Goal: Task Accomplishment & Management: Manage account settings

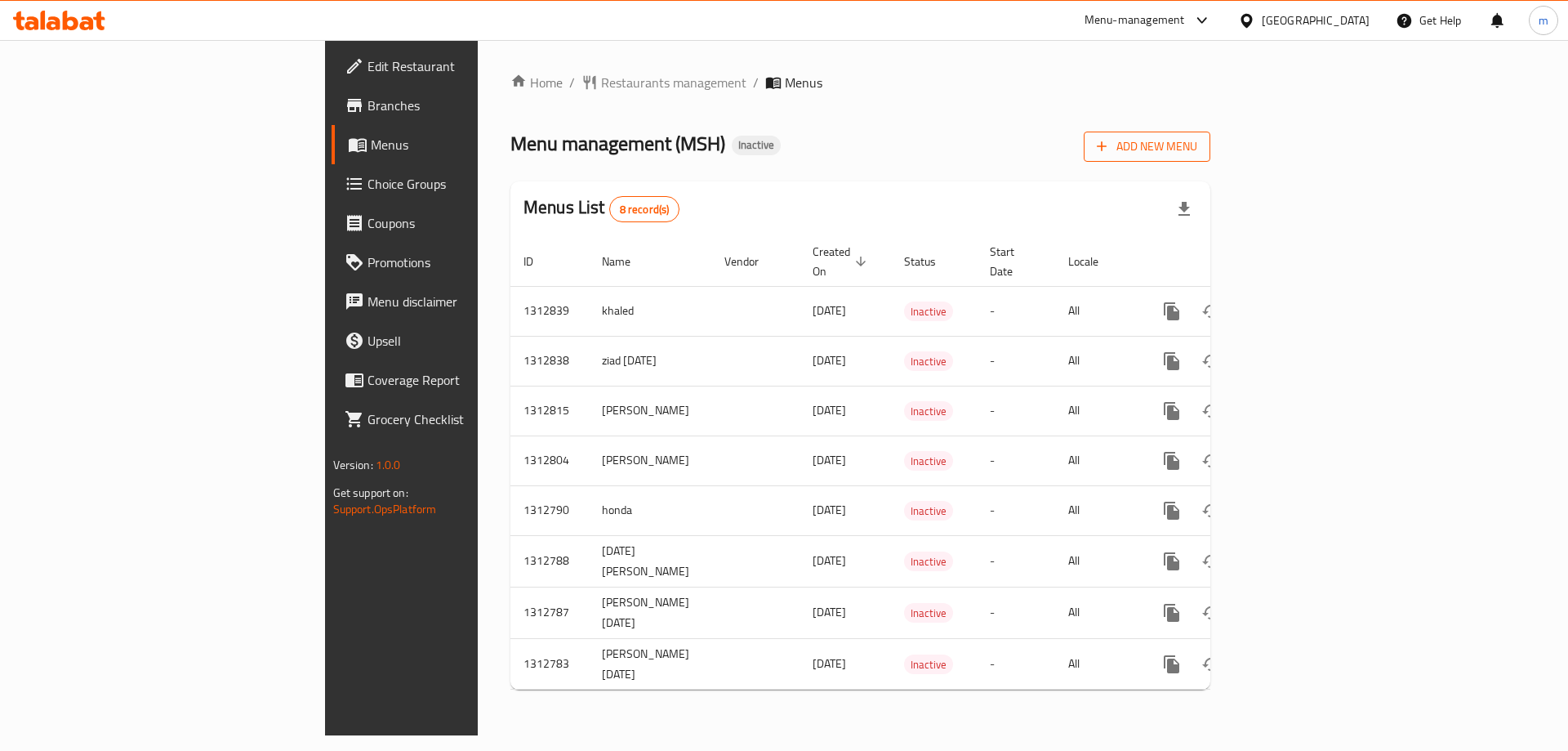
click at [1198, 142] on span "Add New Menu" at bounding box center [1147, 147] width 100 height 20
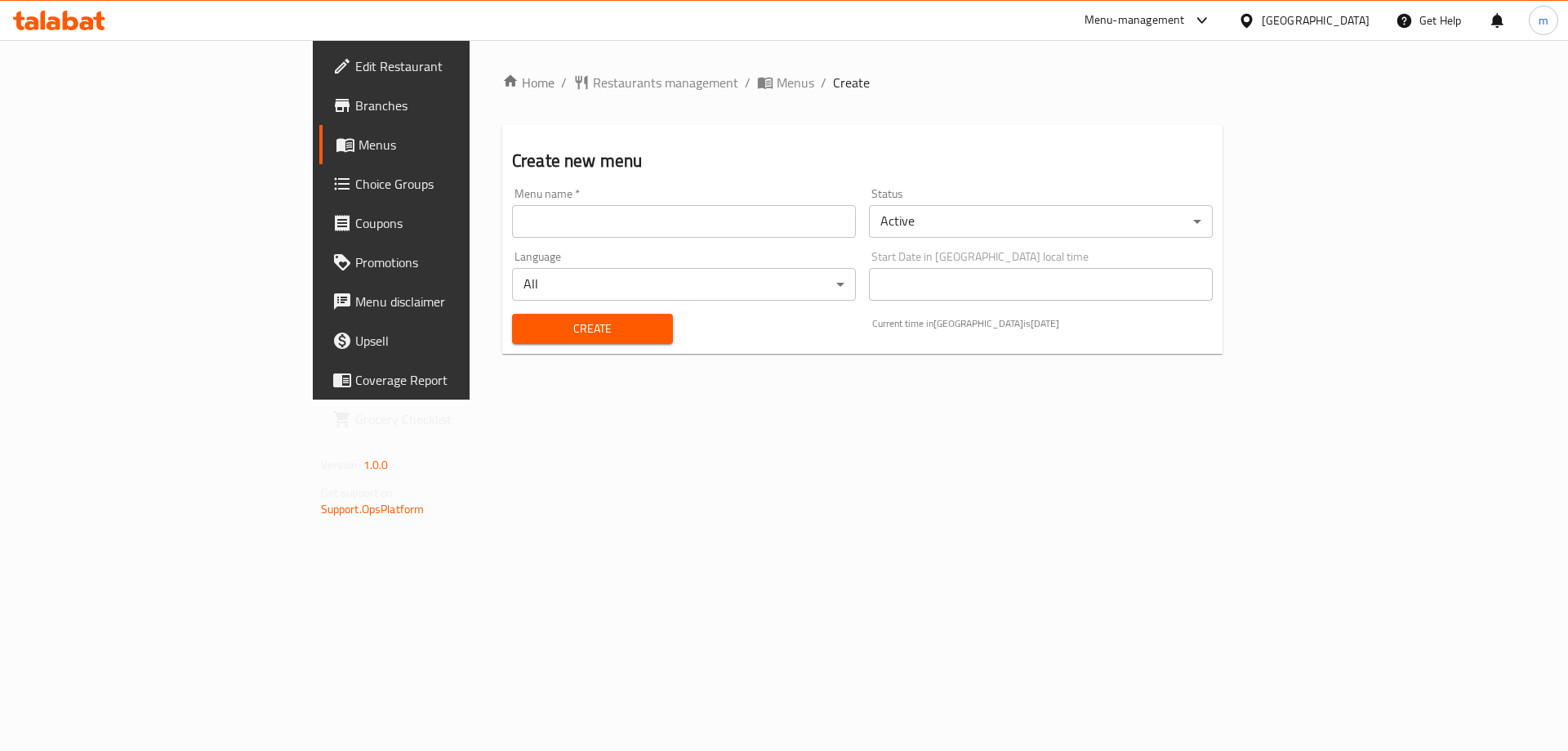
click at [512, 217] on input "text" at bounding box center [683, 222] width 344 height 33
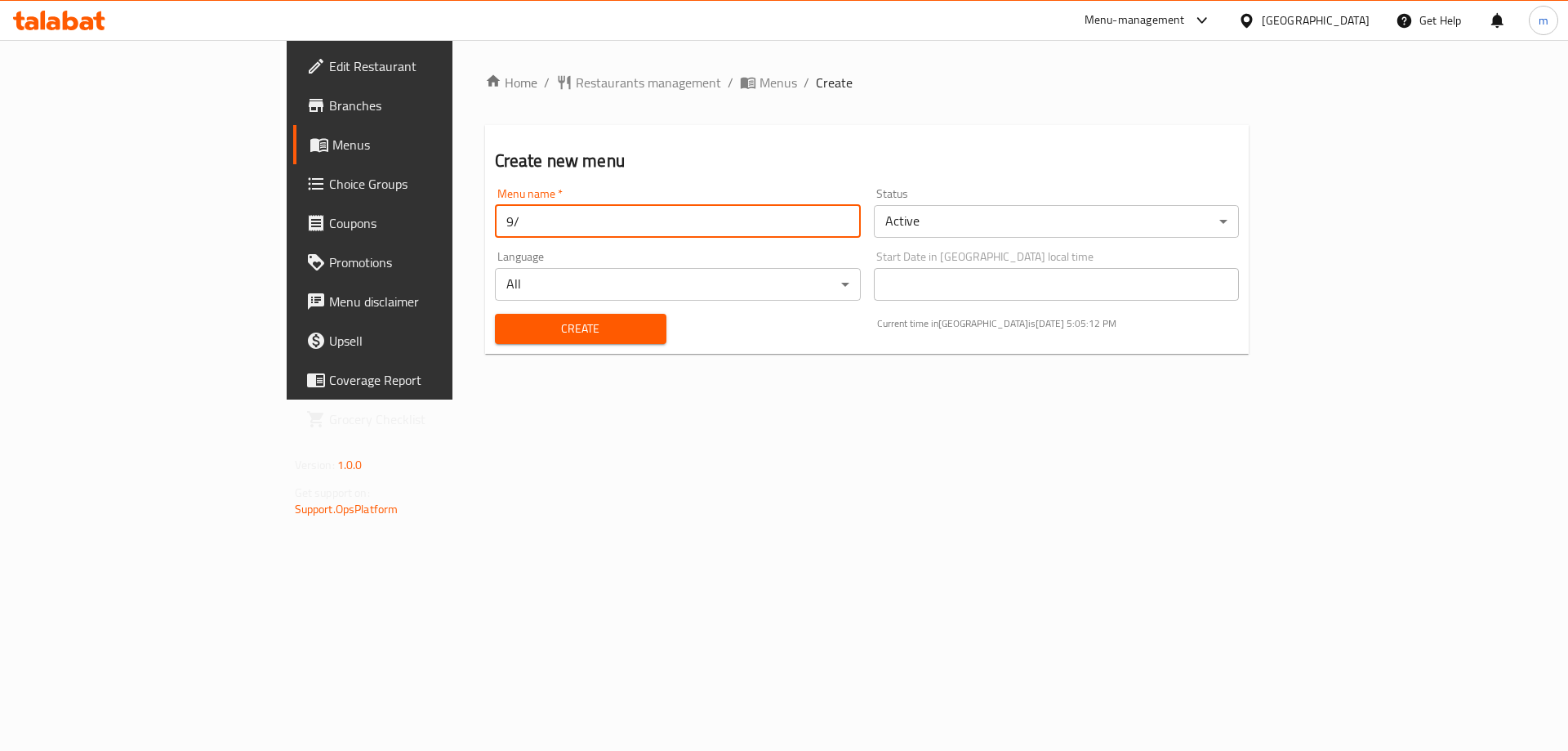
type input "9"
type input "Morad"
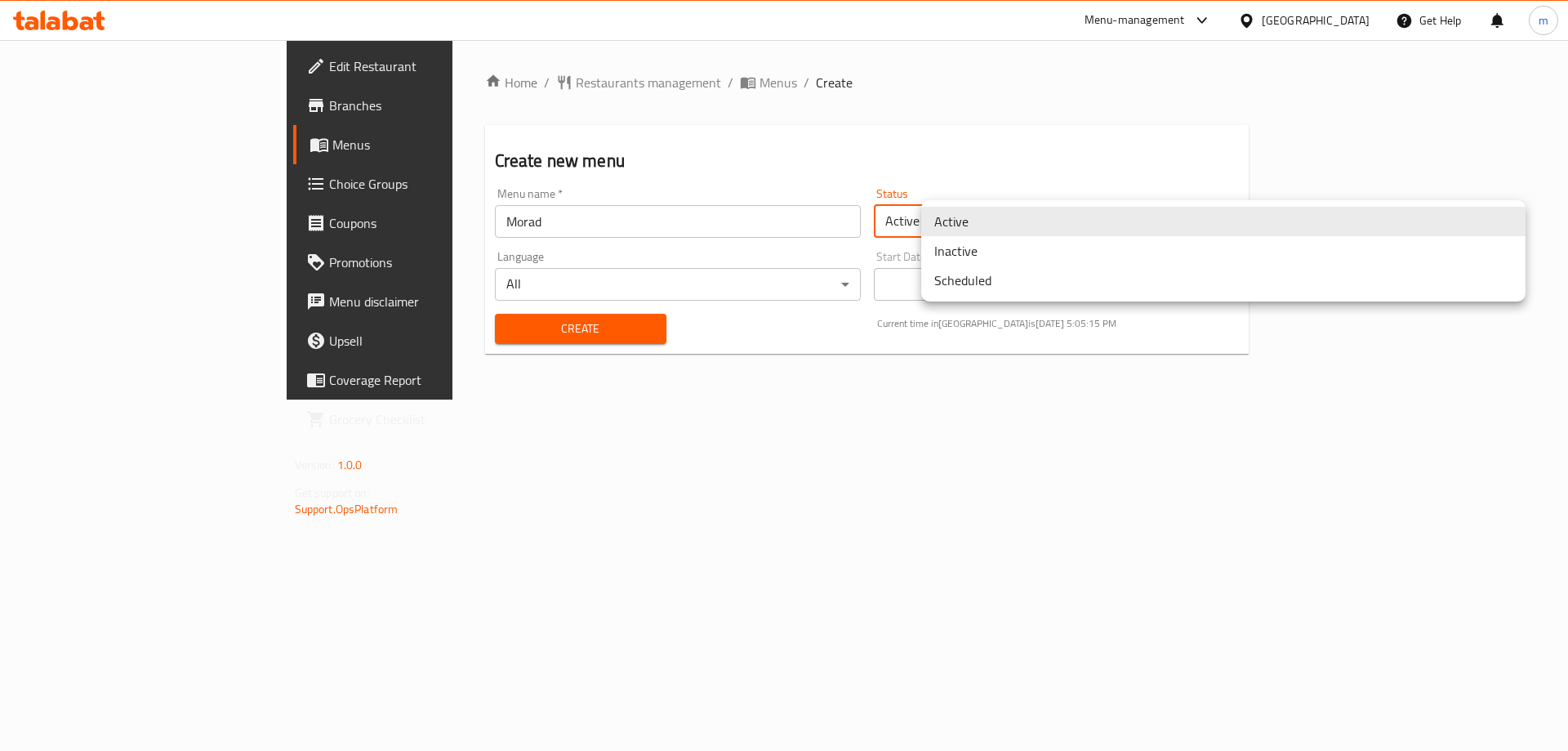
click at [1196, 209] on body "​ Menu-management Qatar Get Help m Edit Restaurant Branches Menus Choice Groups…" at bounding box center [784, 395] width 1568 height 711
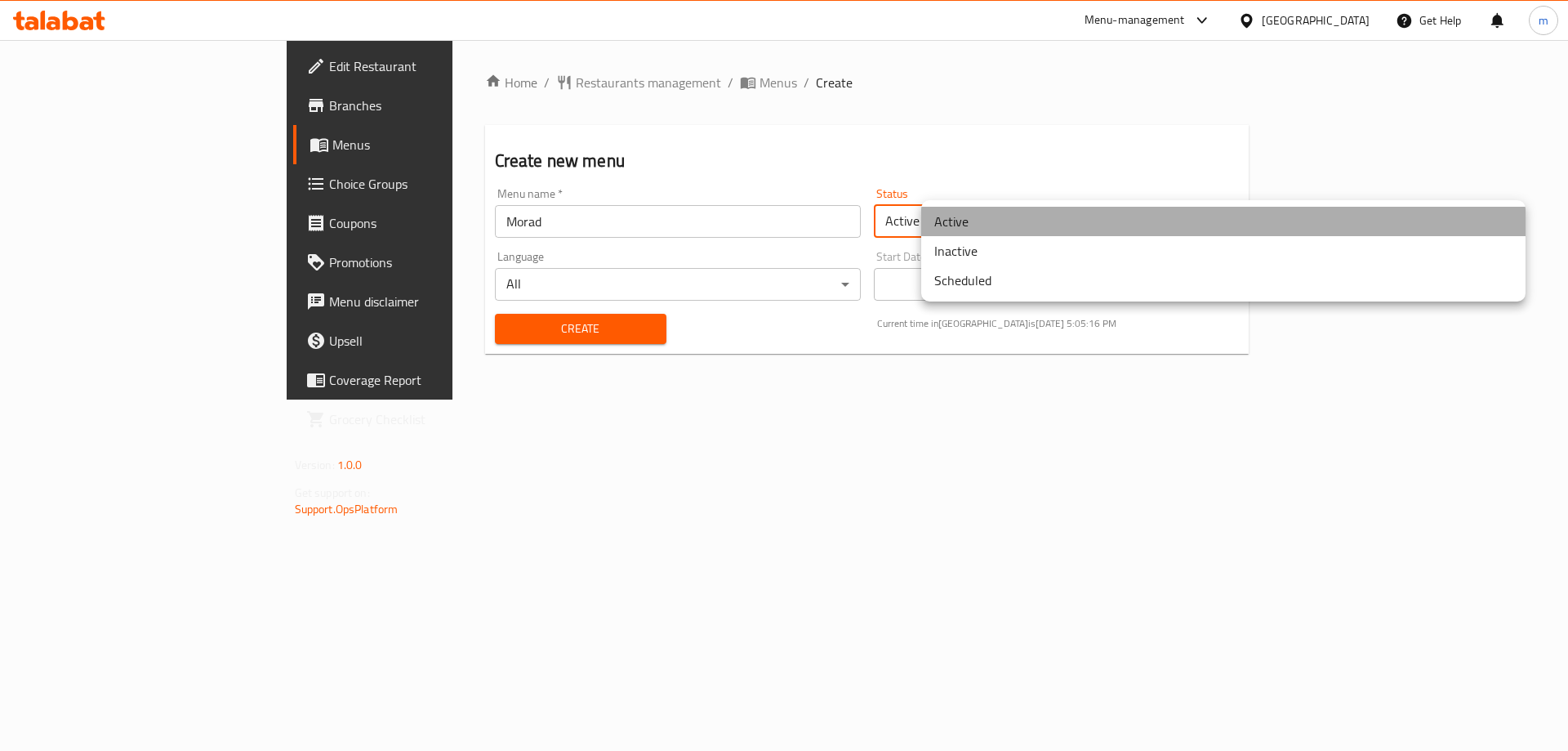
click at [1055, 226] on li "Active" at bounding box center [1223, 221] width 604 height 30
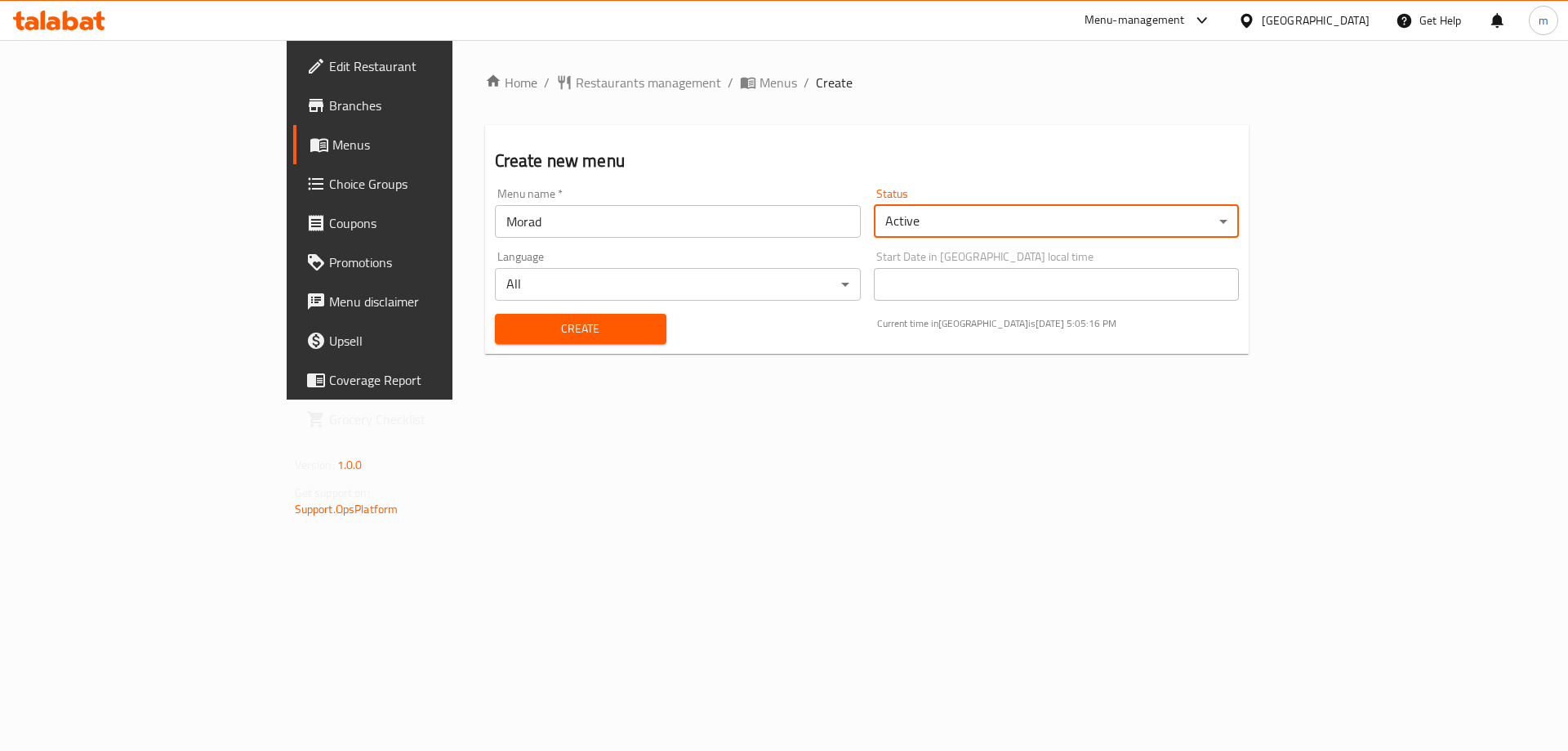
click at [1053, 228] on body "​ Menu-management Qatar Get Help m Edit Restaurant Branches Menus Choice Groups…" at bounding box center [784, 395] width 1568 height 711
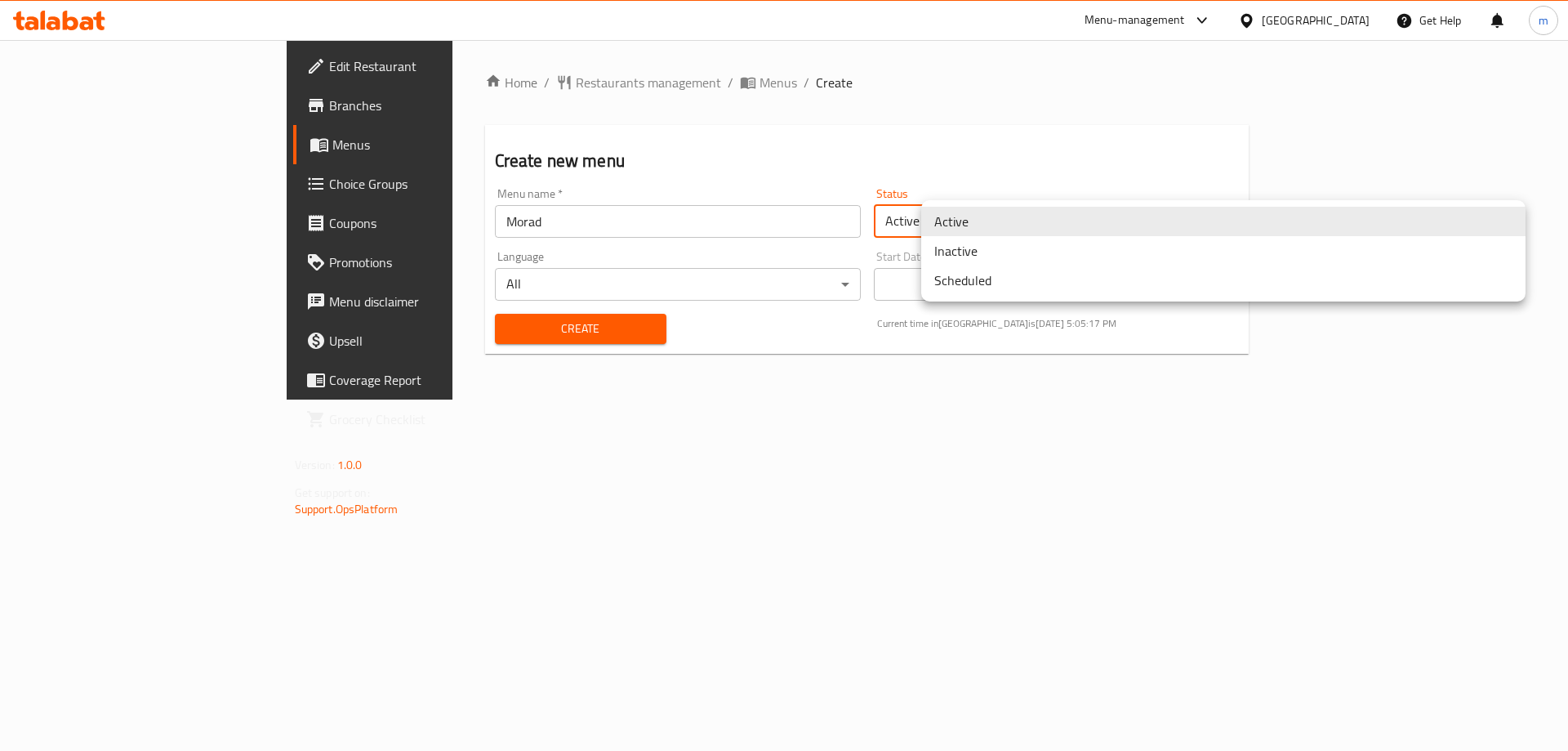
click at [1048, 261] on li "Inactive" at bounding box center [1223, 251] width 604 height 30
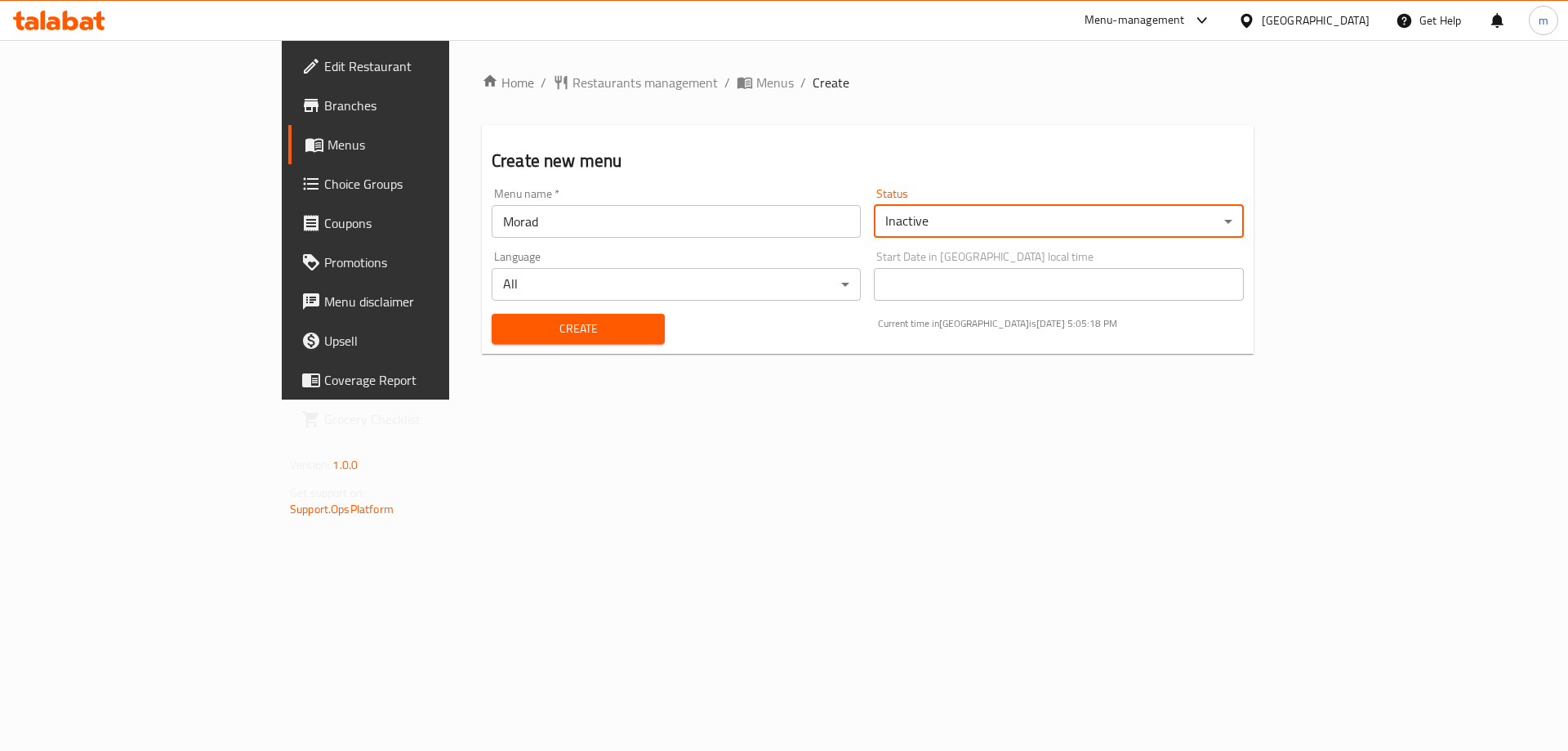
click at [1016, 378] on div "Home / Restaurants management / Menus / Create Create new menu Menu name   * Mo…" at bounding box center [867, 220] width 837 height 360
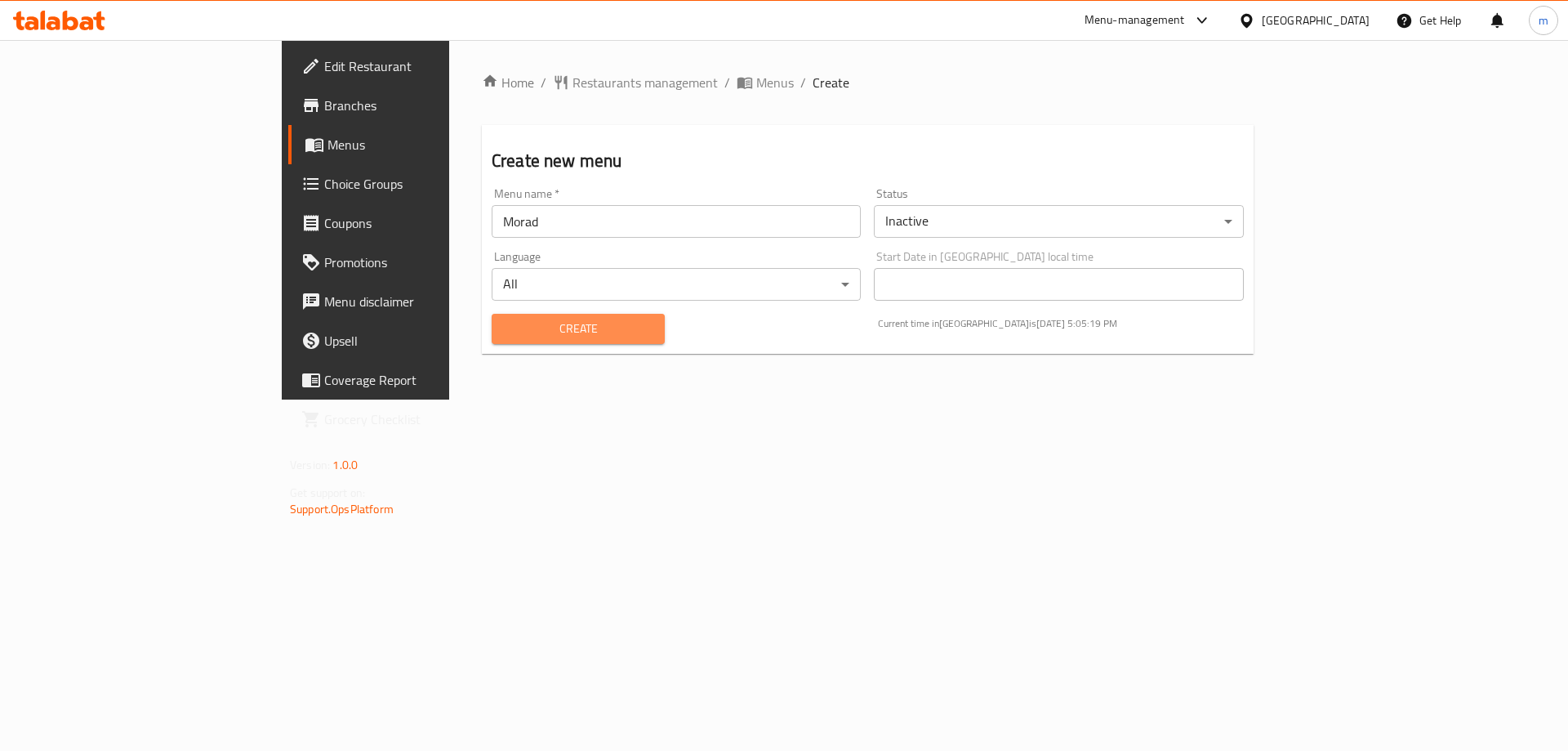
click at [505, 332] on span "Create" at bounding box center [578, 329] width 147 height 20
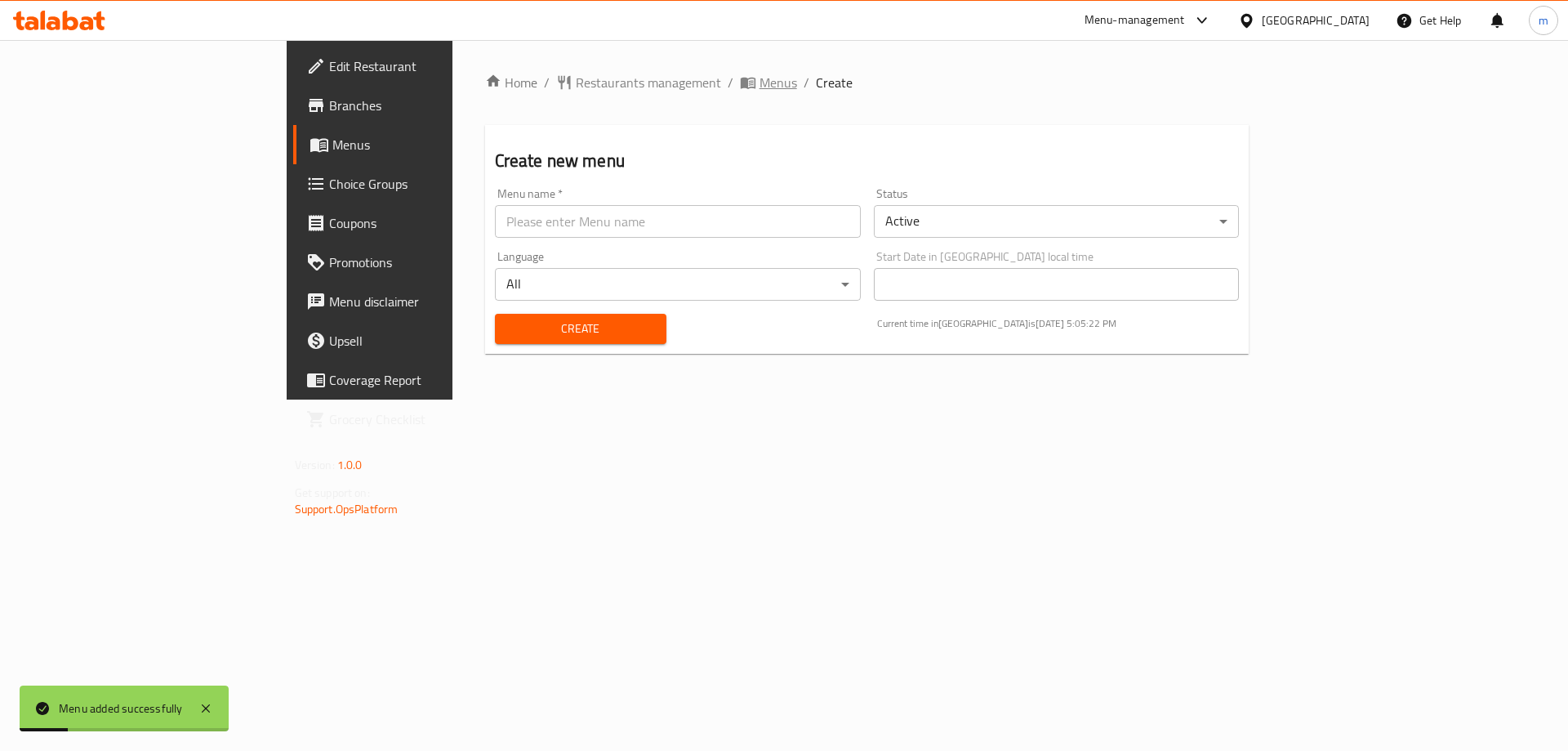
click at [759, 75] on span "Menus" at bounding box center [778, 82] width 38 height 19
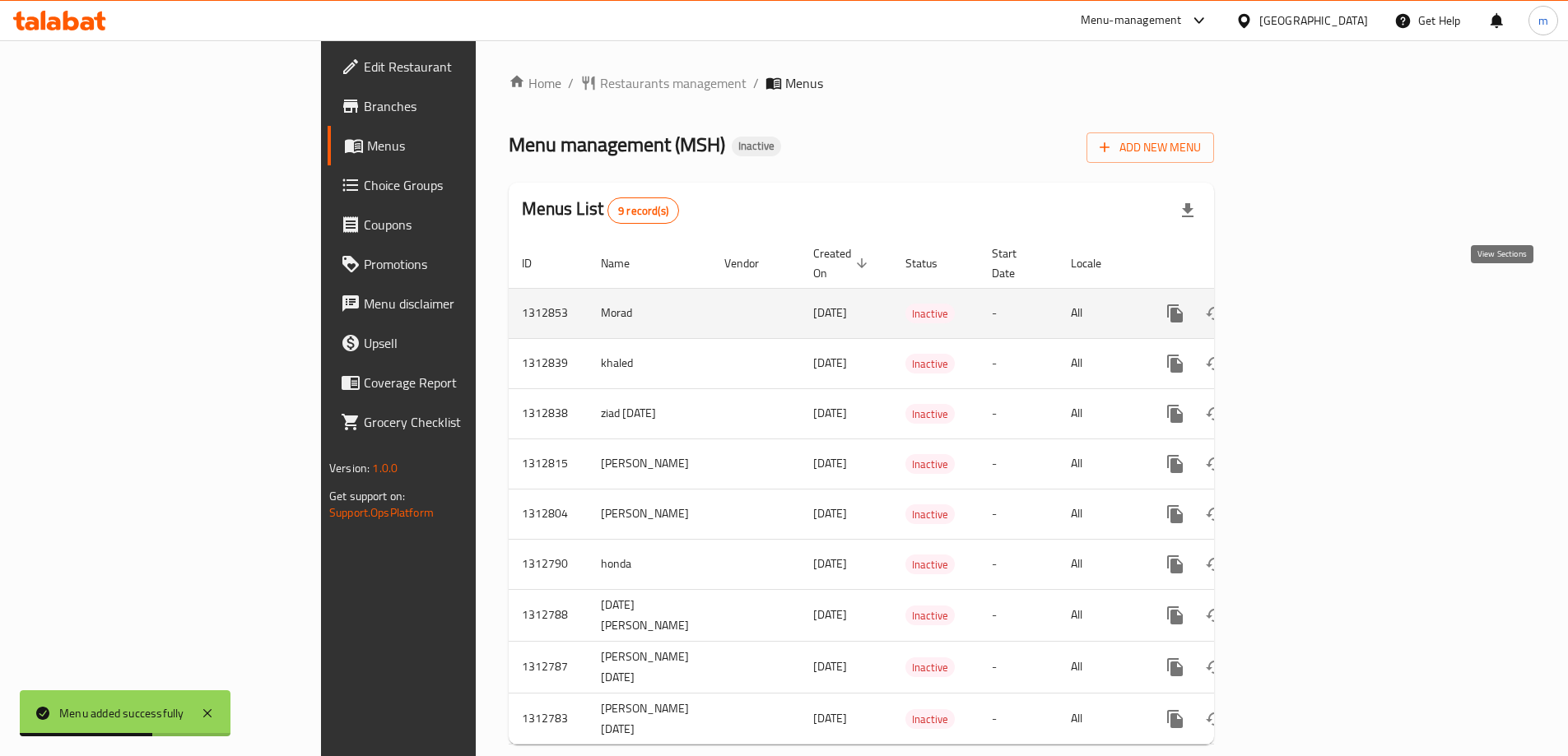
click at [1304, 304] on icon "enhanced table" at bounding box center [1293, 313] width 19 height 19
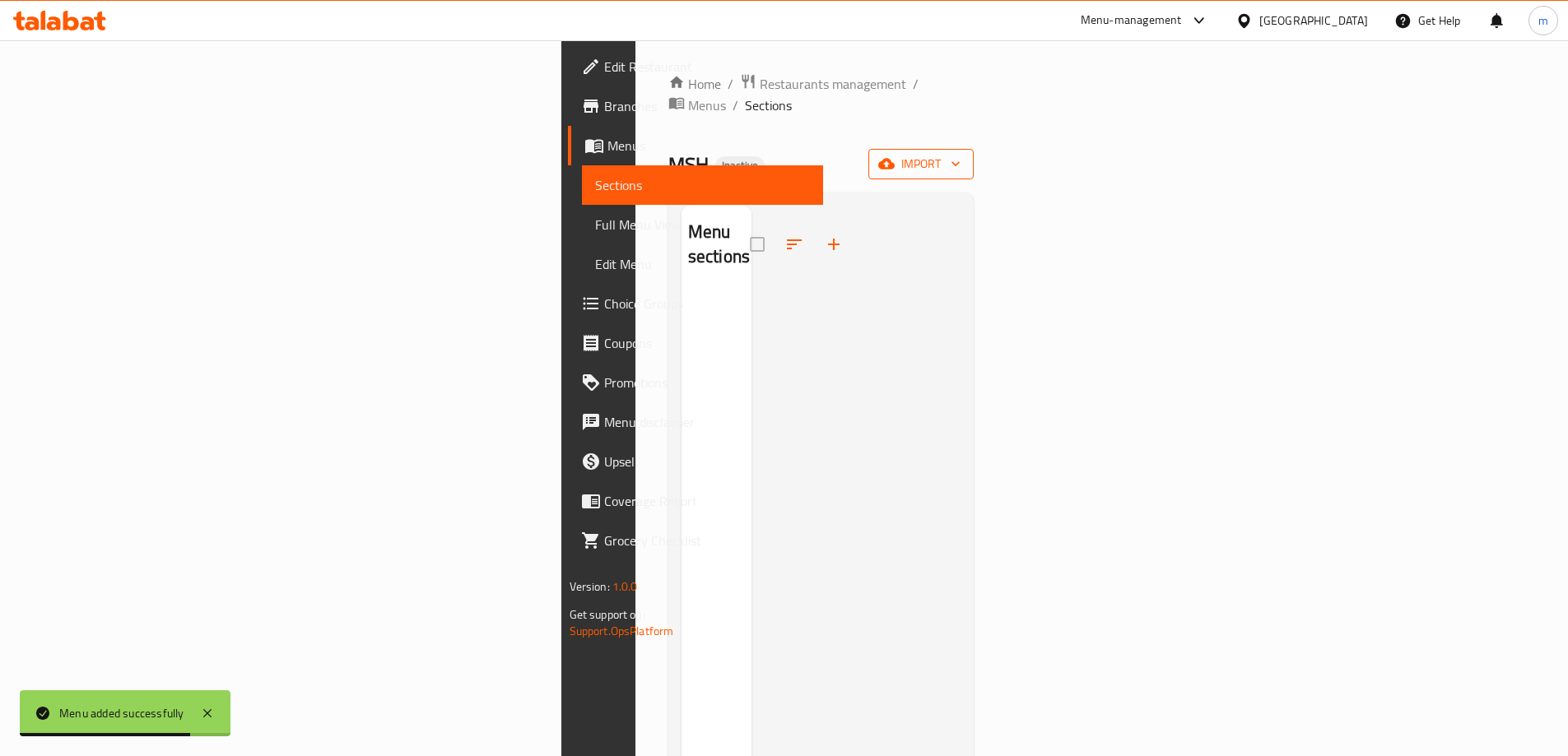
click at [960, 153] on span "import" at bounding box center [920, 163] width 79 height 20
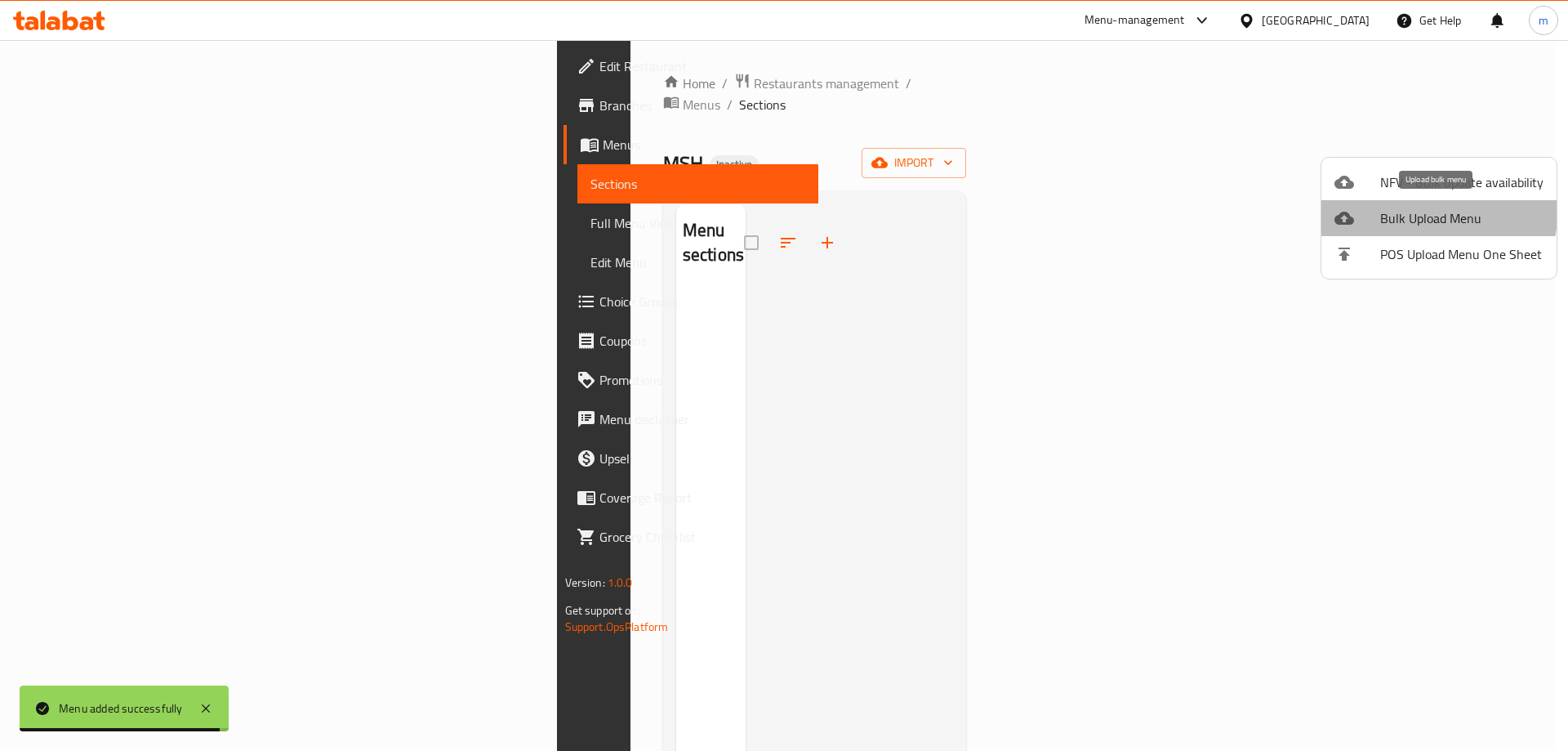
click at [1429, 213] on span "Bulk Upload Menu" at bounding box center [1462, 218] width 164 height 19
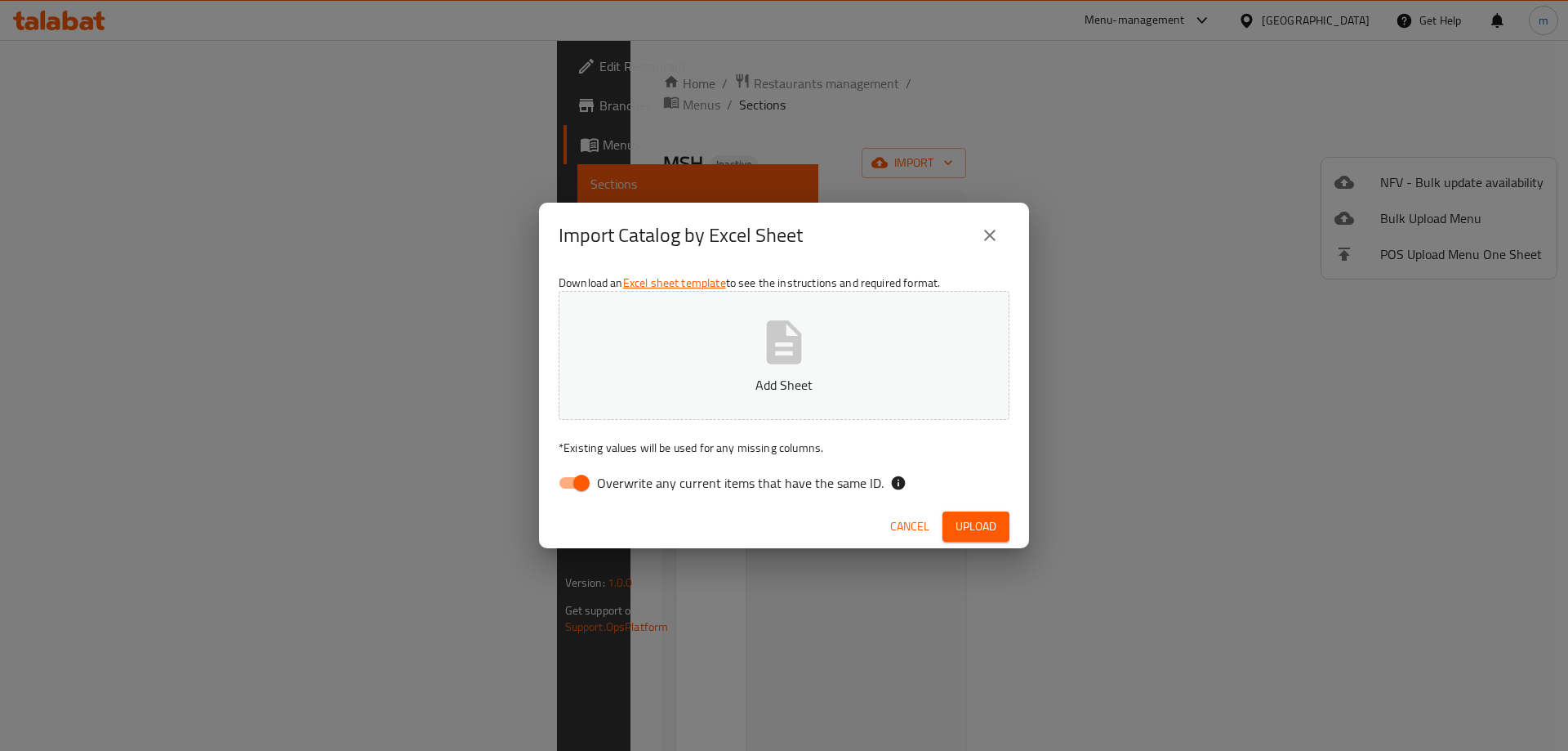
click at [566, 484] on input "Overwrite any current items that have the same ID." at bounding box center [581, 483] width 93 height 31
checkbox input "false"
click at [789, 352] on icon "button" at bounding box center [784, 342] width 52 height 52
click at [978, 528] on span "Upload" at bounding box center [976, 526] width 40 height 20
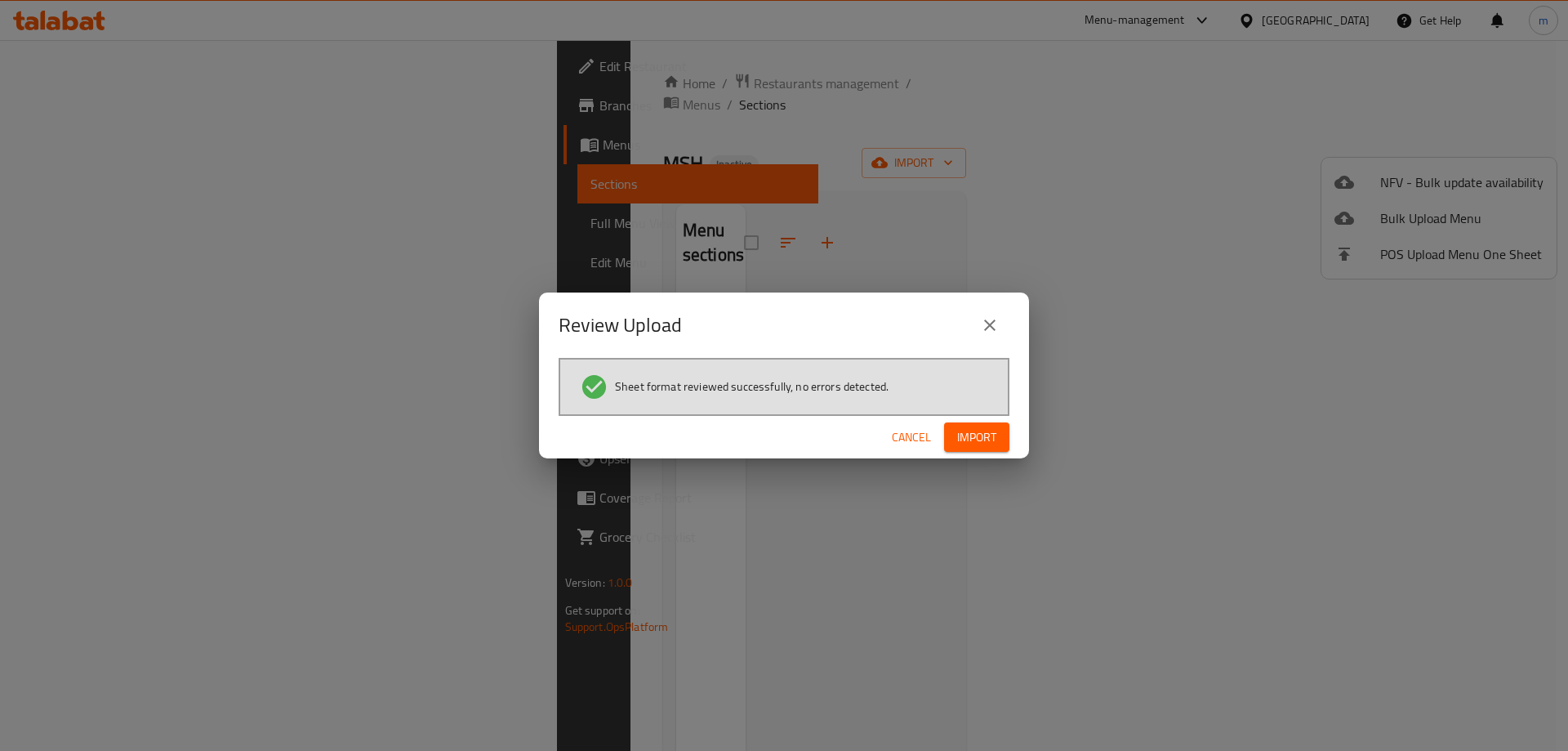
click at [989, 437] on span "Import" at bounding box center [976, 437] width 40 height 20
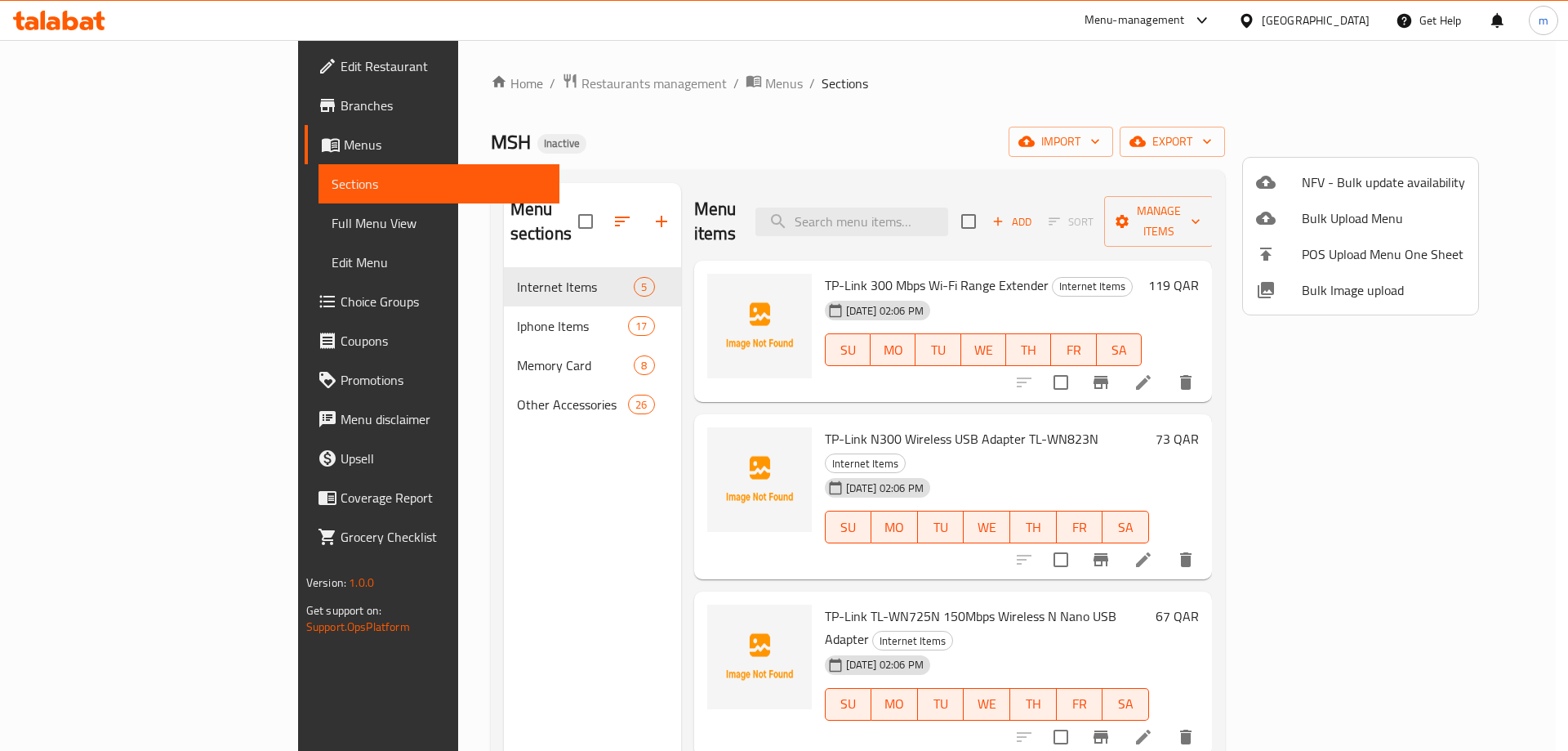
click at [1164, 84] on div at bounding box center [784, 375] width 1568 height 751
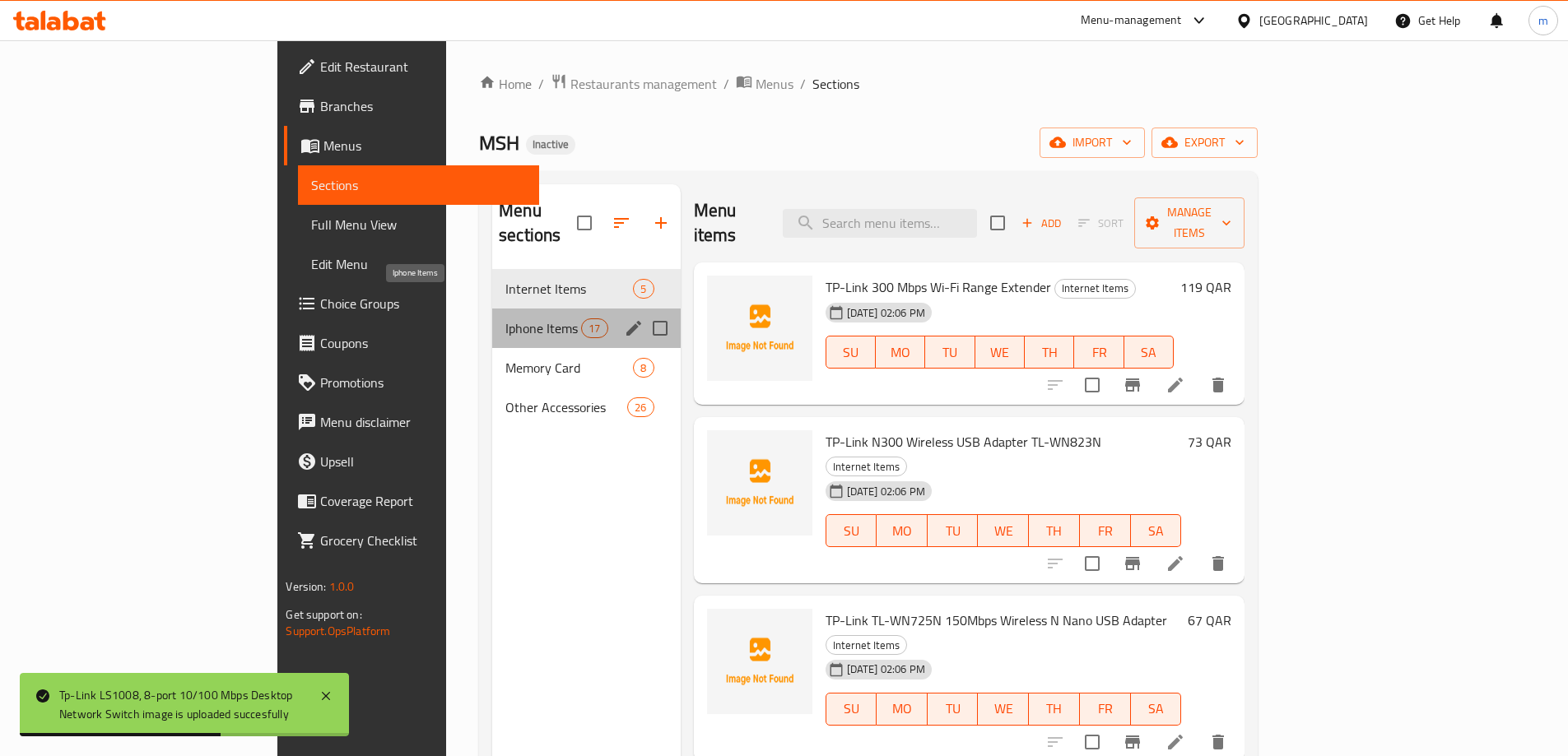
click at [505, 318] on span "Iphone Items" at bounding box center [543, 328] width 76 height 19
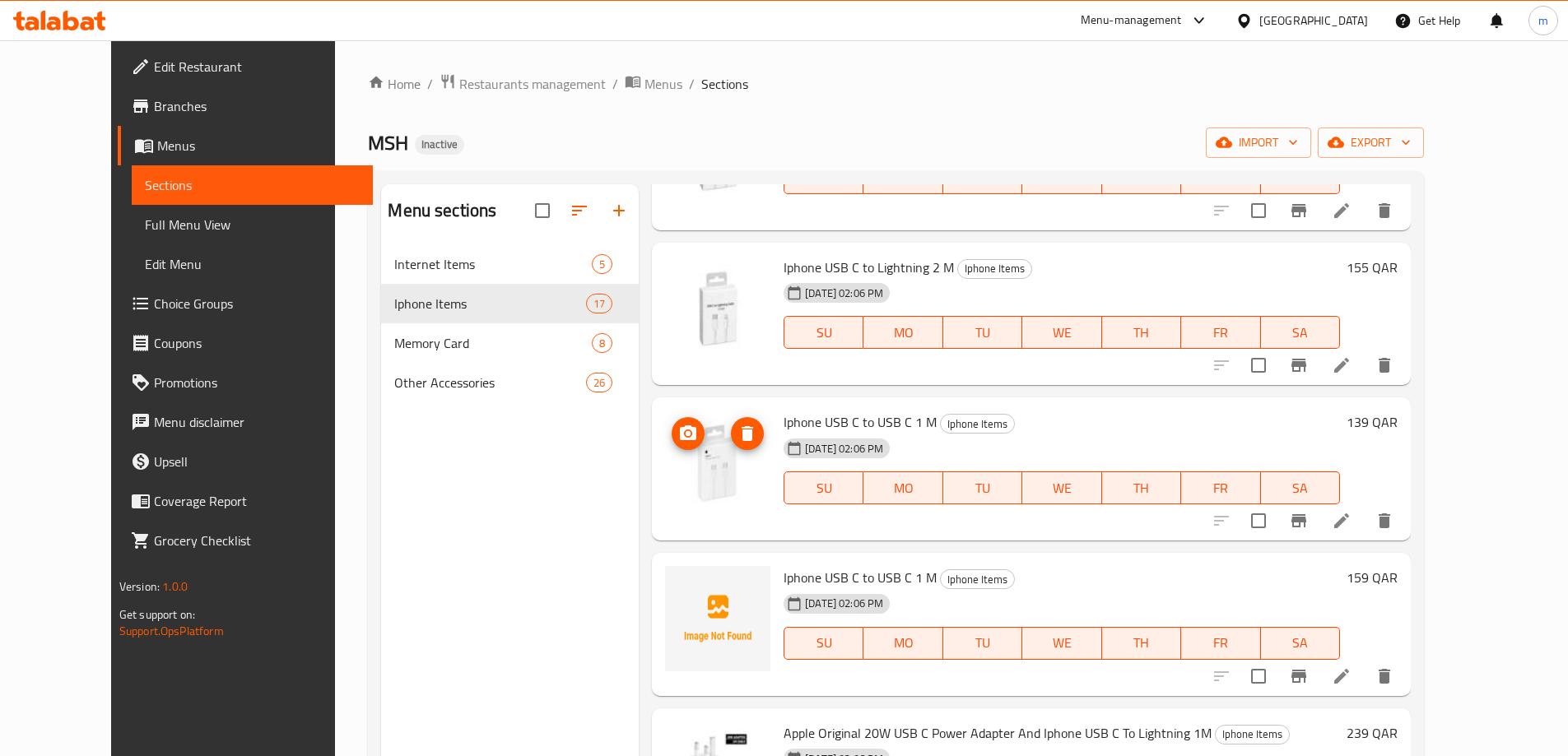
scroll to position [899, 0]
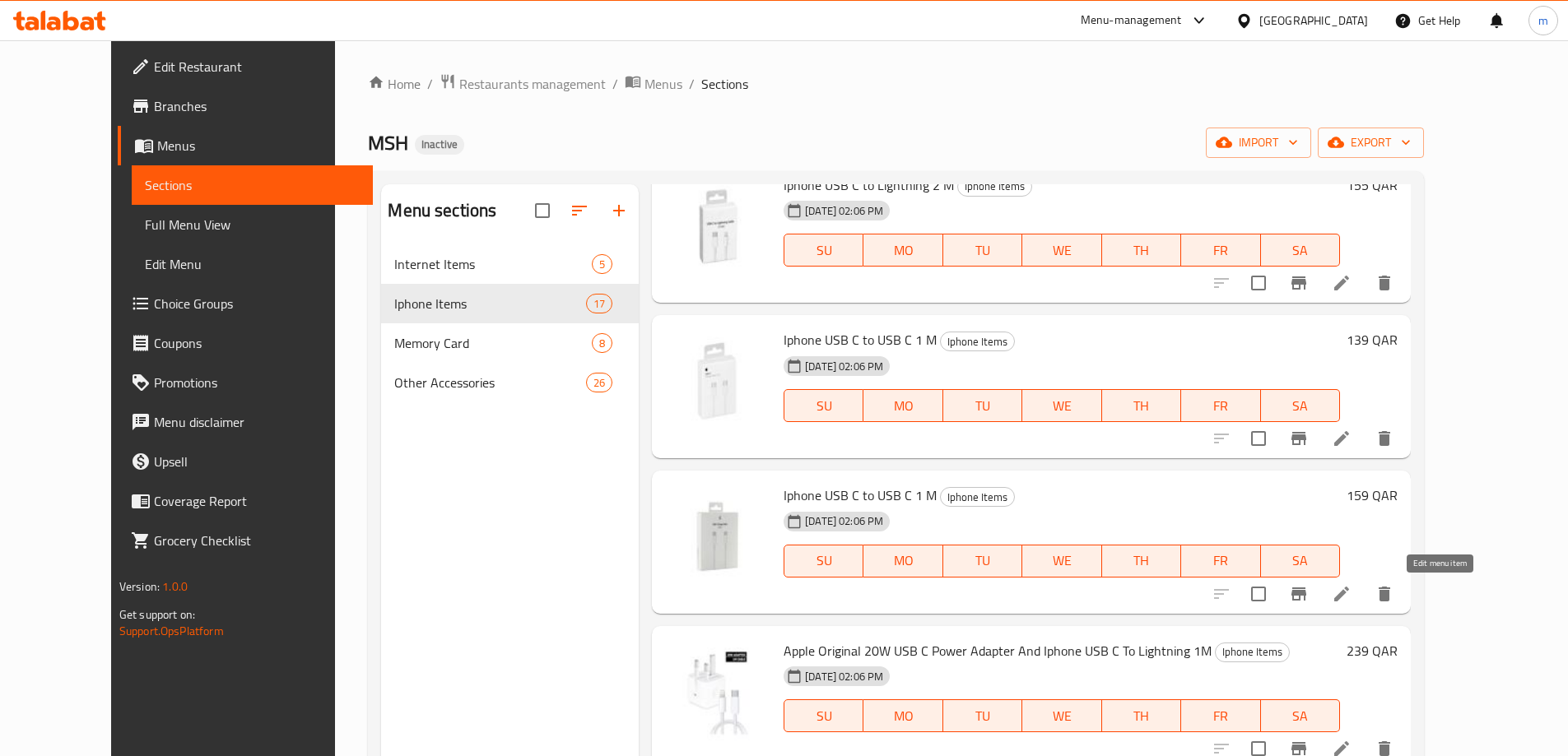
click at [1349, 593] on icon at bounding box center [1341, 593] width 15 height 15
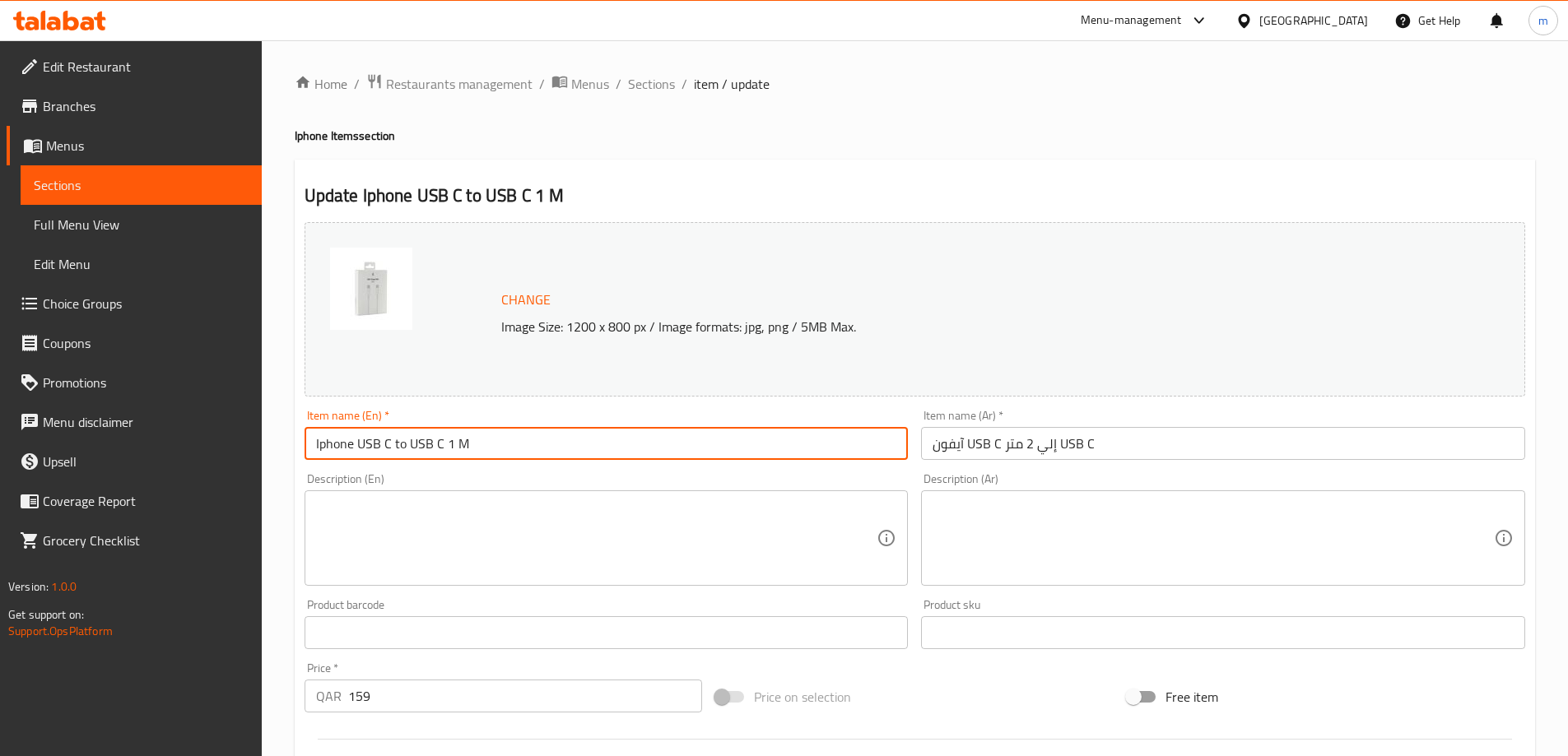
click at [449, 445] on input "Iphone USB C to USB C 1 M" at bounding box center [607, 444] width 604 height 33
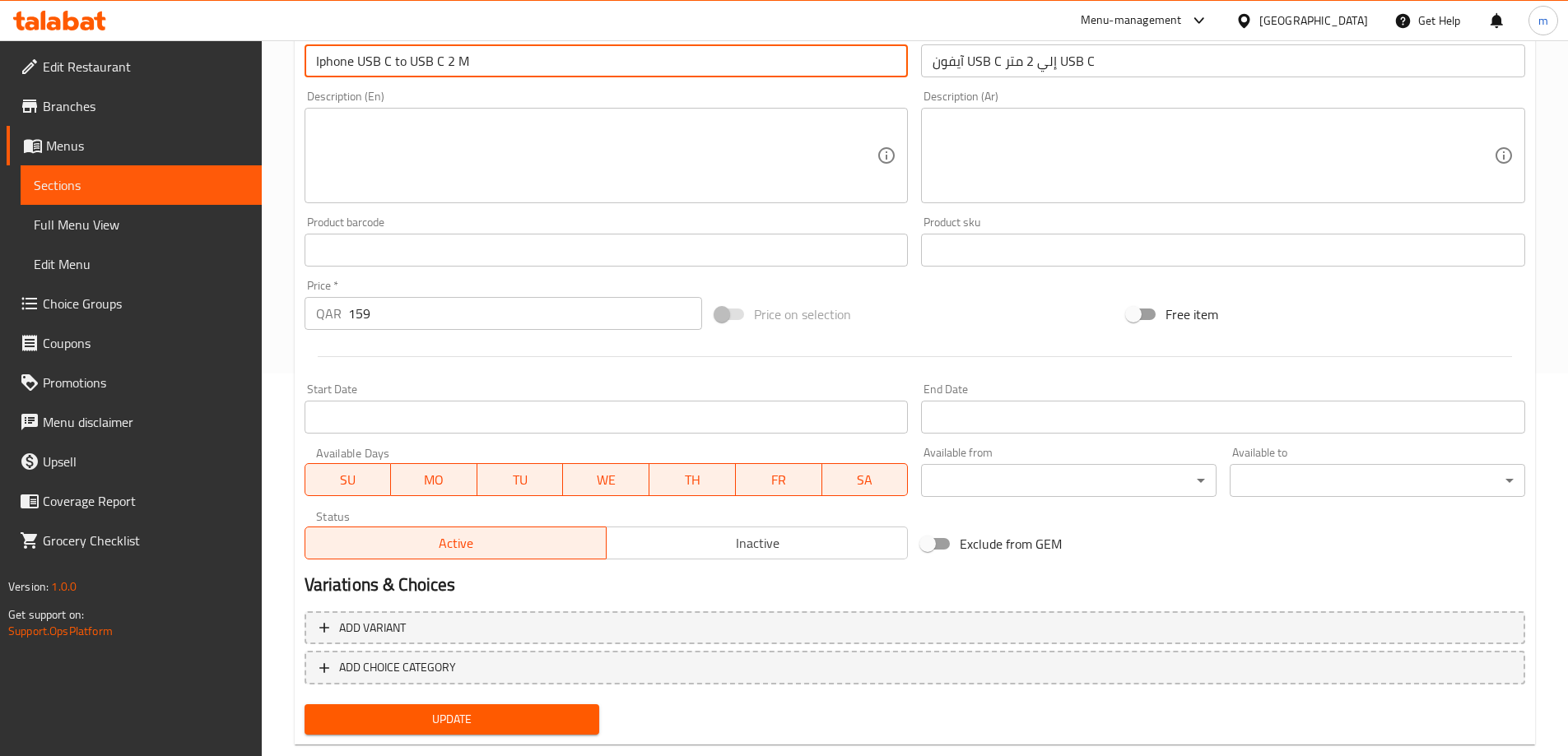
scroll to position [417, 0]
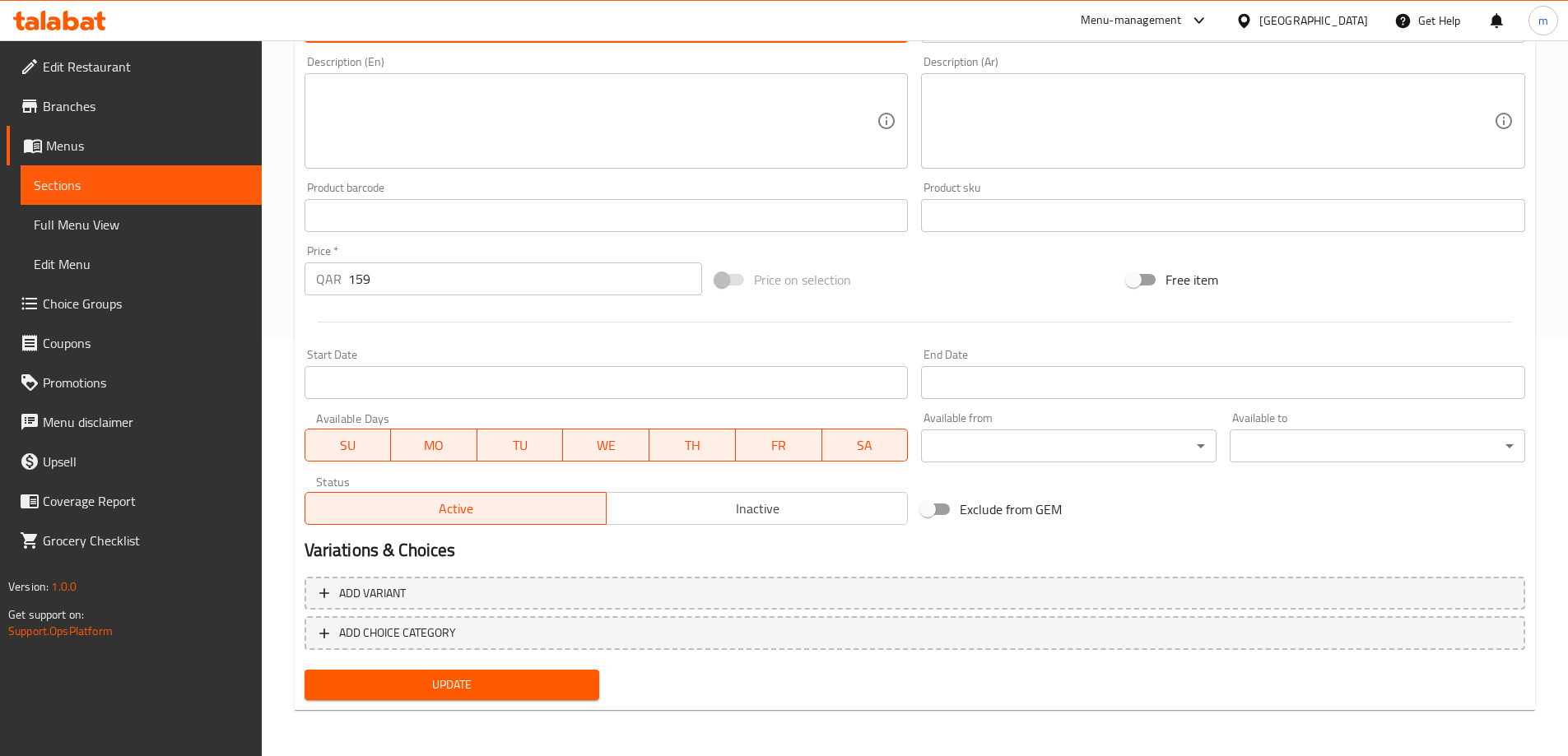
type input "Iphone USB C to USB C 2 M"
click at [517, 682] on span "Update" at bounding box center [451, 684] width 269 height 20
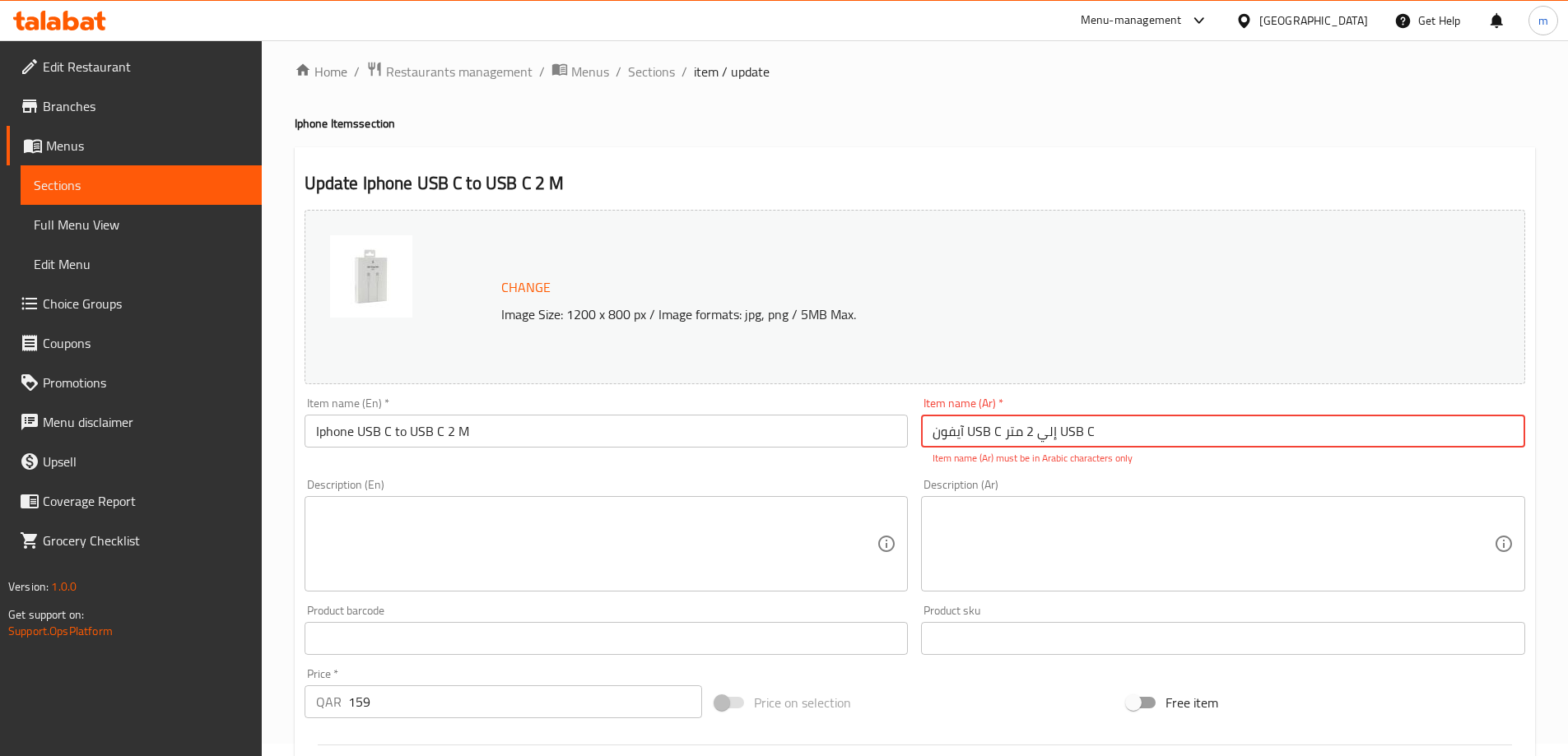
scroll to position [6, 0]
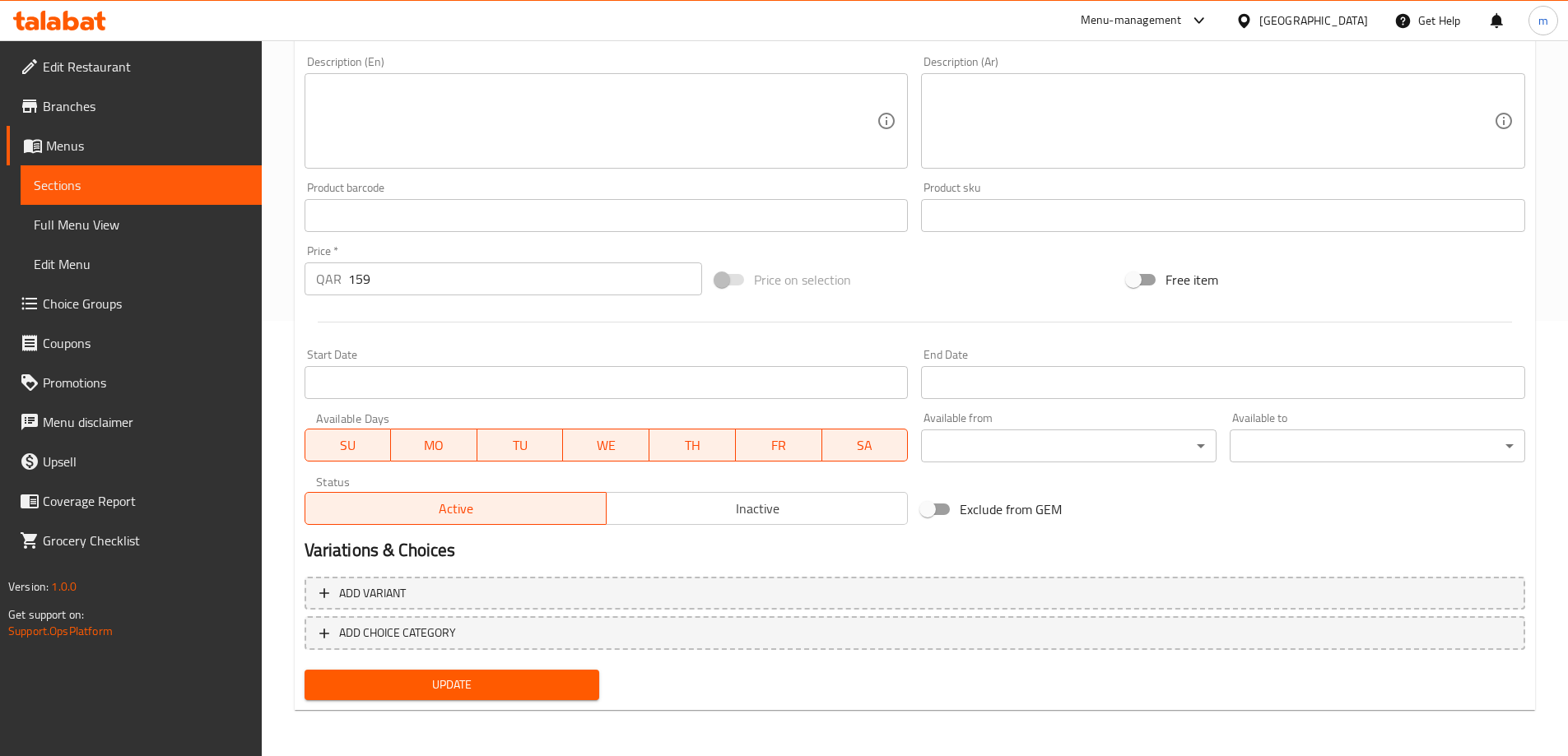
click at [492, 679] on span "Update" at bounding box center [451, 684] width 269 height 20
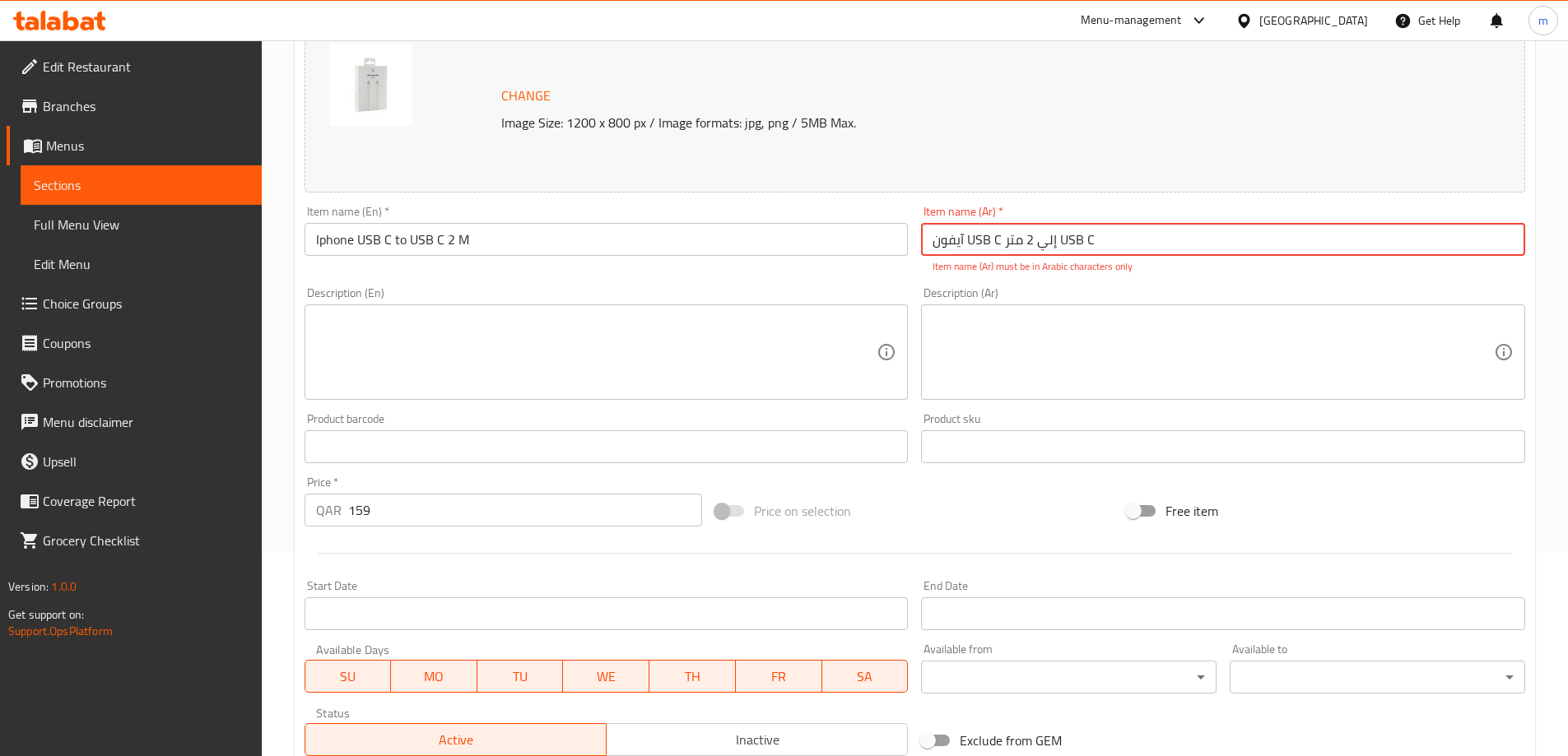
scroll to position [181, 0]
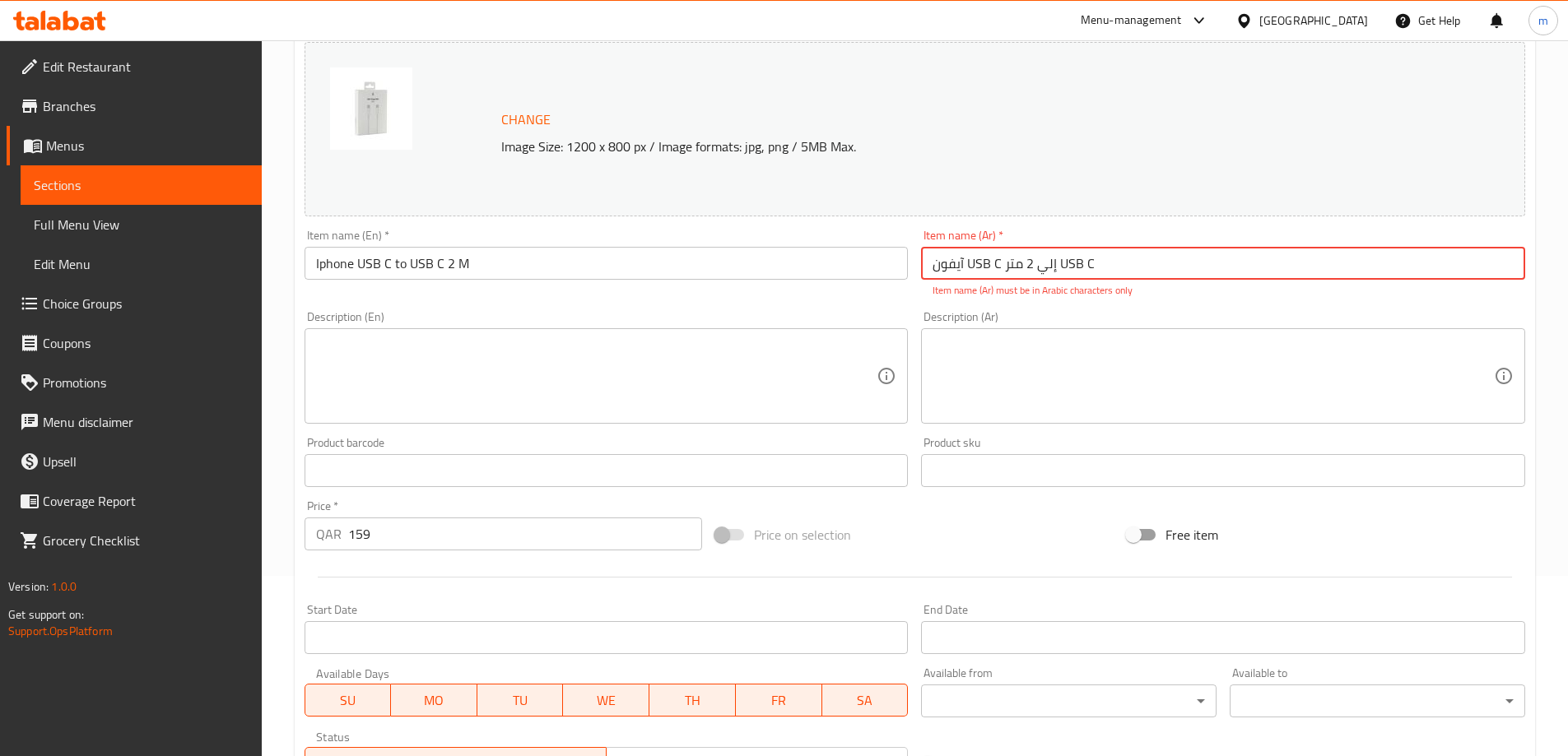
click at [76, 181] on span "Sections" at bounding box center [141, 185] width 215 height 19
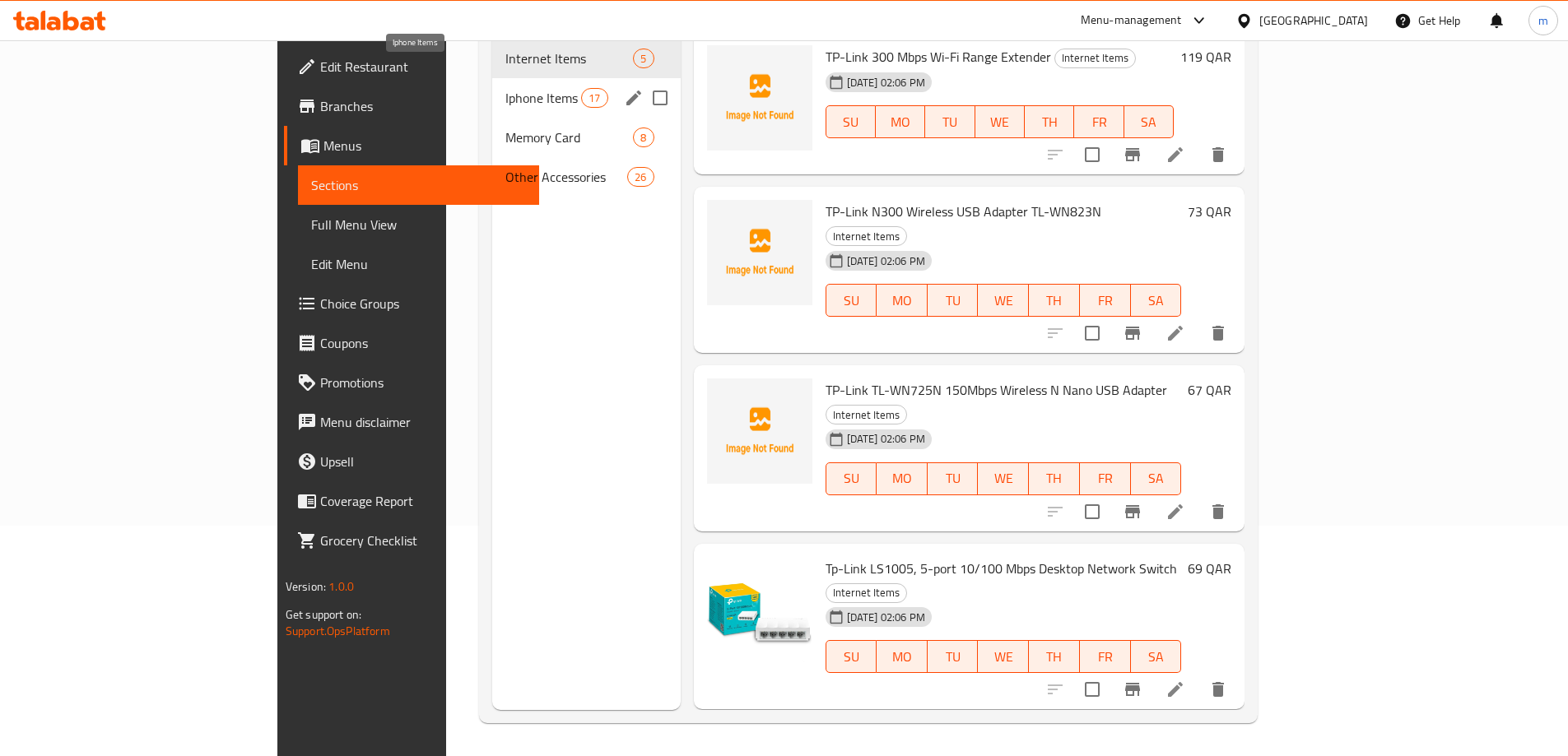
click at [505, 88] on span "Iphone Items" at bounding box center [543, 98] width 76 height 19
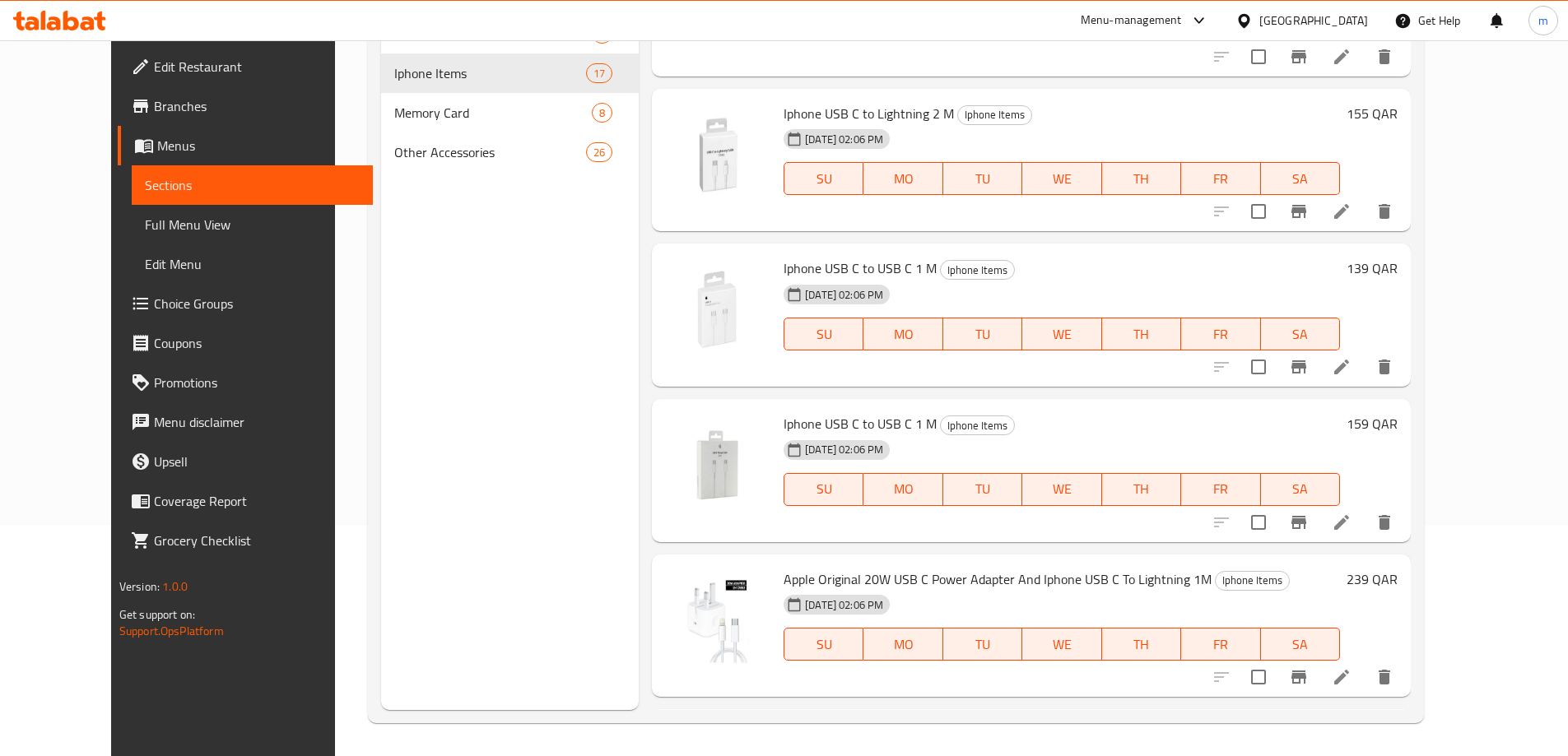
scroll to position [823, 0]
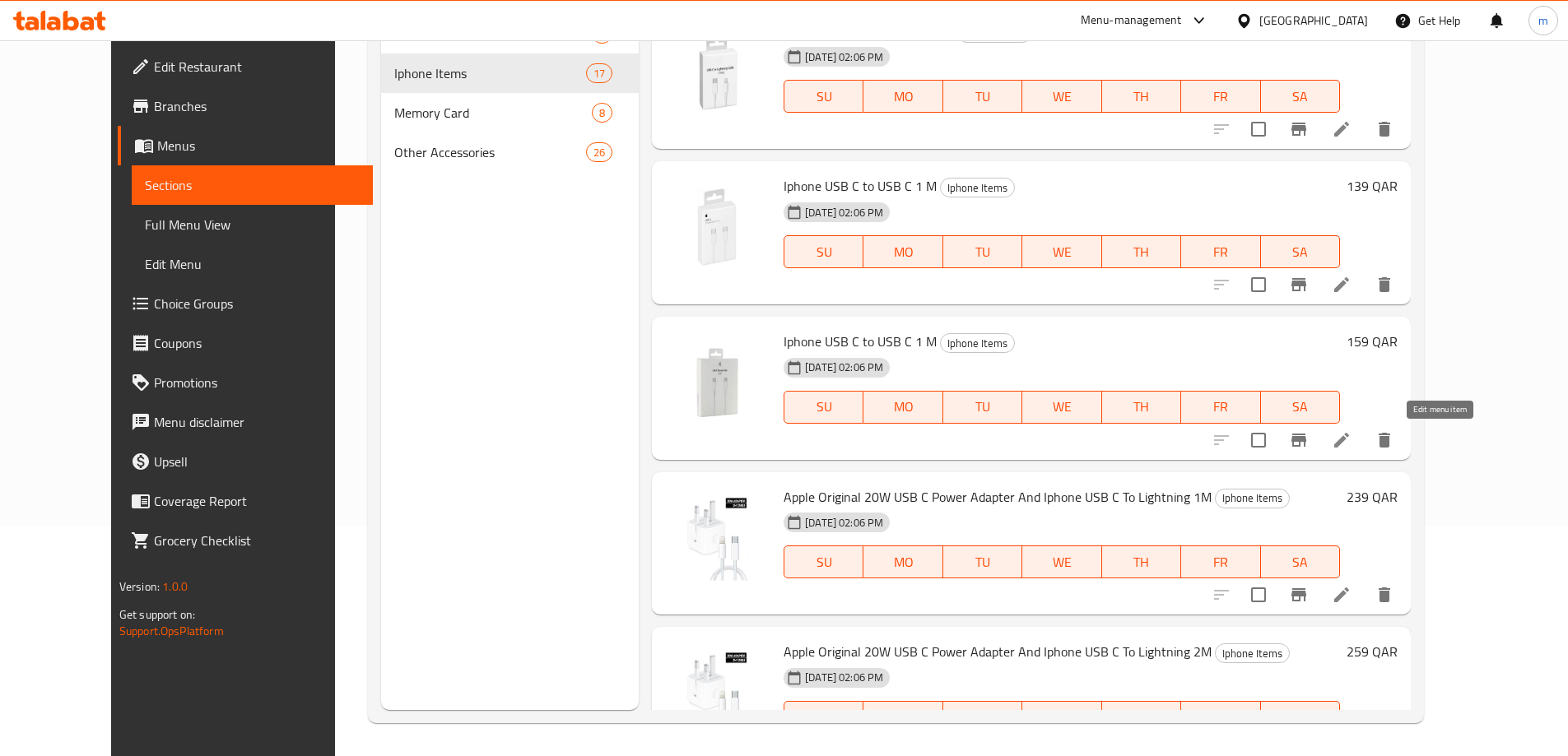
click at [1351, 440] on icon at bounding box center [1341, 440] width 19 height 19
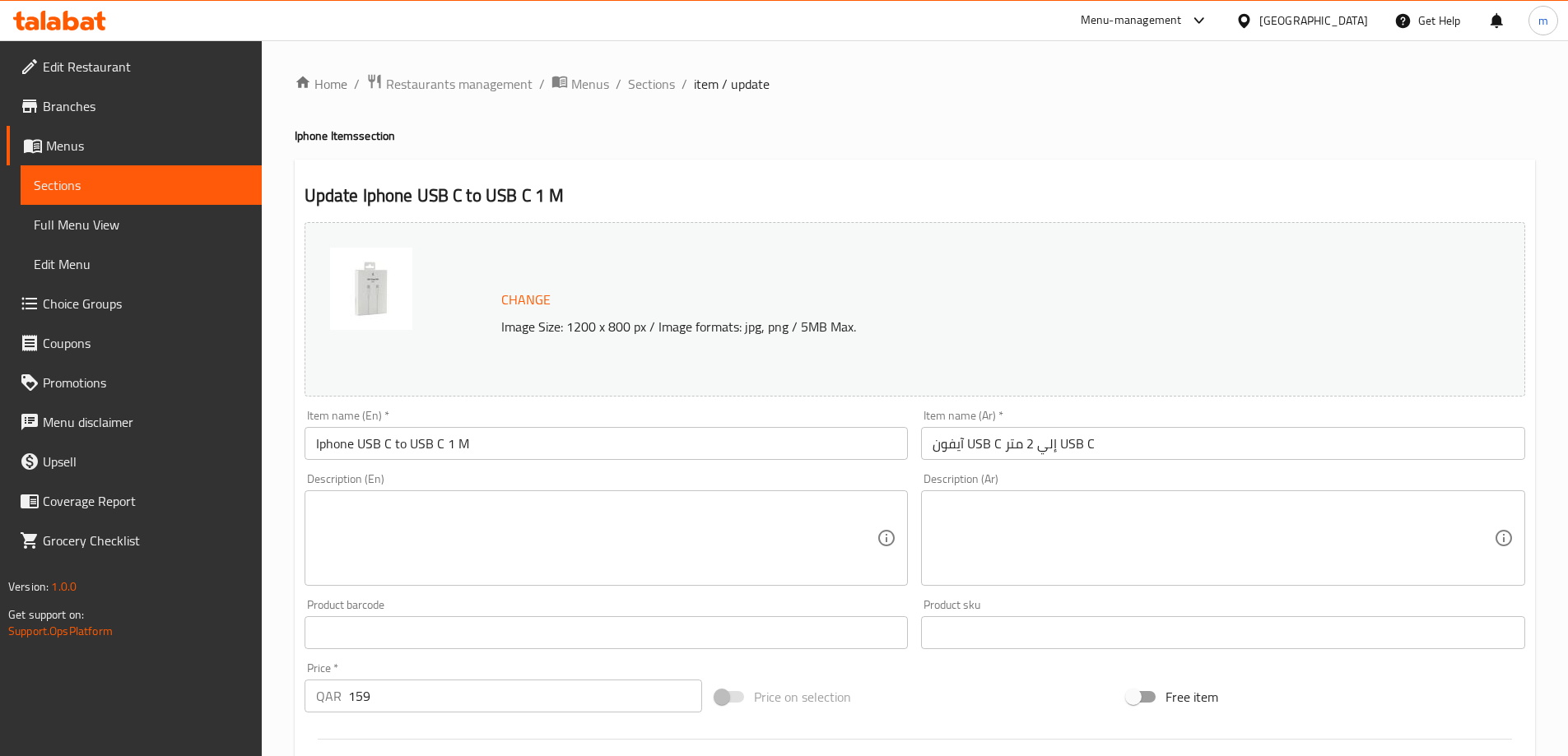
click at [62, 176] on span "Sections" at bounding box center [141, 185] width 215 height 19
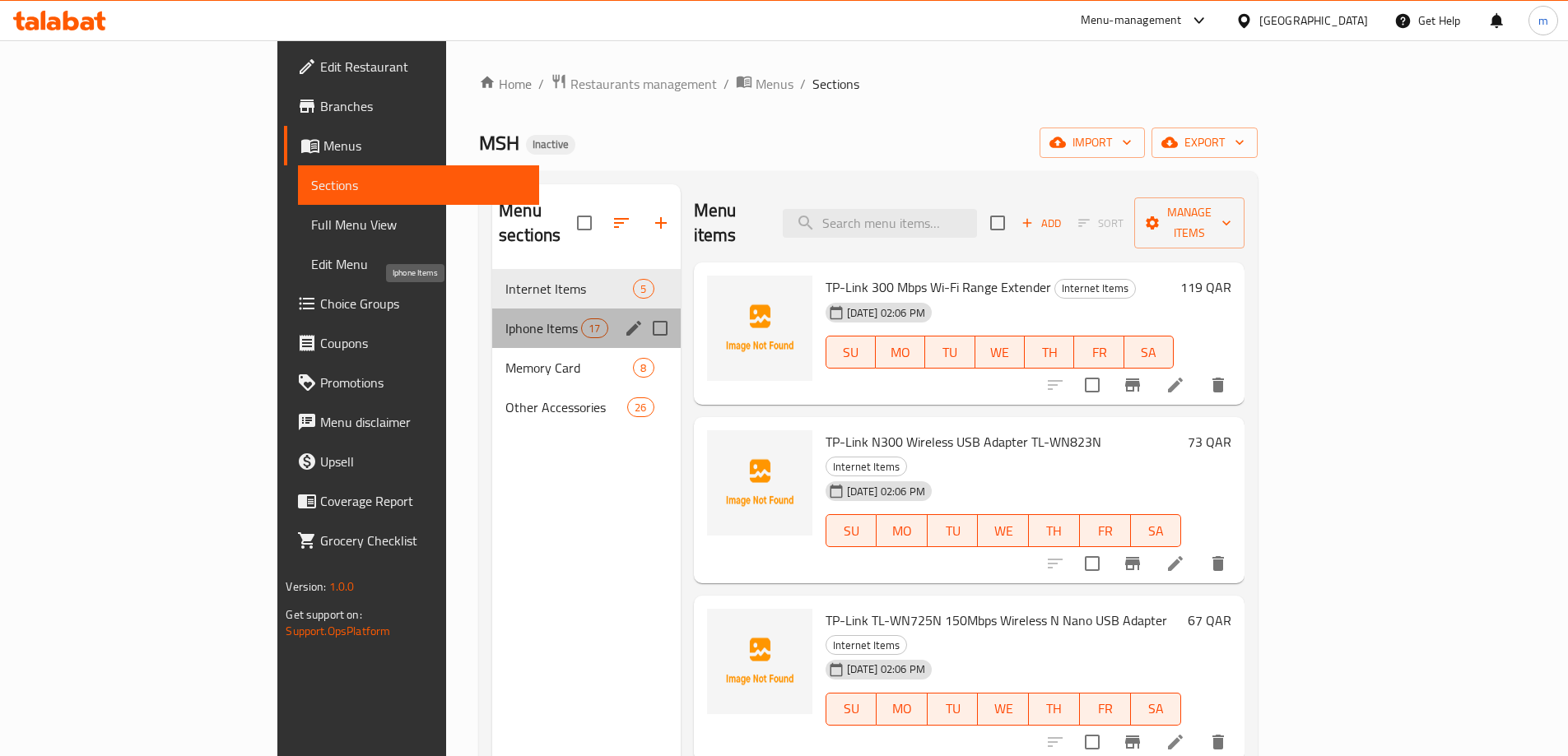
click at [505, 318] on span "Iphone Items" at bounding box center [543, 328] width 76 height 19
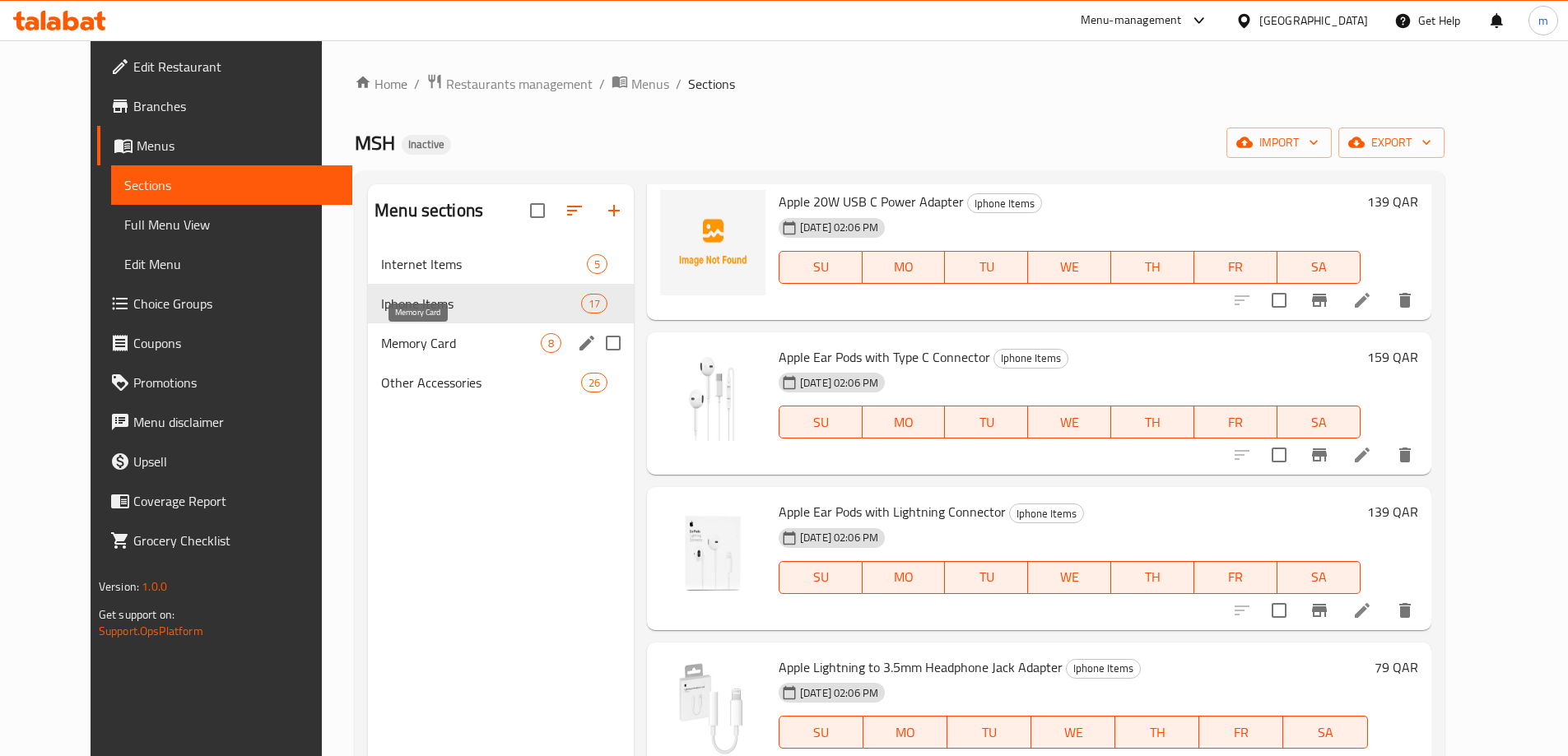
click at [384, 342] on span "Memory Card" at bounding box center [460, 343] width 159 height 19
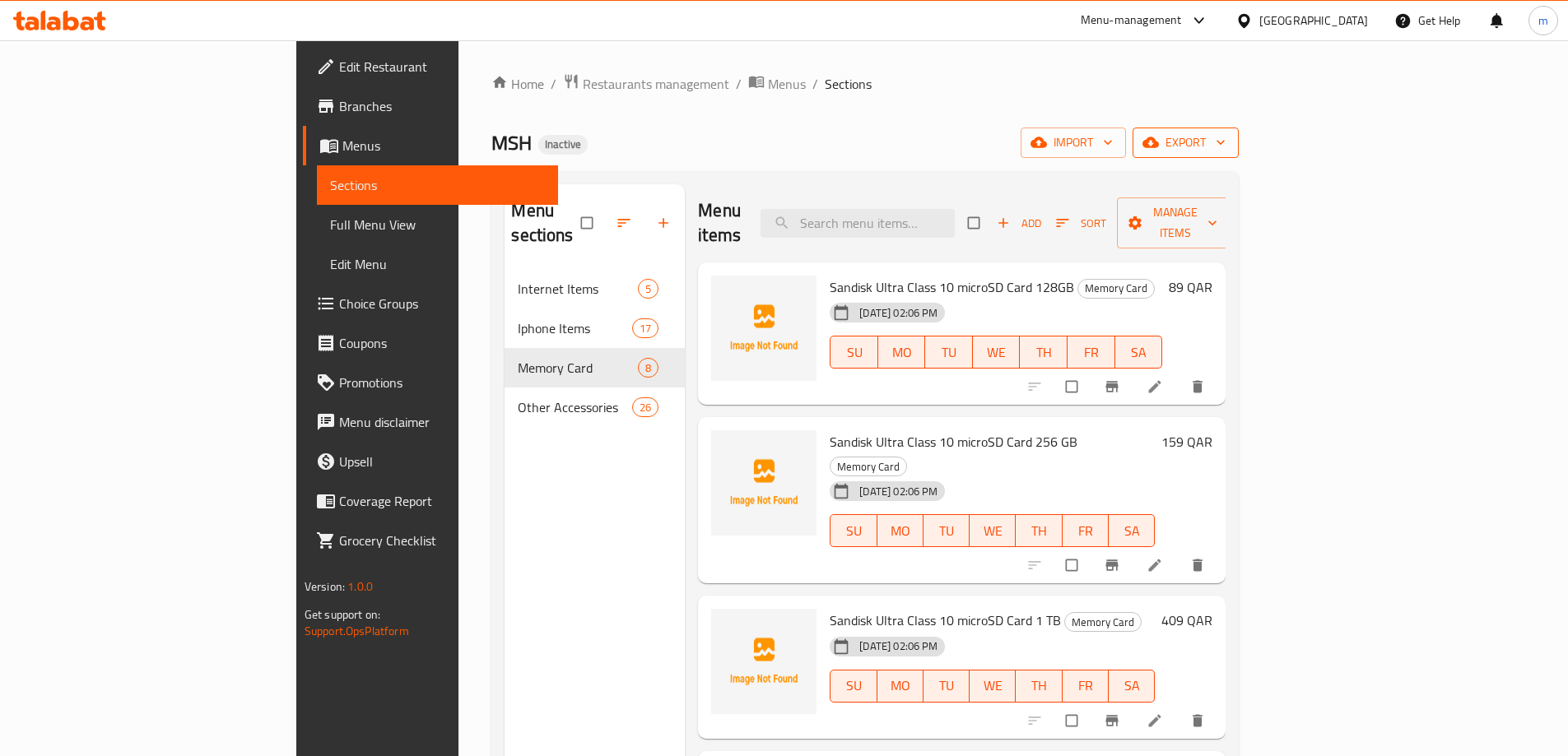
click at [1225, 151] on span "export" at bounding box center [1185, 142] width 80 height 20
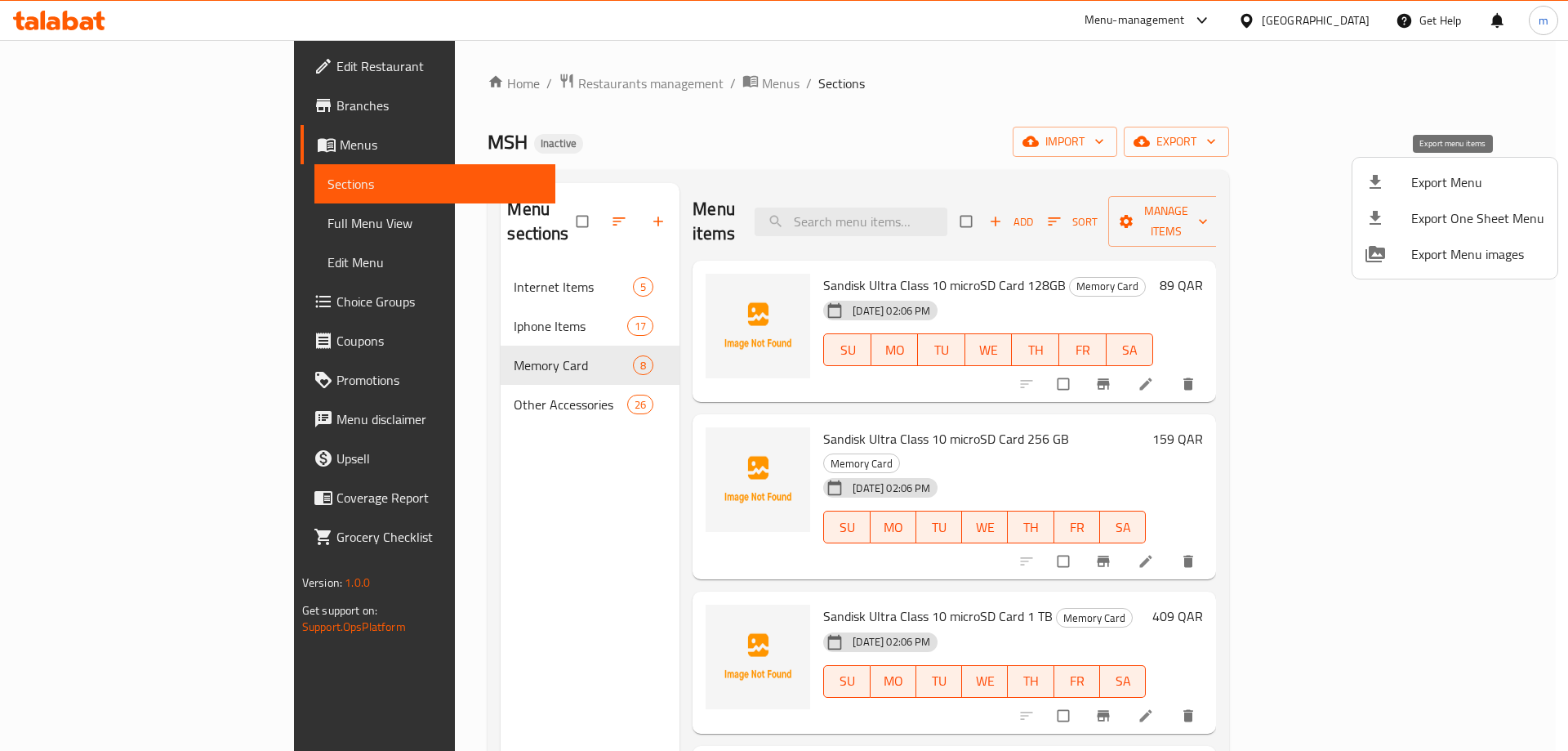
click at [1471, 173] on span "Export Menu" at bounding box center [1478, 182] width 133 height 19
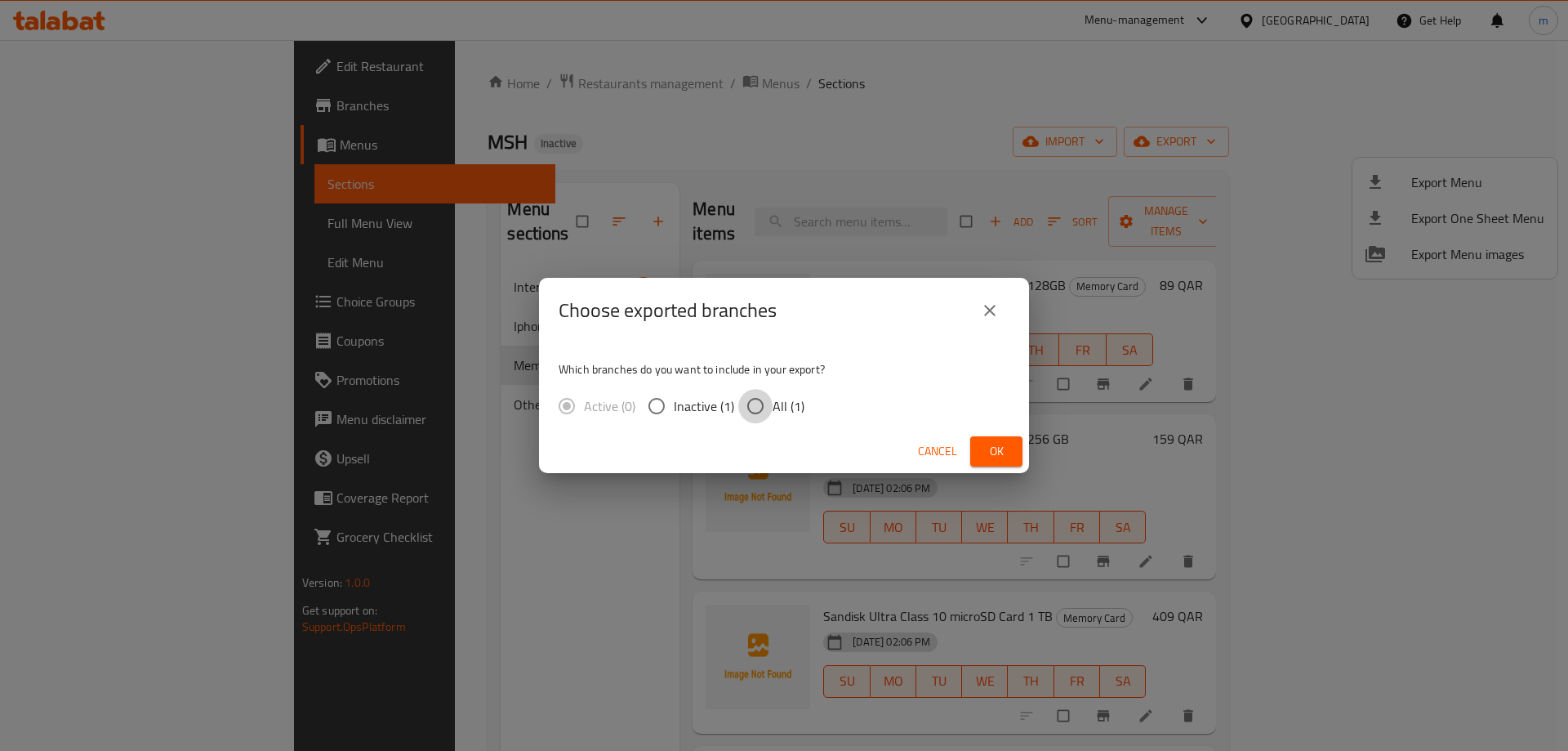
click at [757, 405] on input "All (1)" at bounding box center [756, 406] width 35 height 35
radio input "true"
click at [984, 437] on button "Ok" at bounding box center [997, 451] width 52 height 30
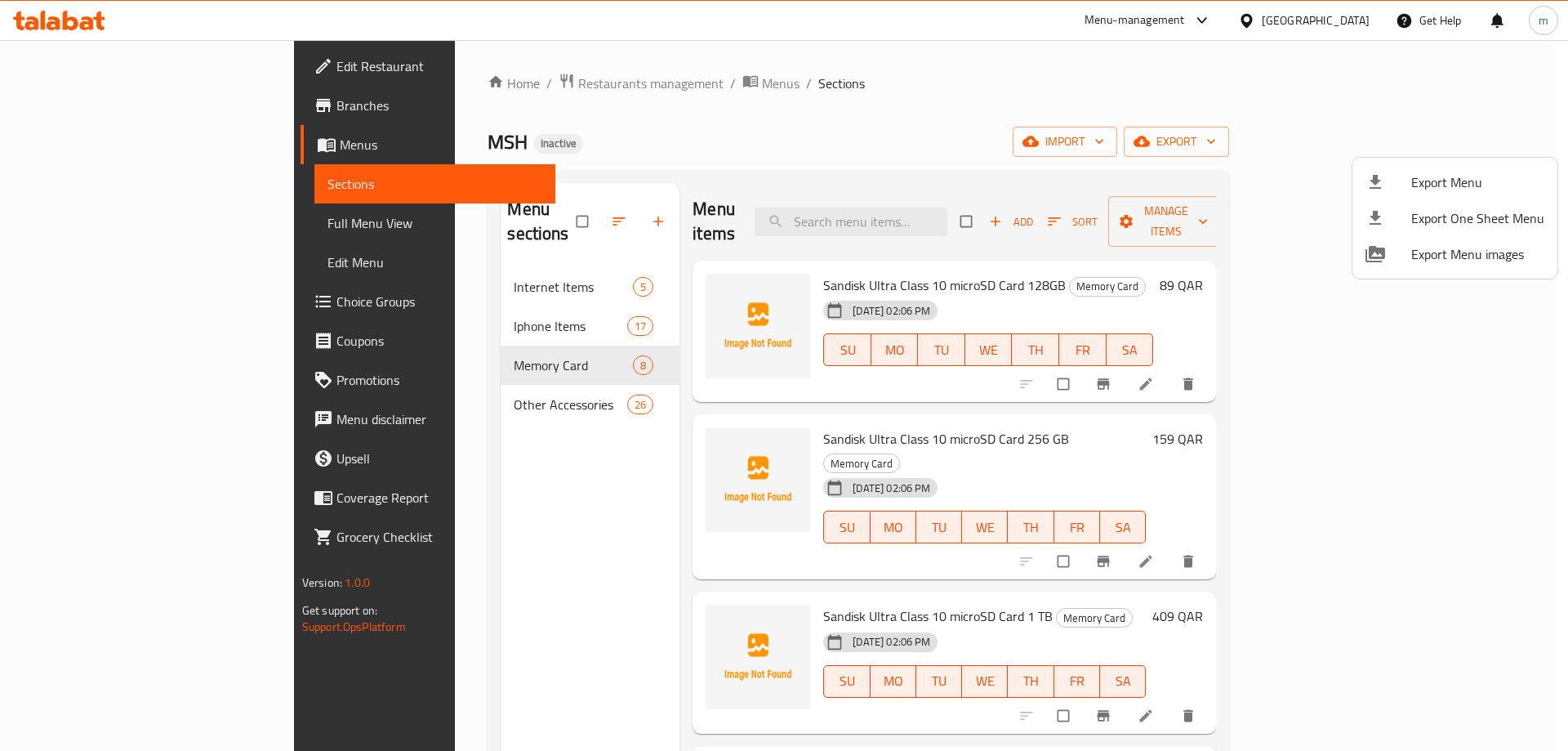
click at [587, 85] on div at bounding box center [784, 375] width 1568 height 751
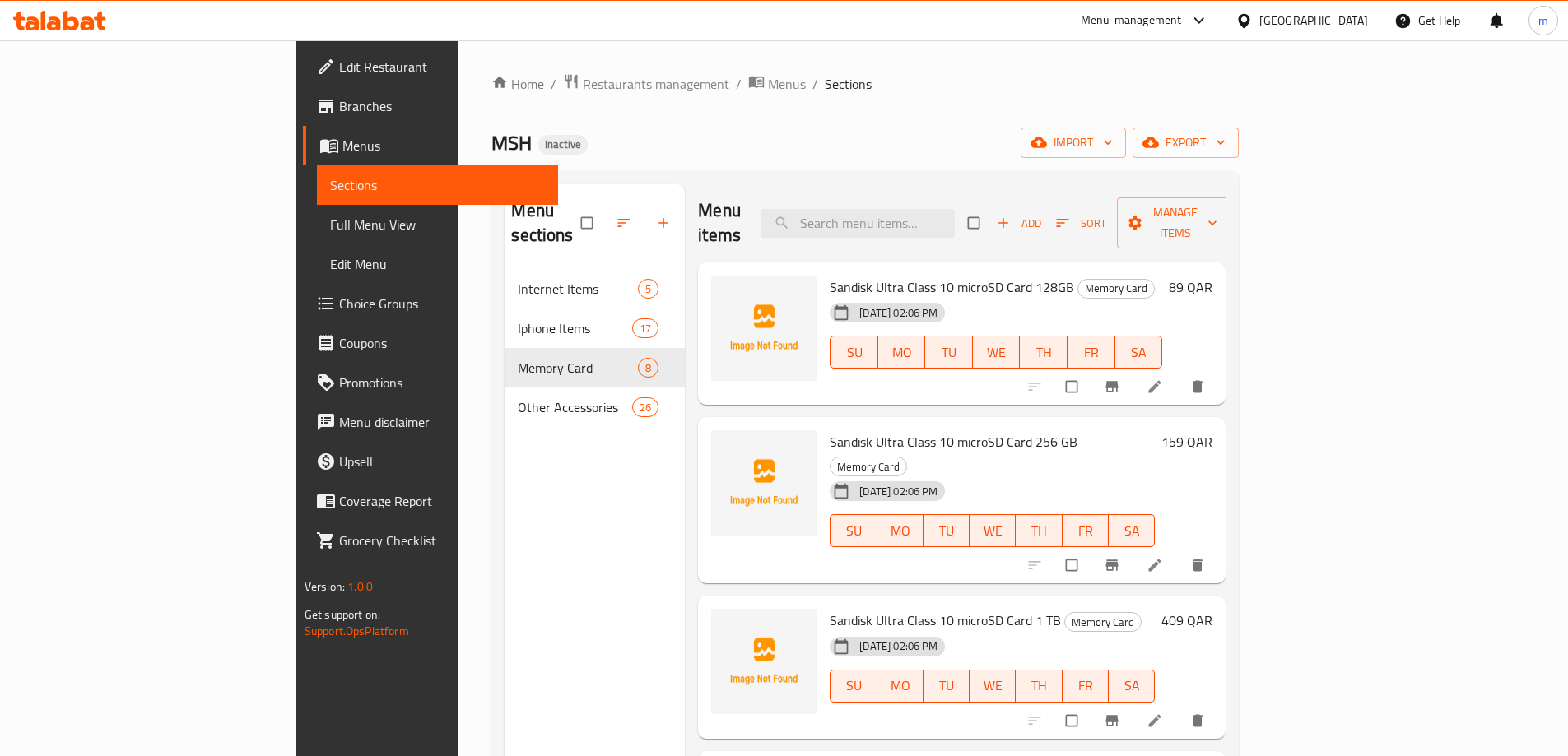
click at [768, 82] on span "Menus" at bounding box center [786, 83] width 38 height 19
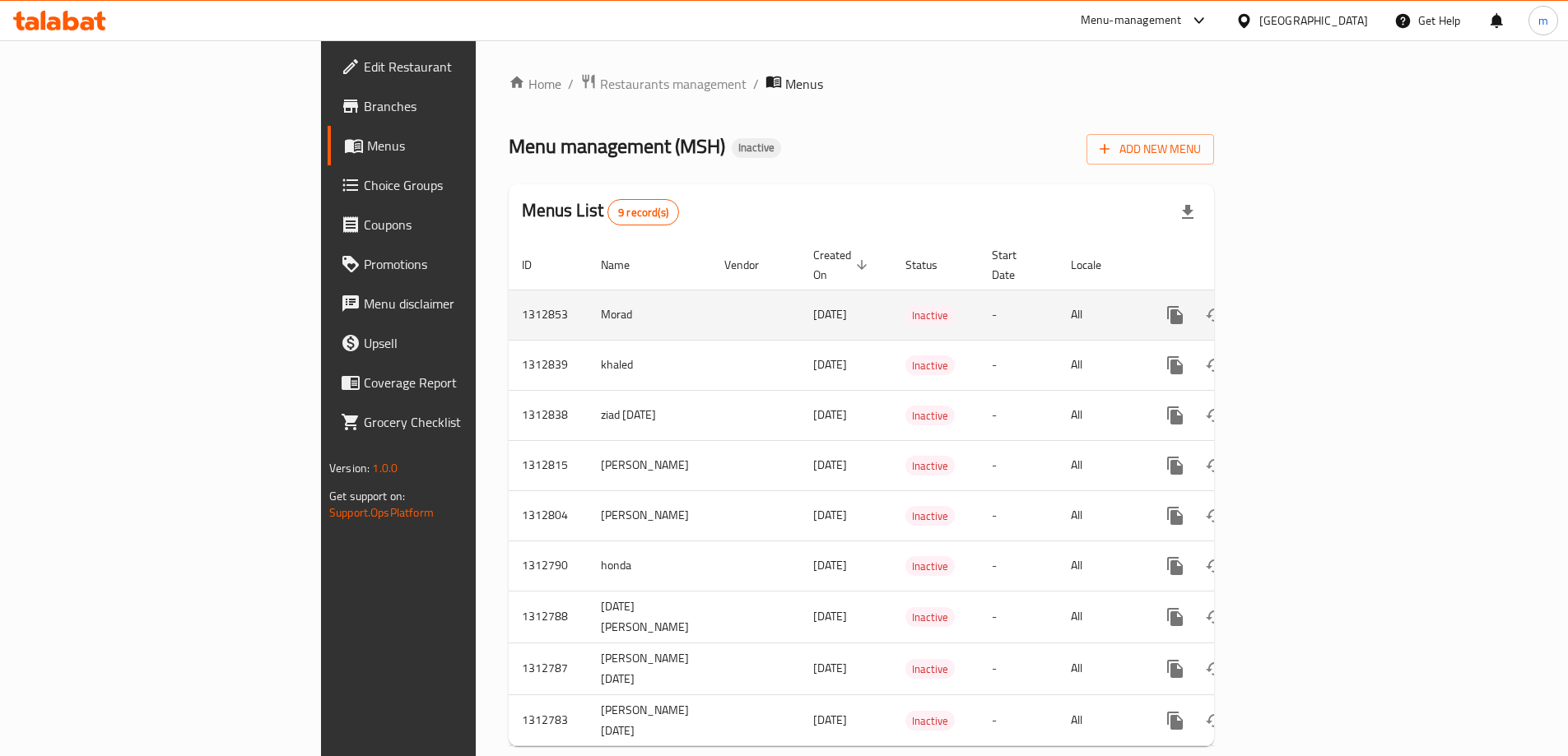
scroll to position [18, 0]
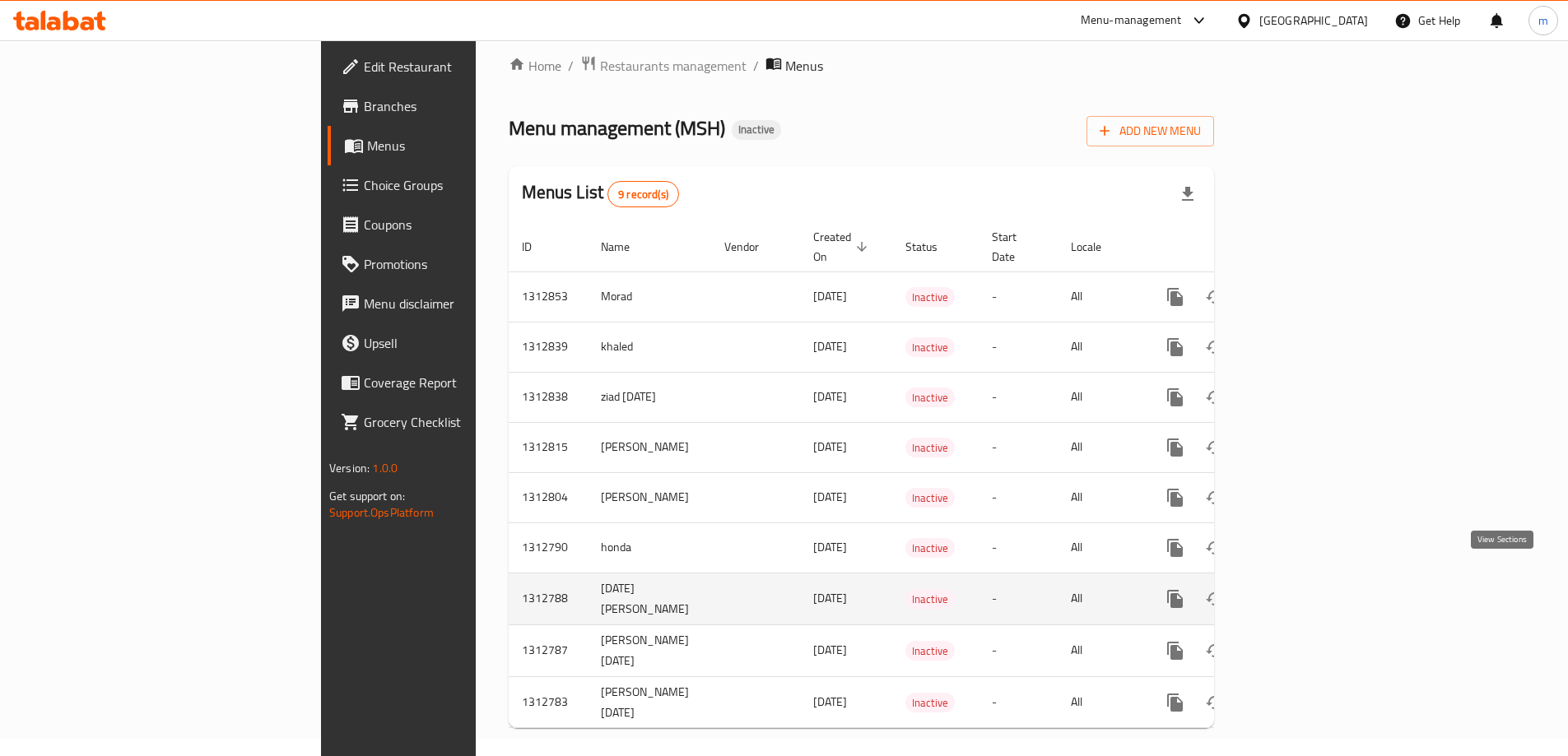
click at [1304, 589] on icon "enhanced table" at bounding box center [1293, 599] width 19 height 19
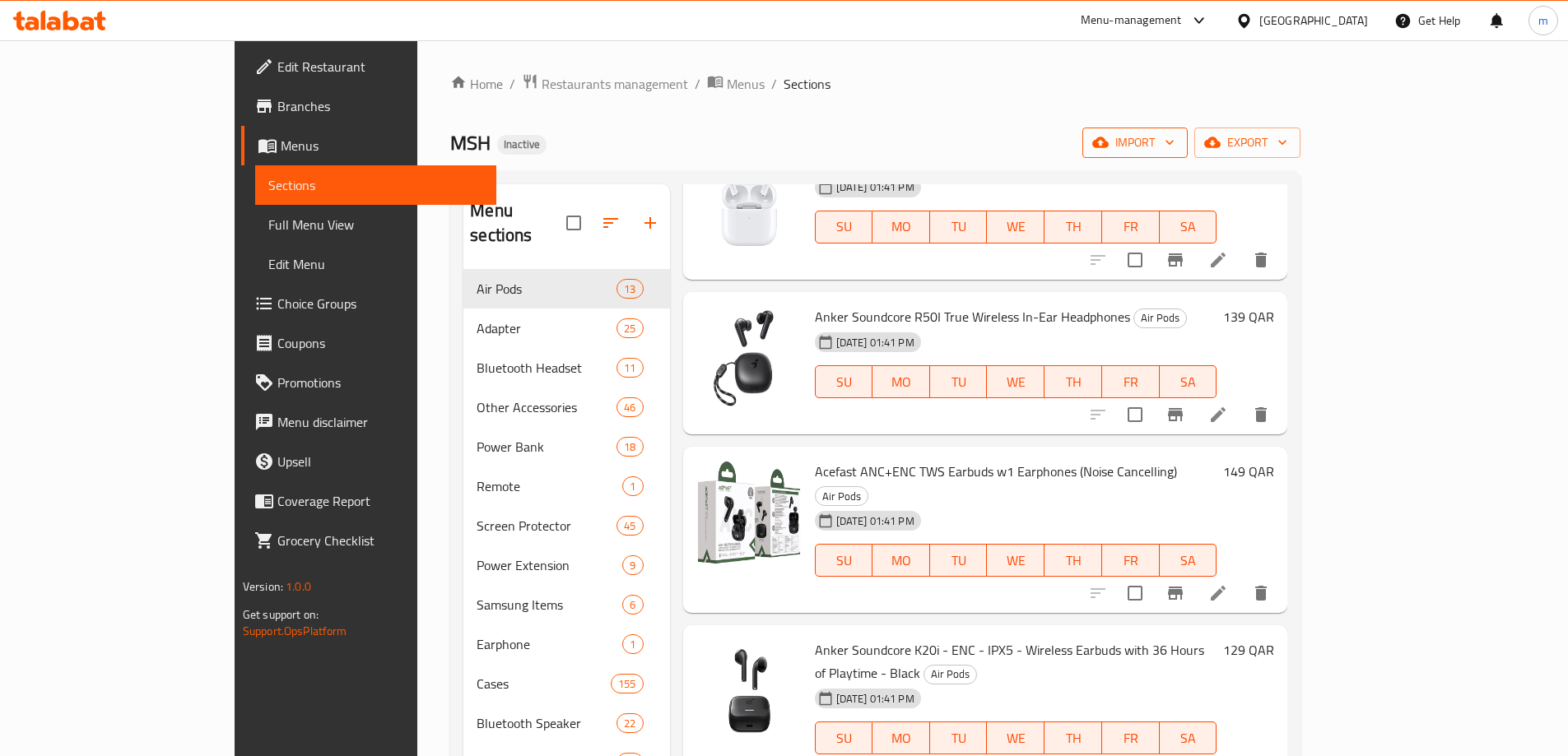
click at [1178, 145] on icon "button" at bounding box center [1169, 142] width 17 height 16
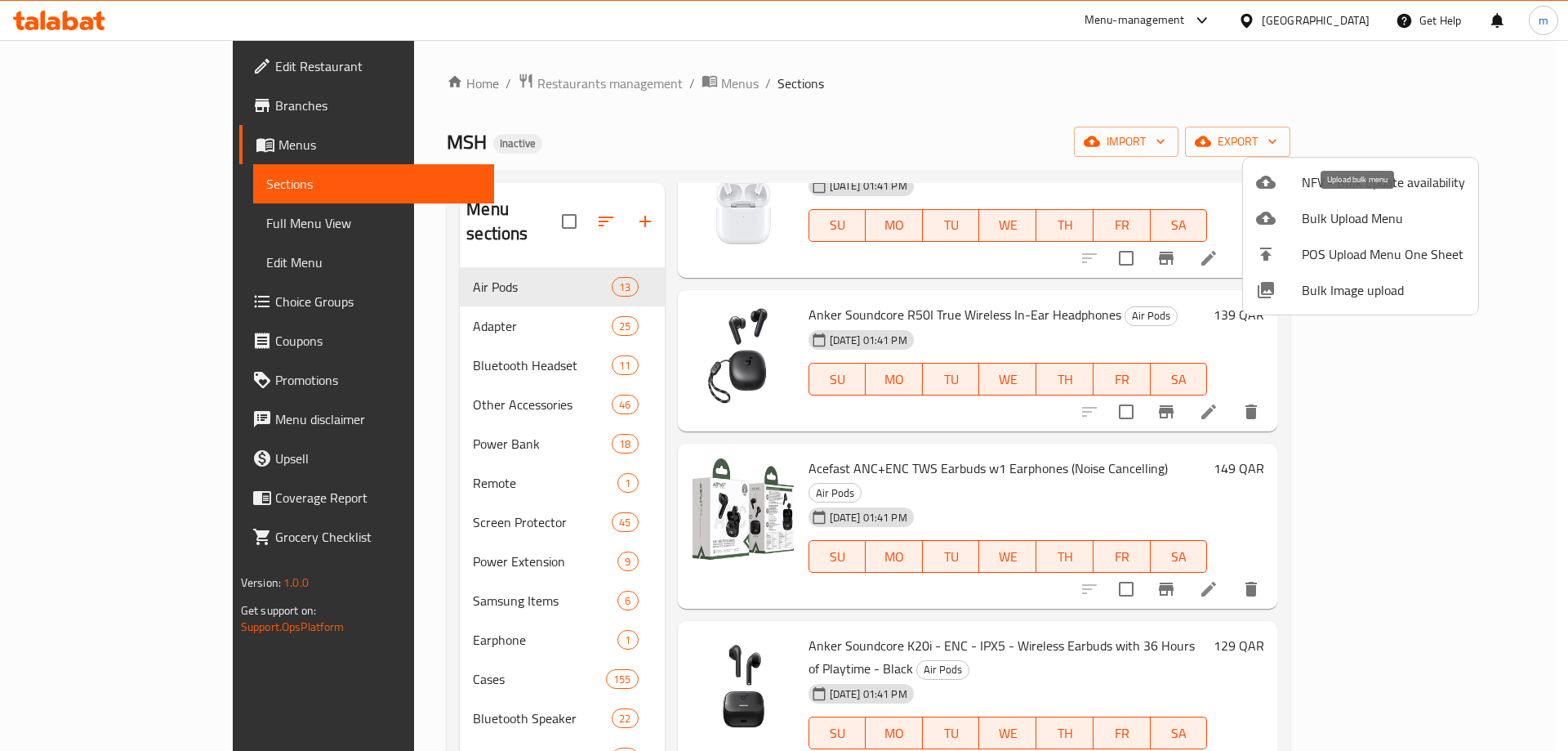
click at [1336, 217] on span "Bulk Upload Menu" at bounding box center [1384, 218] width 164 height 19
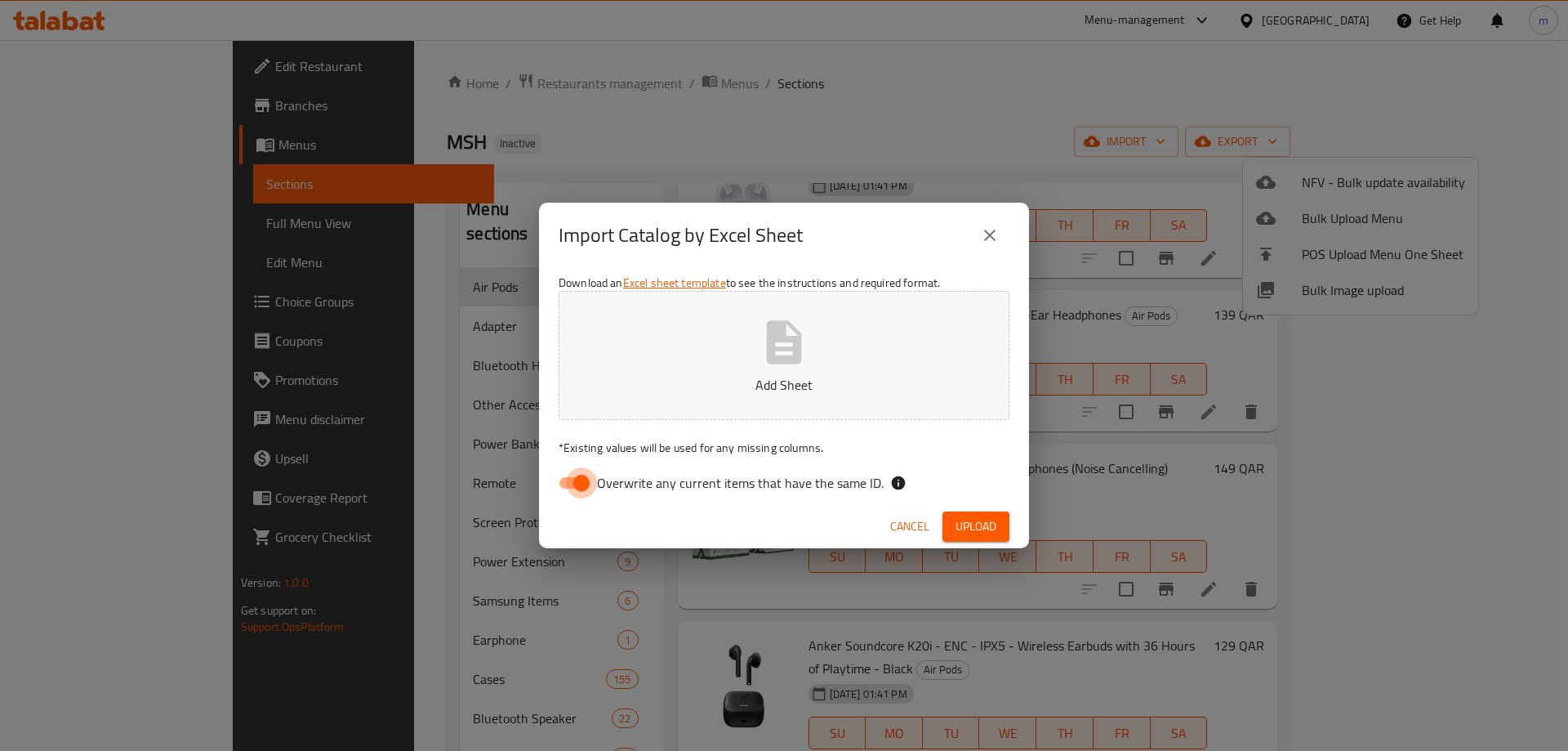
drag, startPoint x: 589, startPoint y: 478, endPoint x: 629, endPoint y: 485, distance: 40.6
click at [588, 478] on input "Overwrite any current items that have the same ID." at bounding box center [581, 483] width 93 height 31
checkbox input "false"
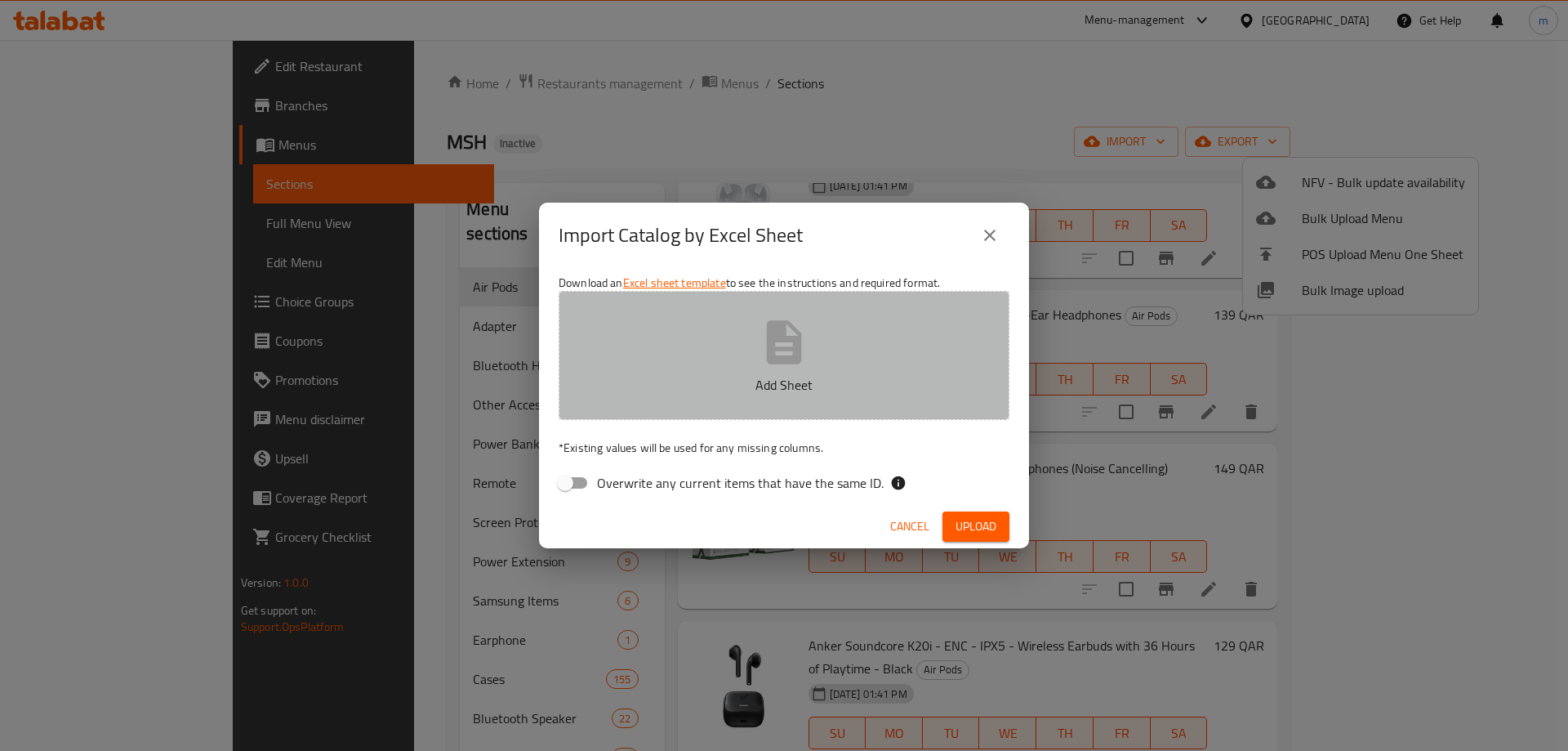
click at [735, 359] on button "Add Sheet" at bounding box center [784, 356] width 451 height 129
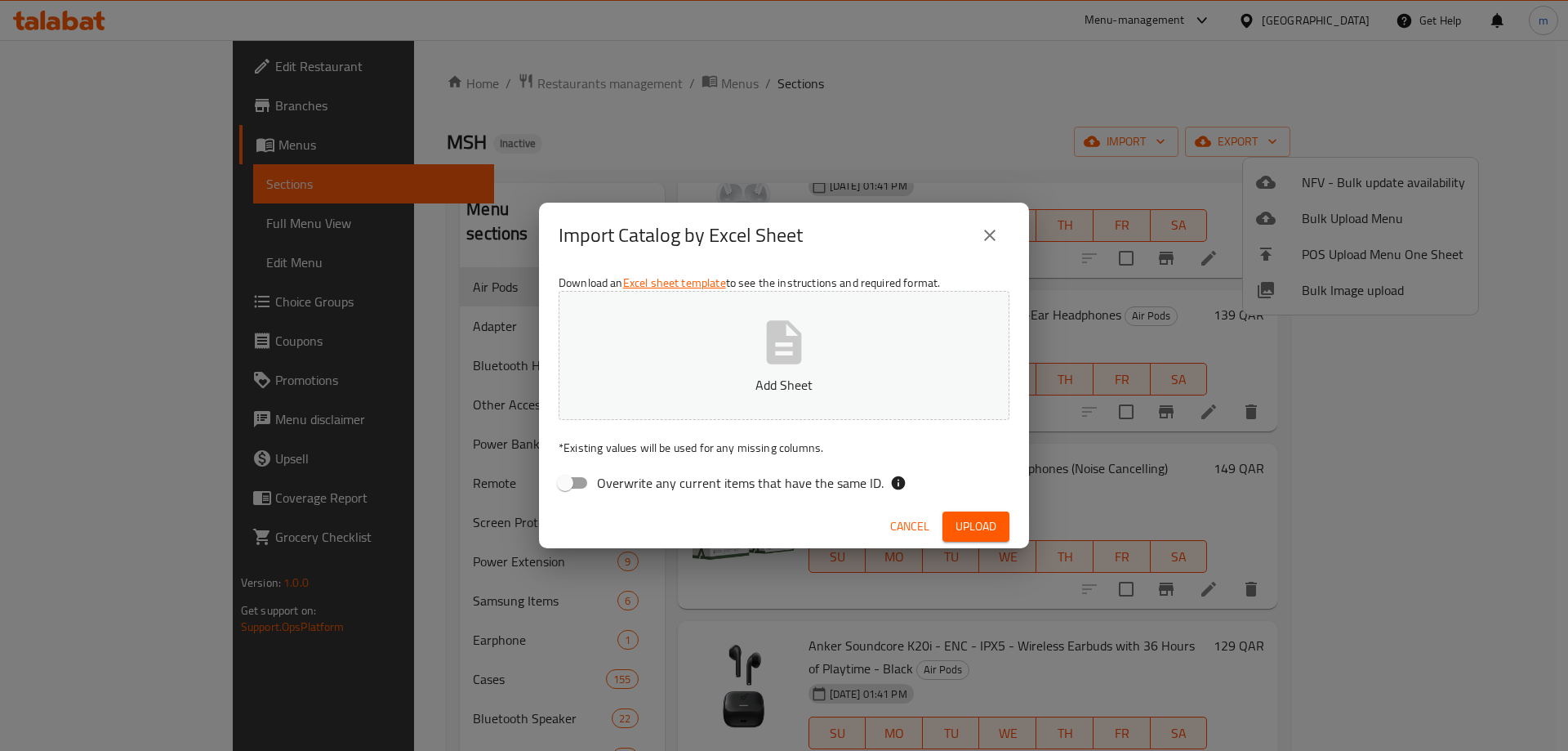
click at [1002, 236] on button "close" at bounding box center [990, 235] width 40 height 40
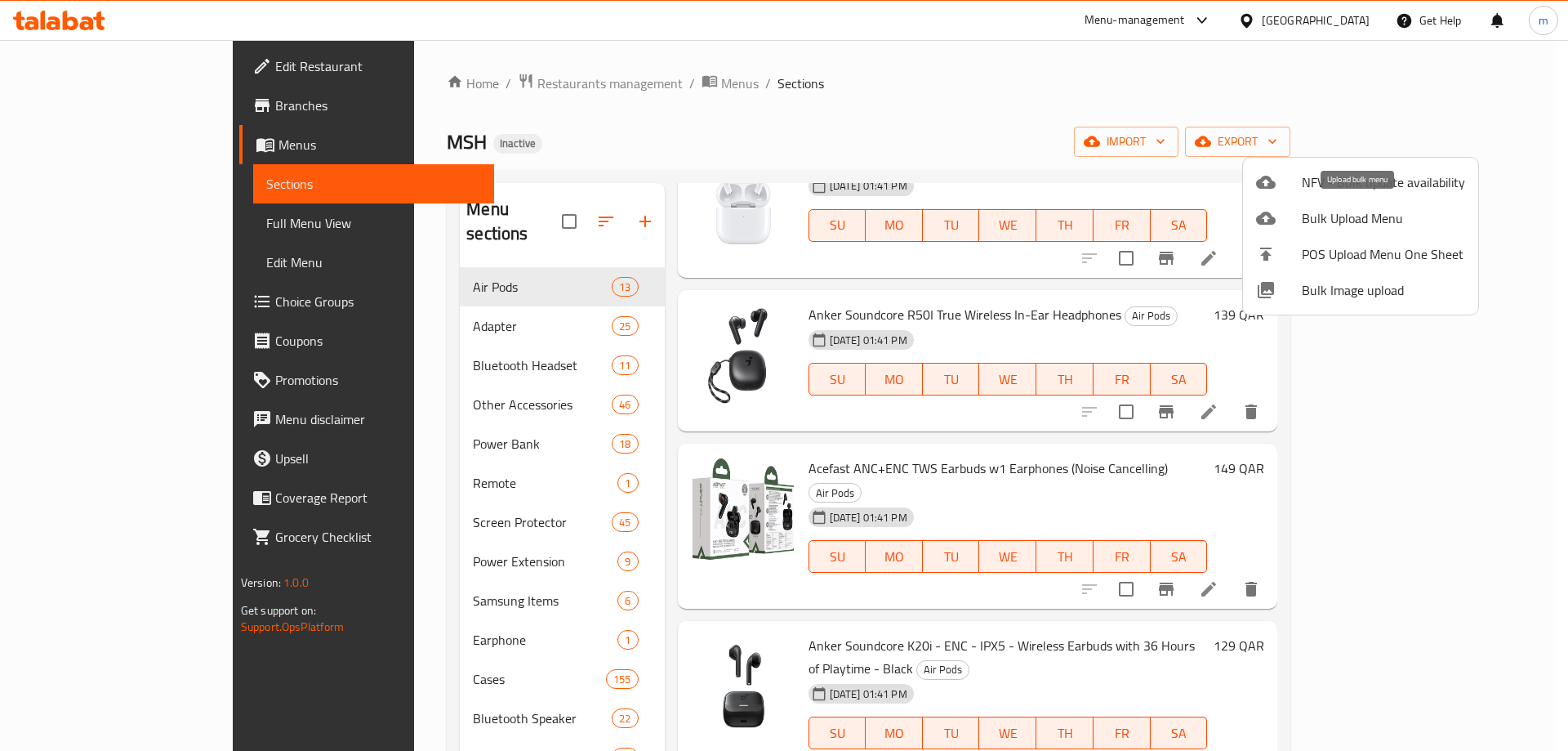
click at [1332, 215] on span "Bulk Upload Menu" at bounding box center [1384, 218] width 164 height 19
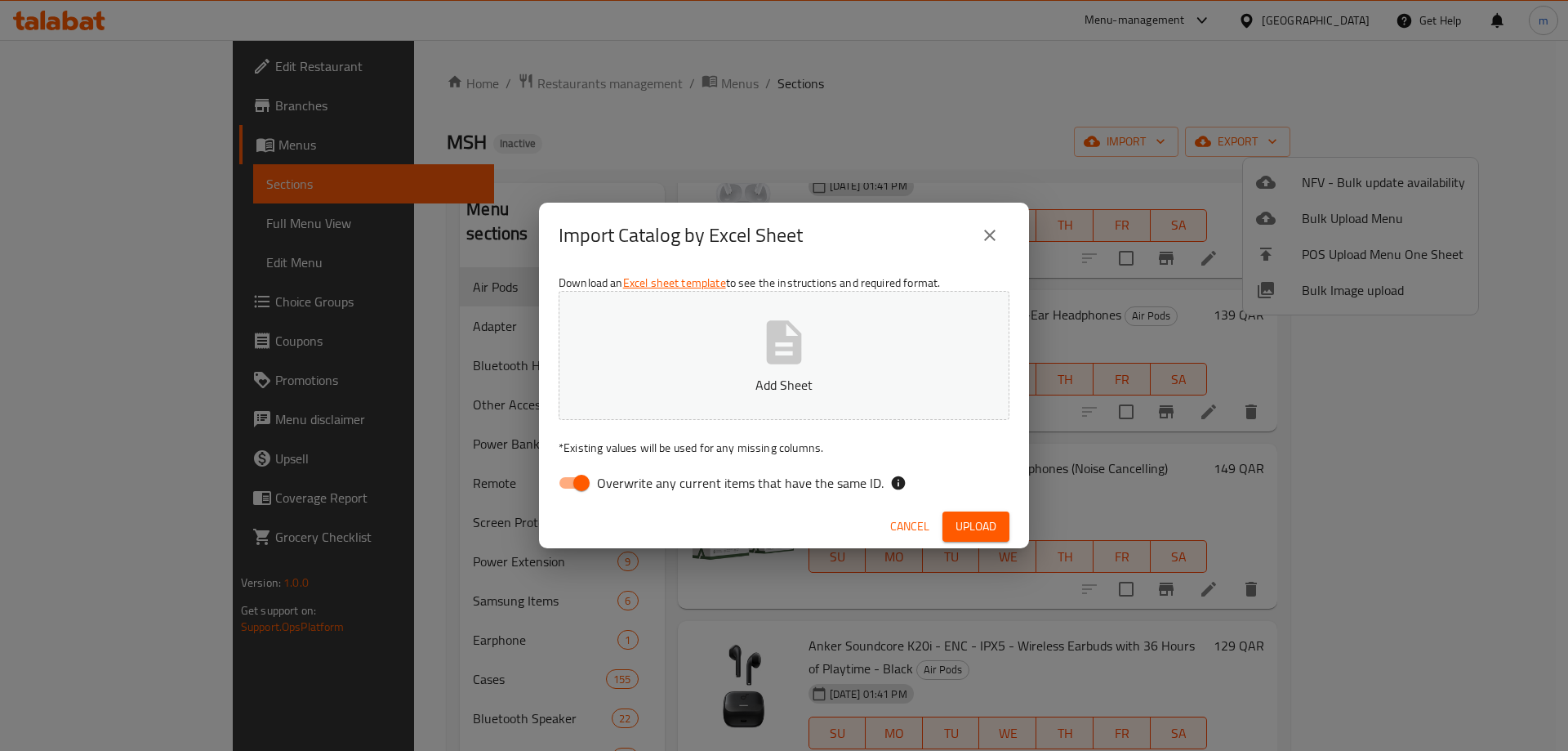
click at [758, 355] on icon "button" at bounding box center [784, 342] width 52 height 52
click at [578, 478] on input "Overwrite any current items that have the same ID." at bounding box center [581, 483] width 93 height 31
checkbox input "false"
click at [989, 529] on span "Upload" at bounding box center [976, 526] width 40 height 20
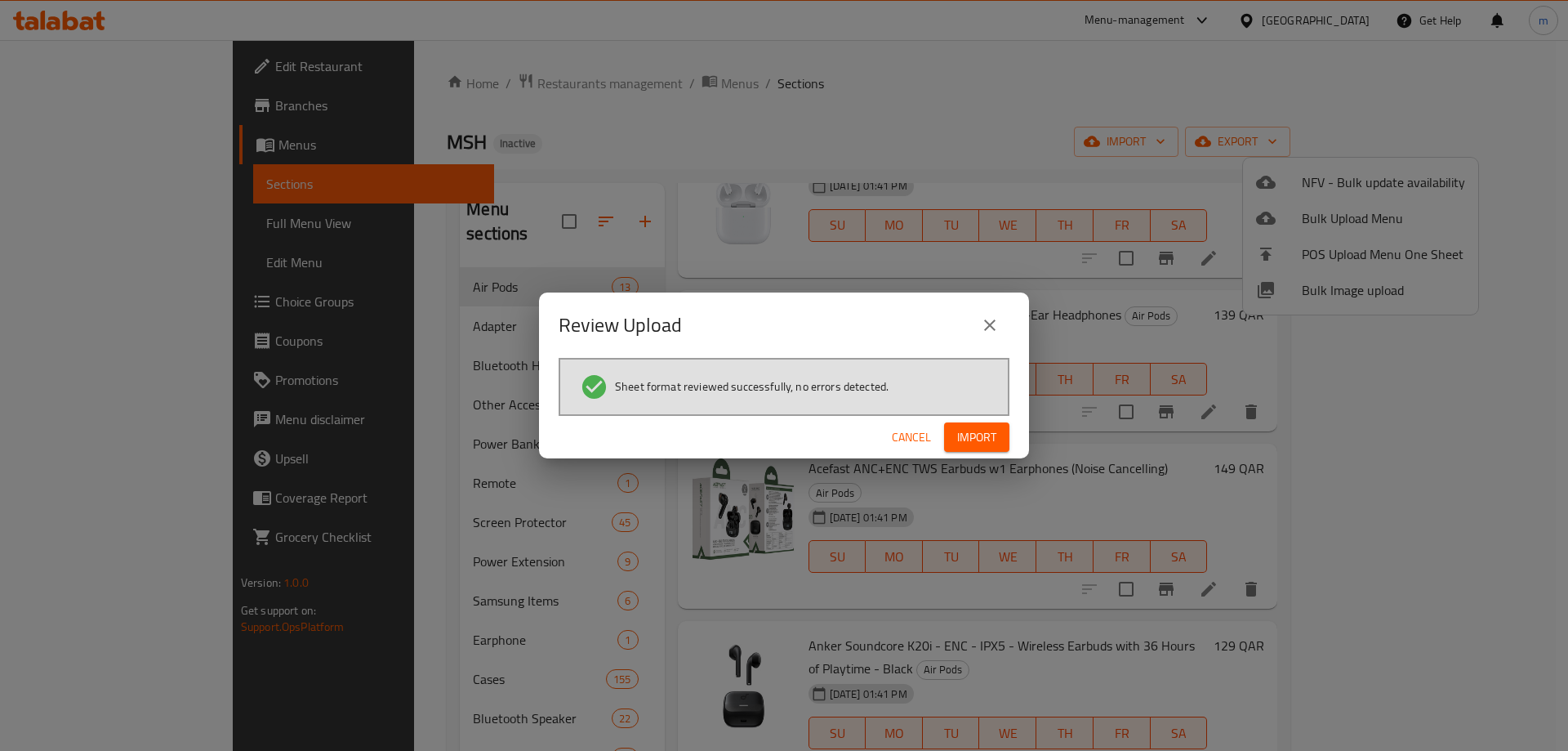
click at [972, 443] on span "Import" at bounding box center [976, 437] width 40 height 20
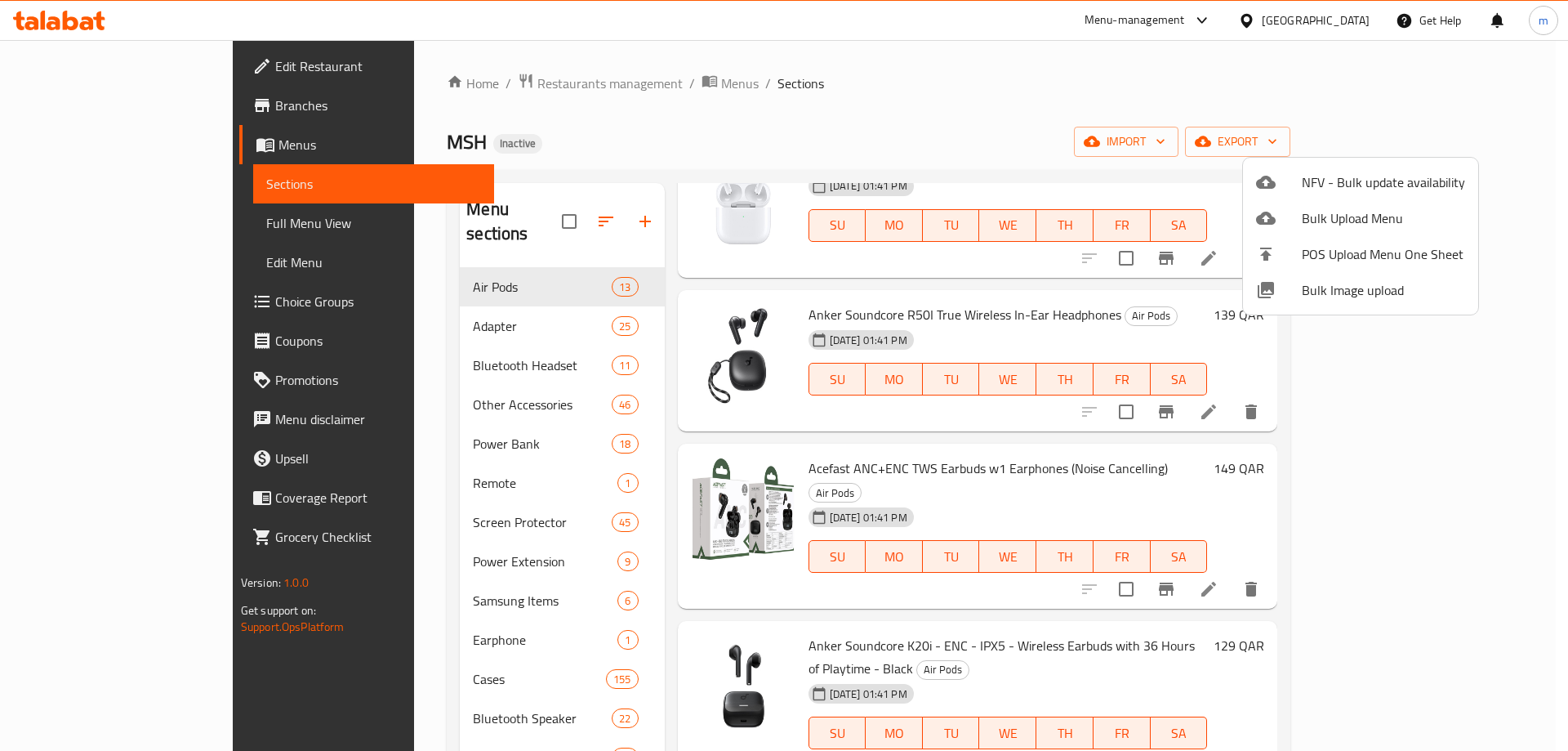
drag, startPoint x: 1503, startPoint y: 465, endPoint x: 1503, endPoint y: 448, distance: 17.0
click at [1503, 448] on div at bounding box center [784, 375] width 1568 height 751
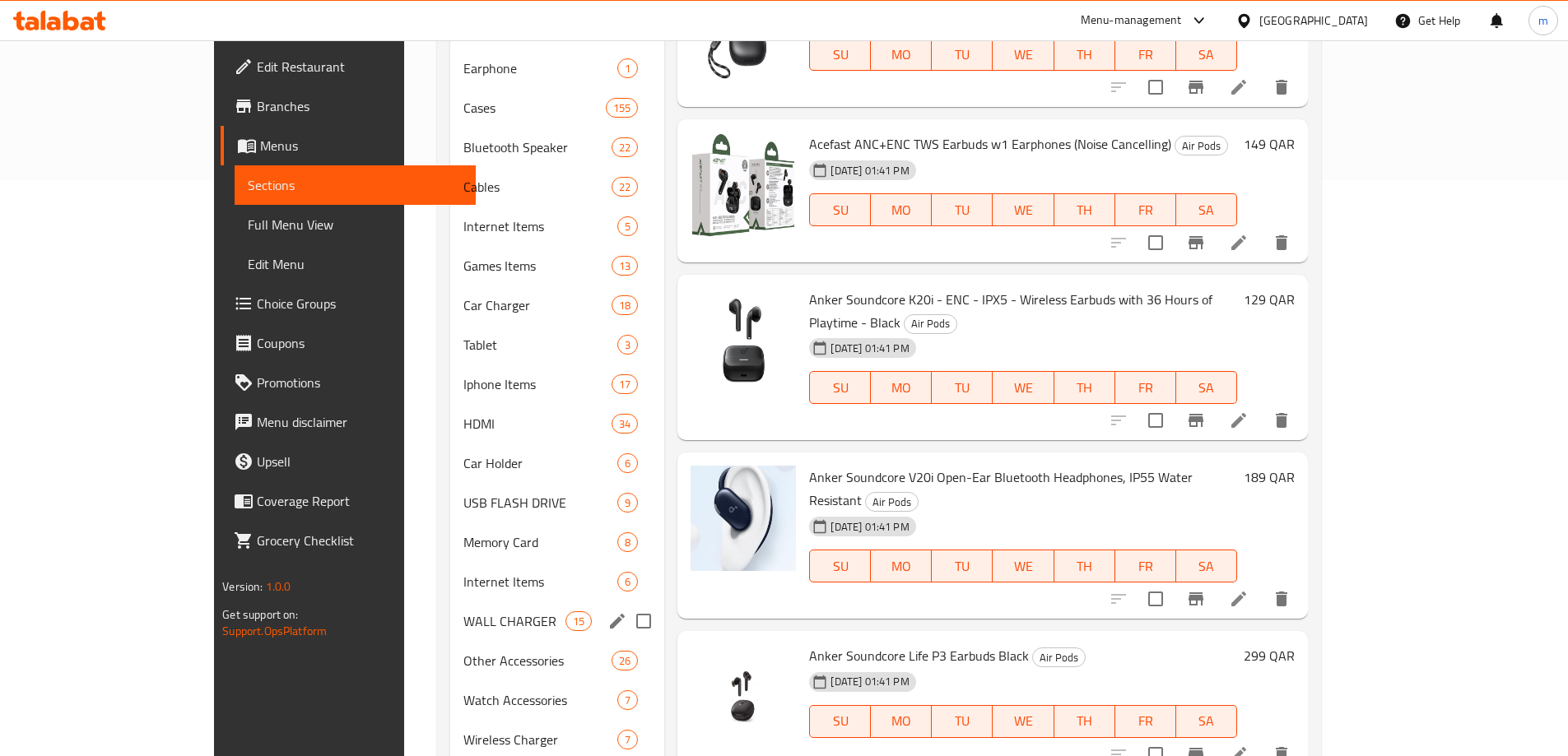
scroll to position [608, 0]
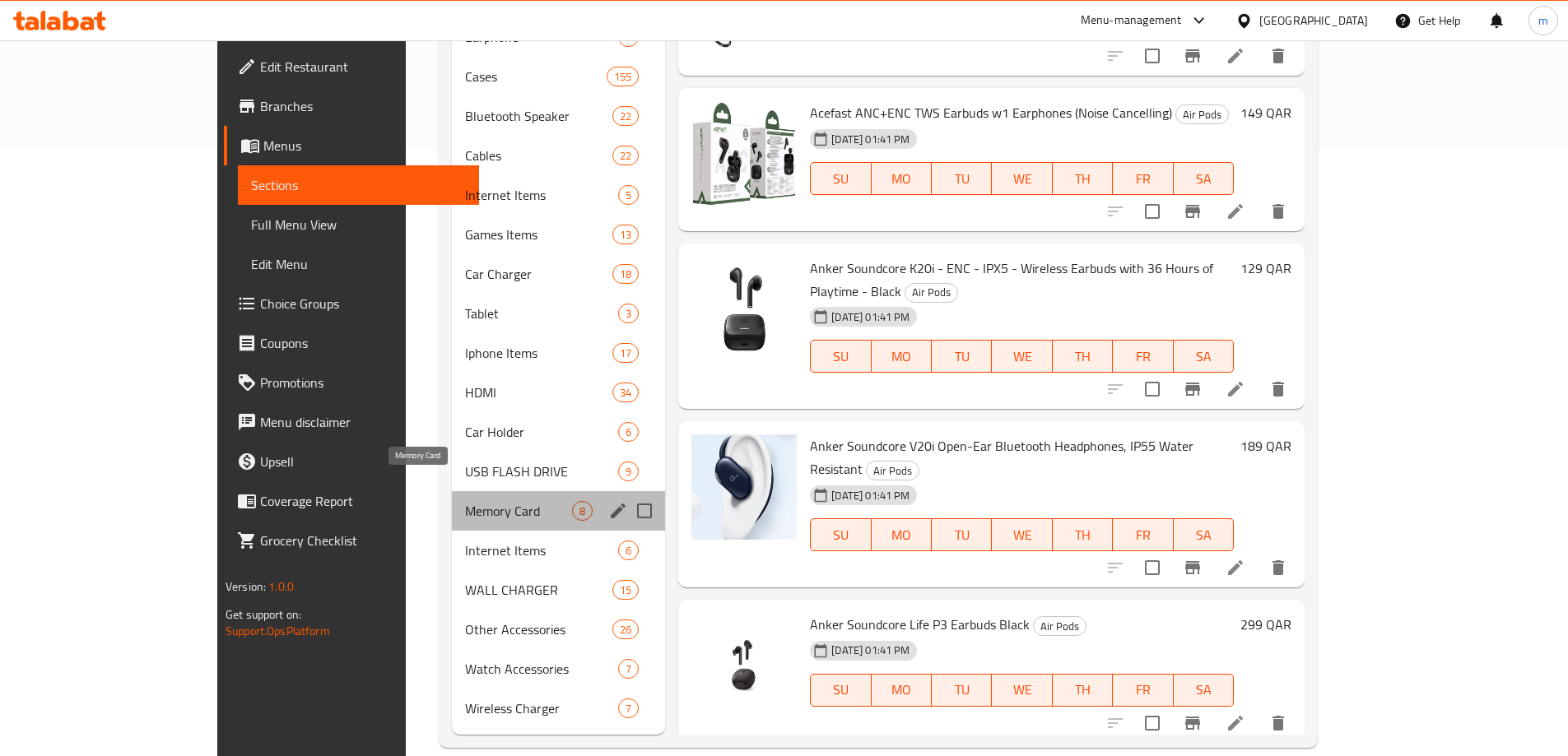
click at [465, 501] on span "Memory Card" at bounding box center [518, 510] width 107 height 19
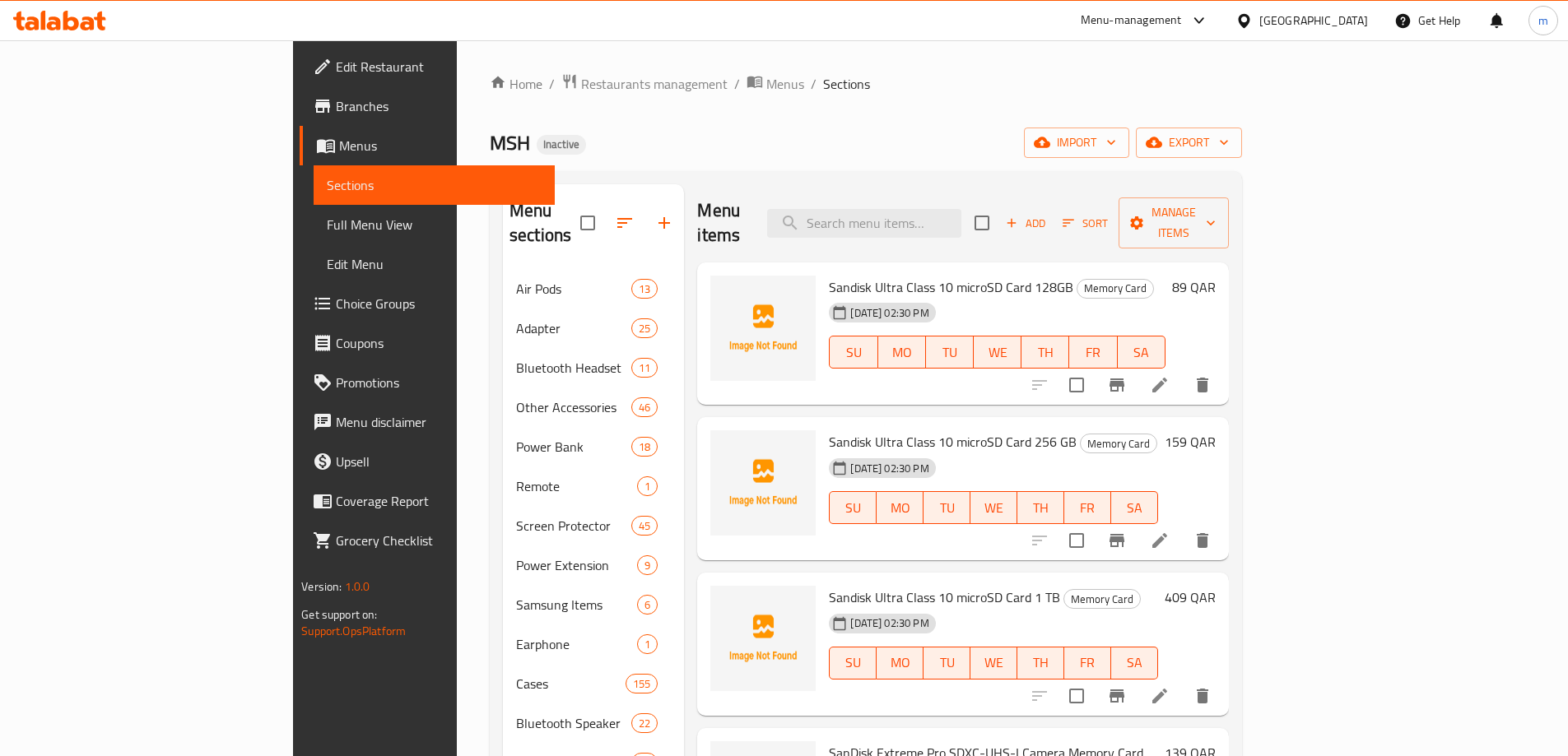
click at [827, 147] on div "MSH Inactive import export" at bounding box center [865, 142] width 752 height 30
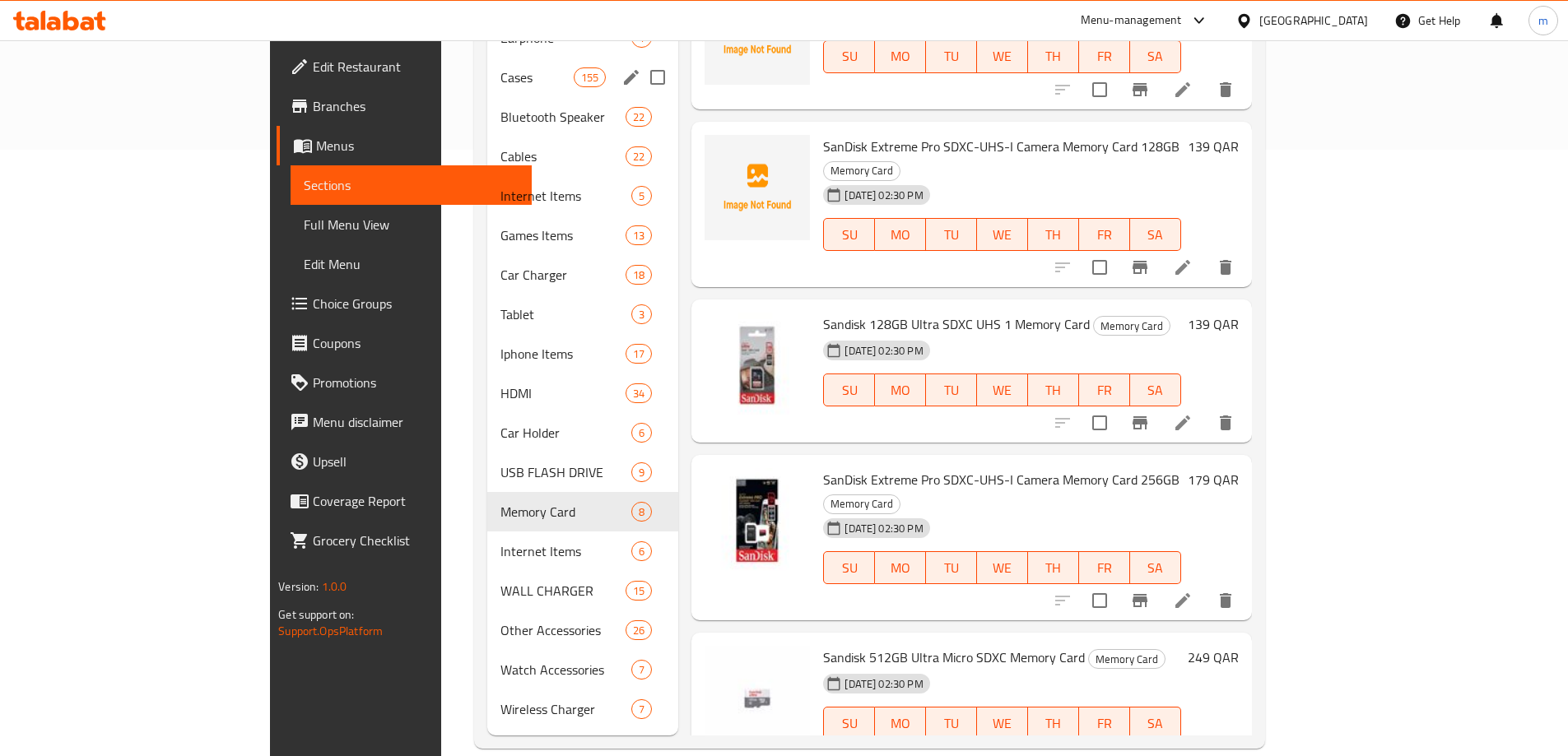
scroll to position [608, 0]
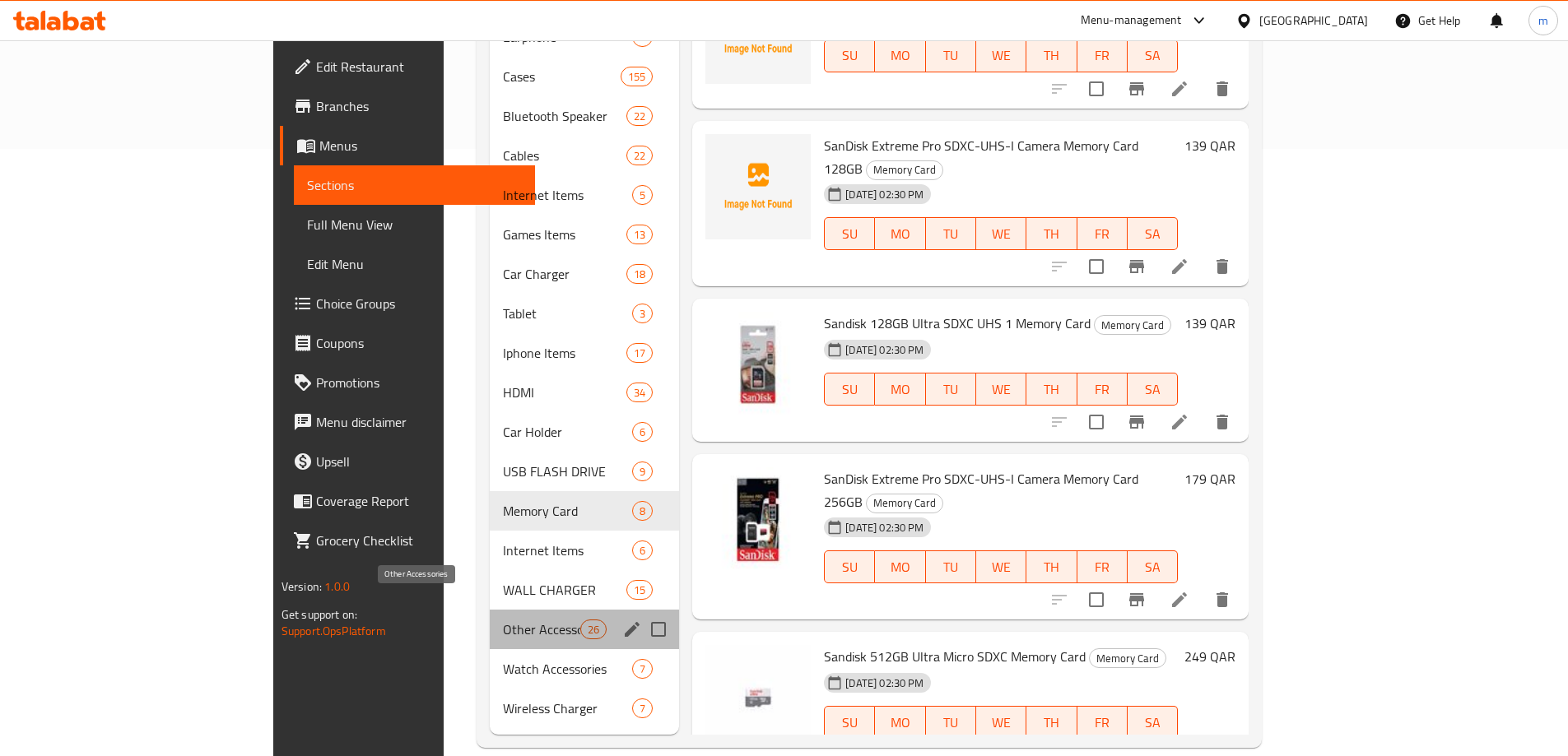
click at [503, 619] on span "Other Accessories" at bounding box center [542, 629] width 78 height 19
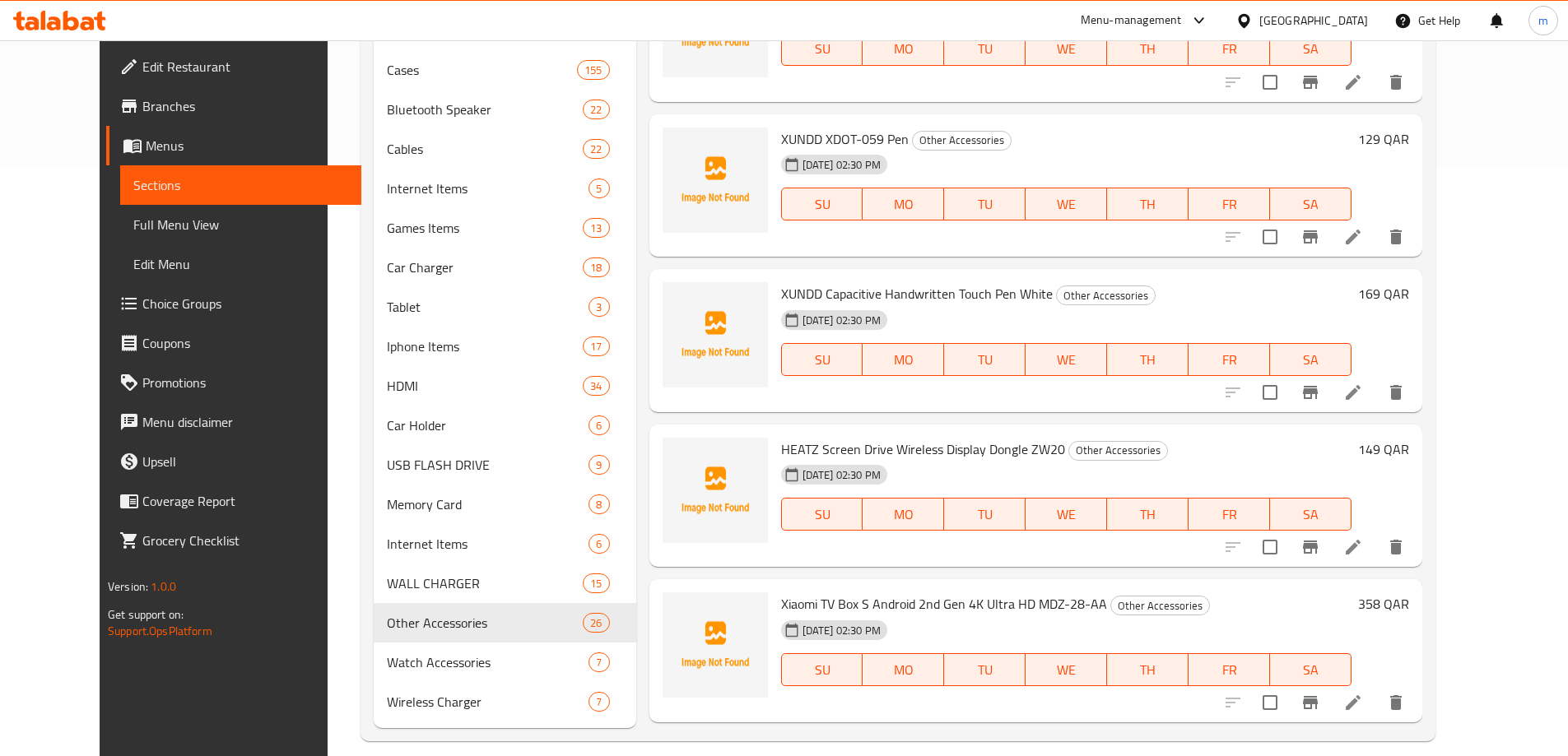
scroll to position [608, 0]
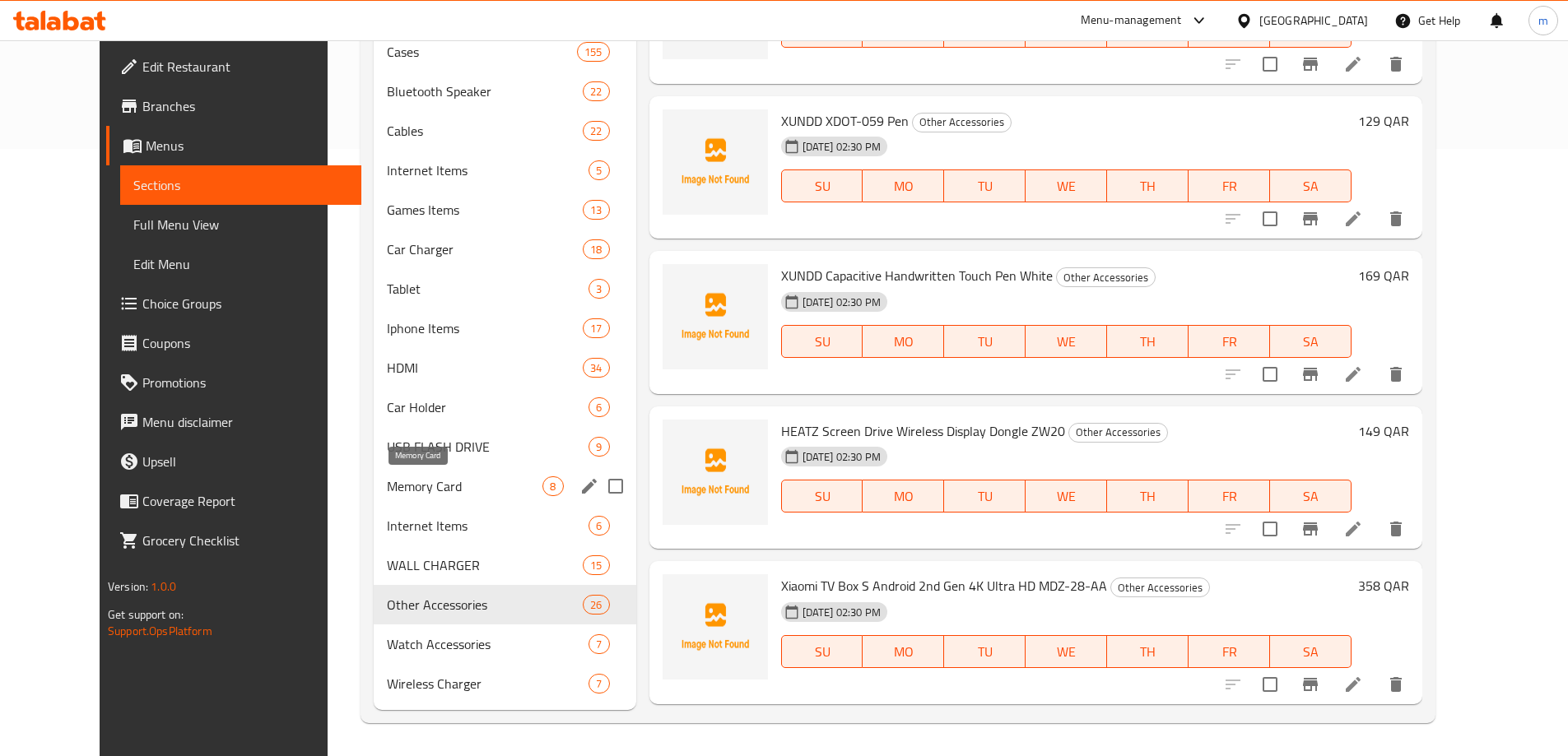
click at [400, 479] on span "Memory Card" at bounding box center [464, 486] width 155 height 19
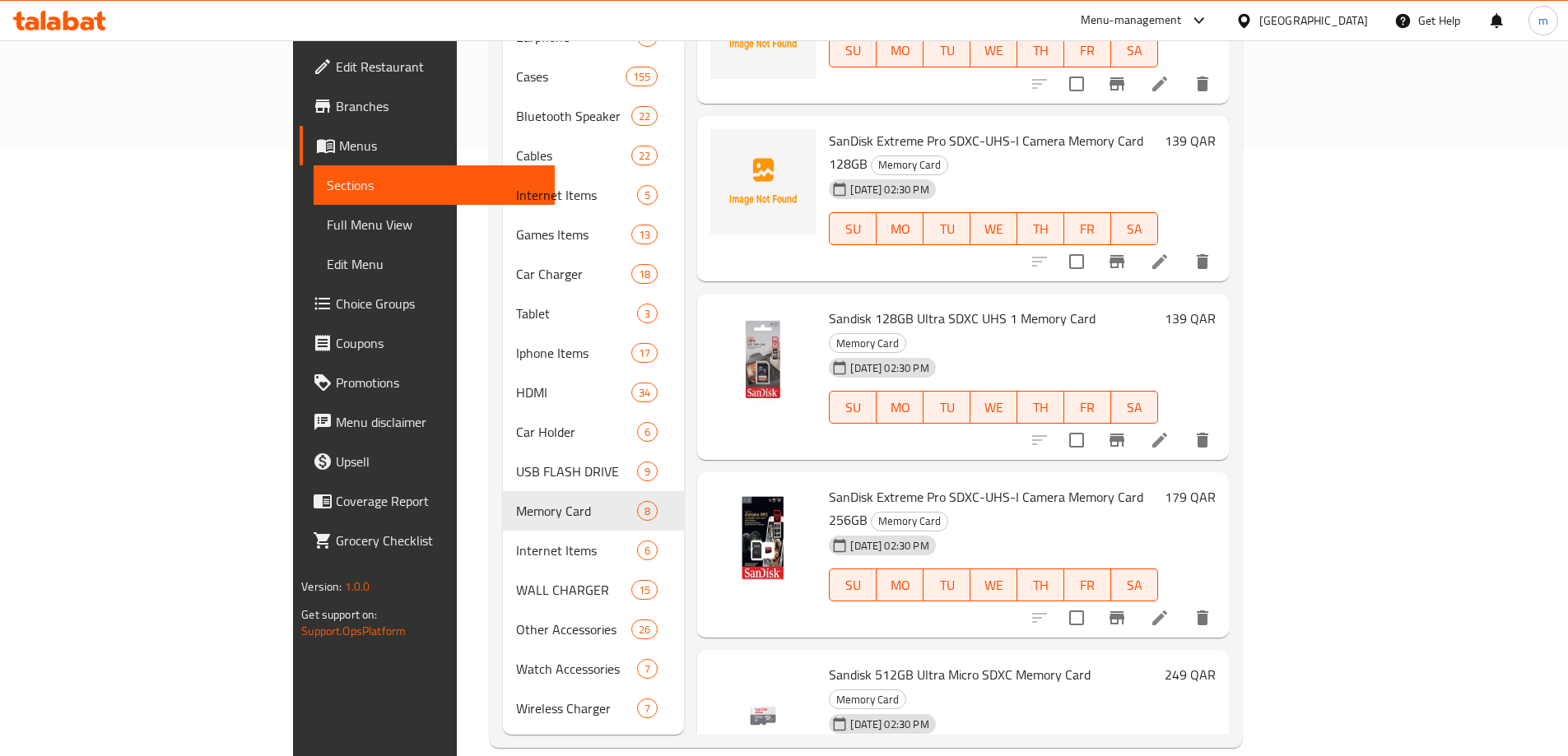
scroll to position [149, 0]
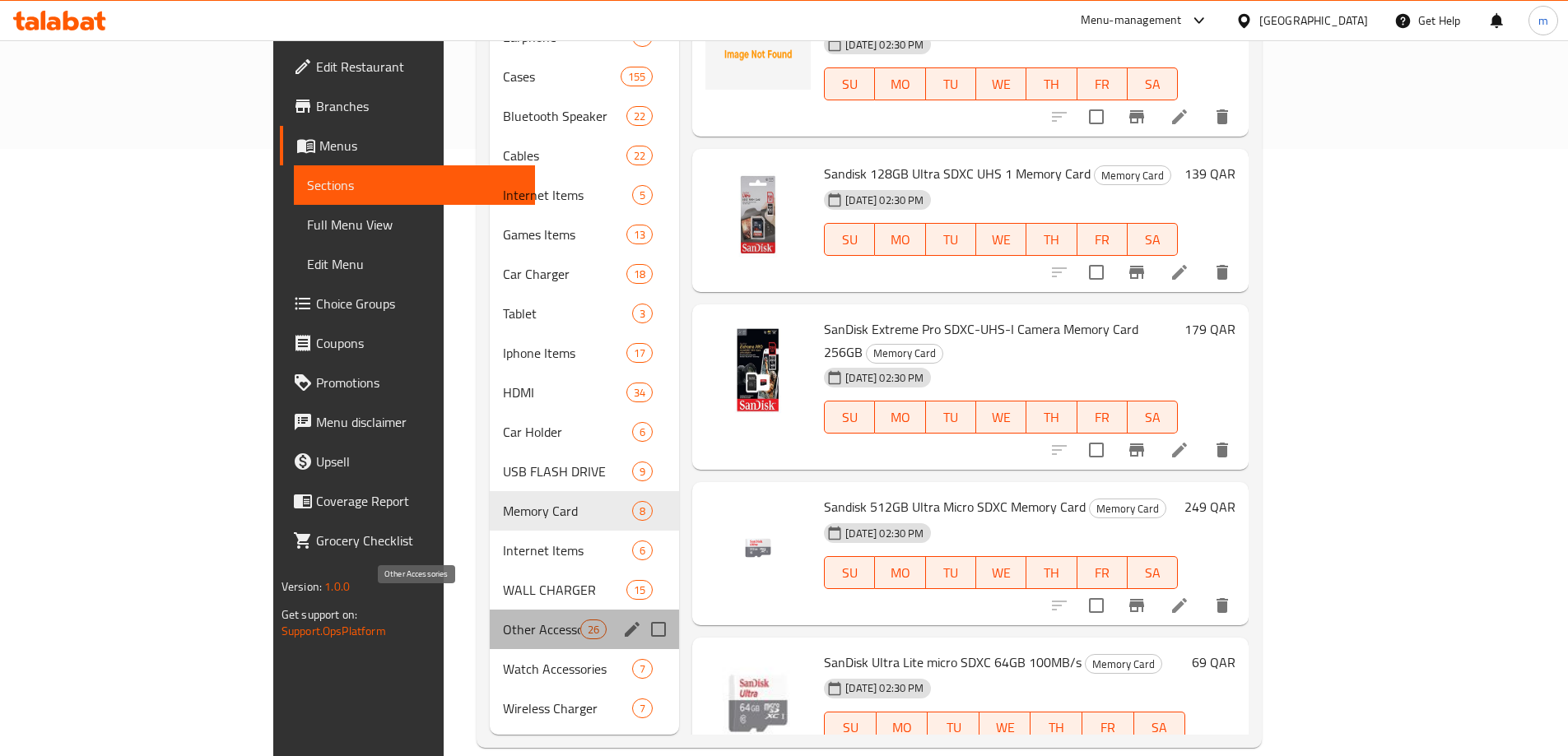
click at [503, 619] on span "Other Accessories" at bounding box center [542, 629] width 78 height 19
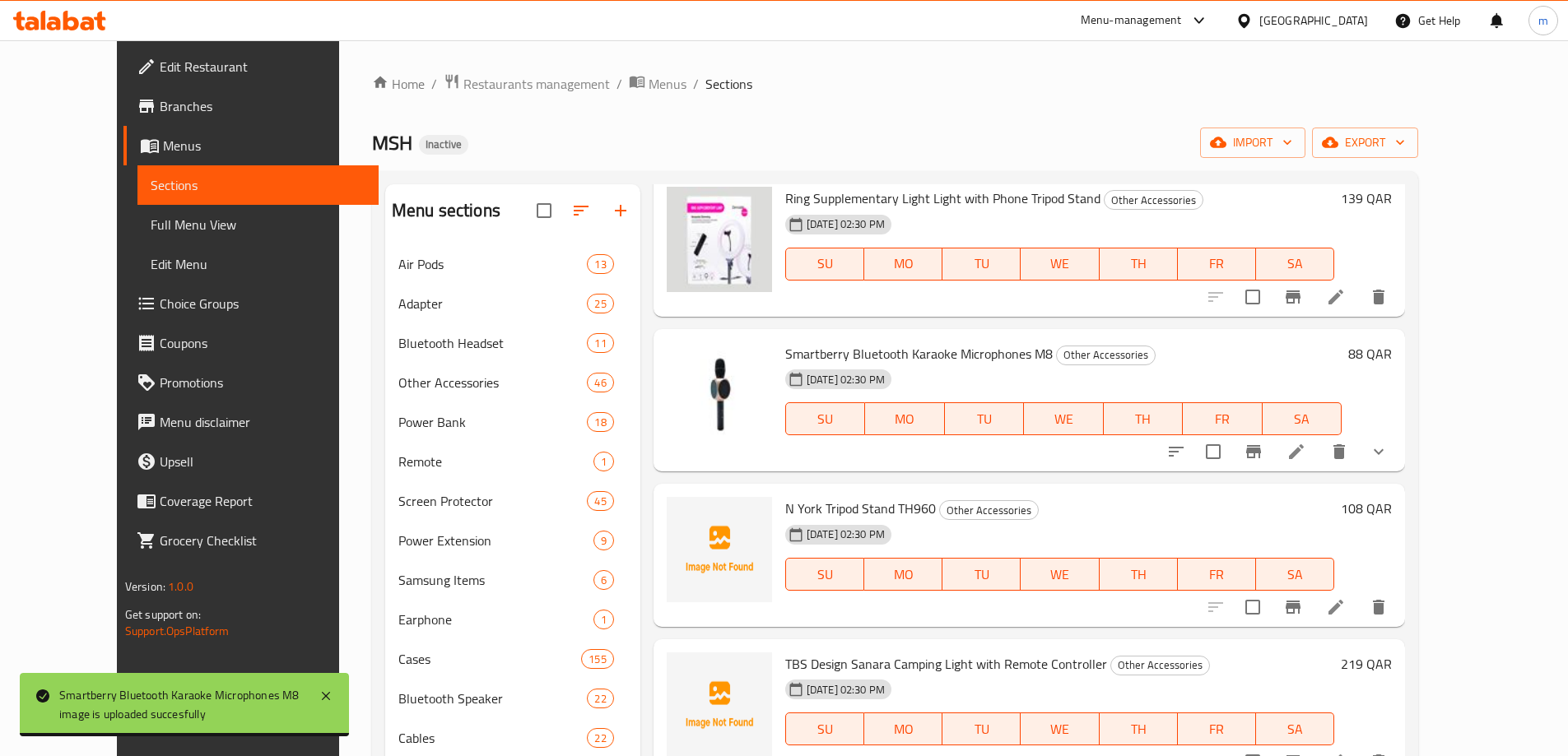
scroll to position [1152, 0]
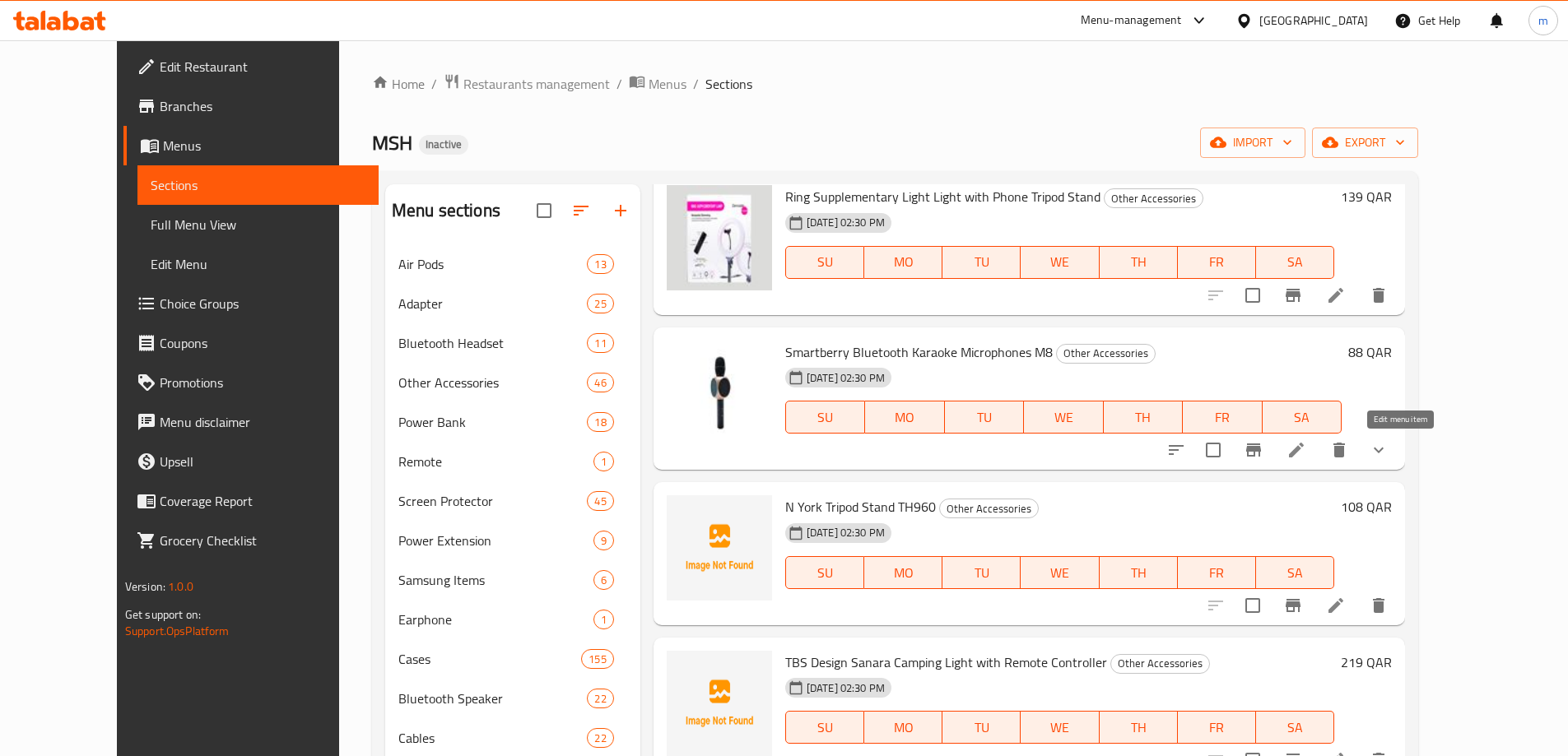
click at [1304, 448] on icon at bounding box center [1295, 449] width 15 height 15
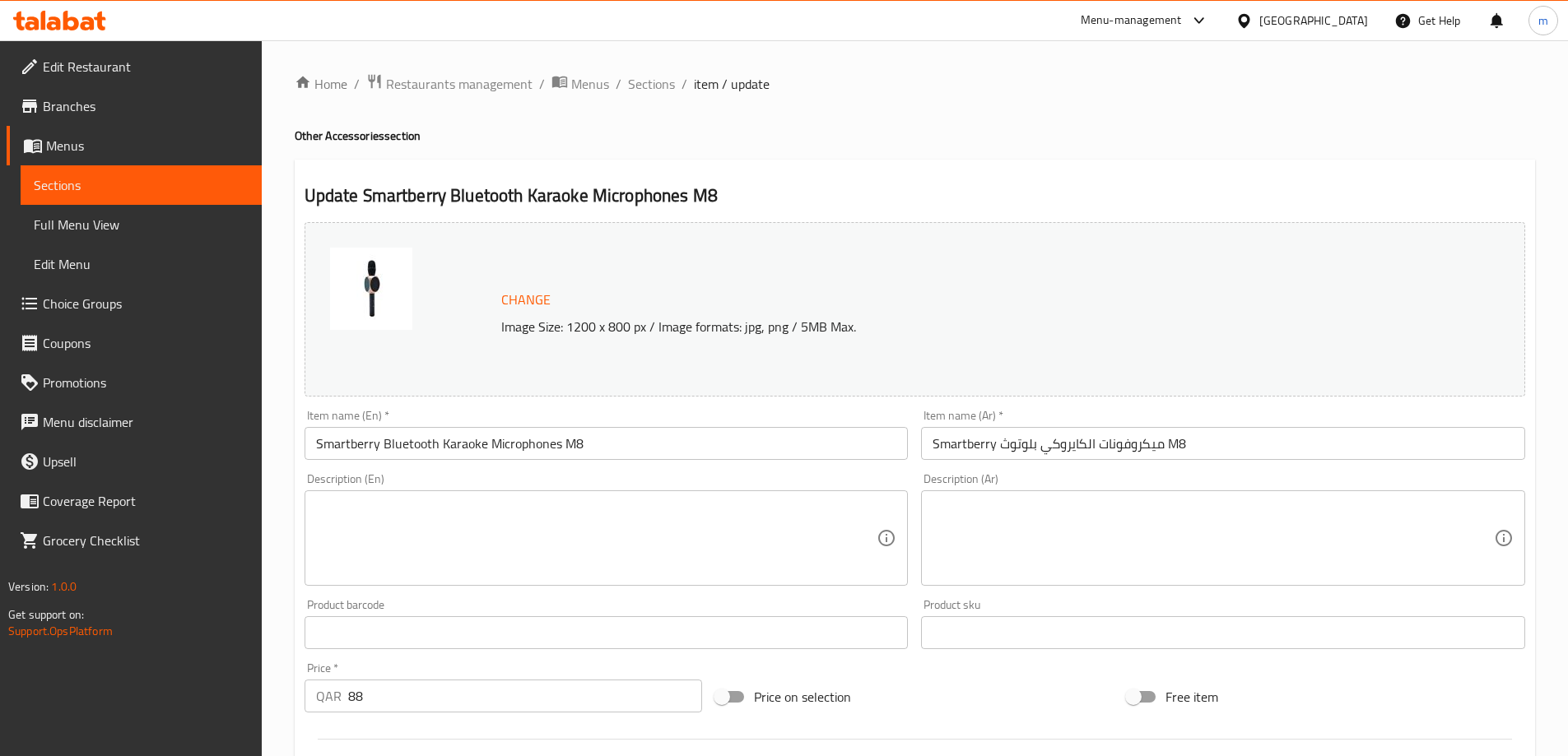
click at [105, 177] on span "Sections" at bounding box center [141, 185] width 215 height 19
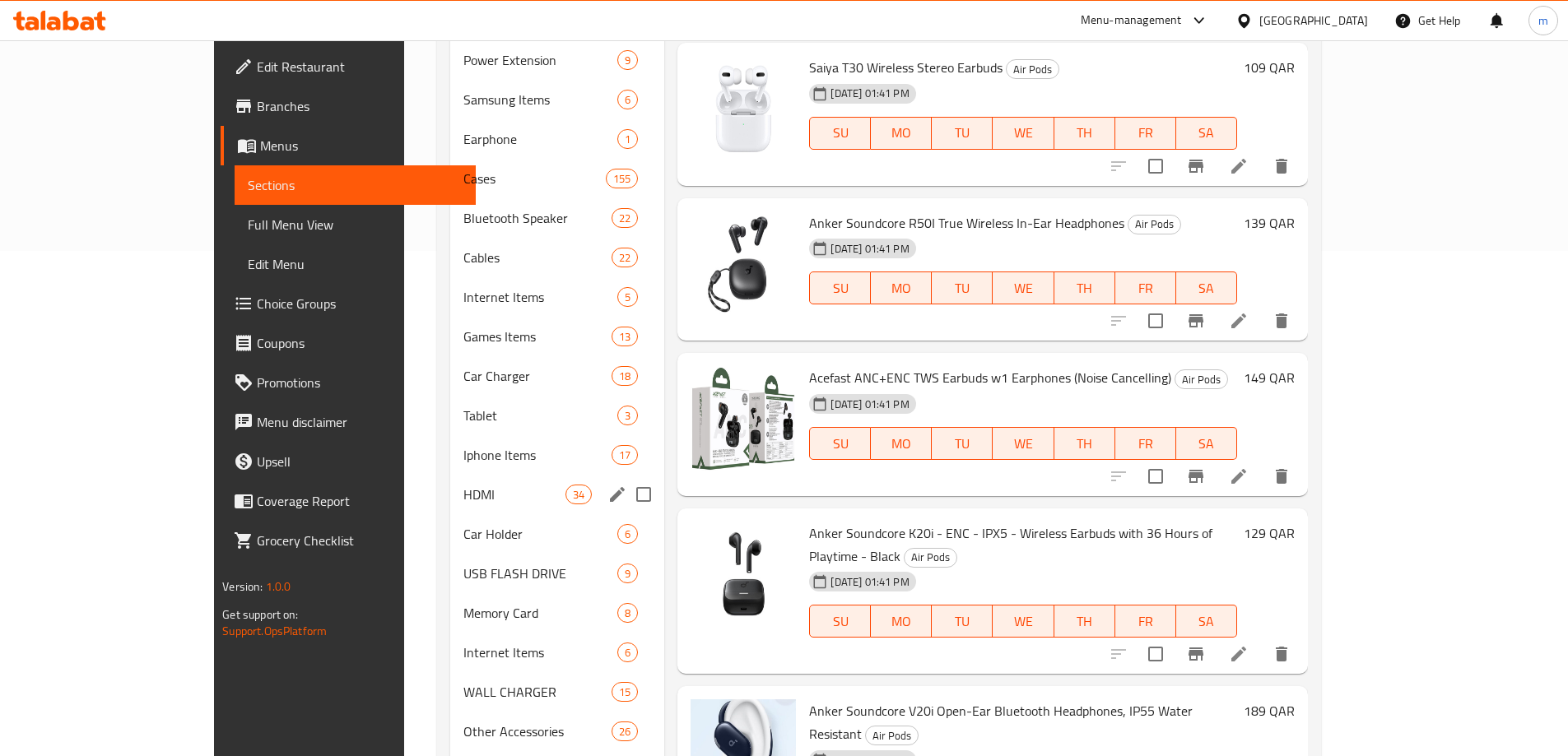
scroll to position [608, 0]
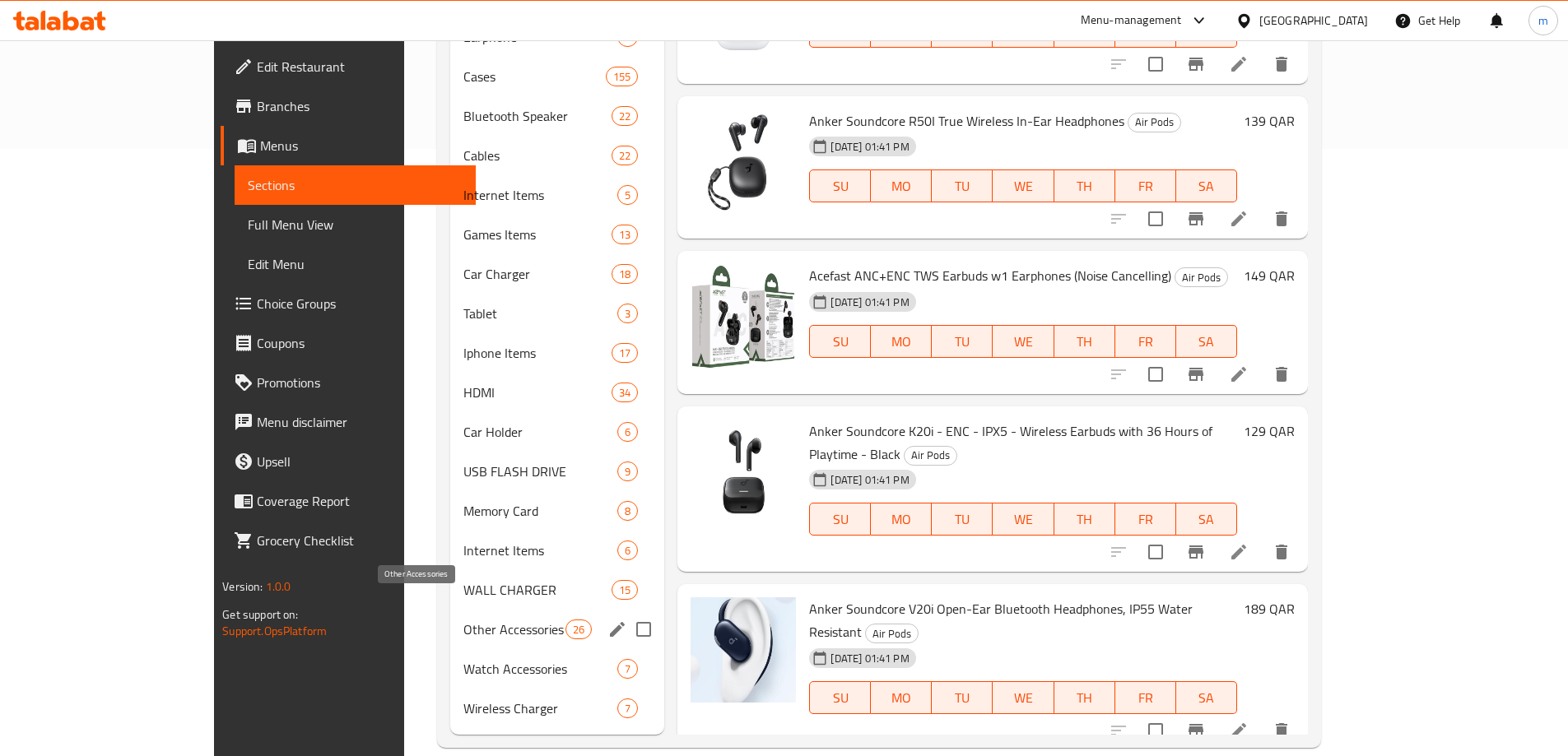
click at [463, 619] on span "Other Accessories" at bounding box center [514, 629] width 102 height 19
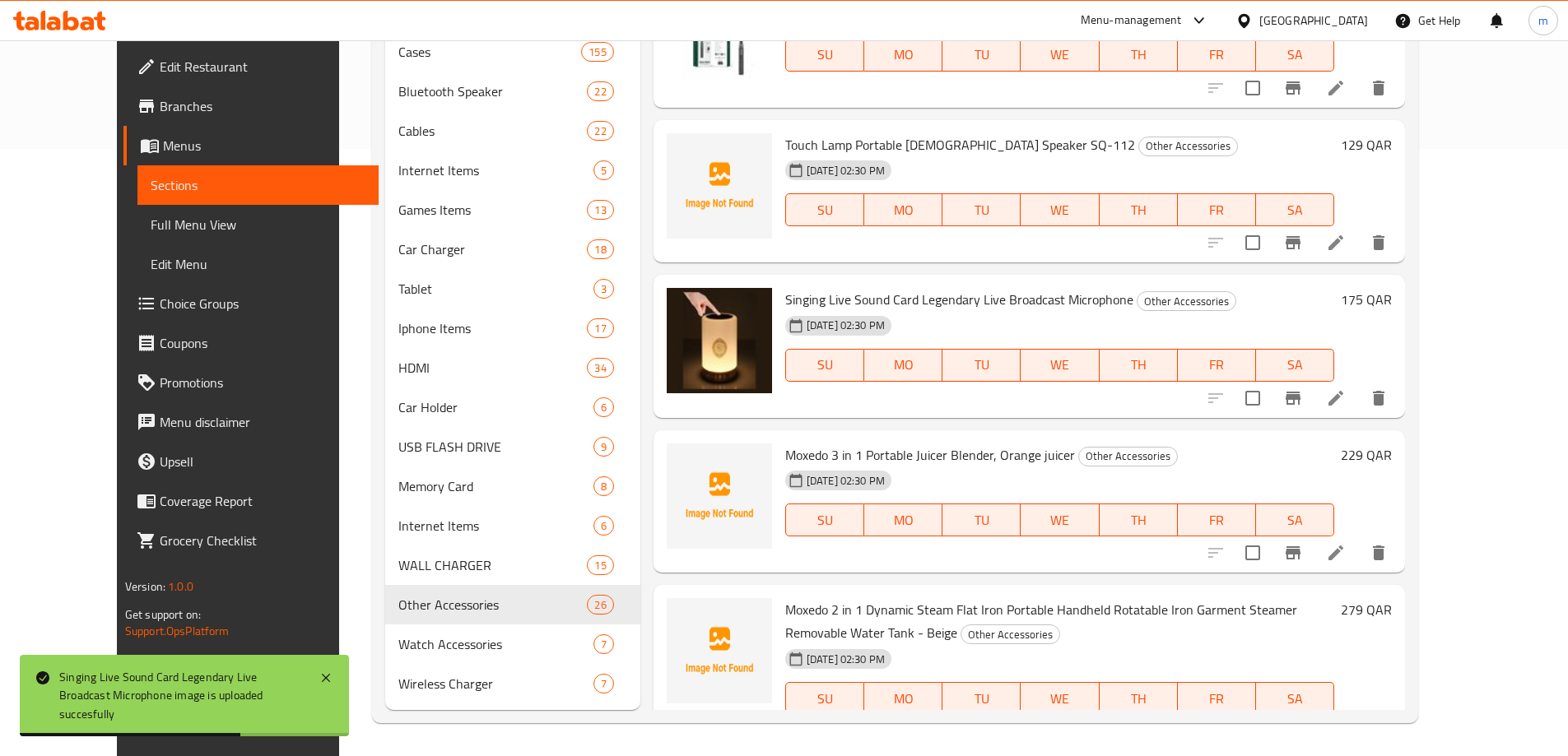
scroll to position [2220, 0]
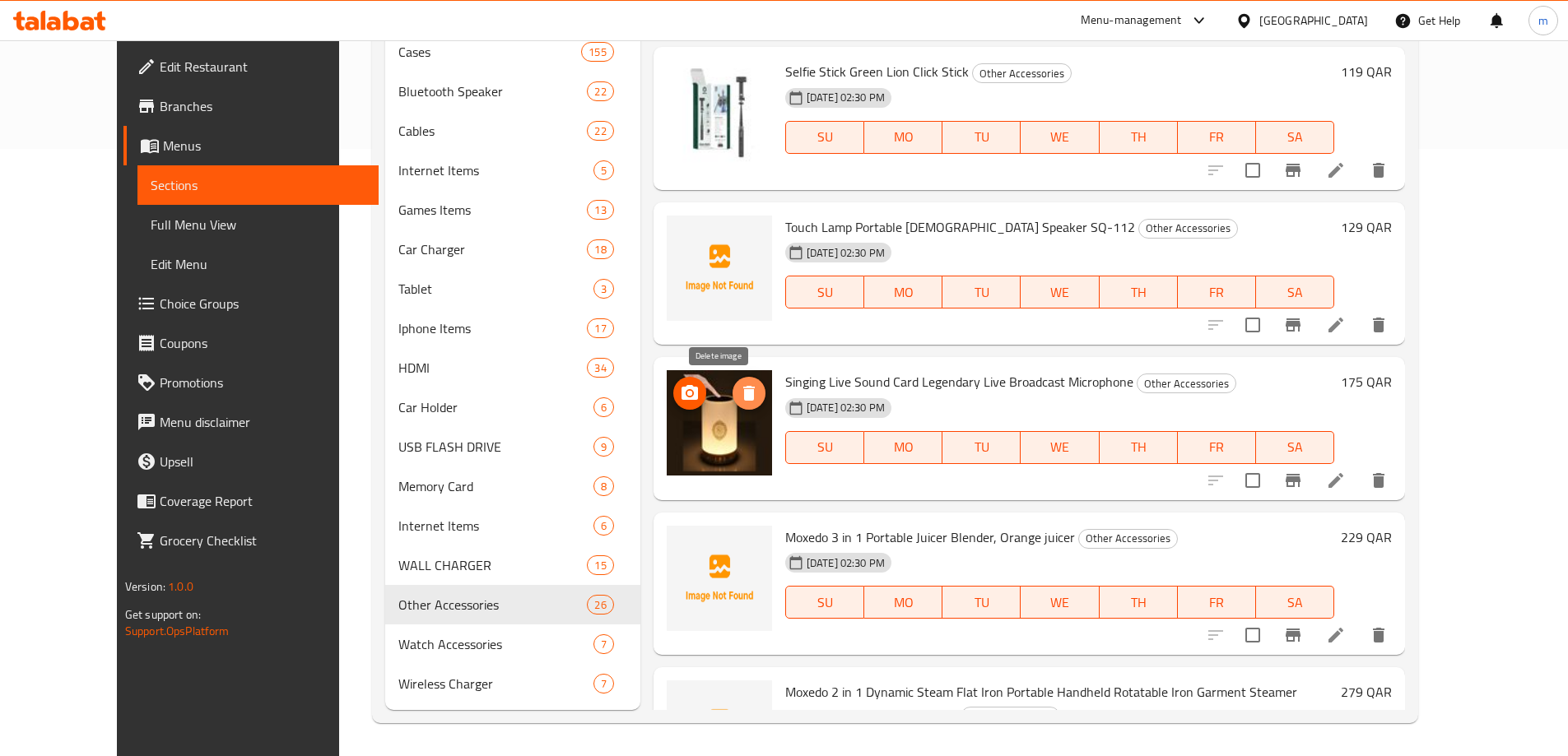
click at [739, 401] on icon "delete image" at bounding box center [749, 393] width 19 height 19
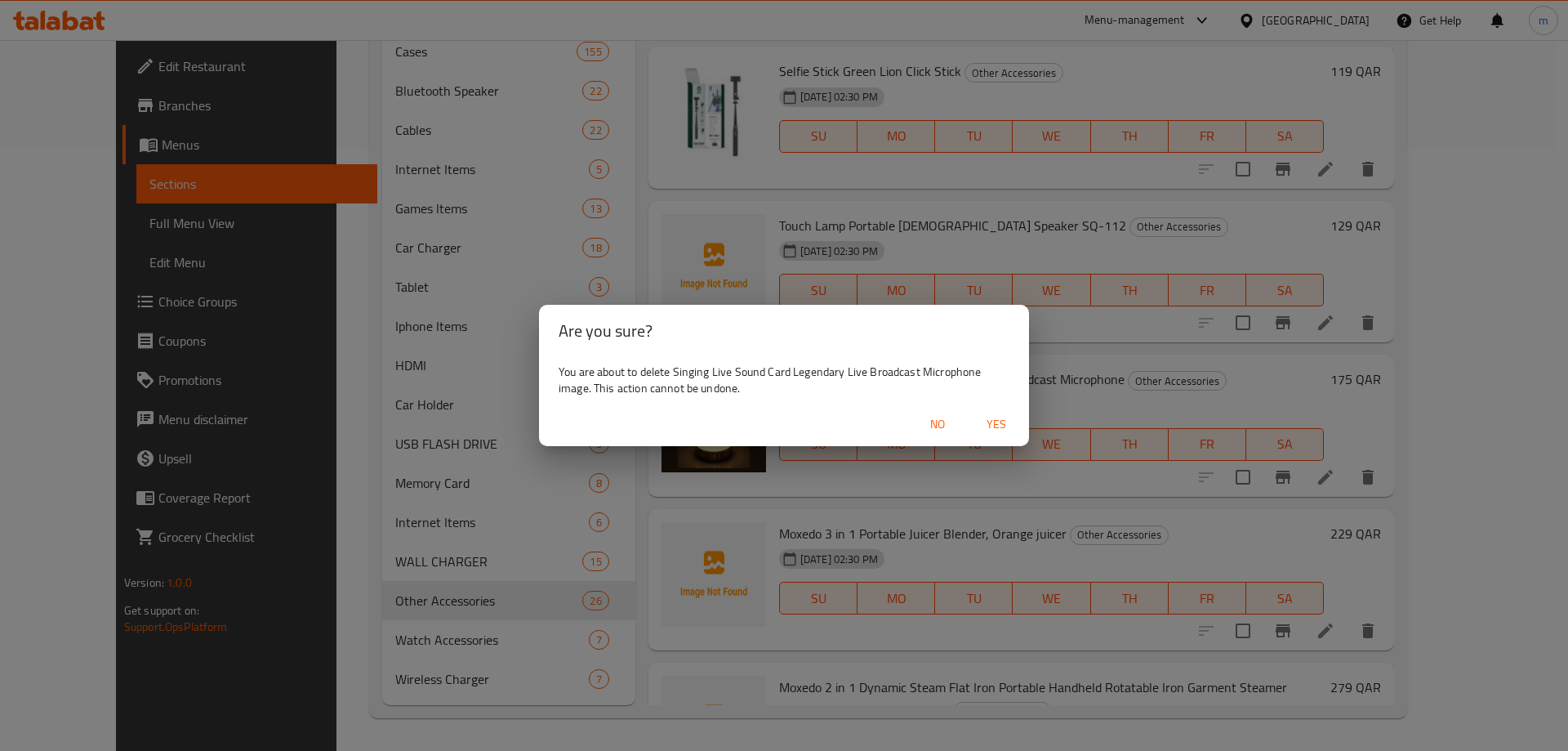
click at [1003, 426] on span "Yes" at bounding box center [997, 424] width 40 height 20
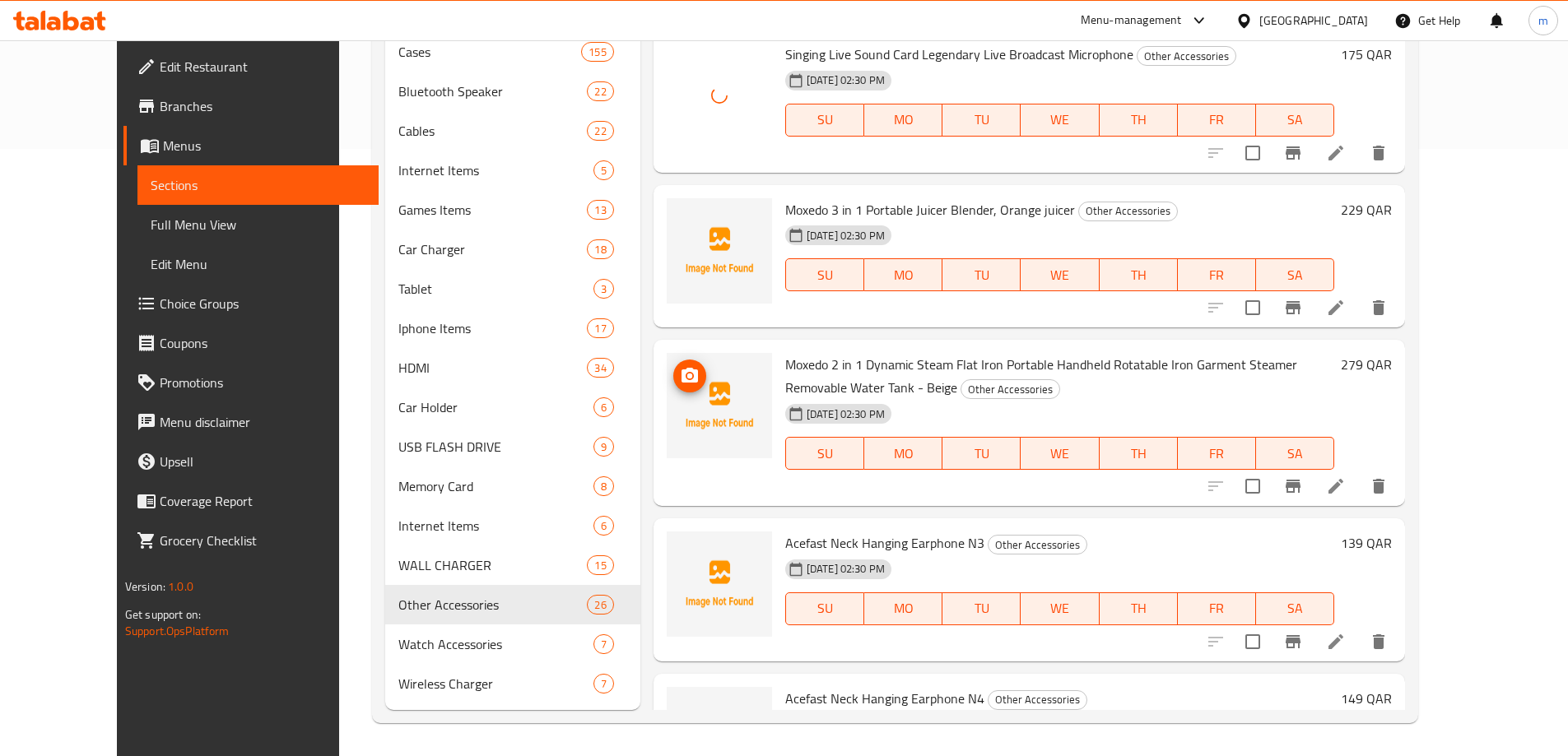
scroll to position [2549, 0]
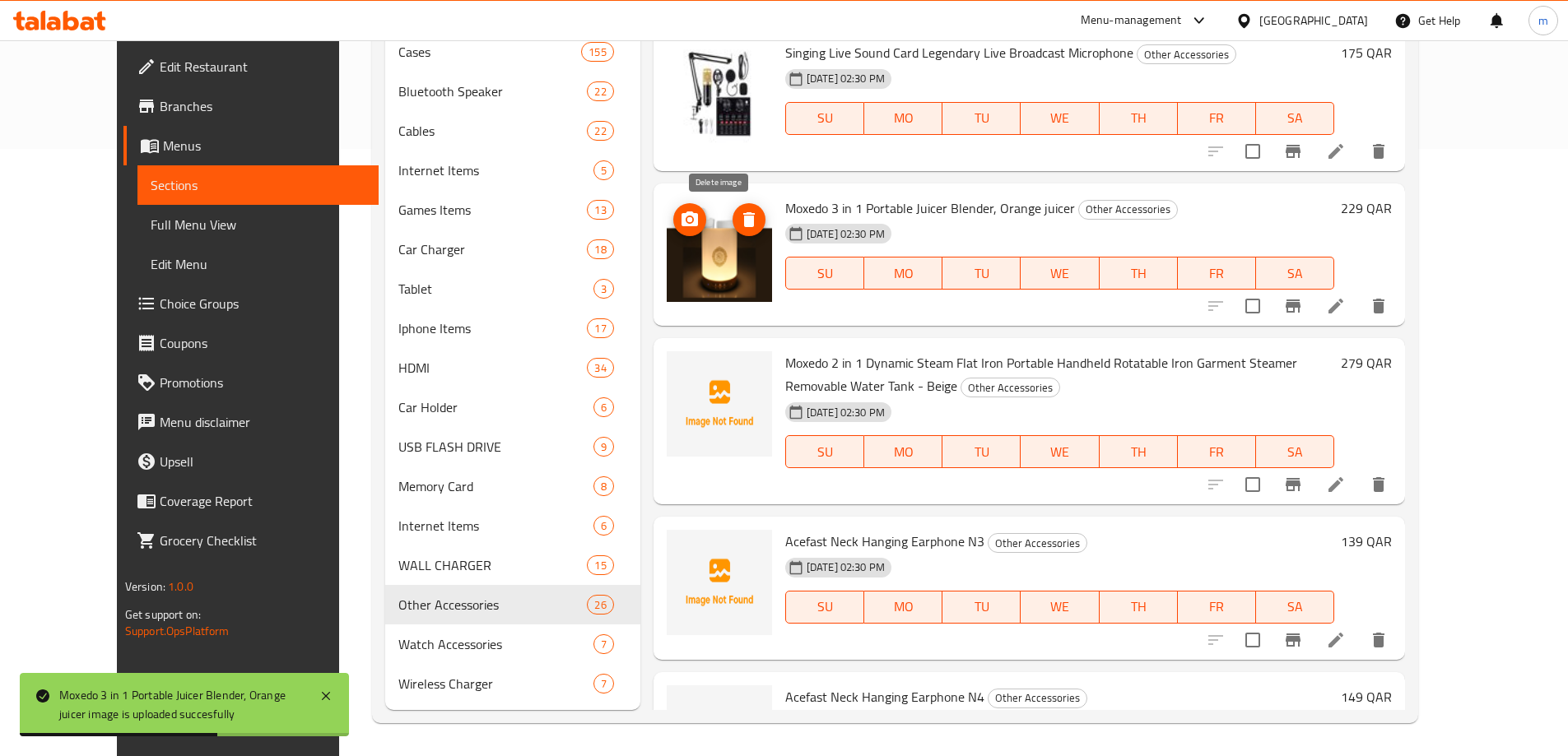
click at [743, 222] on icon "delete image" at bounding box center [749, 219] width 12 height 15
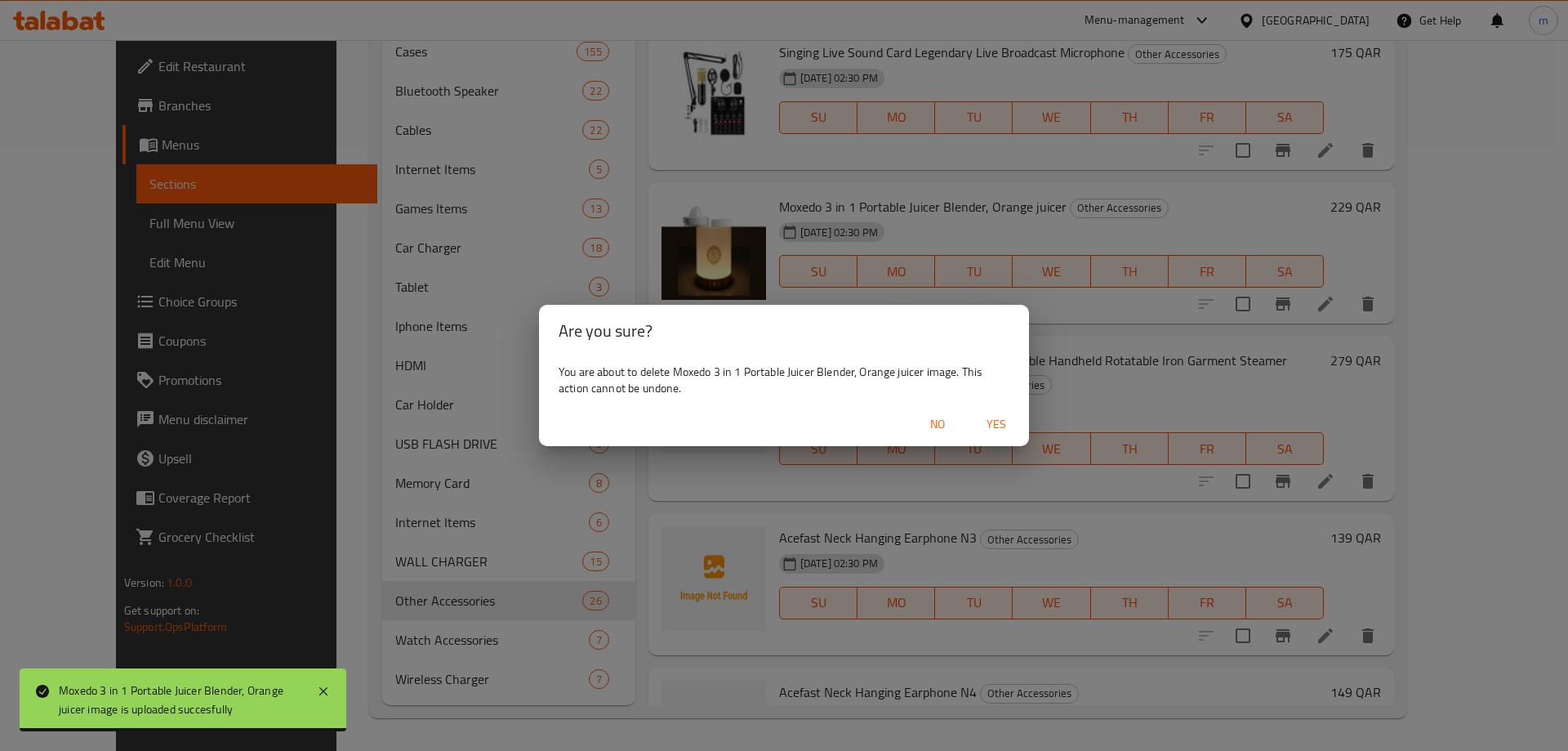
click at [992, 421] on span "Yes" at bounding box center [997, 424] width 40 height 20
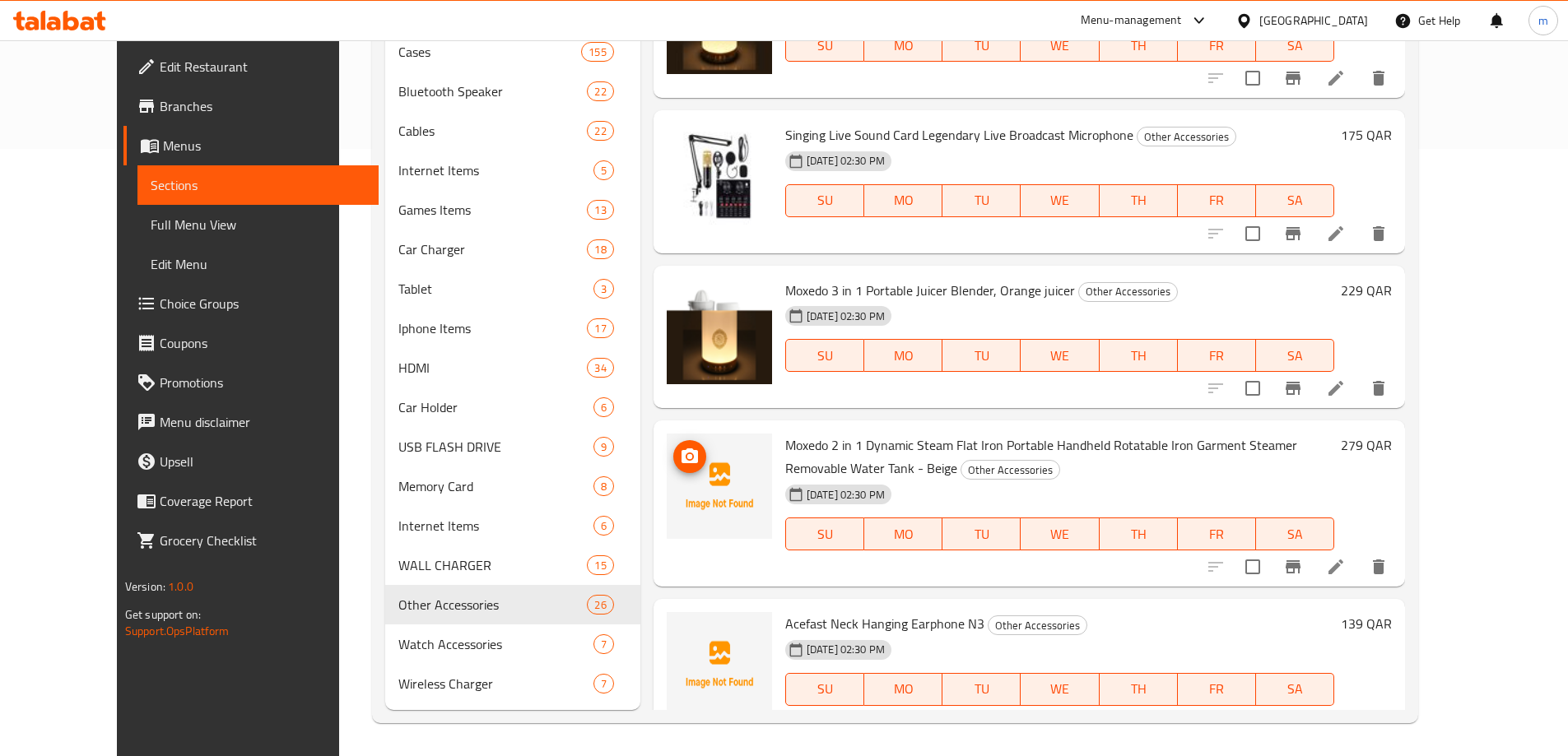
scroll to position [2385, 0]
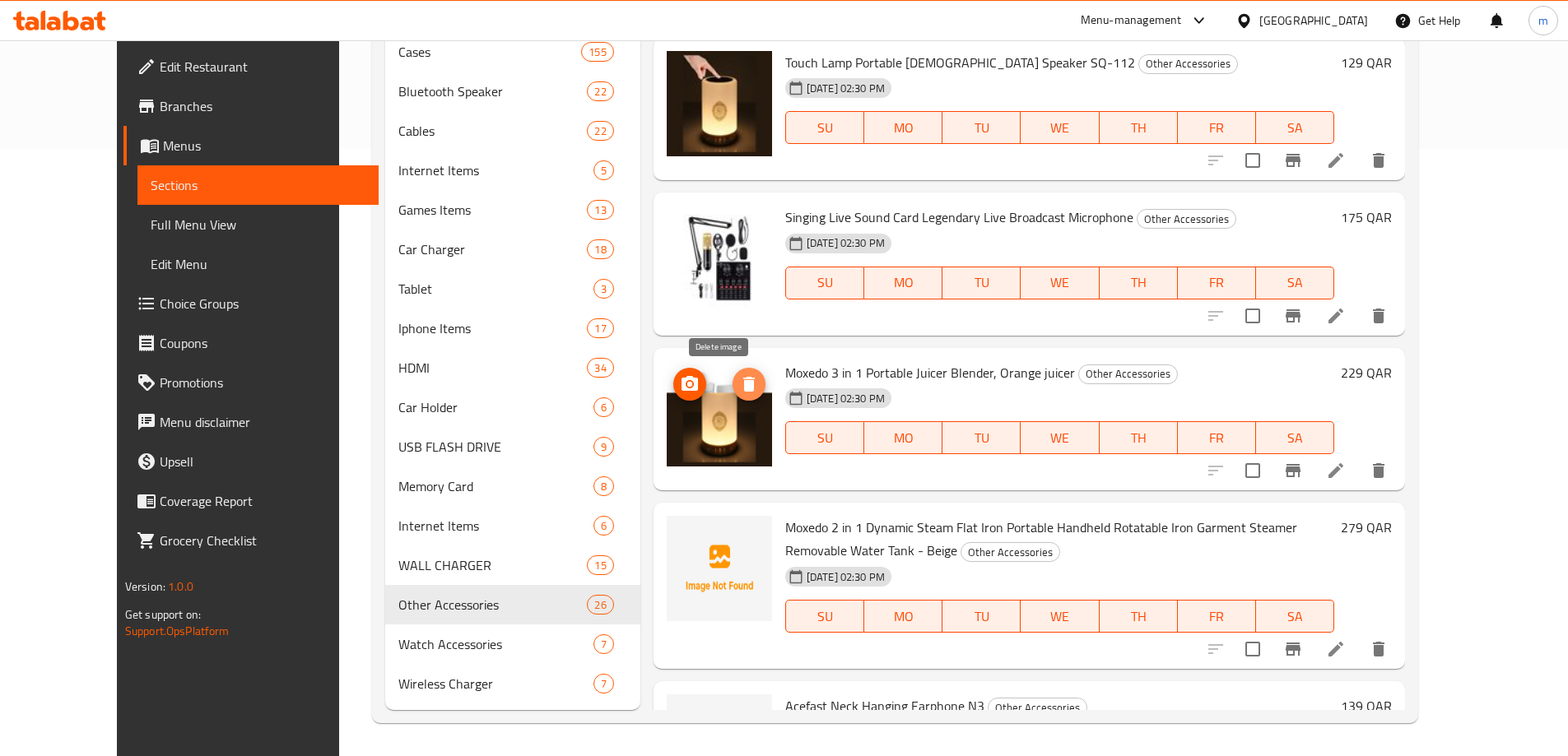
click at [743, 382] on icon "delete image" at bounding box center [749, 383] width 12 height 15
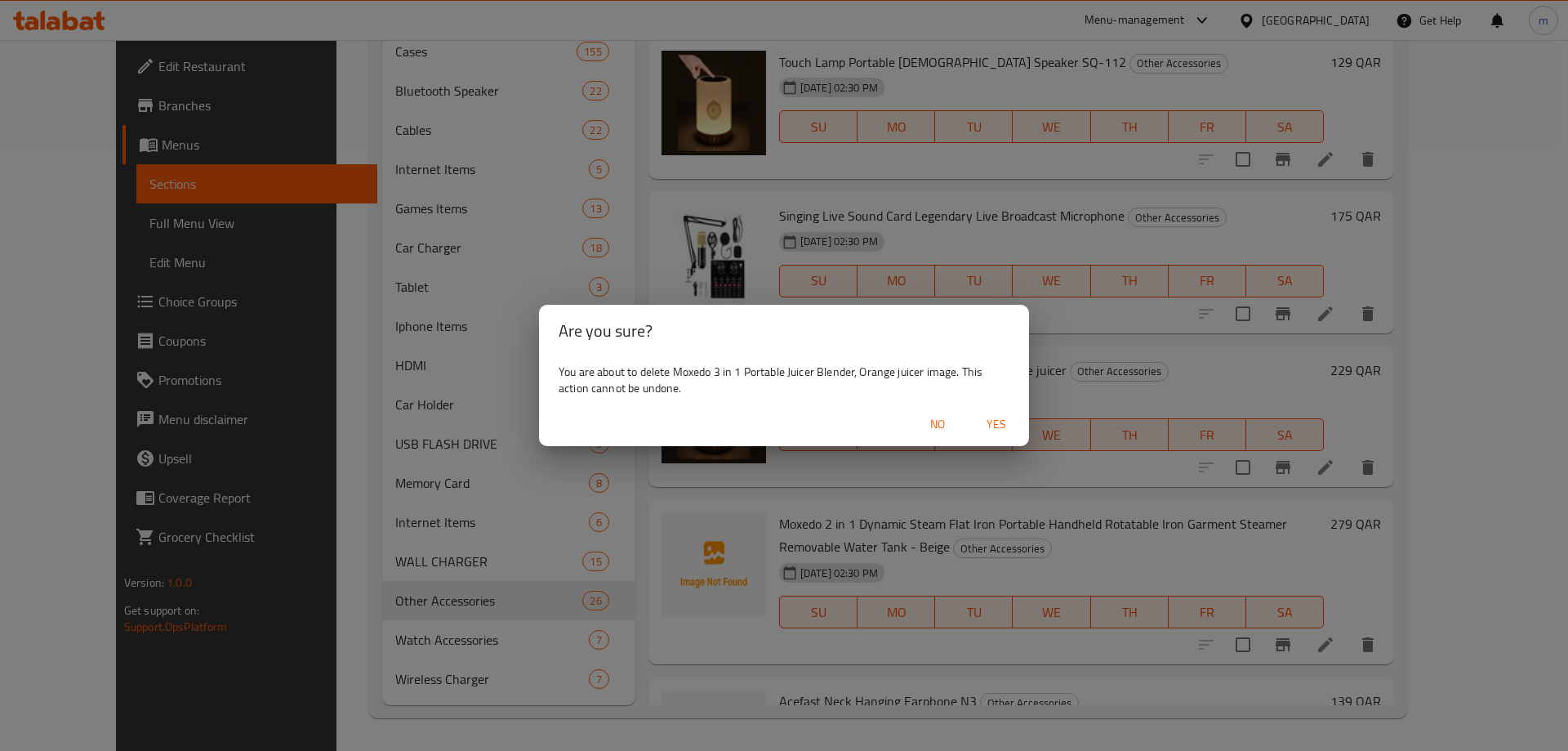
click at [942, 421] on span "No" at bounding box center [938, 424] width 40 height 20
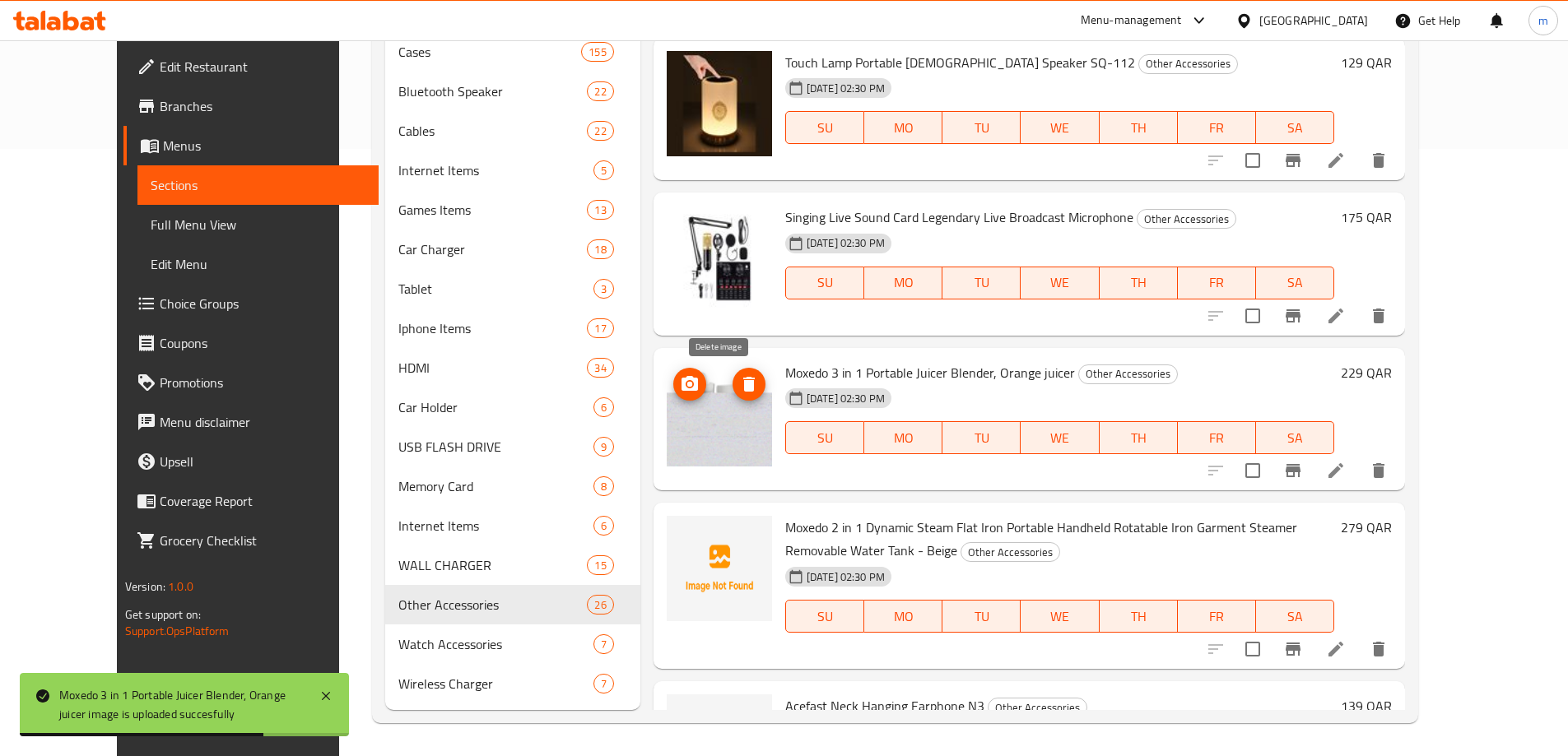
click at [739, 380] on icon "delete image" at bounding box center [749, 384] width 19 height 19
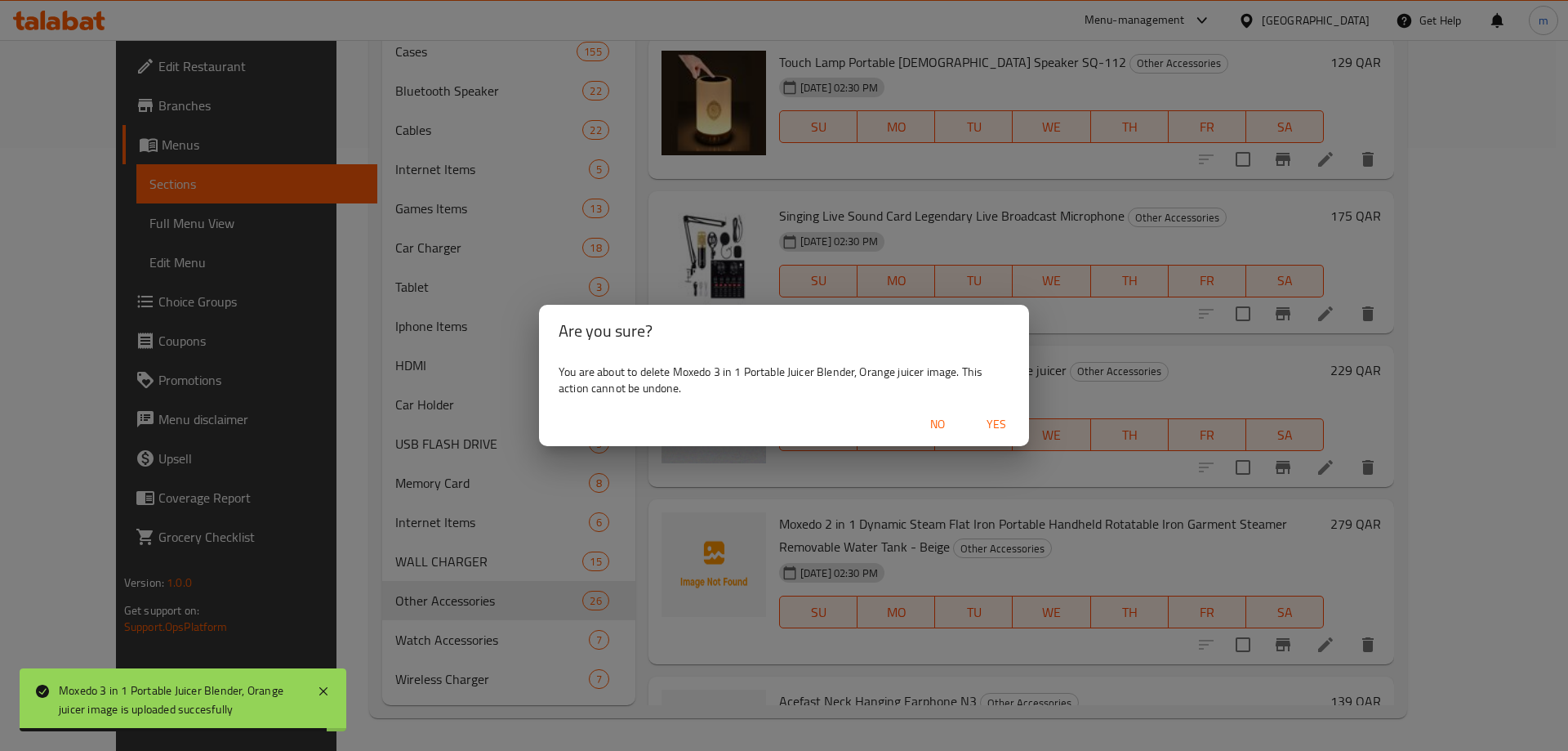
click at [1004, 421] on span "Yes" at bounding box center [997, 424] width 40 height 20
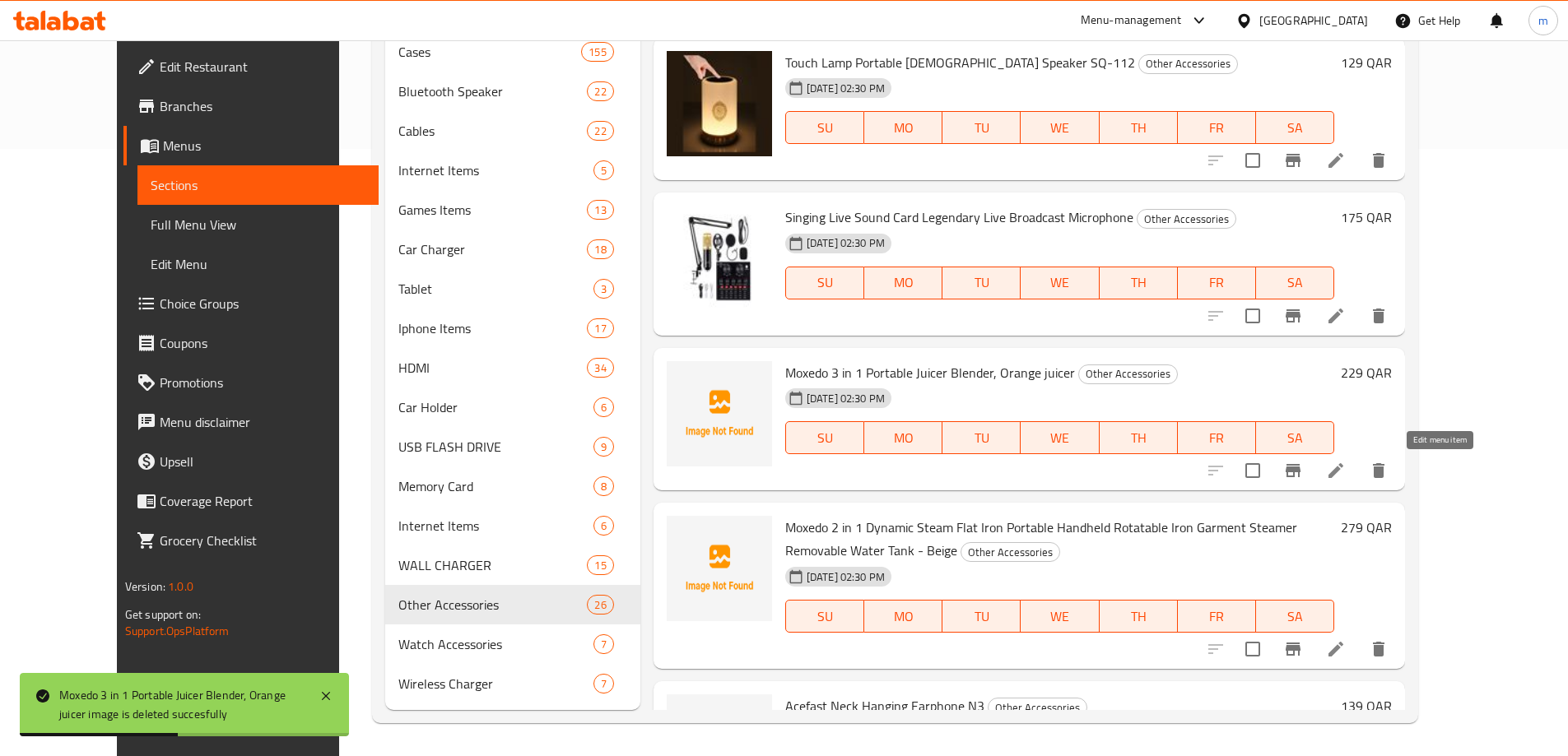
click at [1346, 467] on icon at bounding box center [1335, 471] width 19 height 19
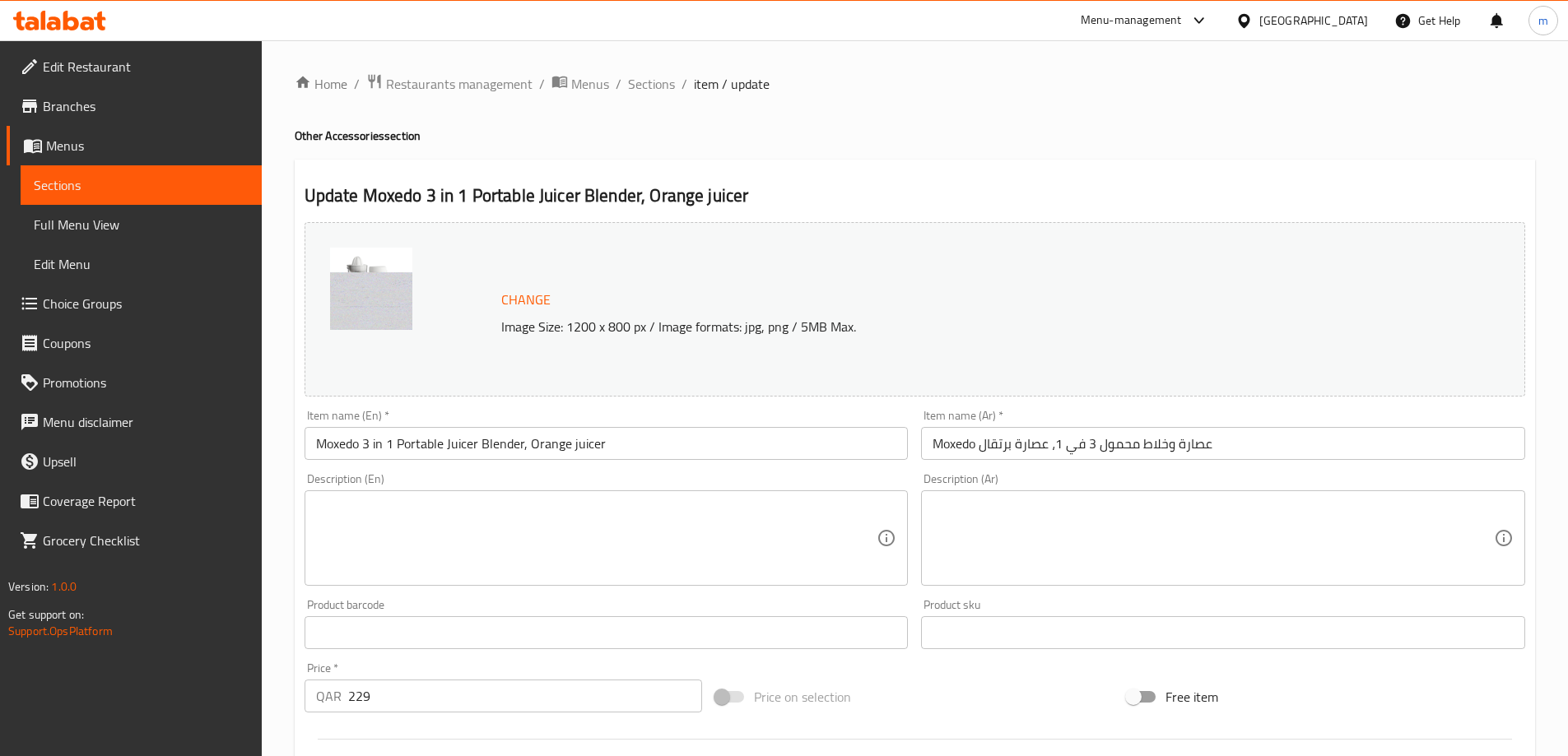
click at [517, 305] on span "Change" at bounding box center [525, 300] width 50 height 24
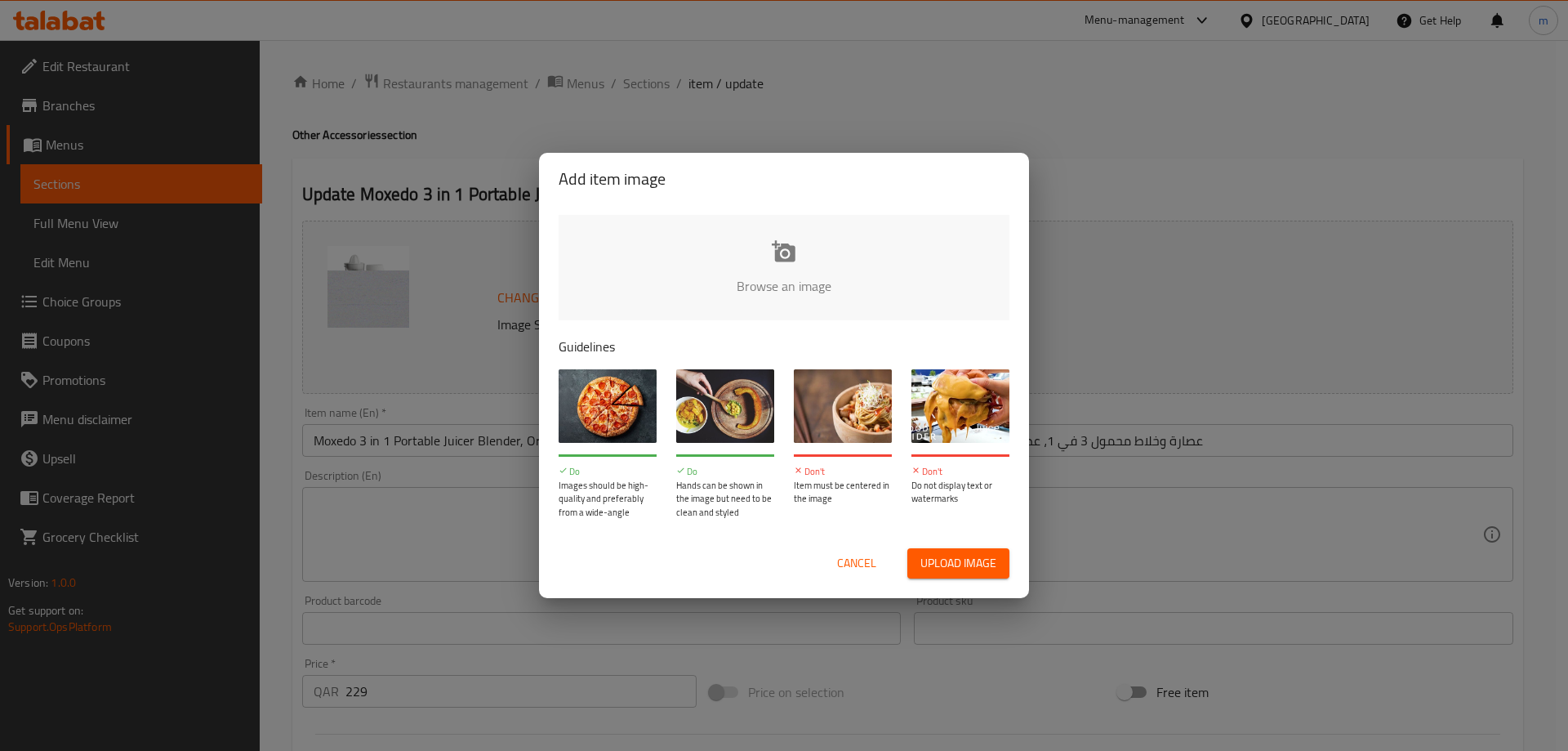
type input "C:\fakepath\A906.png"
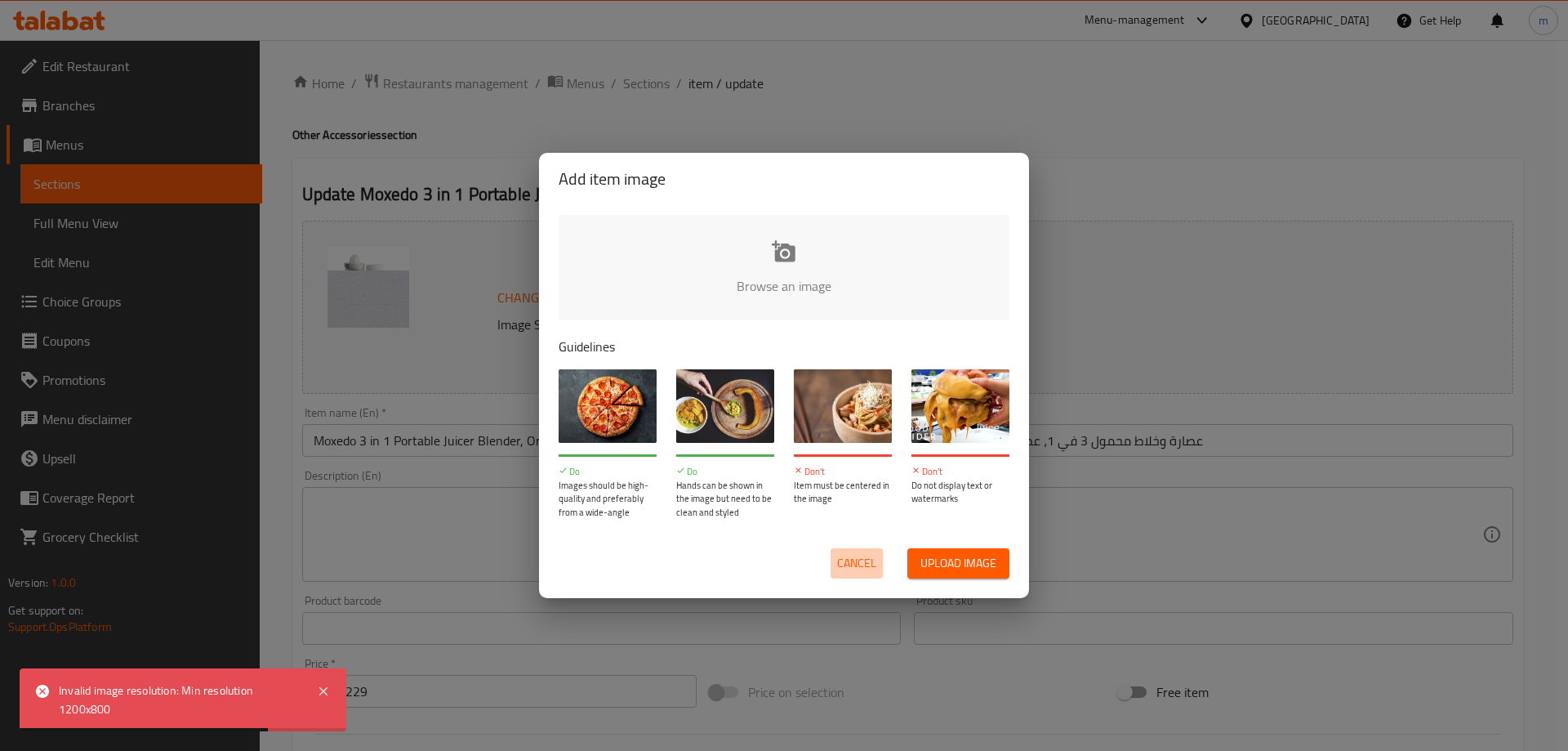
click at [855, 559] on span "Cancel" at bounding box center [857, 563] width 40 height 20
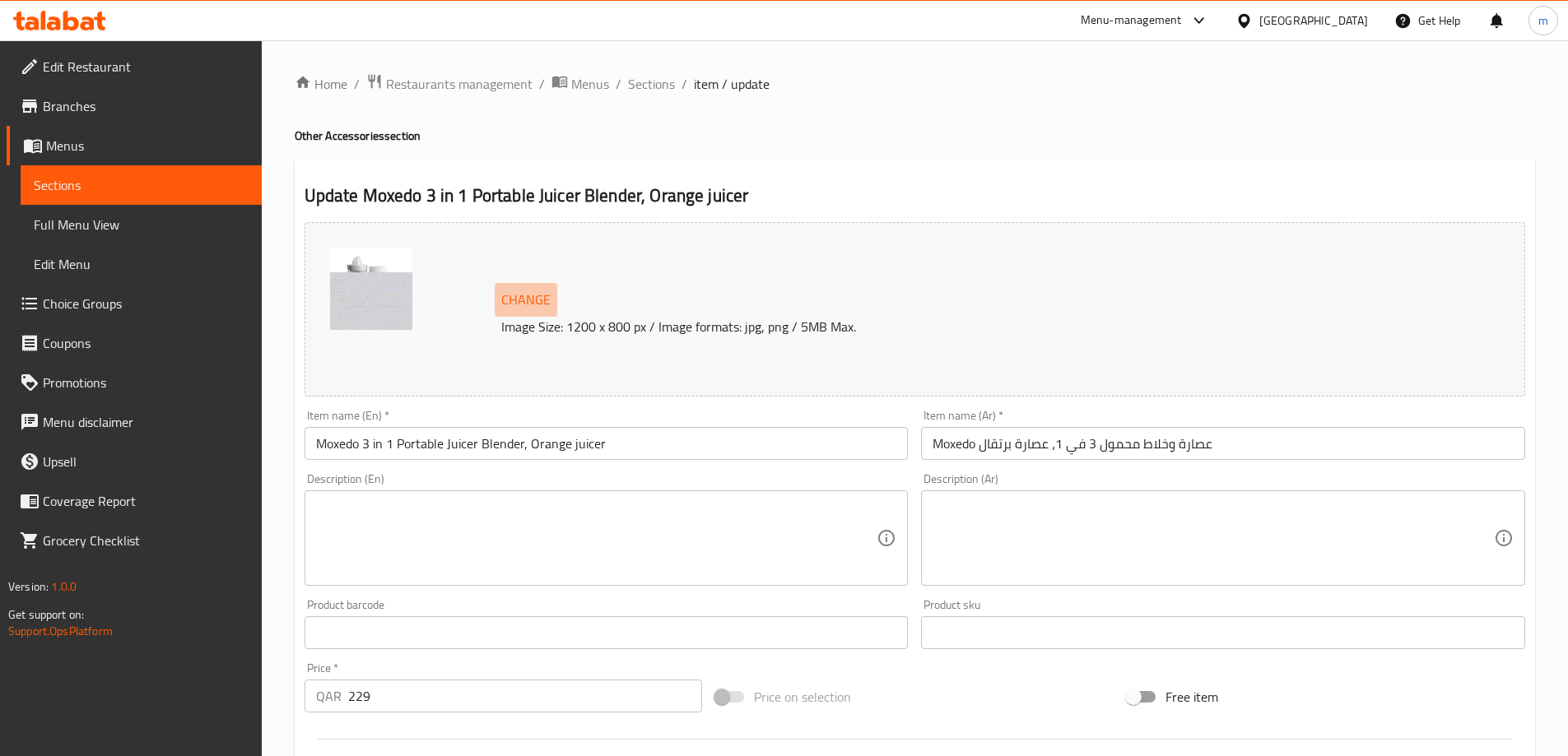
click at [529, 295] on span "Change" at bounding box center [525, 300] width 50 height 24
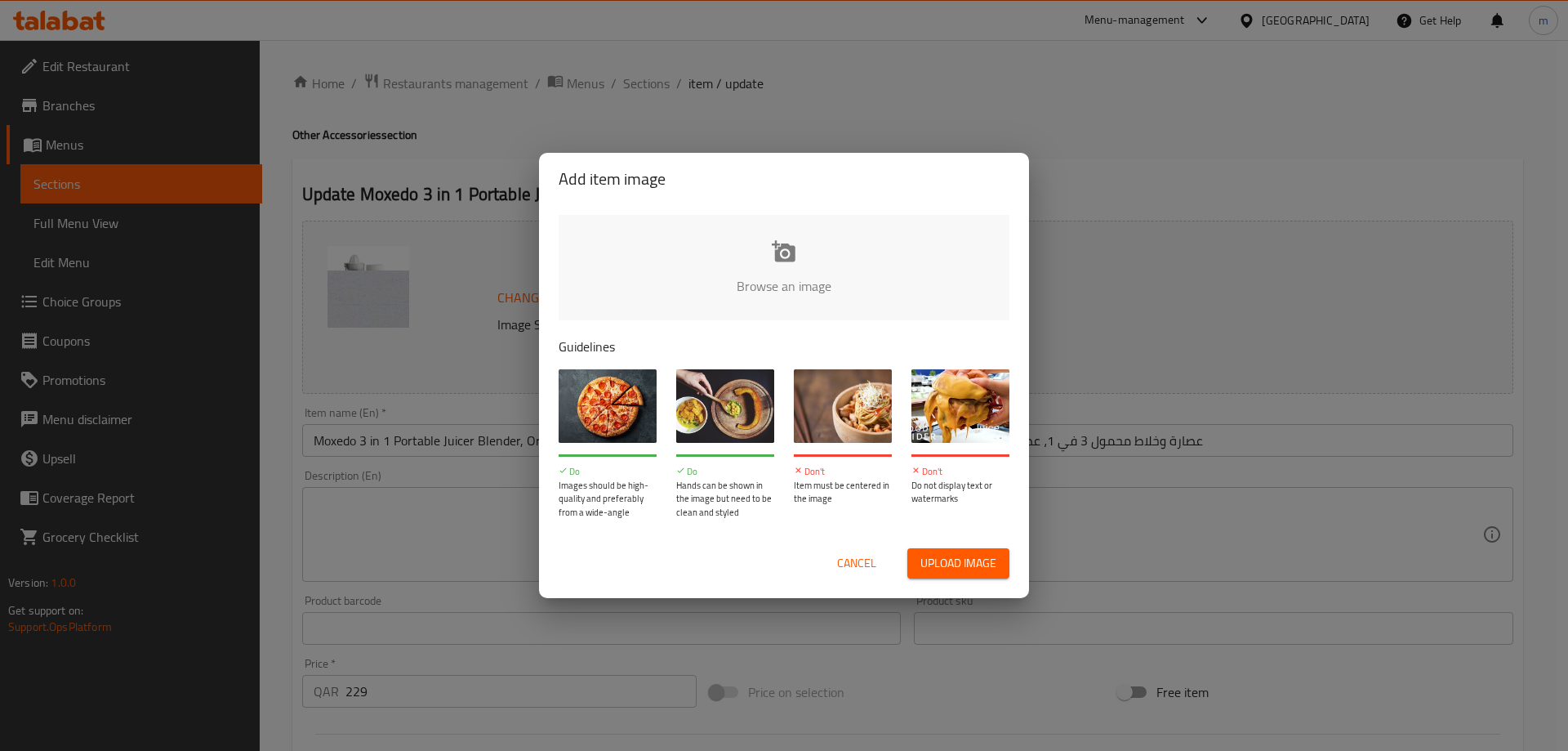
click at [855, 557] on span "Cancel" at bounding box center [857, 563] width 40 height 20
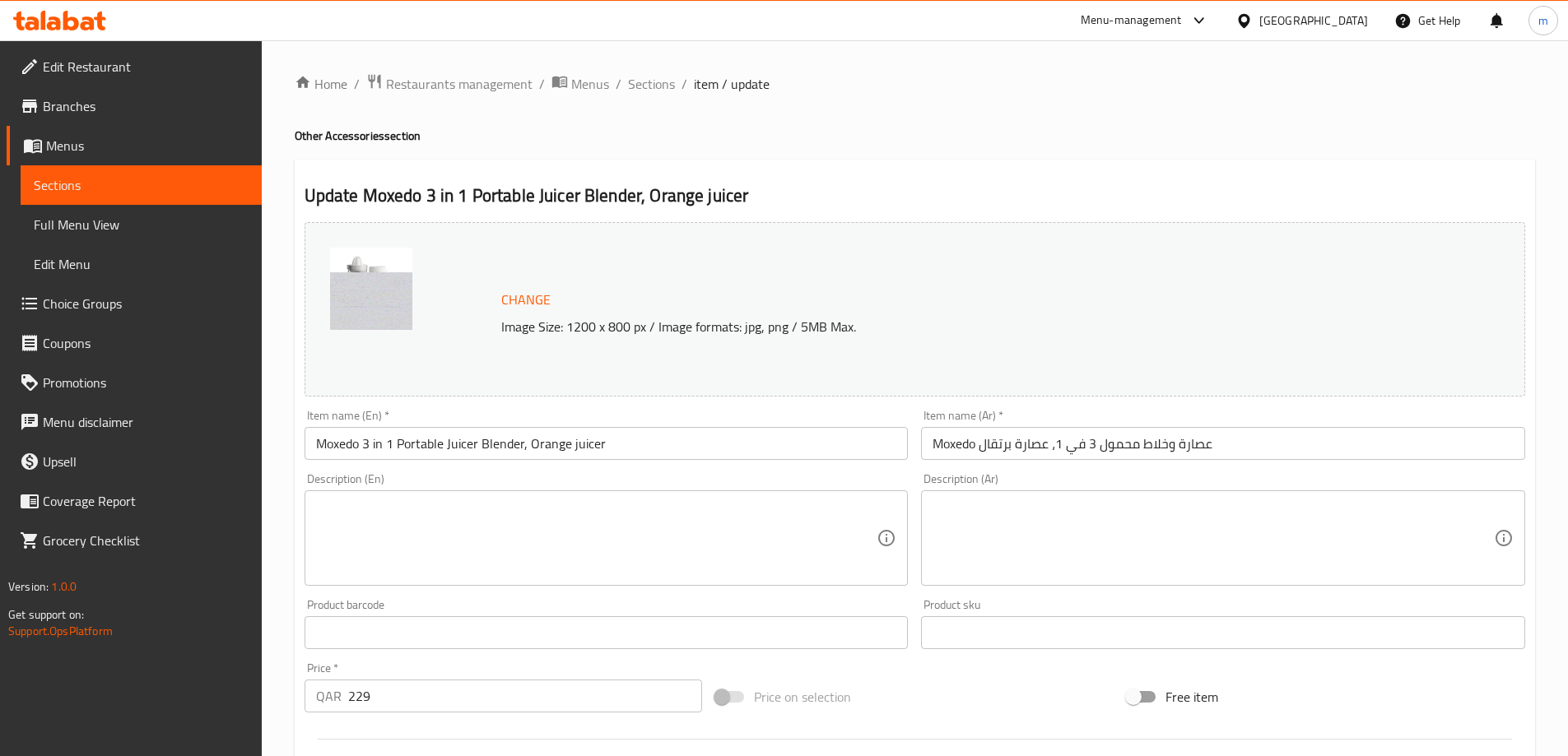
click at [410, 293] on img at bounding box center [371, 288] width 83 height 82
click at [364, 304] on img at bounding box center [371, 288] width 83 height 82
click at [65, 181] on span "Sections" at bounding box center [141, 185] width 215 height 19
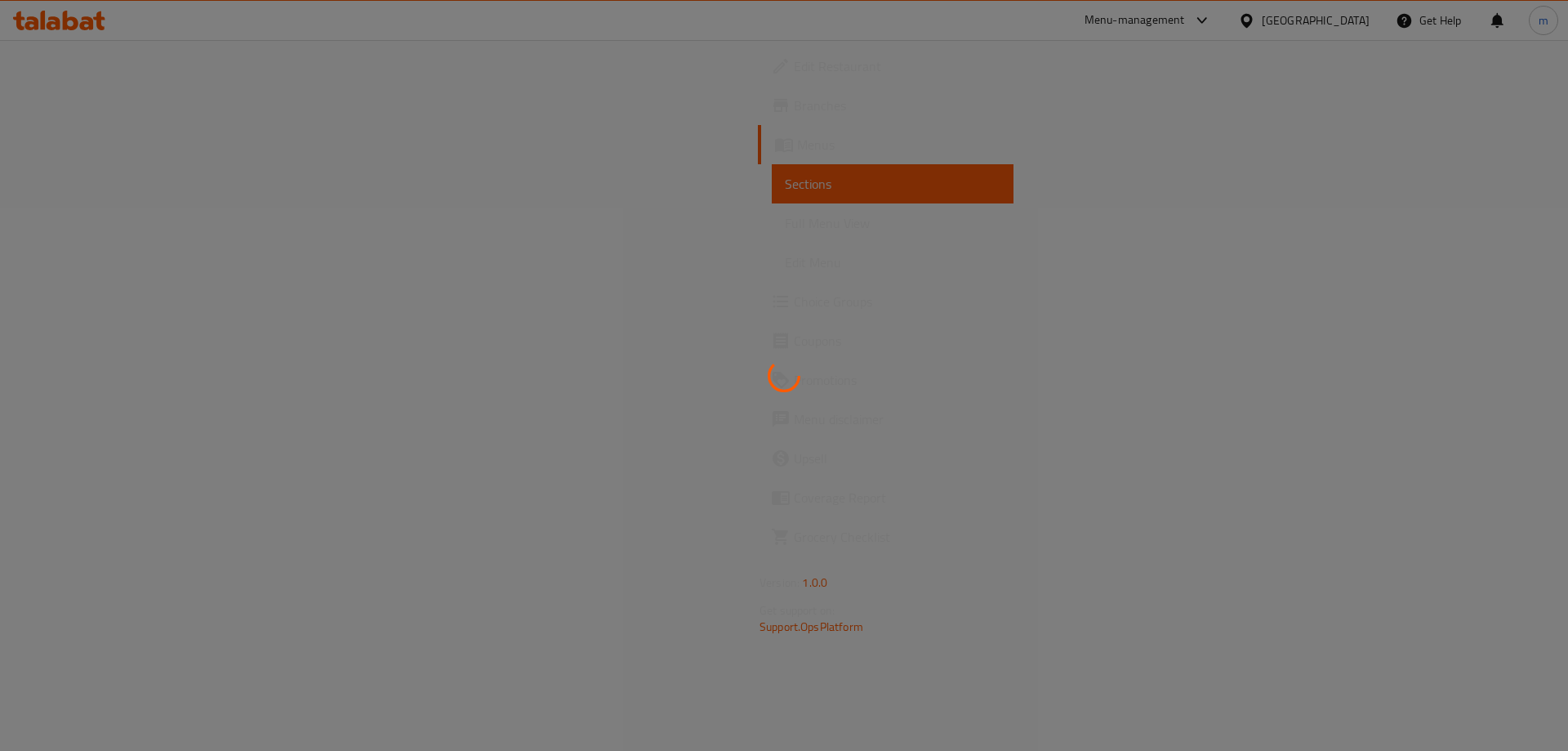
click at [113, 190] on div at bounding box center [784, 375] width 1568 height 751
click at [794, 374] on icon at bounding box center [784, 375] width 43 height 43
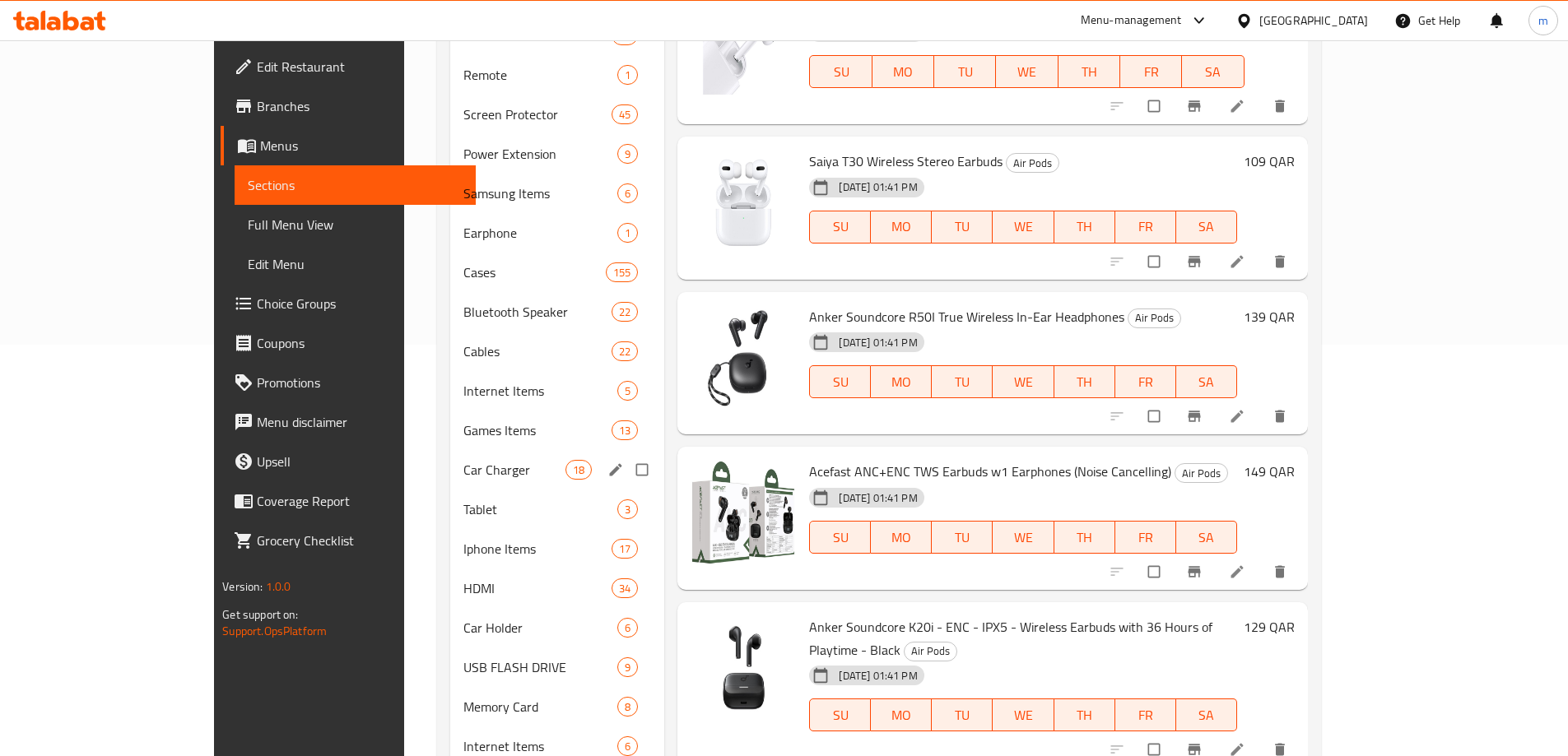
scroll to position [608, 0]
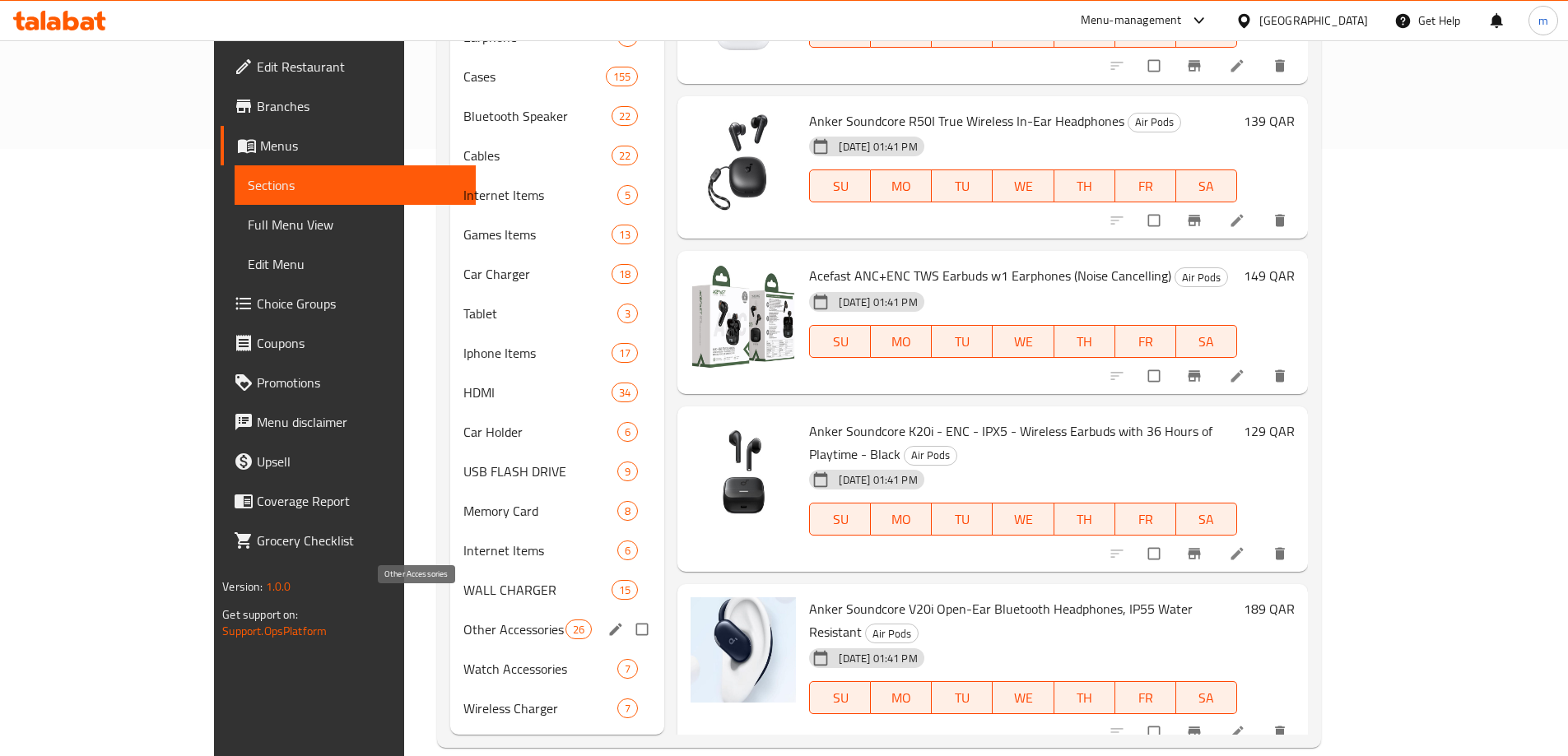
click at [463, 619] on span "Other Accessories" at bounding box center [514, 629] width 102 height 19
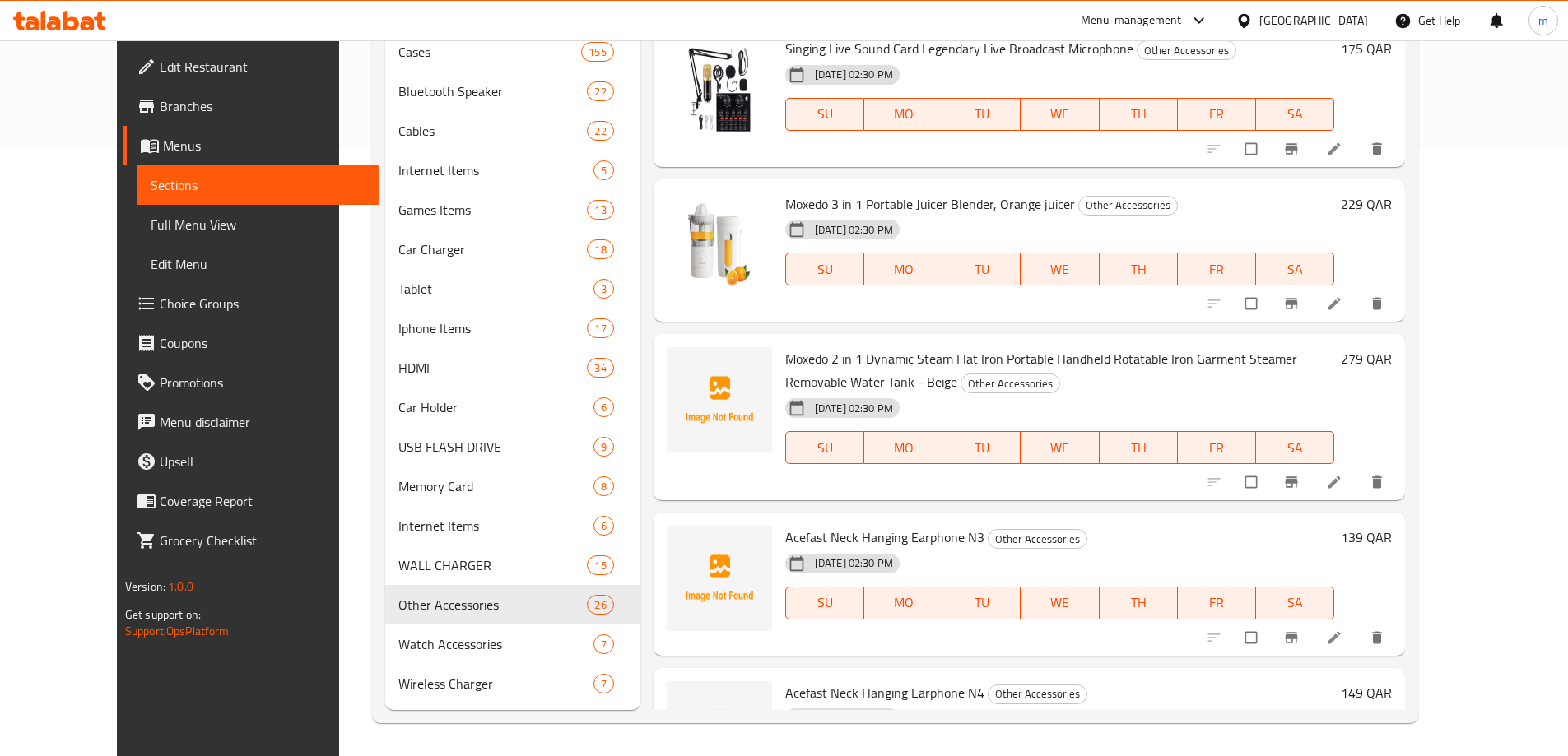
scroll to position [2549, 0]
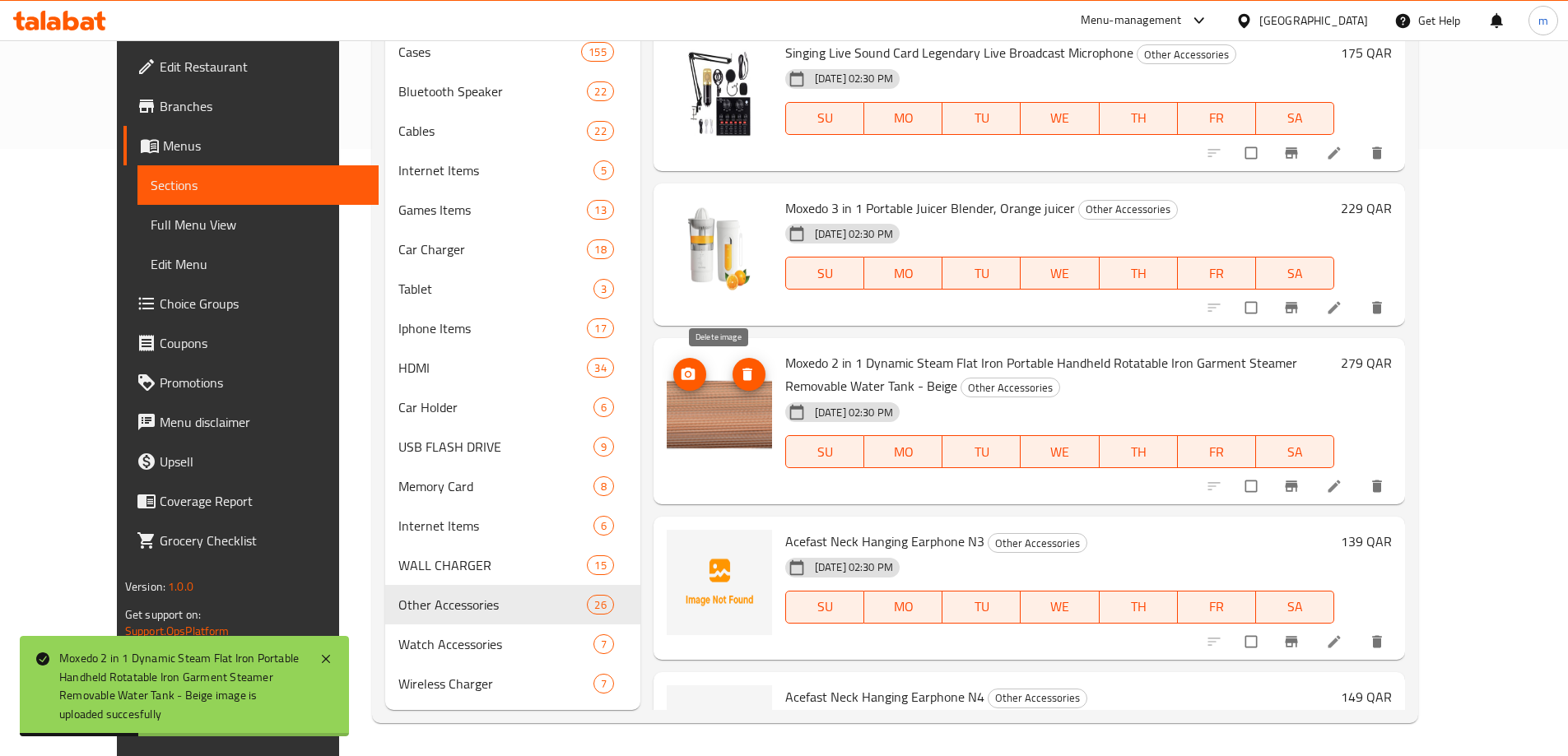
click at [743, 380] on icon "delete image" at bounding box center [748, 375] width 10 height 13
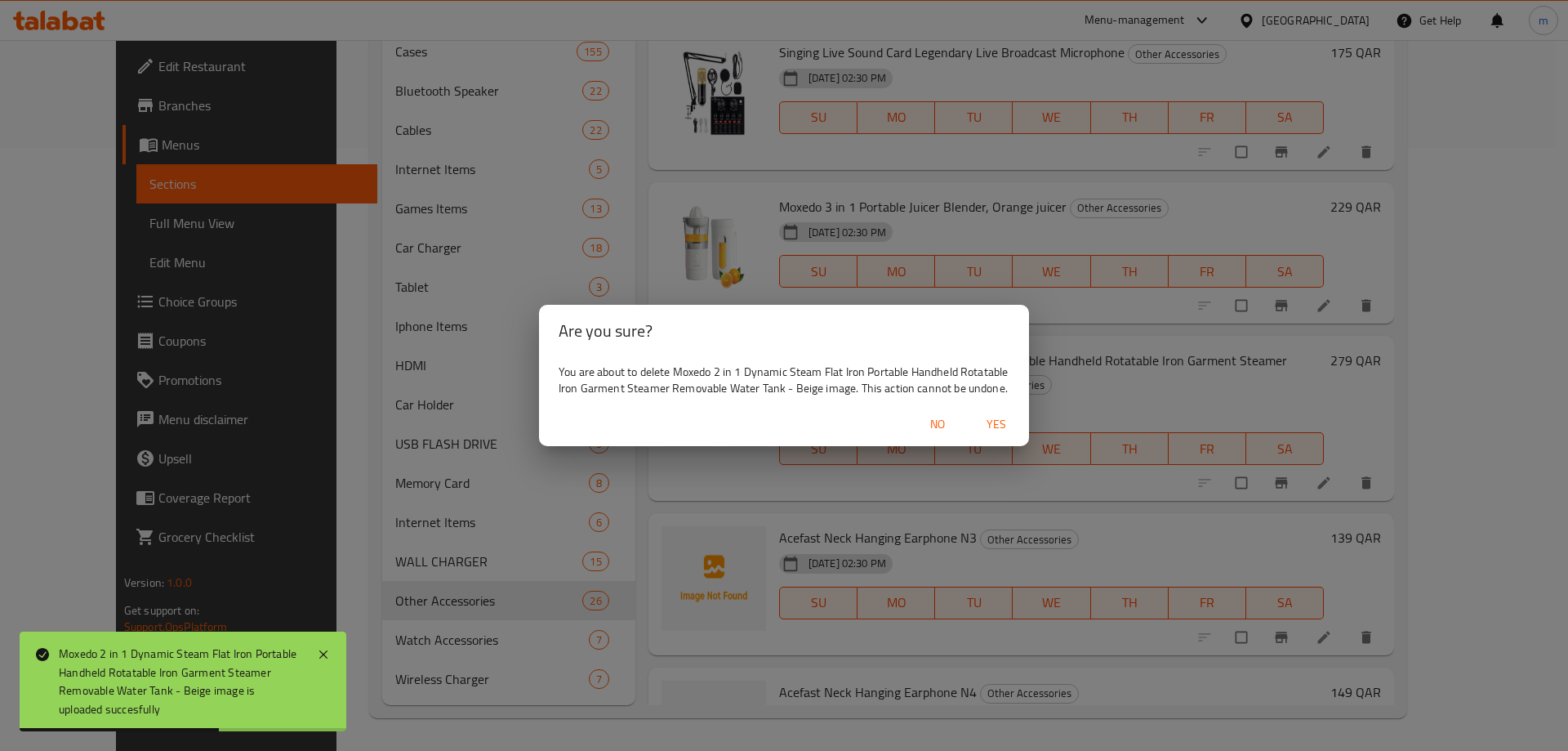
click at [989, 432] on span "Yes" at bounding box center [997, 424] width 40 height 20
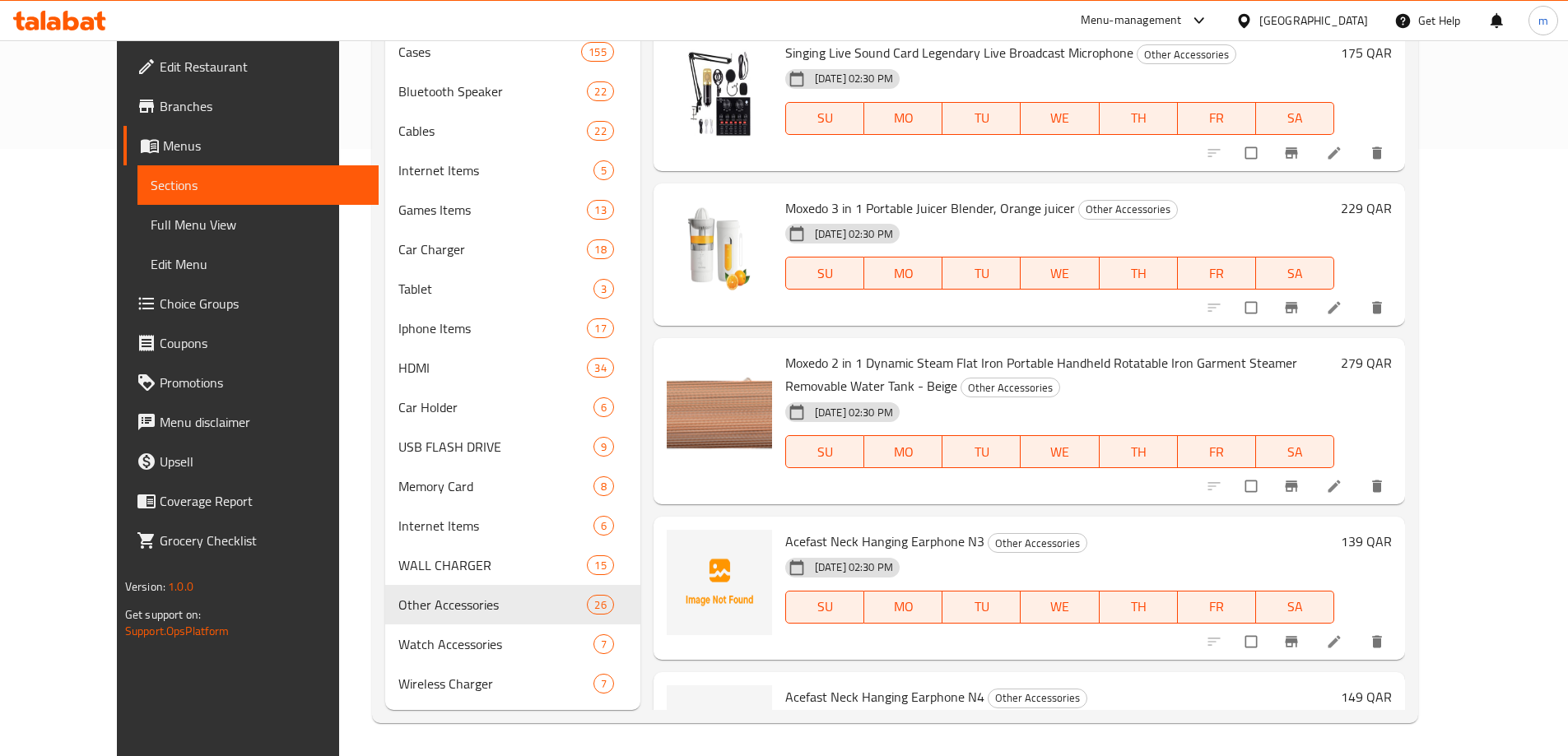
scroll to position [2585, 0]
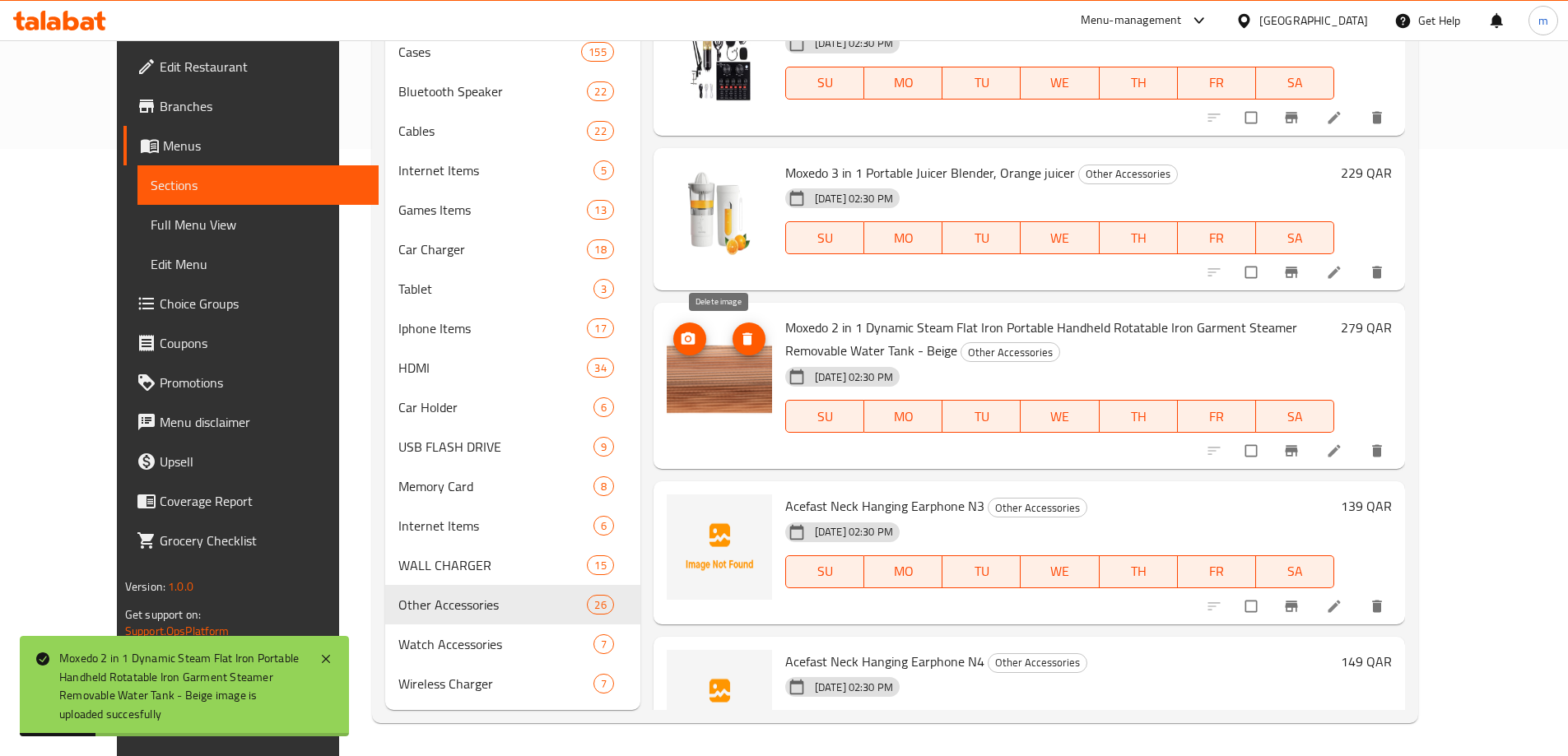
click at [743, 345] on icon "delete image" at bounding box center [748, 339] width 10 height 13
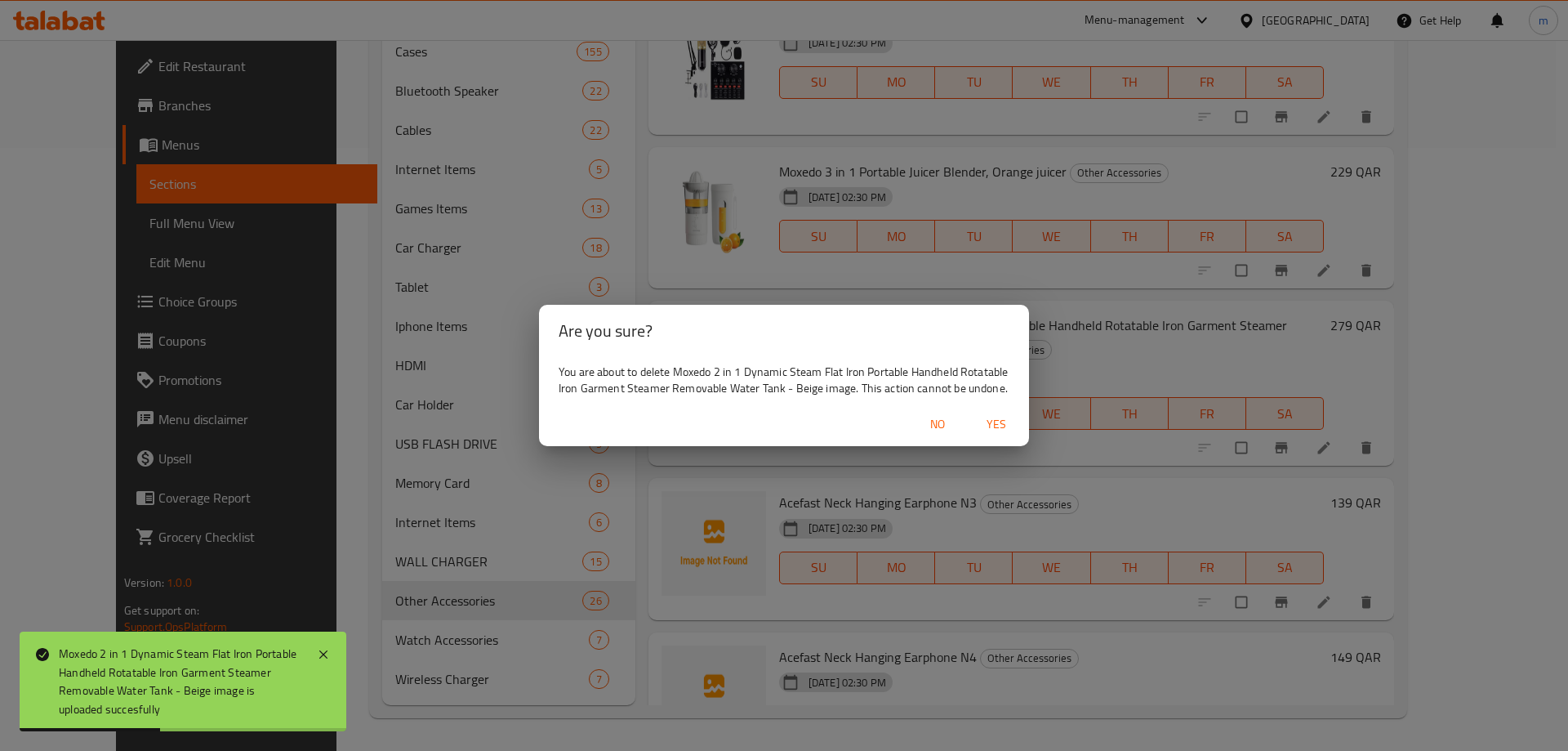
click at [1000, 435] on span "Yes" at bounding box center [997, 424] width 40 height 20
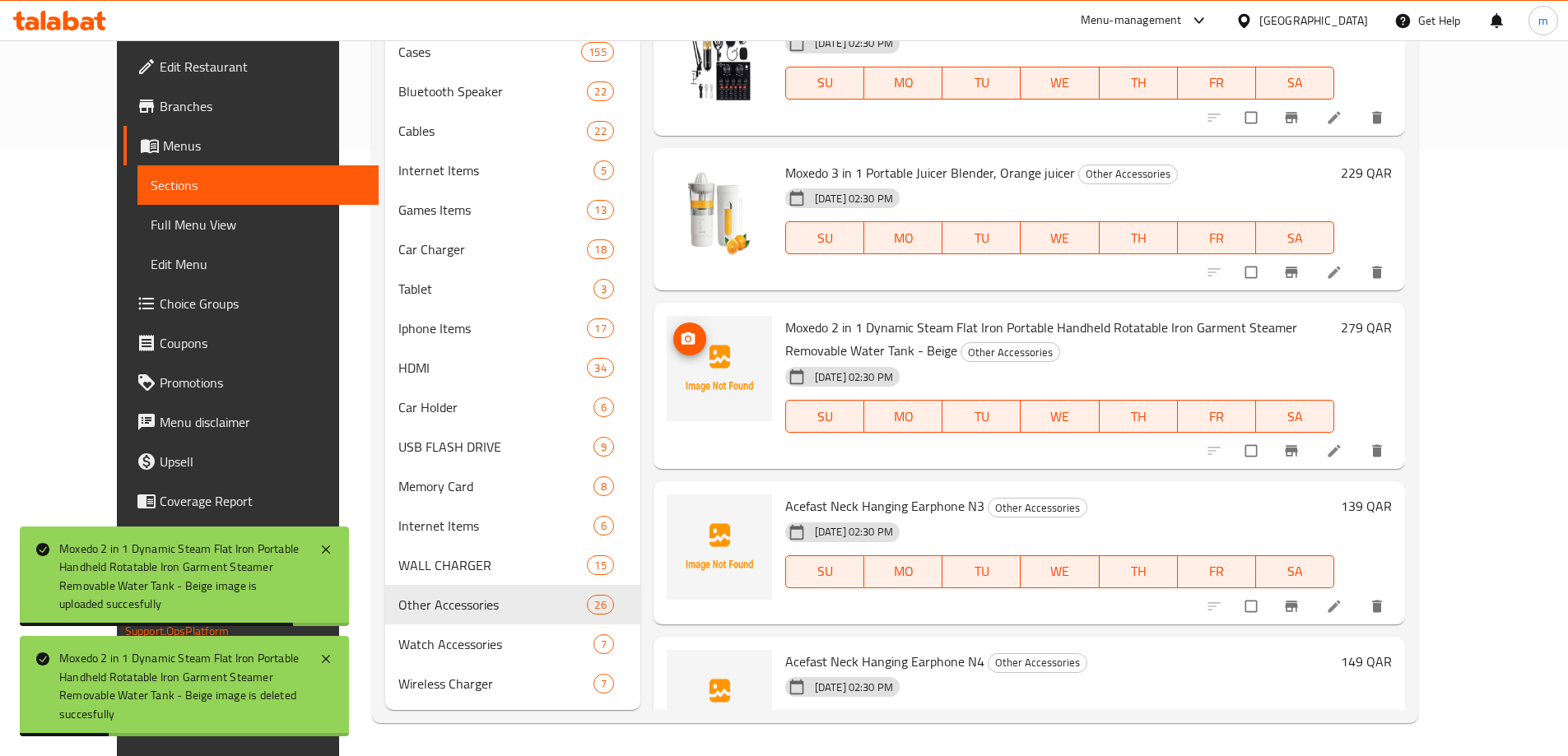
click at [681, 340] on icon "upload picture" at bounding box center [687, 338] width 14 height 13
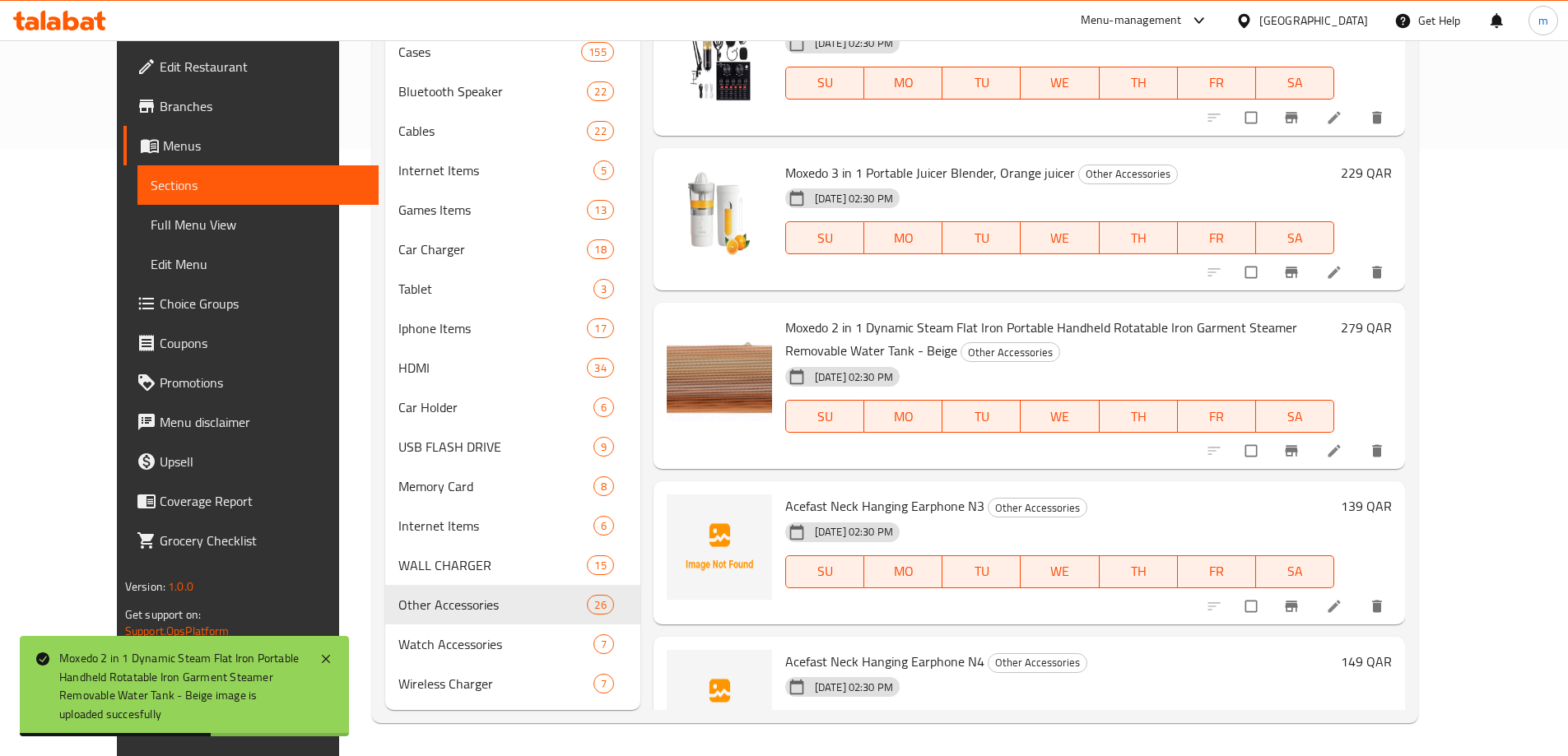
click at [1342, 453] on icon at bounding box center [1333, 450] width 17 height 16
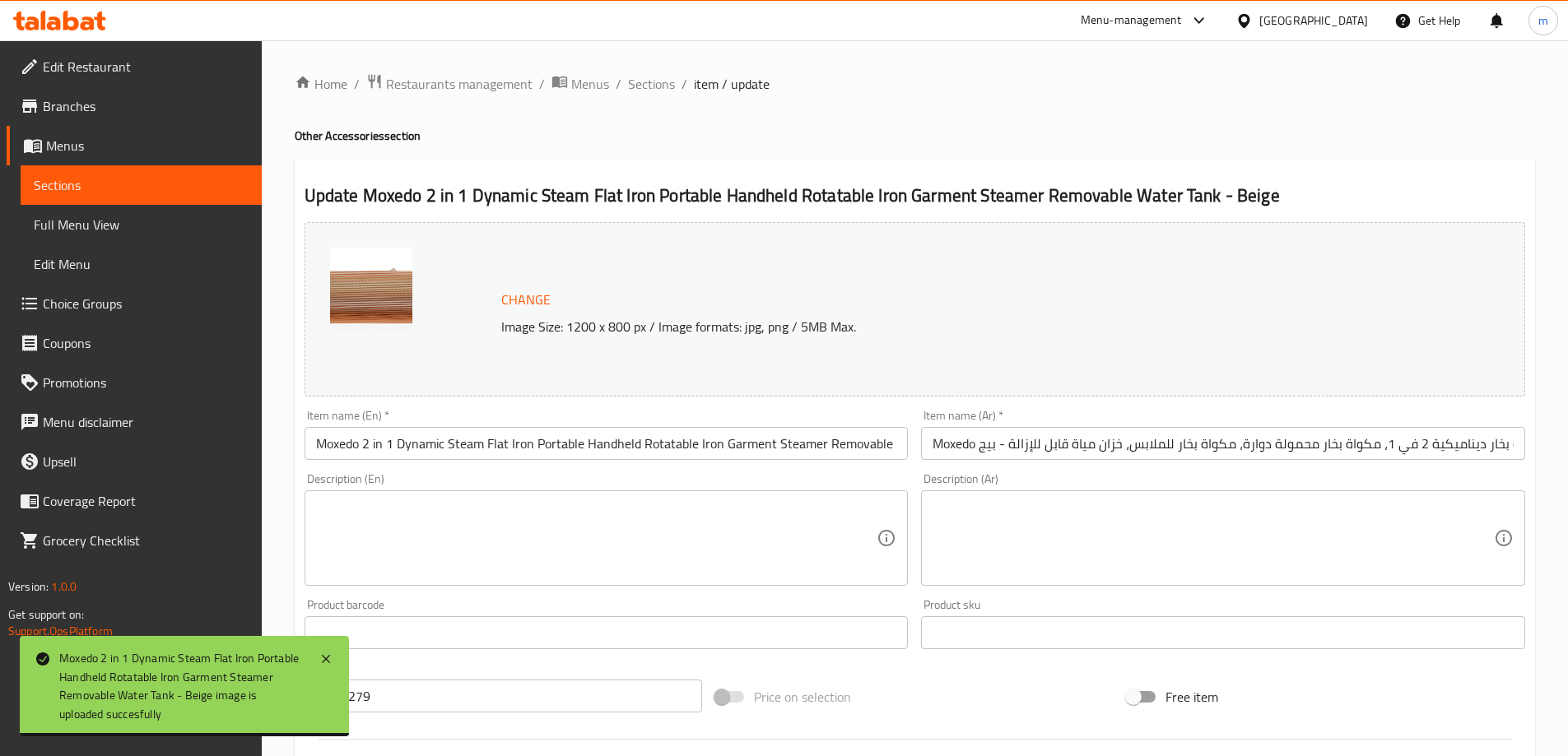
click at [383, 299] on img at bounding box center [371, 288] width 83 height 82
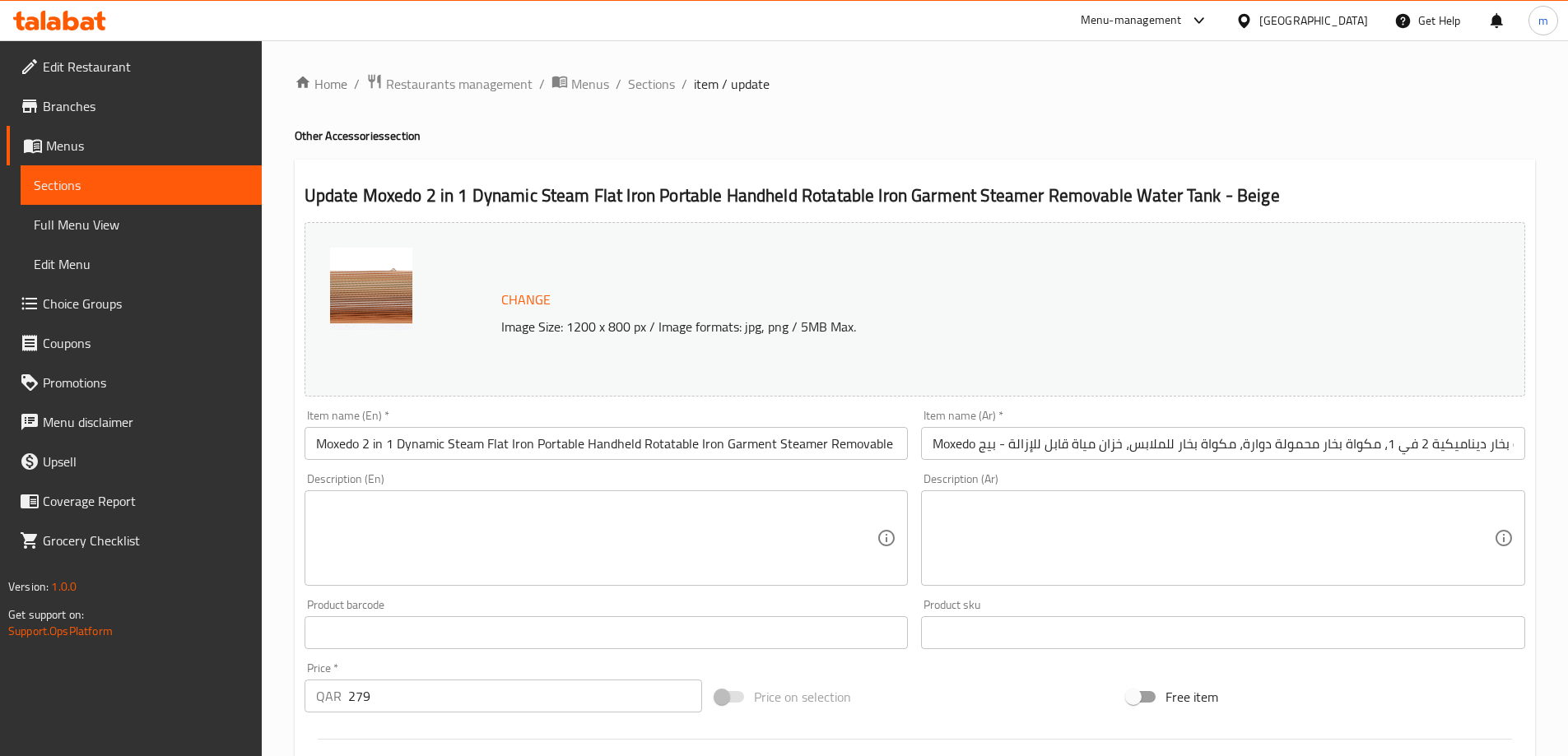
click at [383, 299] on img at bounding box center [371, 288] width 83 height 82
click at [389, 288] on img at bounding box center [371, 288] width 83 height 82
click at [522, 301] on span "Change" at bounding box center [525, 300] width 50 height 24
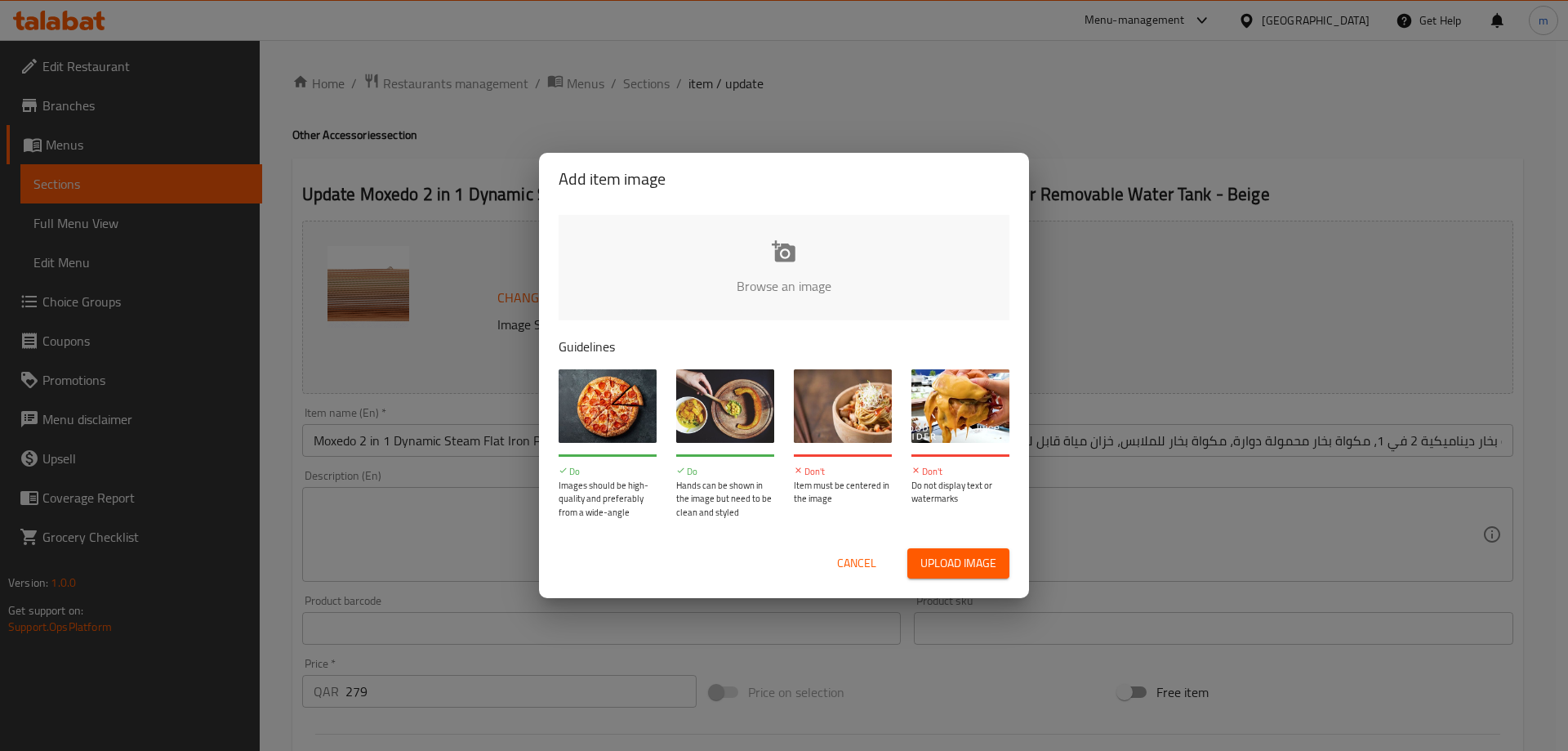
click at [774, 265] on input "file" at bounding box center [1337, 291] width 1555 height 152
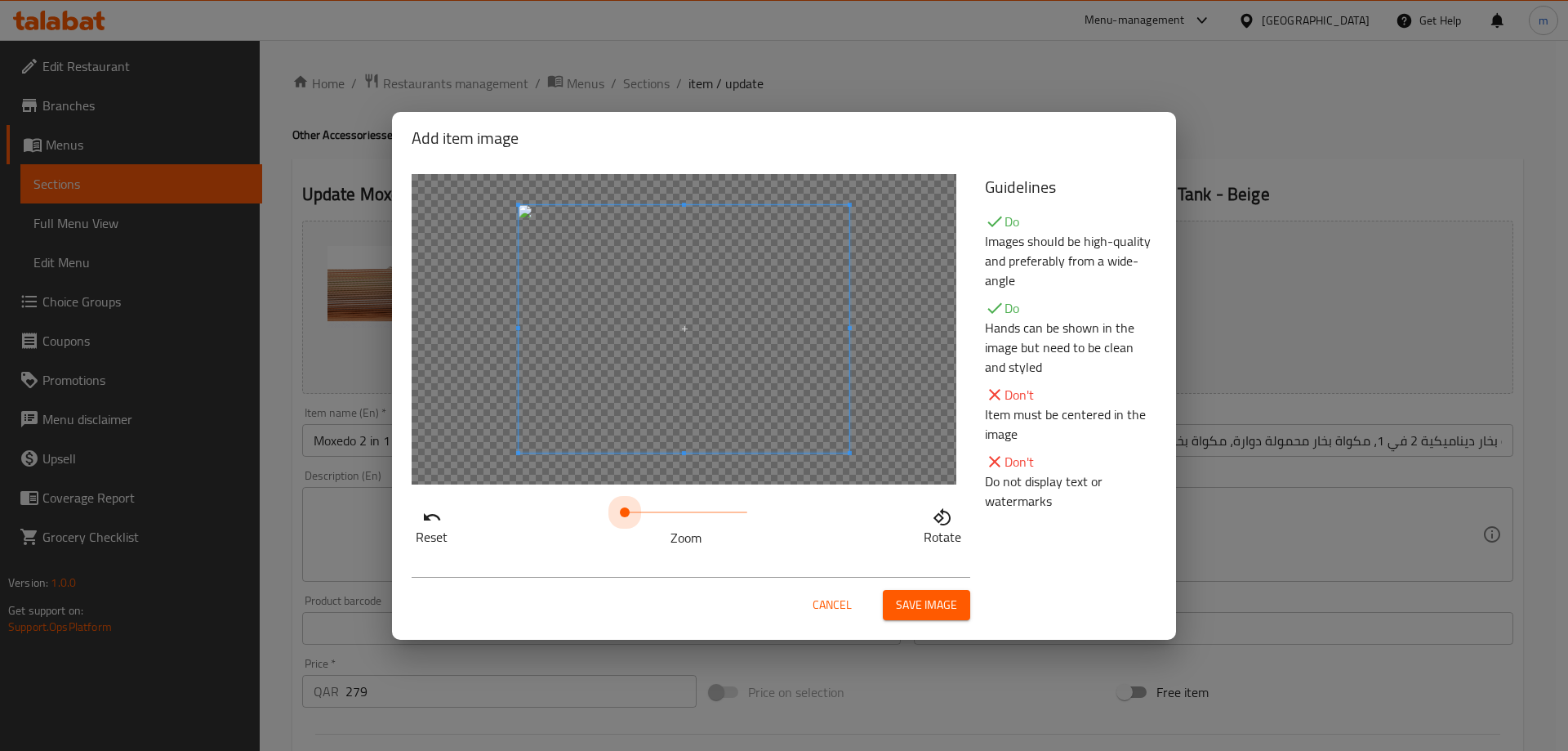
drag, startPoint x: 631, startPoint y: 512, endPoint x: 598, endPoint y: 514, distance: 33.1
click at [598, 514] on div "Reset Zoom Rotate" at bounding box center [688, 524] width 554 height 46
click at [917, 597] on span "Save image" at bounding box center [927, 604] width 62 height 20
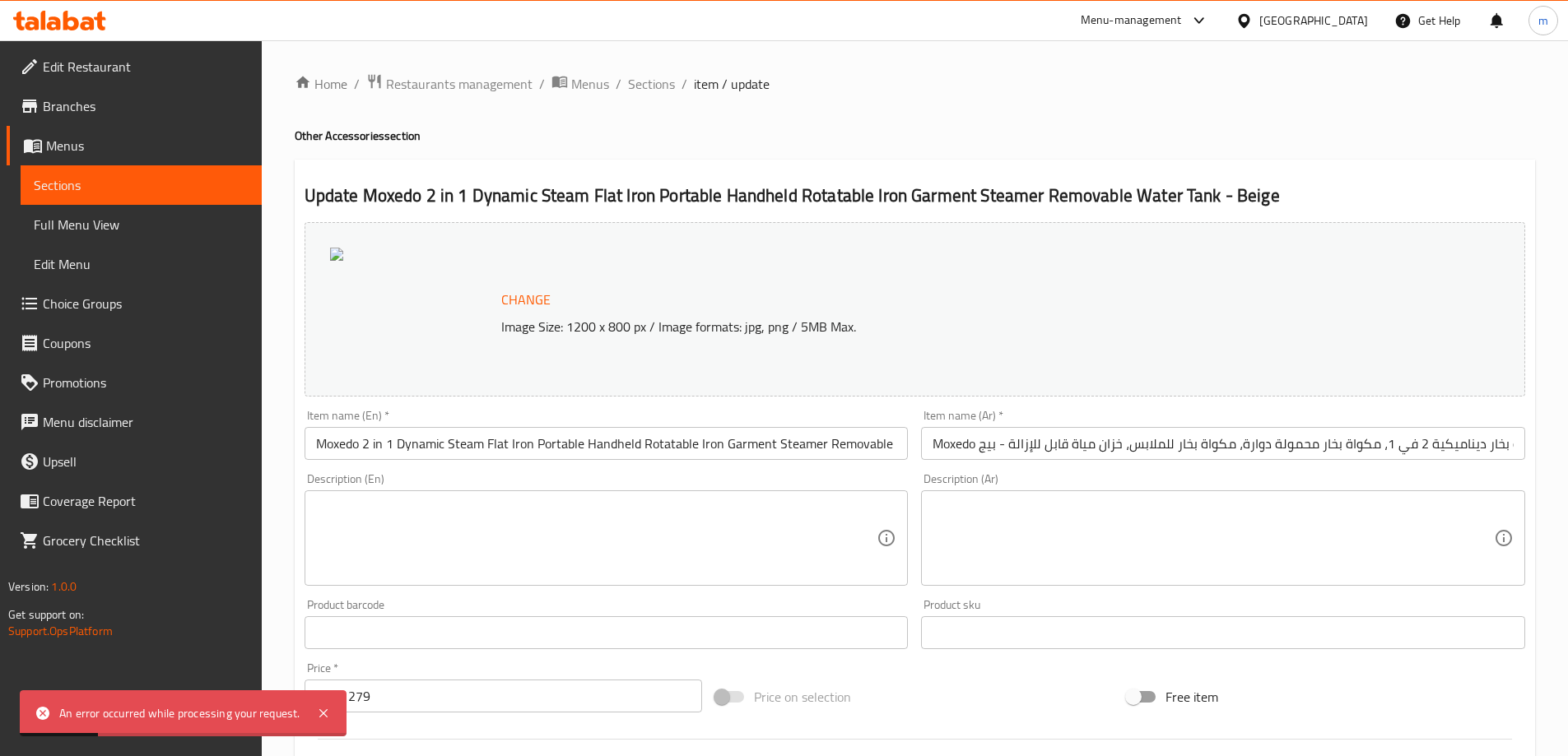
click at [521, 300] on span "Change" at bounding box center [525, 300] width 50 height 24
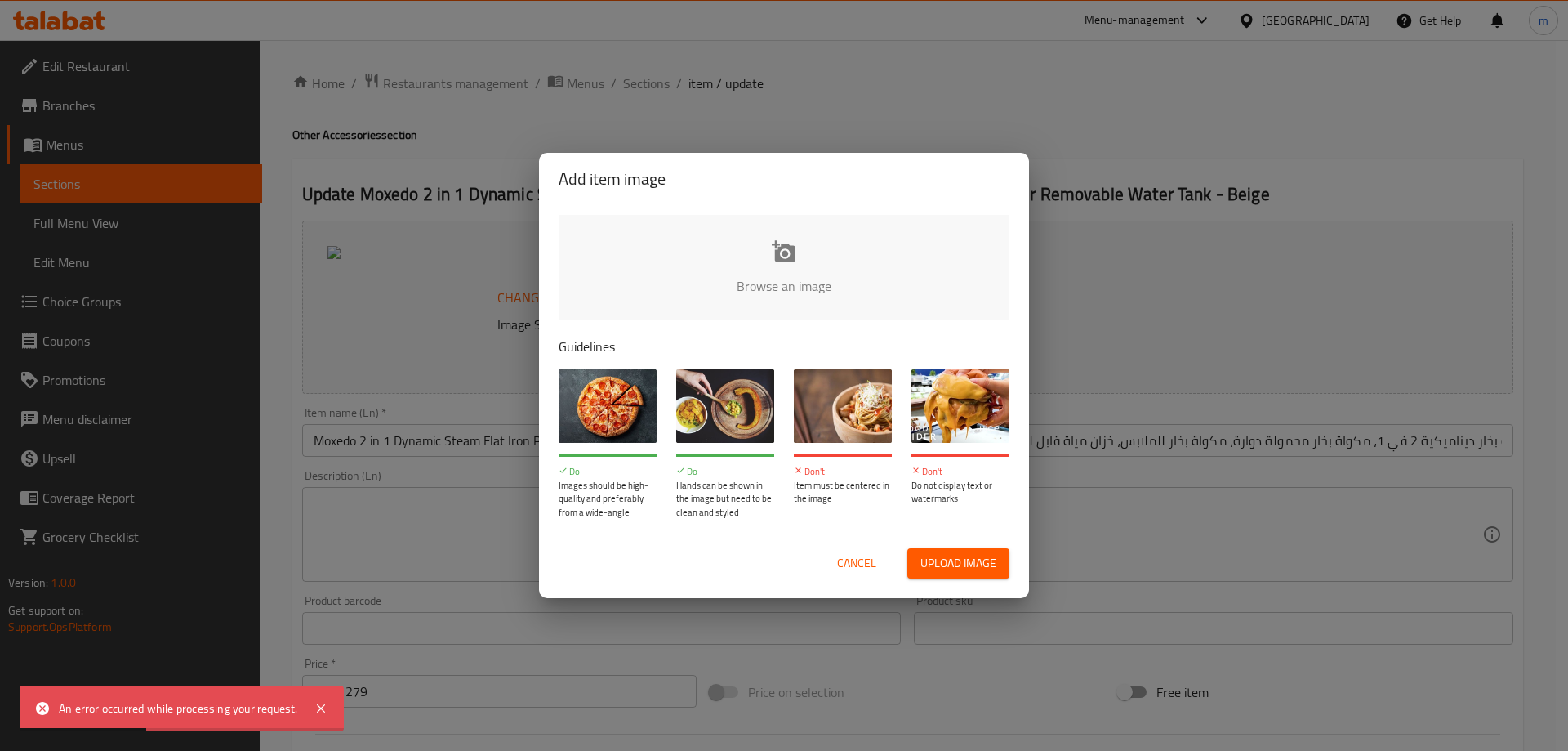
click at [787, 249] on input "file" at bounding box center [1337, 291] width 1555 height 152
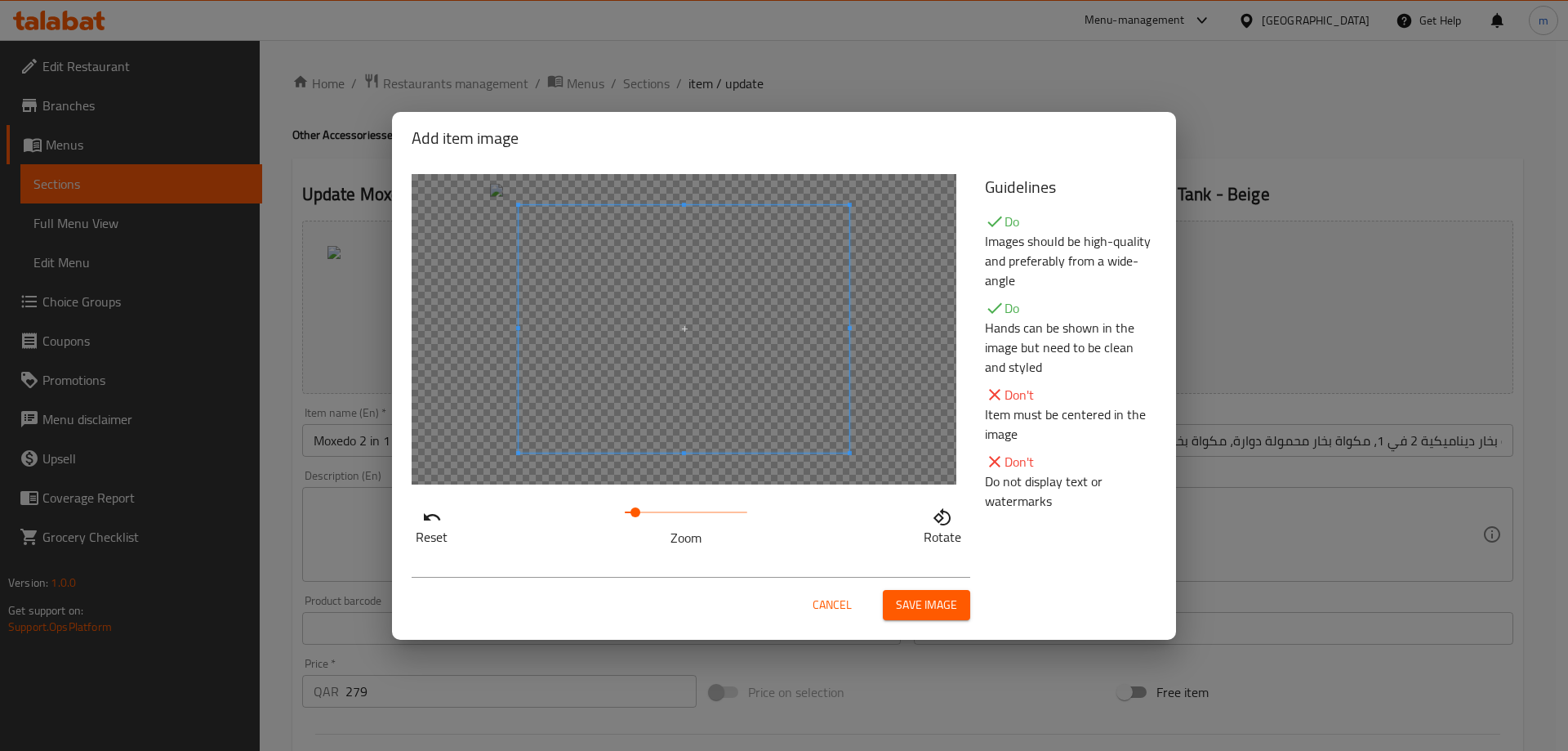
click at [636, 516] on span at bounding box center [635, 512] width 10 height 10
click at [938, 603] on span "Save image" at bounding box center [927, 604] width 62 height 20
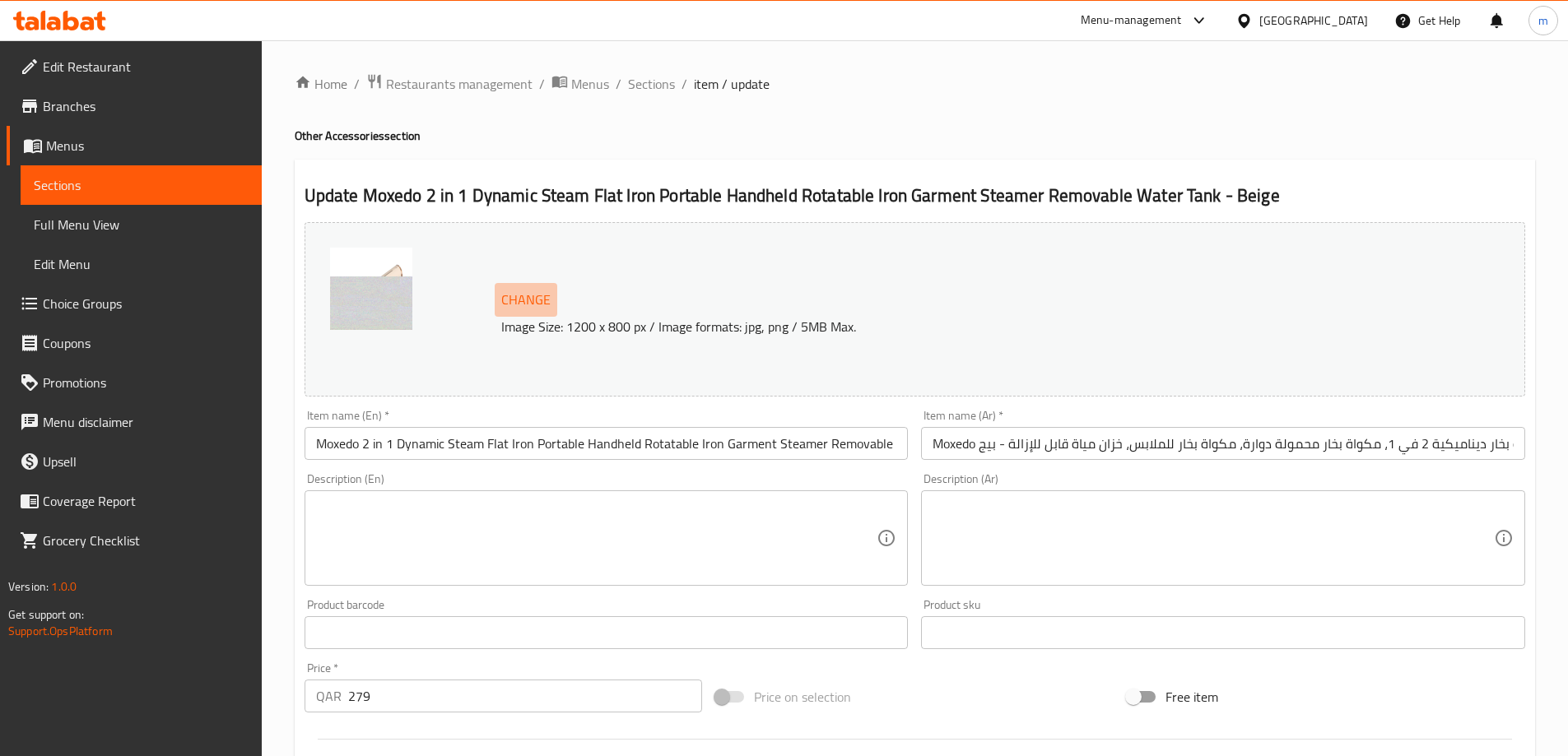
click at [540, 296] on span "Change" at bounding box center [525, 300] width 50 height 24
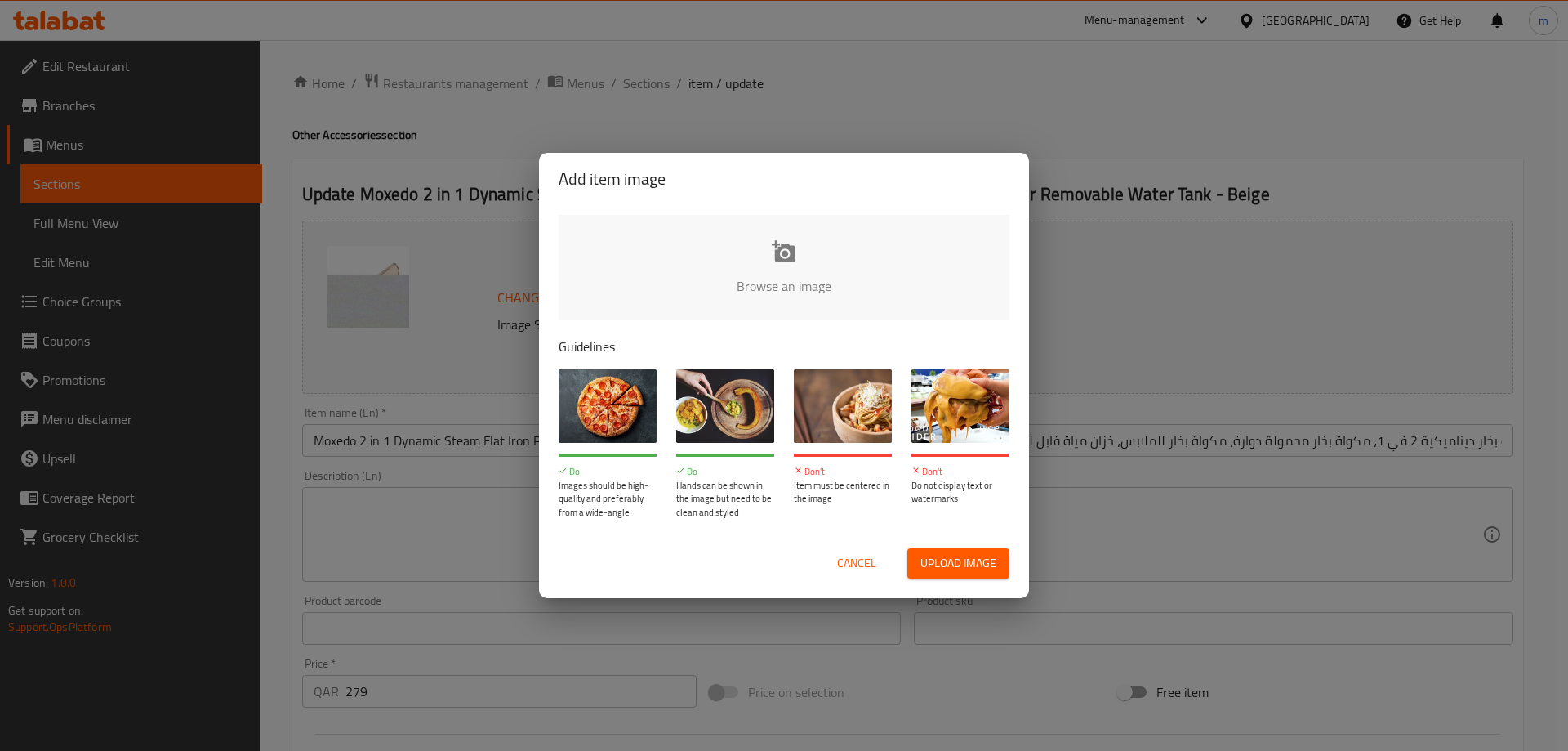
click at [787, 256] on input "file" at bounding box center [1337, 291] width 1555 height 152
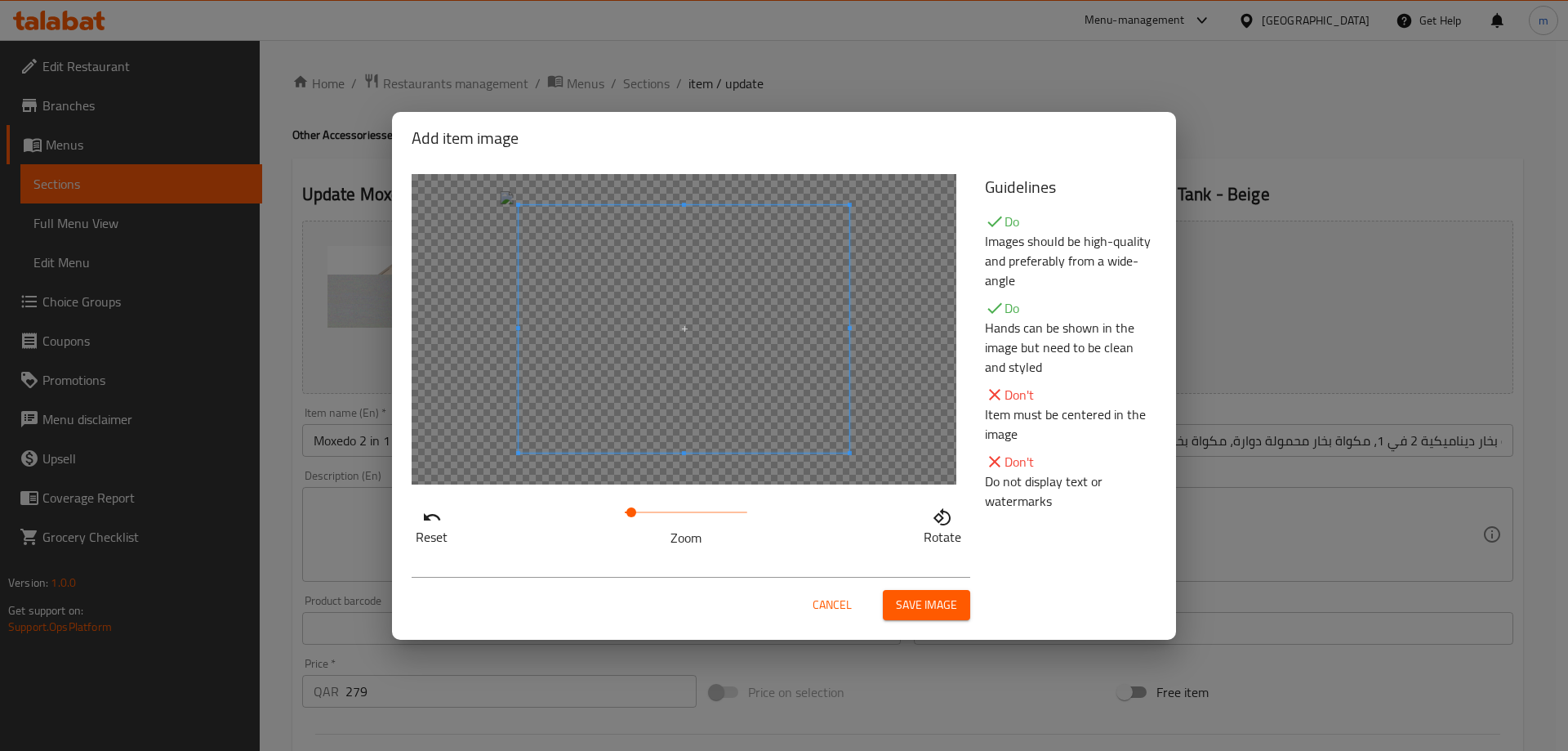
click at [631, 514] on span at bounding box center [631, 512] width 10 height 10
click at [893, 609] on button "Save image" at bounding box center [926, 604] width 88 height 30
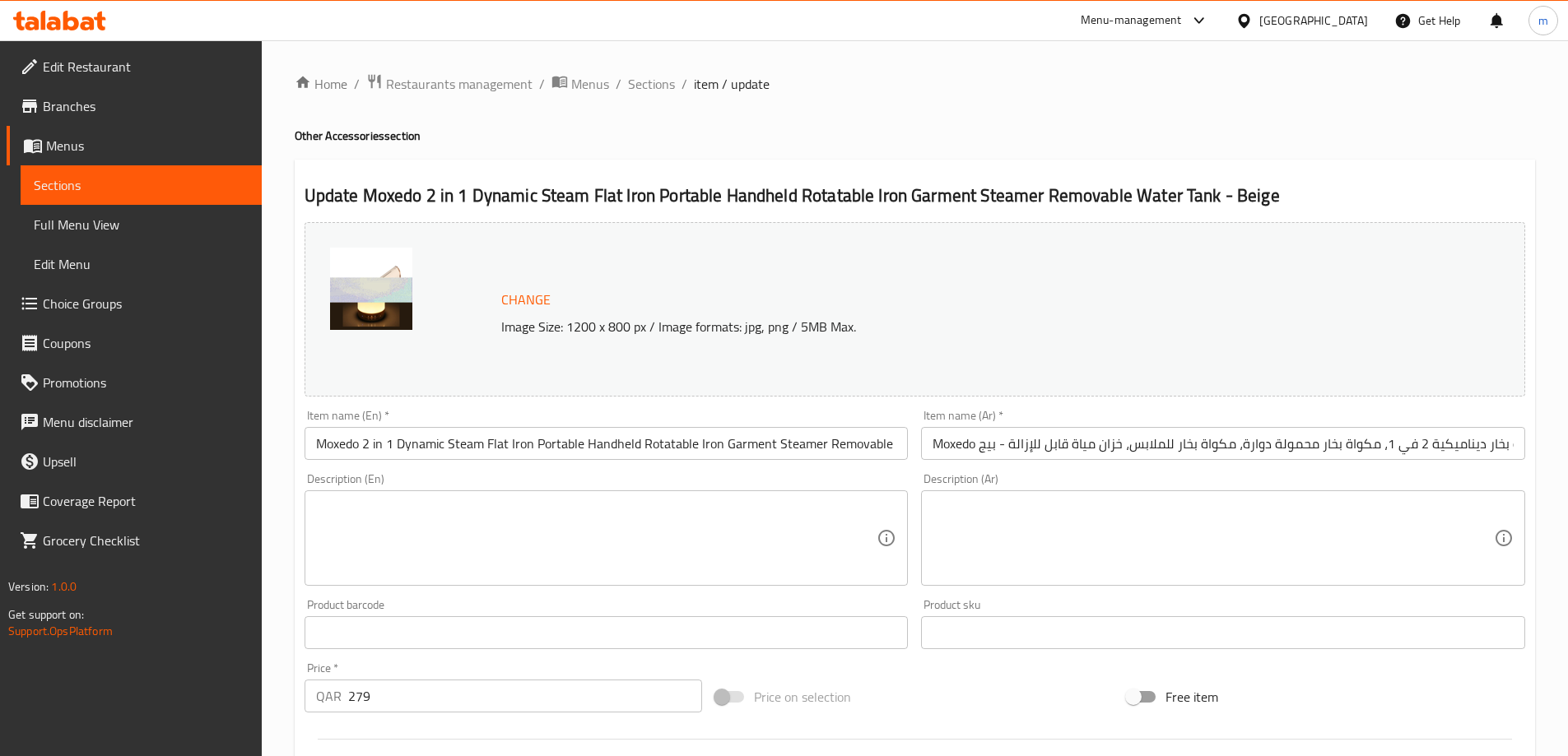
click at [391, 283] on img at bounding box center [371, 288] width 83 height 82
click at [537, 298] on span "Change" at bounding box center [525, 300] width 50 height 24
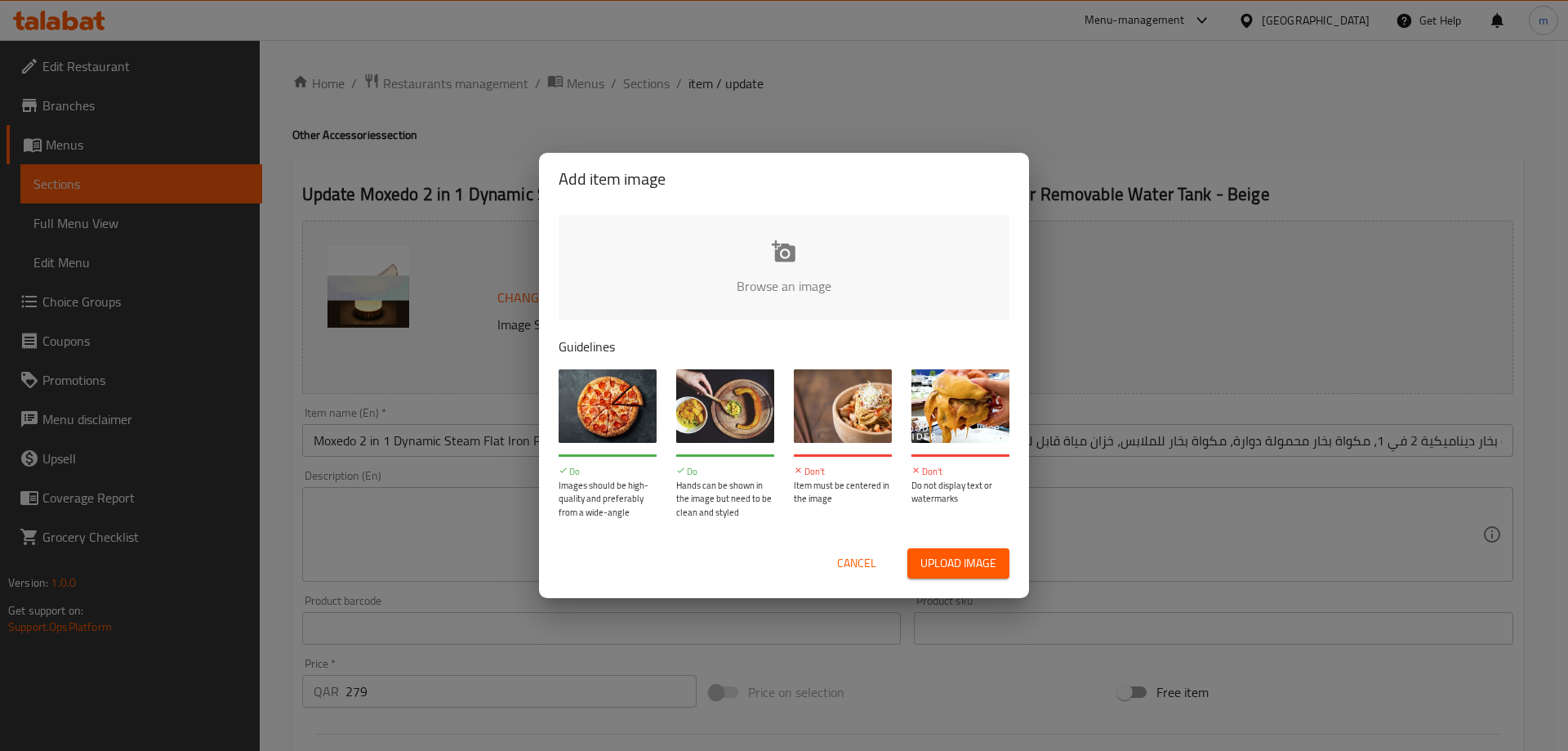
click at [758, 237] on input "file" at bounding box center [1337, 291] width 1555 height 152
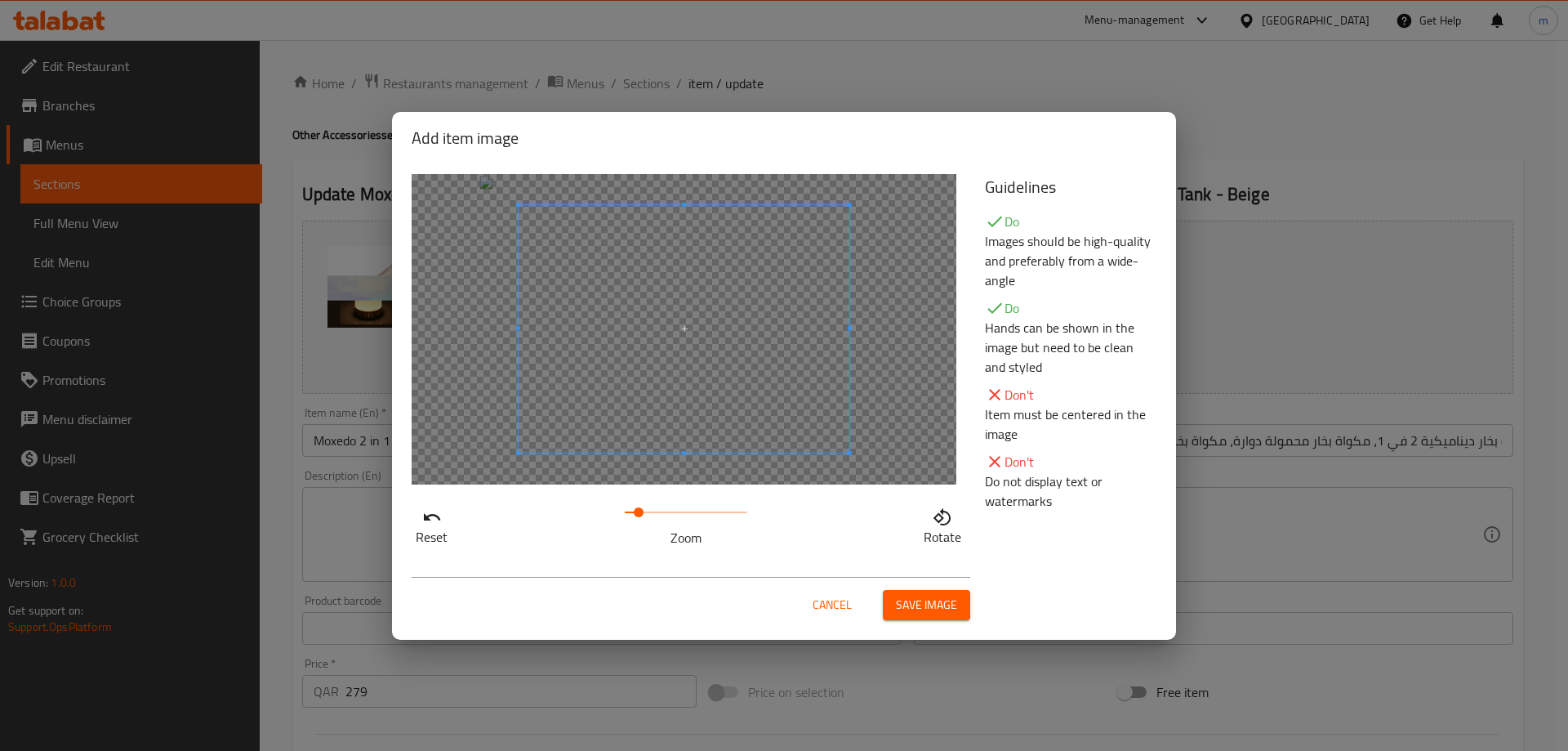
drag, startPoint x: 629, startPoint y: 520, endPoint x: 640, endPoint y: 520, distance: 11.0
click at [640, 518] on span at bounding box center [639, 512] width 10 height 10
click at [635, 513] on span at bounding box center [635, 512] width 10 height 10
click at [914, 605] on span "Save image" at bounding box center [927, 604] width 62 height 20
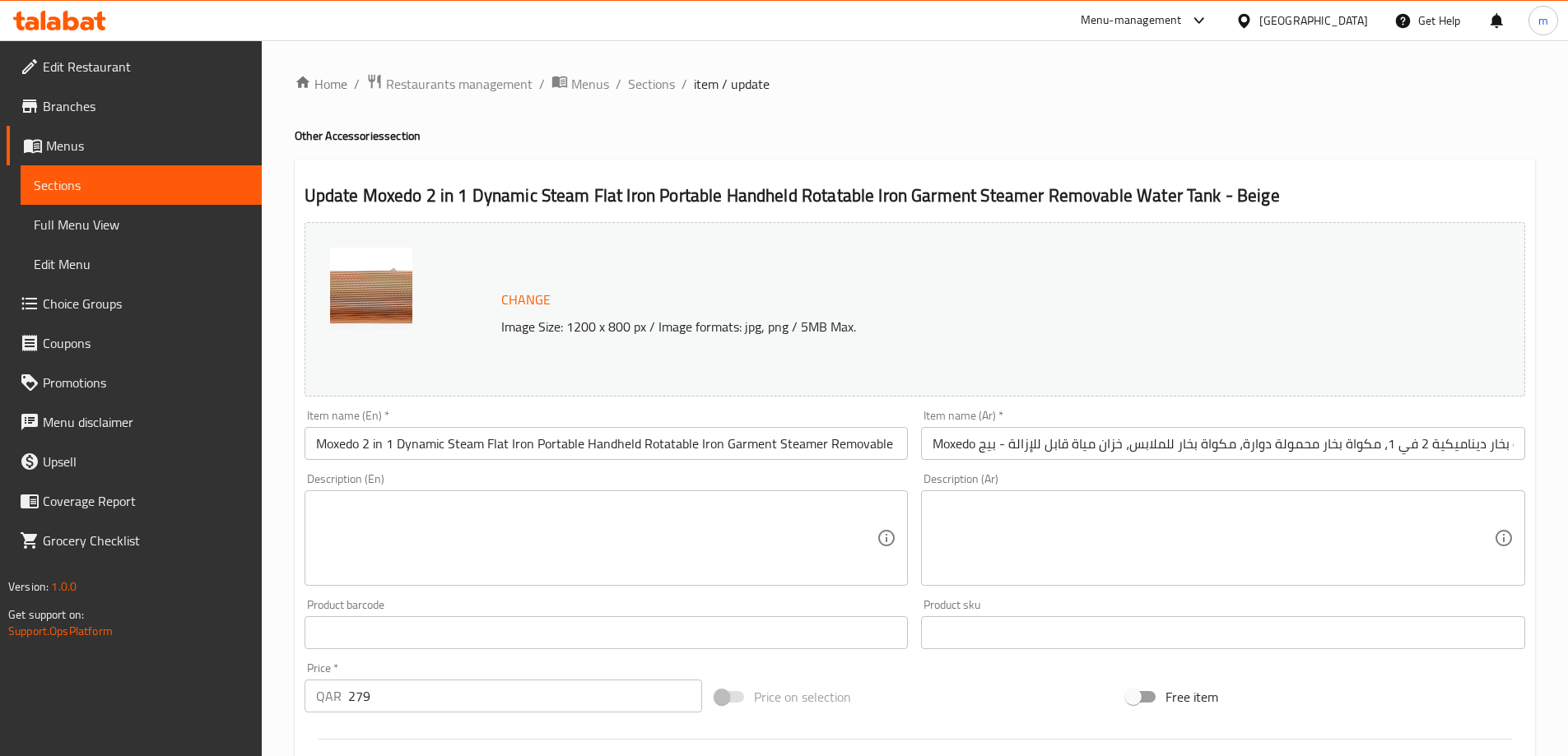
click at [386, 307] on img at bounding box center [371, 288] width 83 height 82
click at [531, 310] on span "Change" at bounding box center [525, 300] width 50 height 24
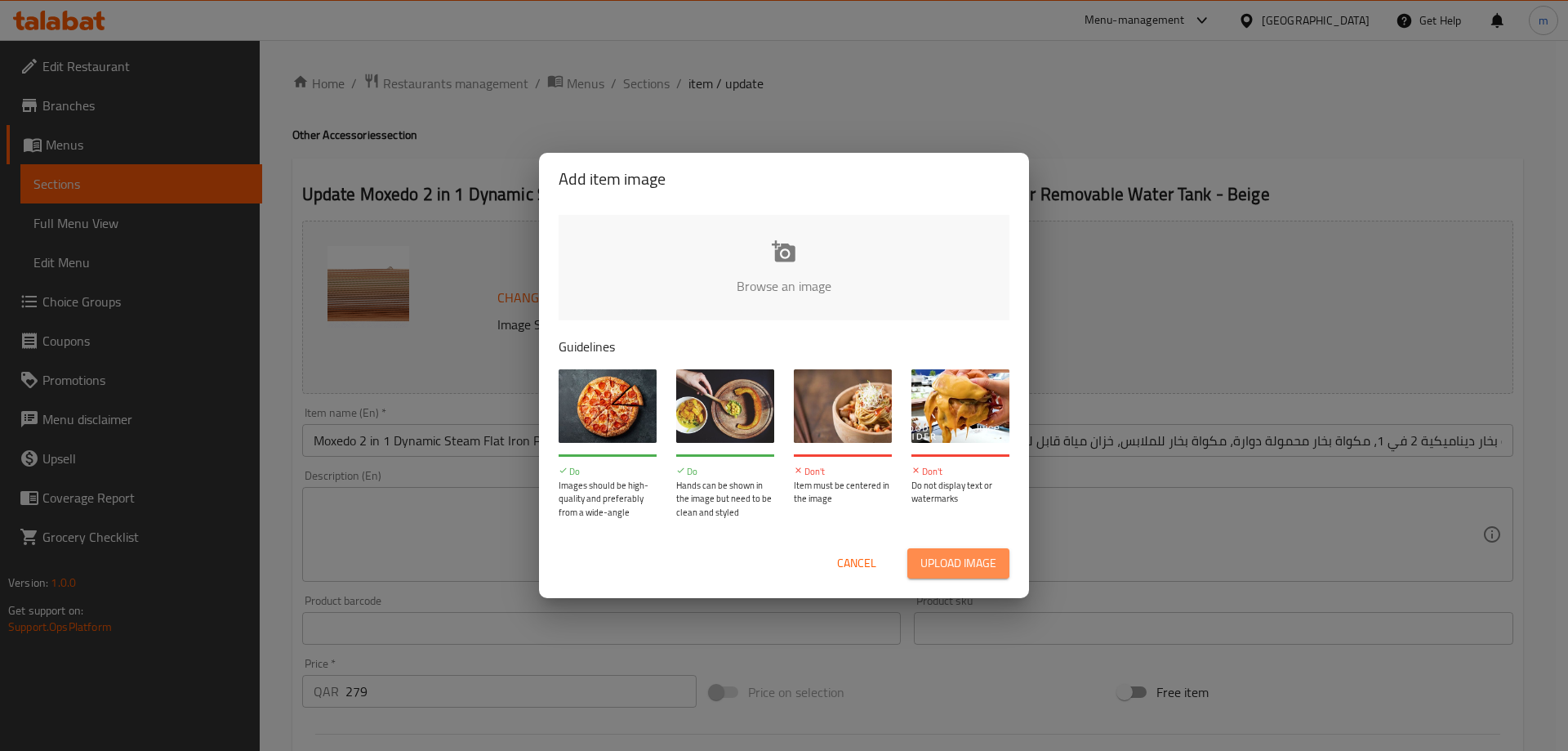
click at [943, 562] on span "Upload image" at bounding box center [958, 563] width 76 height 20
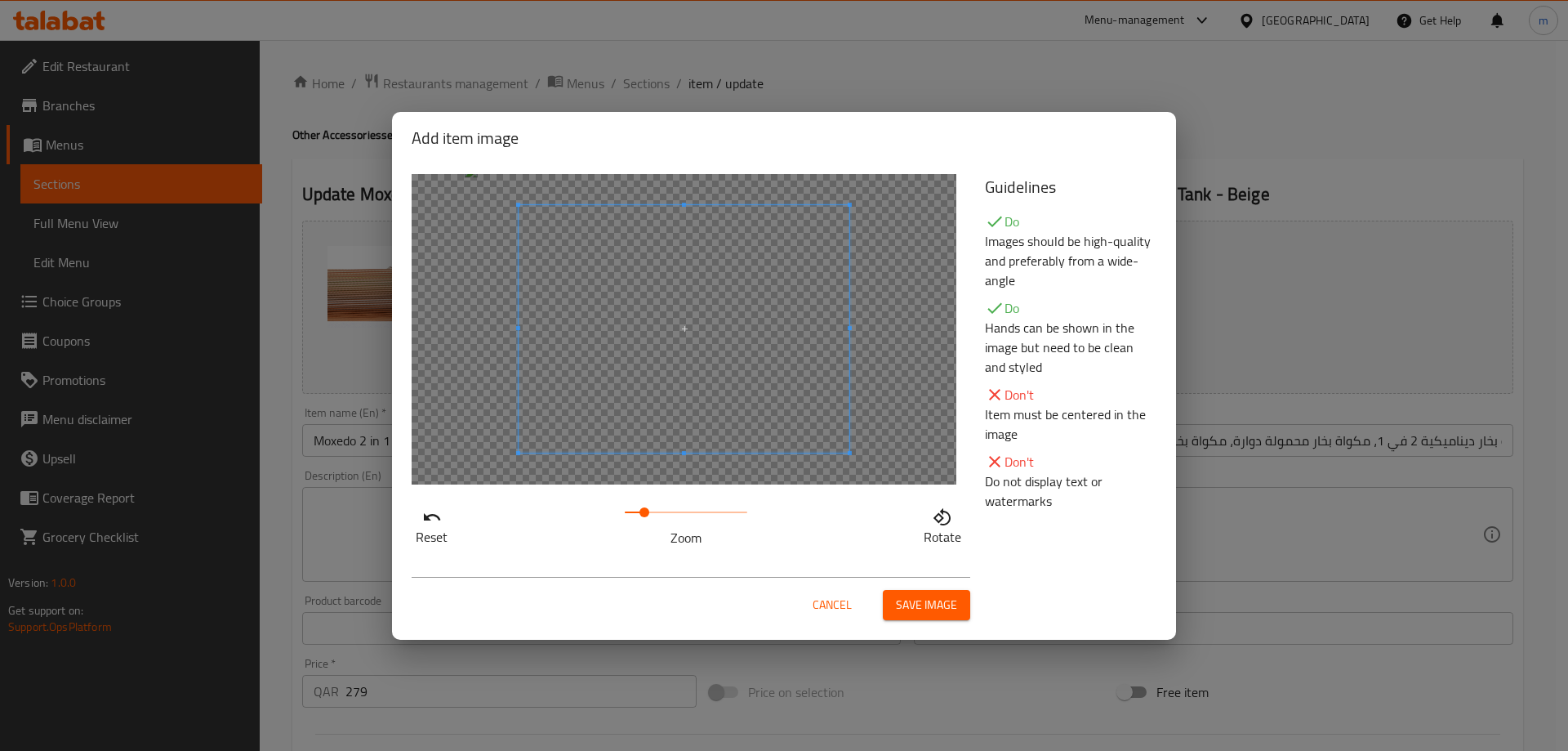
drag, startPoint x: 625, startPoint y: 517, endPoint x: 644, endPoint y: 518, distance: 19.0
click at [644, 518] on span at bounding box center [645, 512] width 10 height 10
click at [936, 608] on span "Save image" at bounding box center [927, 604] width 62 height 20
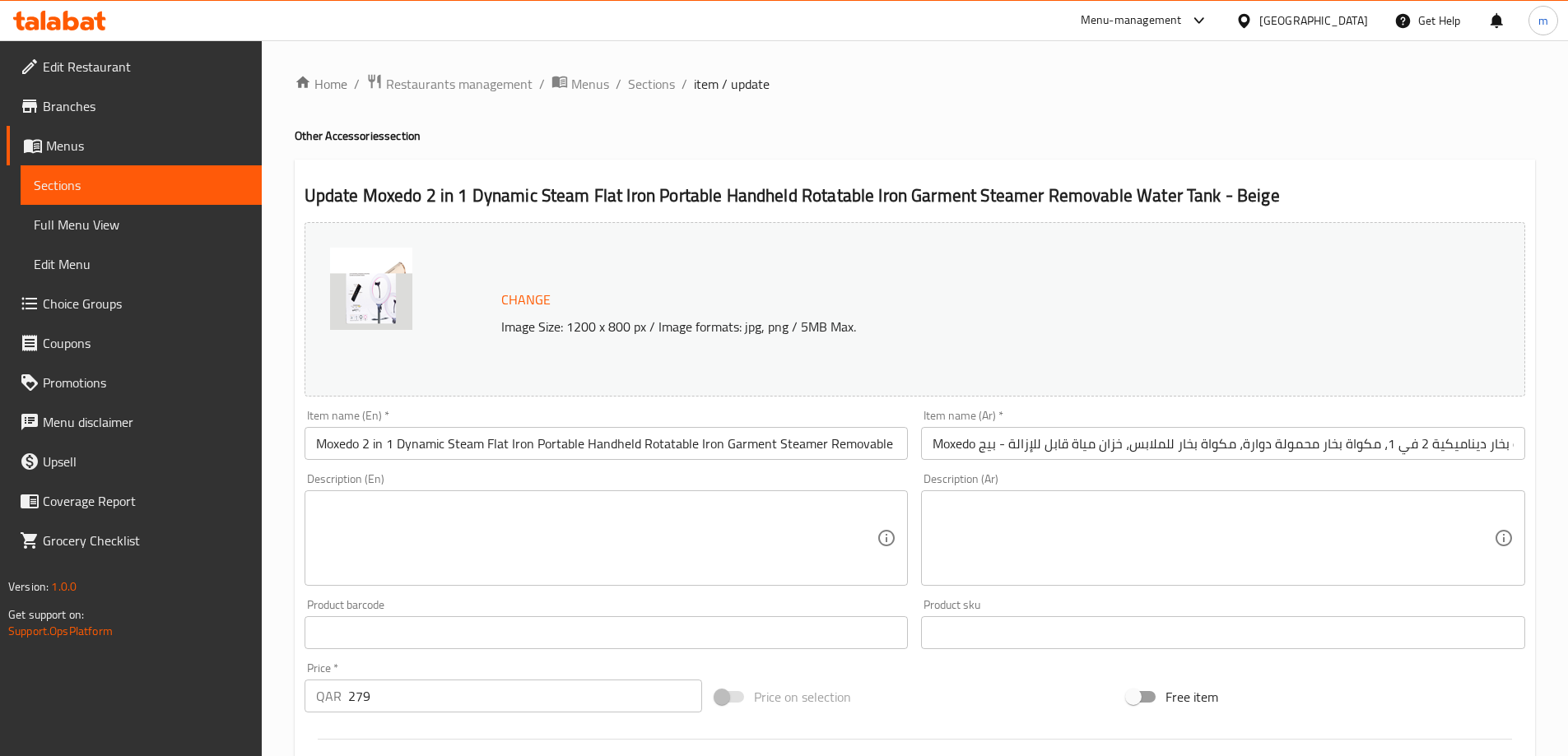
click at [377, 277] on img at bounding box center [371, 288] width 83 height 82
click at [84, 177] on span "Sections" at bounding box center [141, 185] width 215 height 19
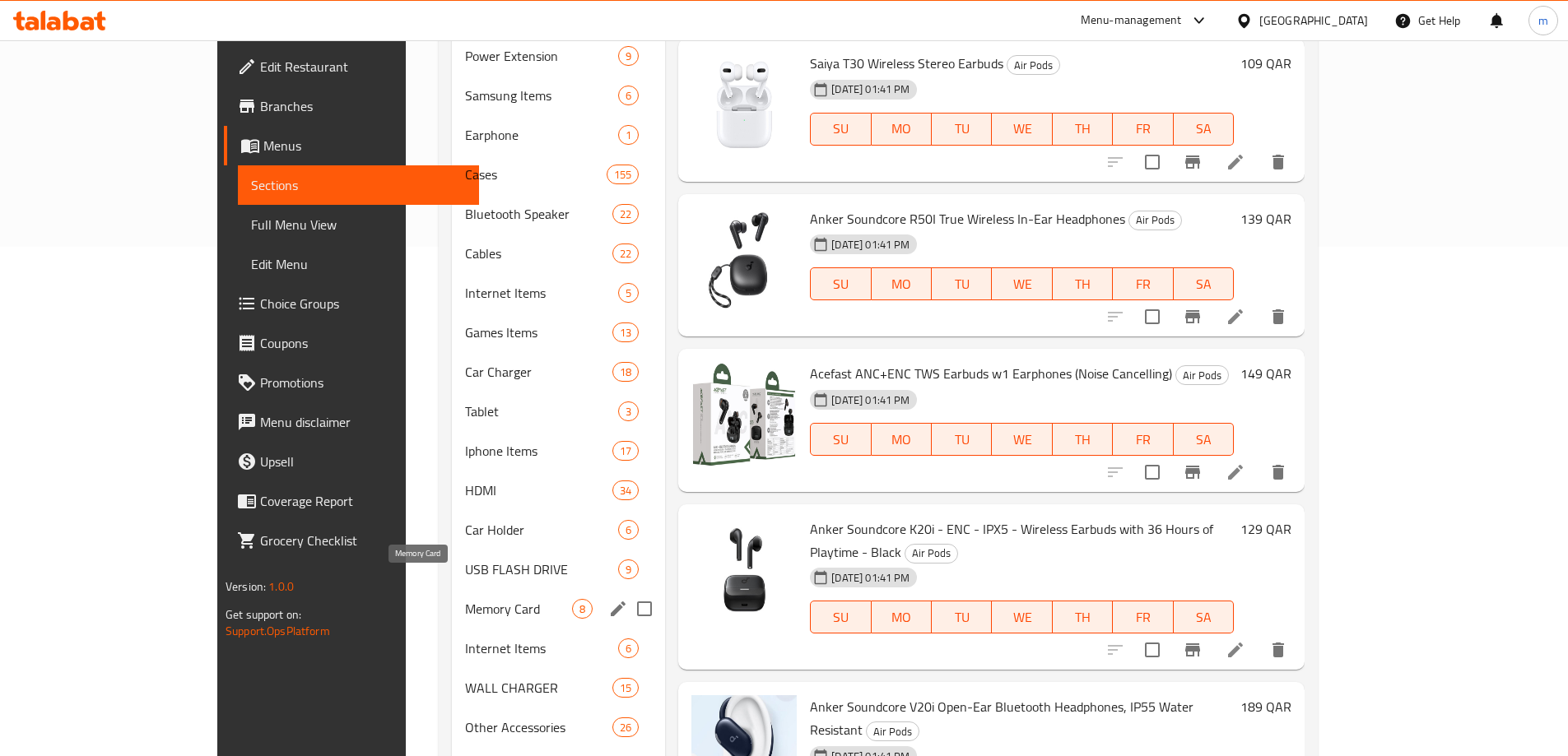
scroll to position [608, 0]
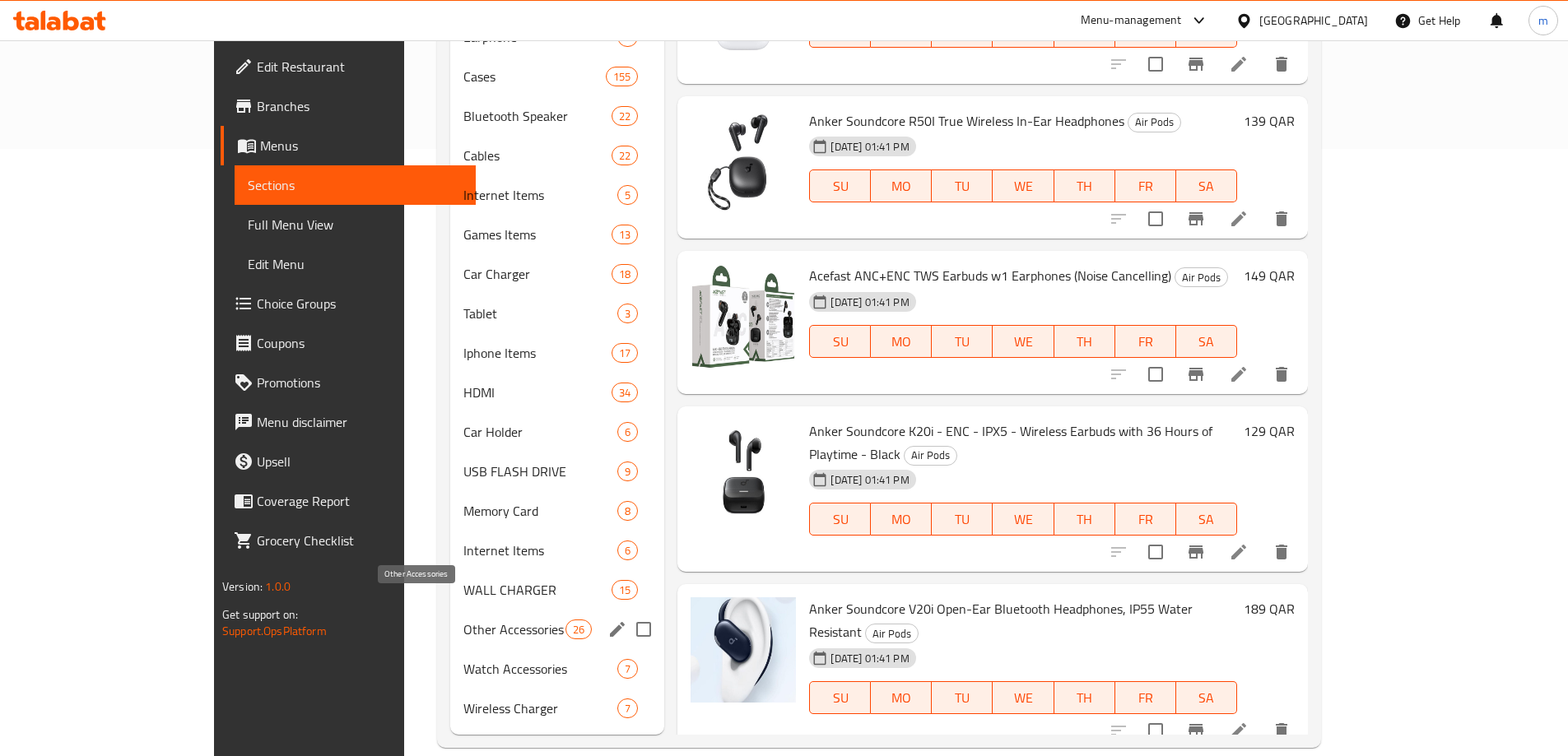
click at [463, 619] on span "Other Accessories" at bounding box center [514, 629] width 102 height 19
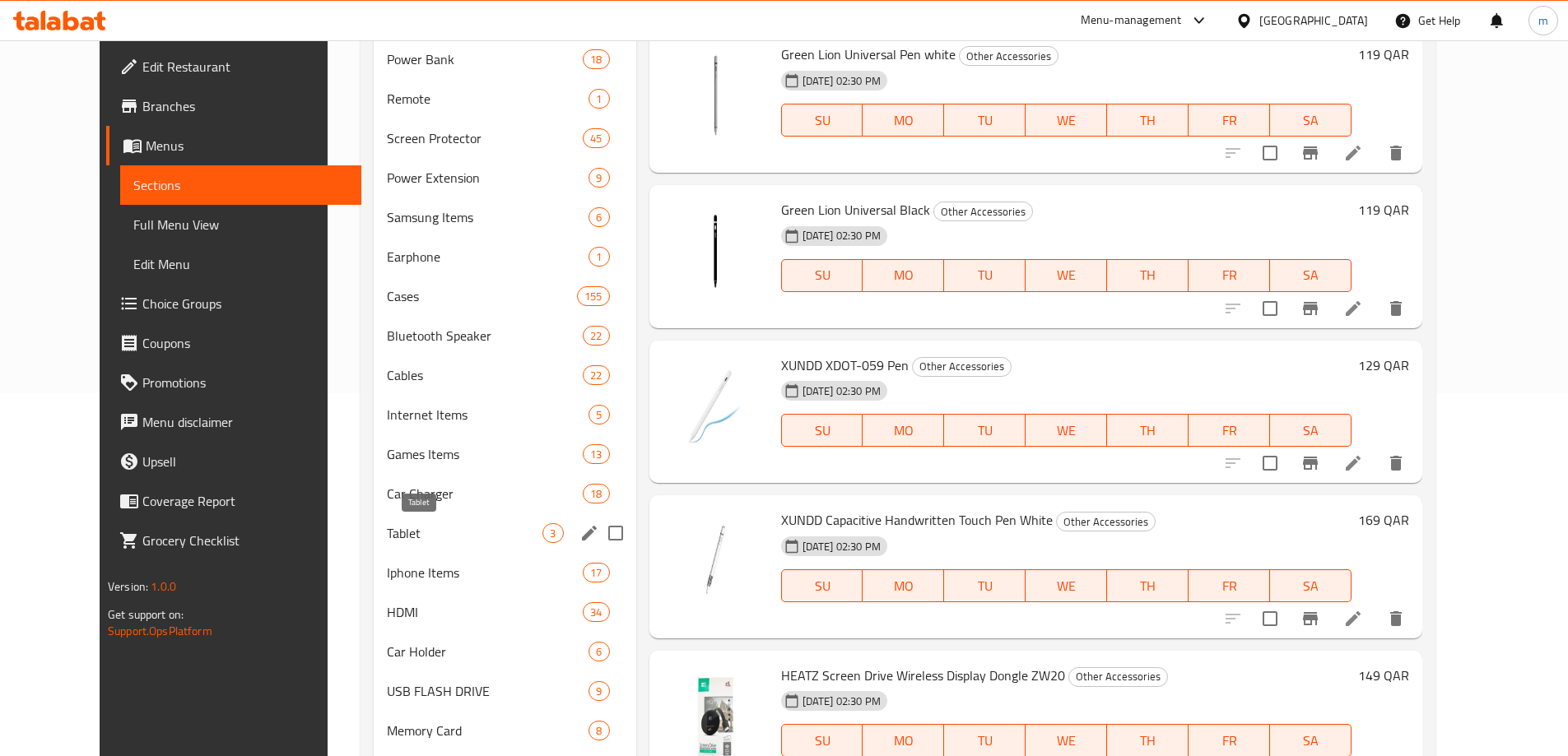
scroll to position [443, 0]
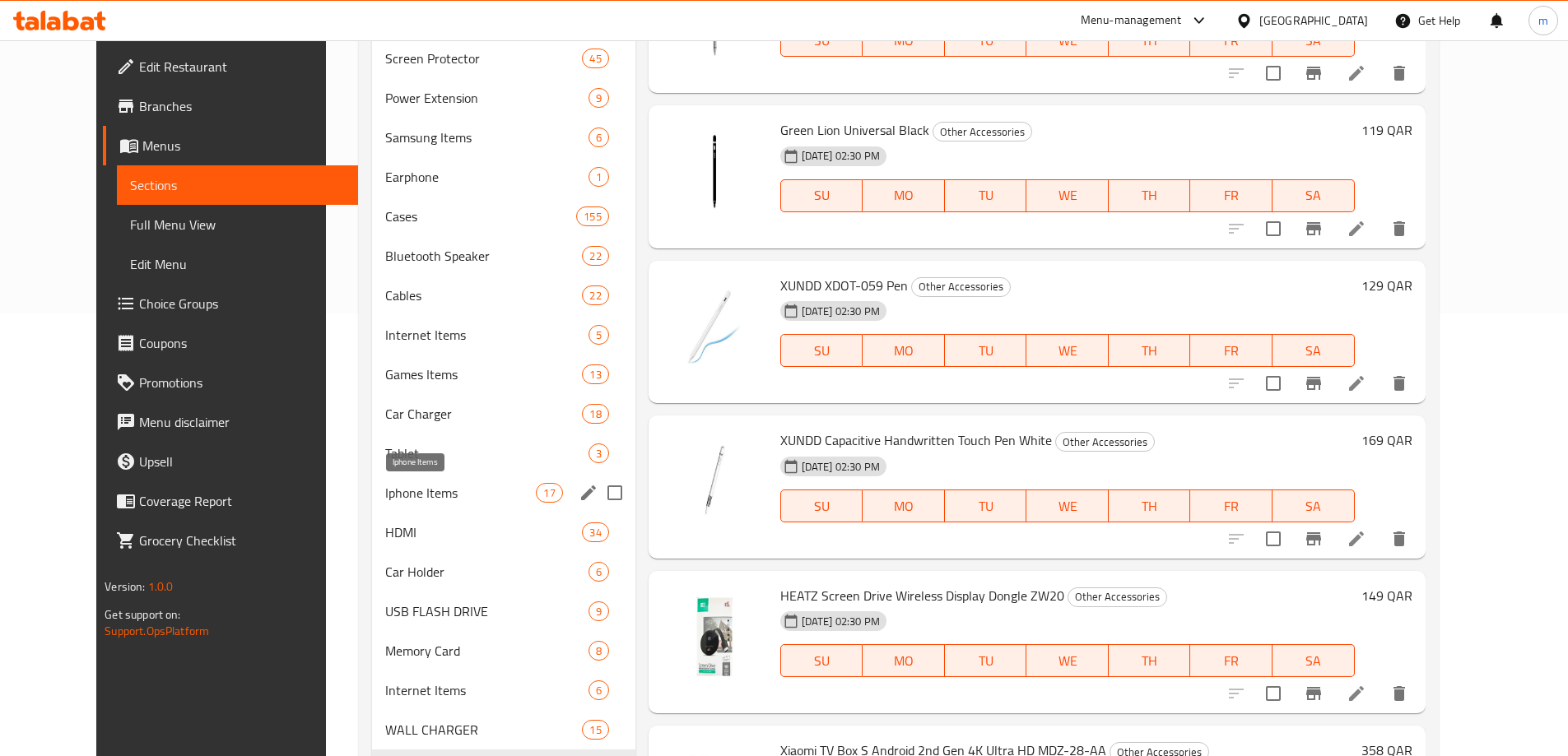
click at [435, 483] on span "Iphone Items" at bounding box center [461, 493] width 151 height 19
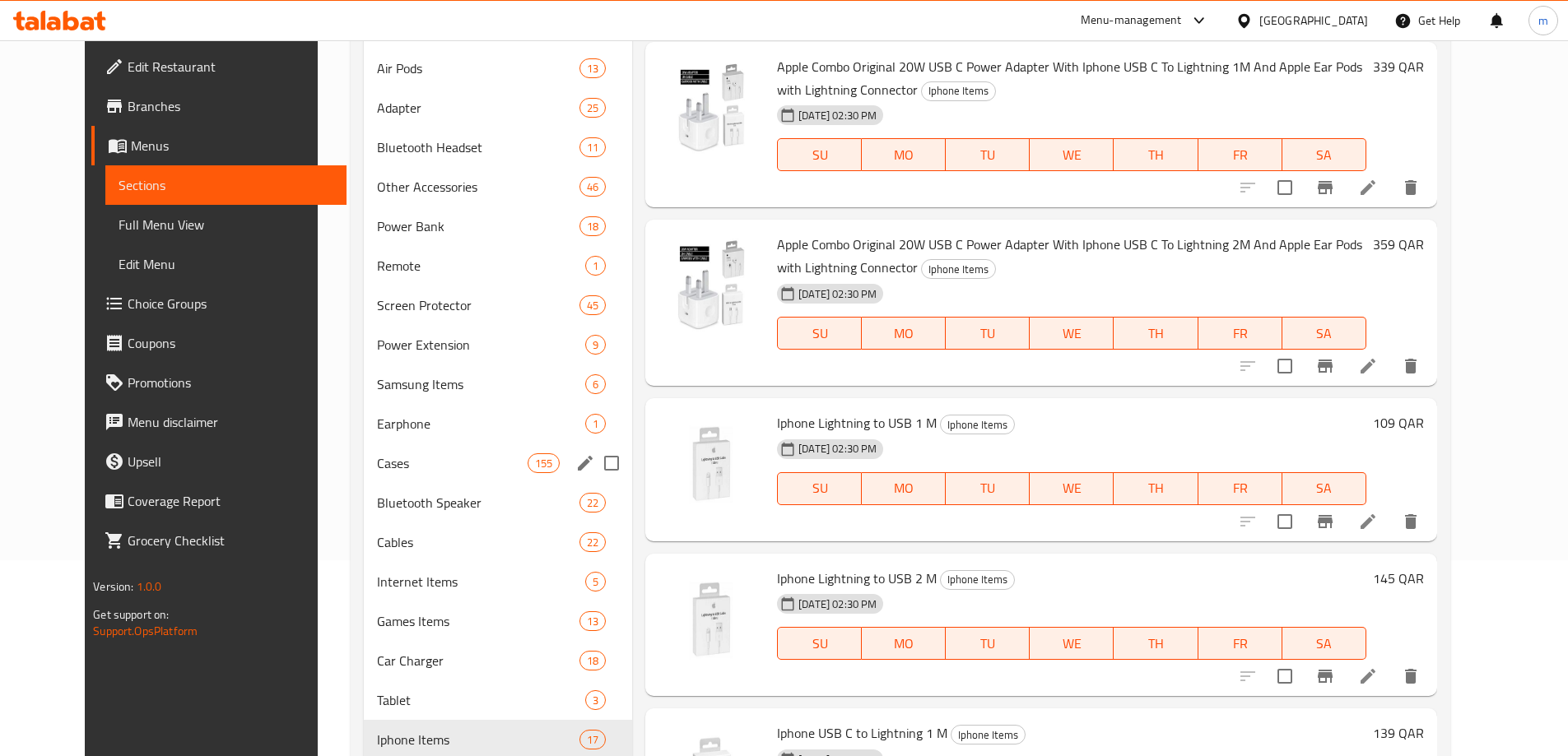
scroll to position [278, 0]
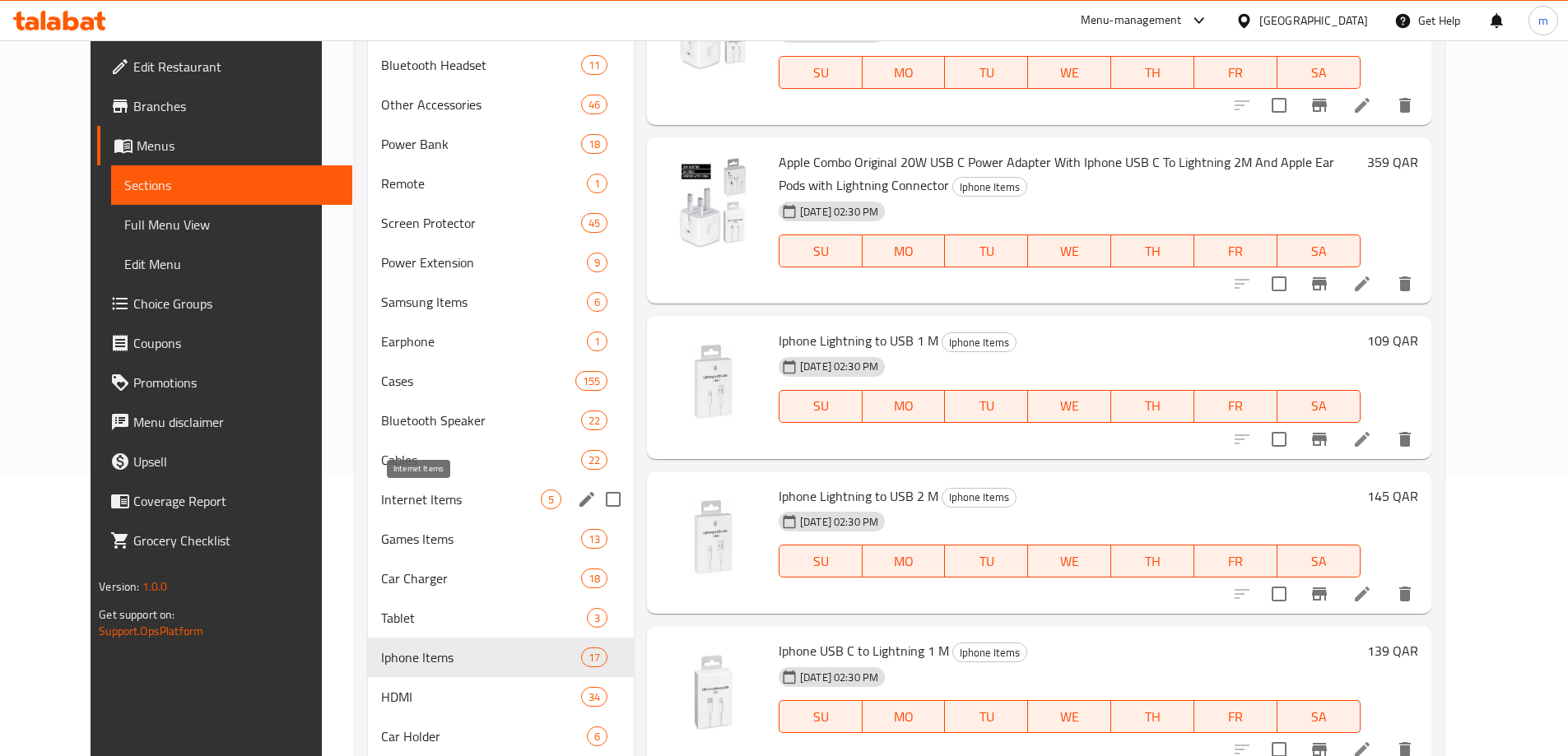
click at [417, 490] on span "Internet Items" at bounding box center [460, 499] width 159 height 19
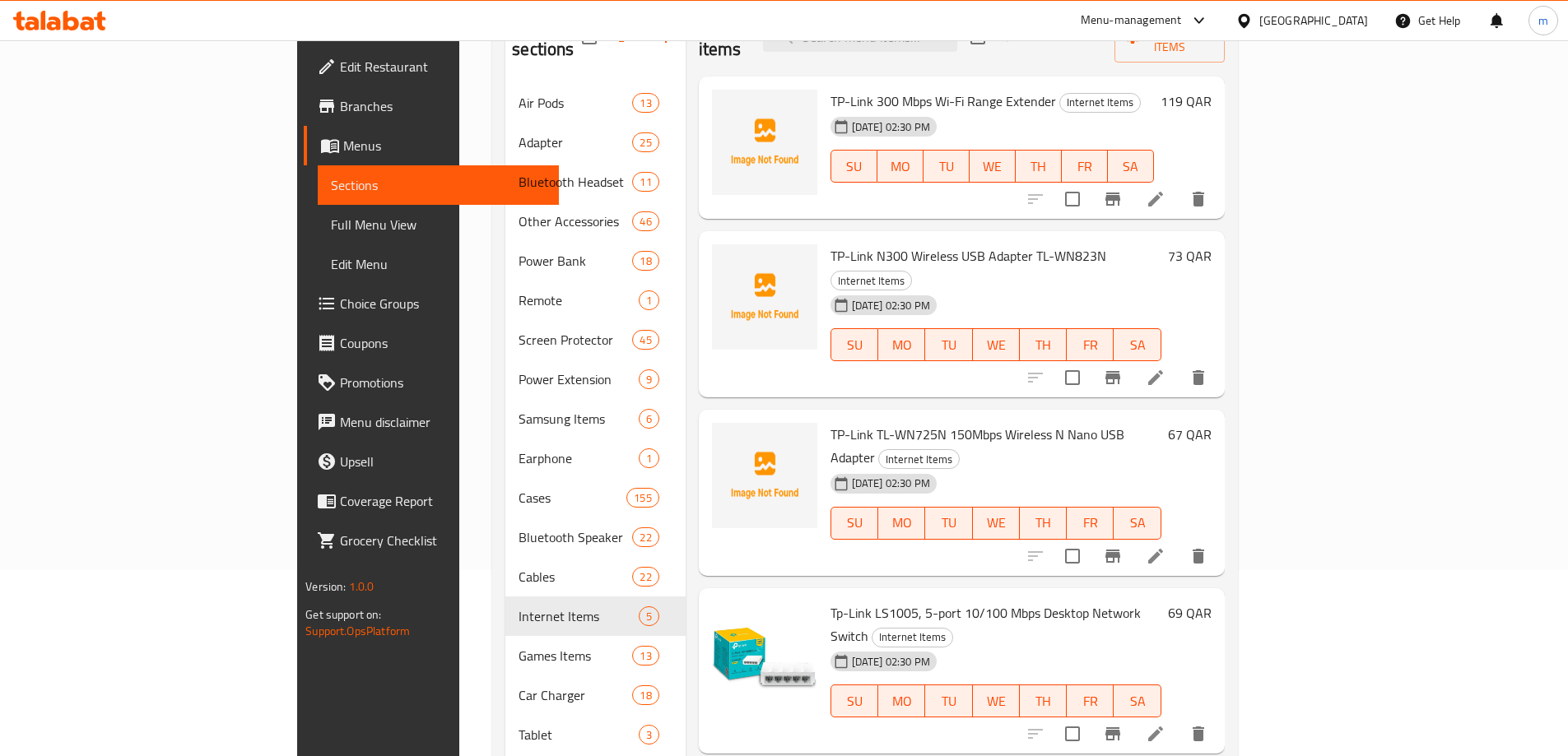
scroll to position [82, 0]
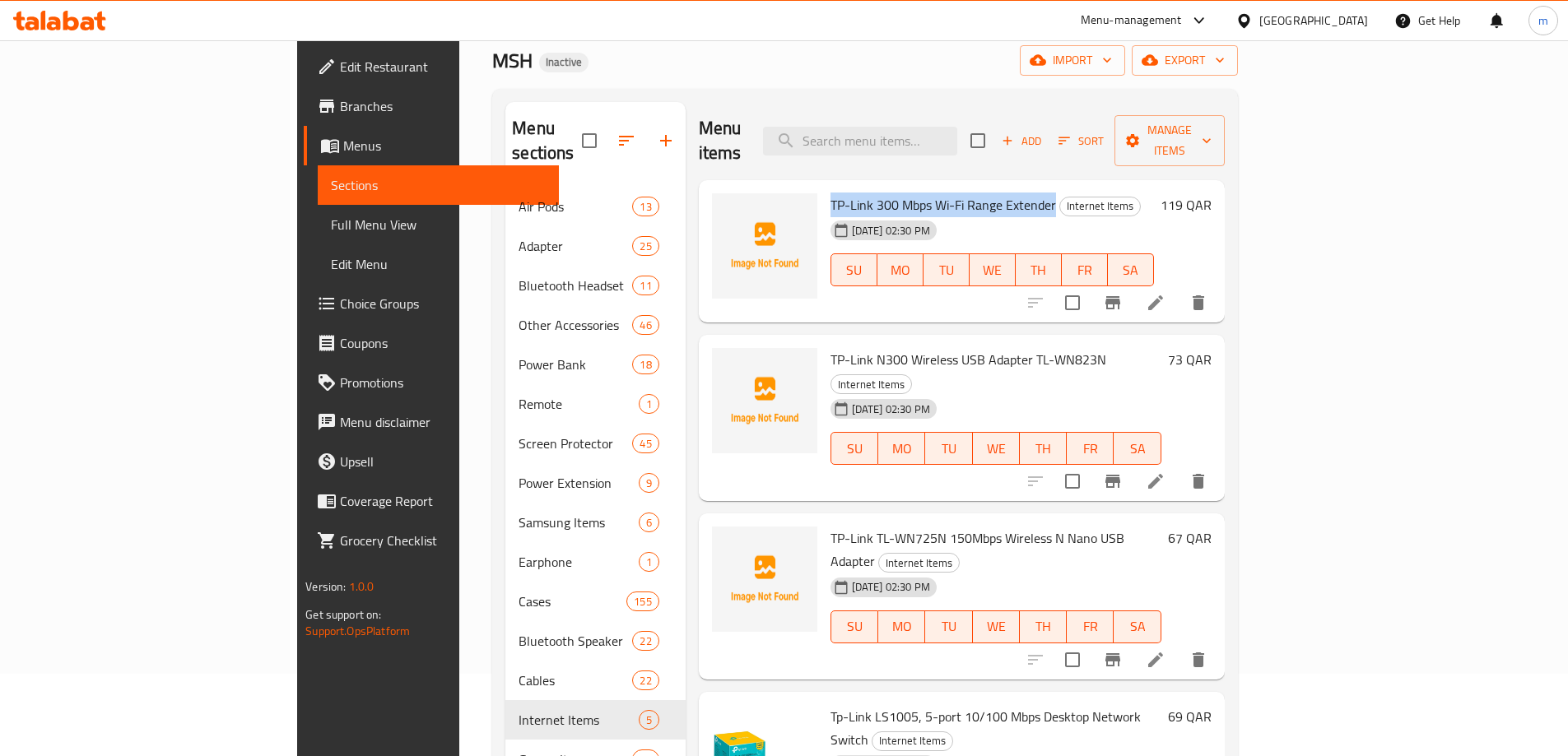
drag, startPoint x: 755, startPoint y: 178, endPoint x: 981, endPoint y: 182, distance: 226.0
click at [981, 193] on h6 "TP-Link 300 Mbps Wi-Fi Range Extender Internet Items" at bounding box center [991, 205] width 323 height 23
copy span "TP-Link 300 Mbps Wi-Fi Range Extender"
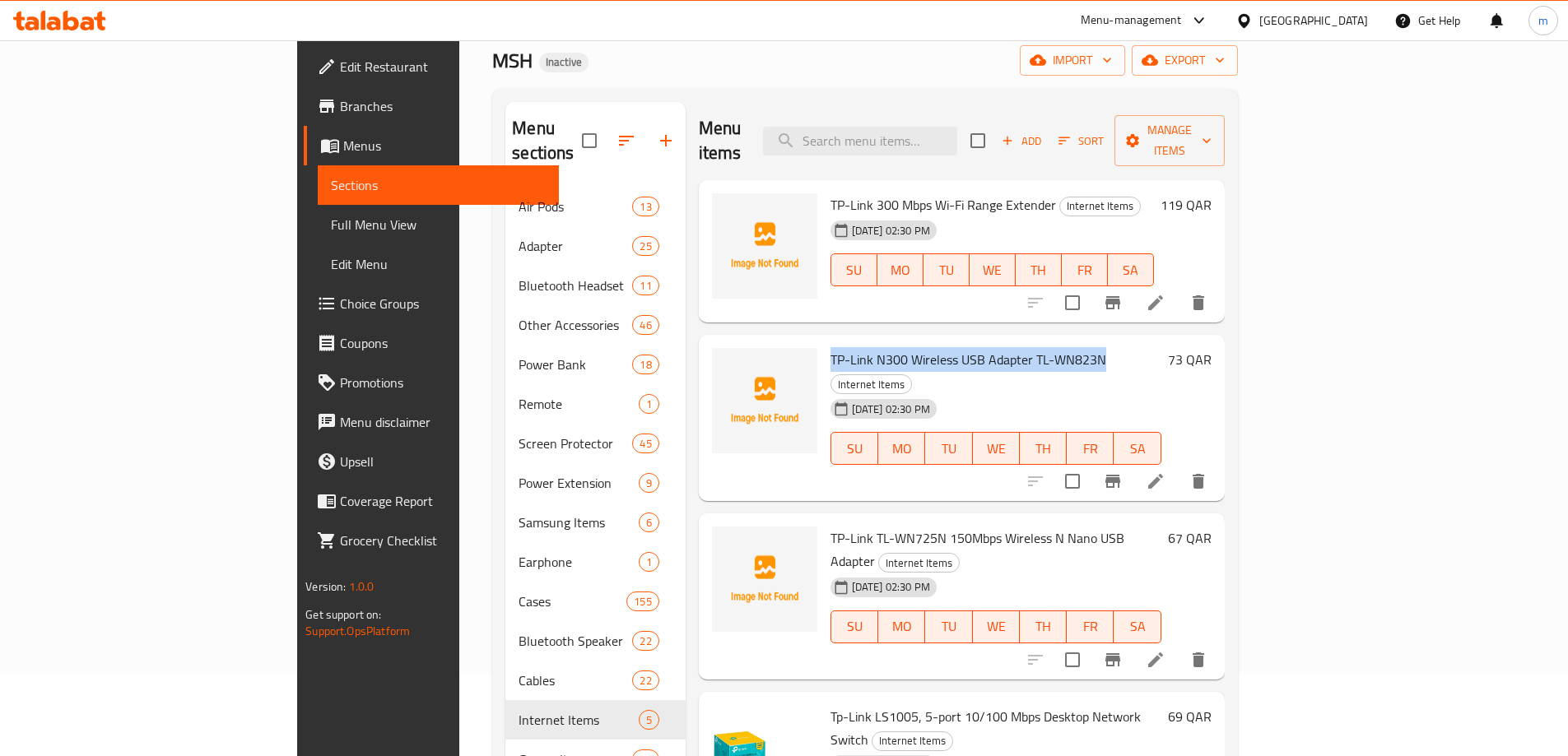
drag, startPoint x: 758, startPoint y: 337, endPoint x: 1026, endPoint y: 337, distance: 268.0
click at [1026, 347] on span "TP-Link N300 Wireless USB Adapter TL-WN823N" at bounding box center [968, 359] width 276 height 24
copy span "TP-Link N300 Wireless USB Adapter TL-WN823N"
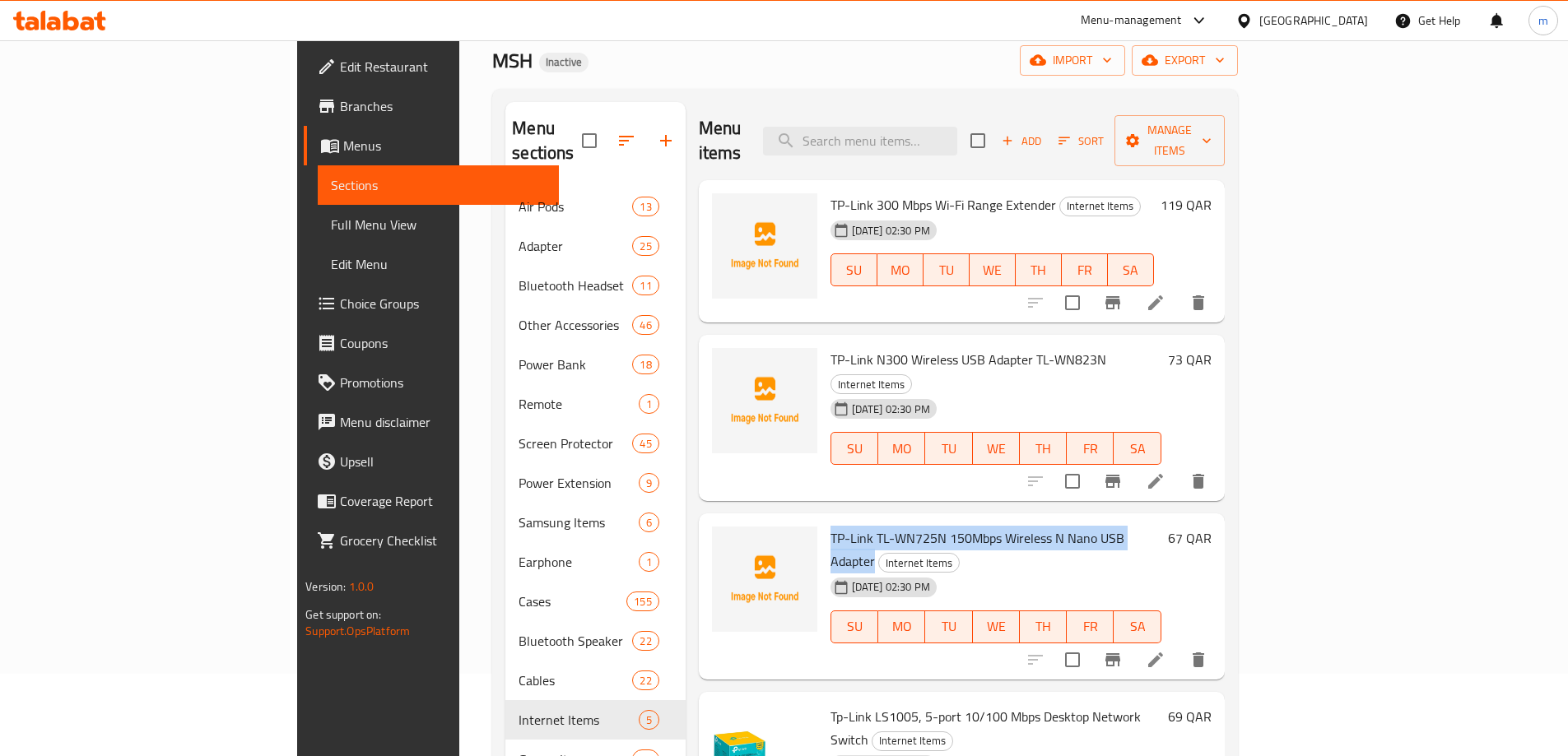
drag, startPoint x: 757, startPoint y: 491, endPoint x: 1095, endPoint y: 493, distance: 338.0
click at [1095, 526] on h6 "TP-Link TL-WN725N 150Mbps Wireless N Nano USB Adapter Internet Items" at bounding box center [995, 548] width 331 height 46
copy span "TP-Link TL-WN725N 150Mbps Wireless N Nano USB Adapter"
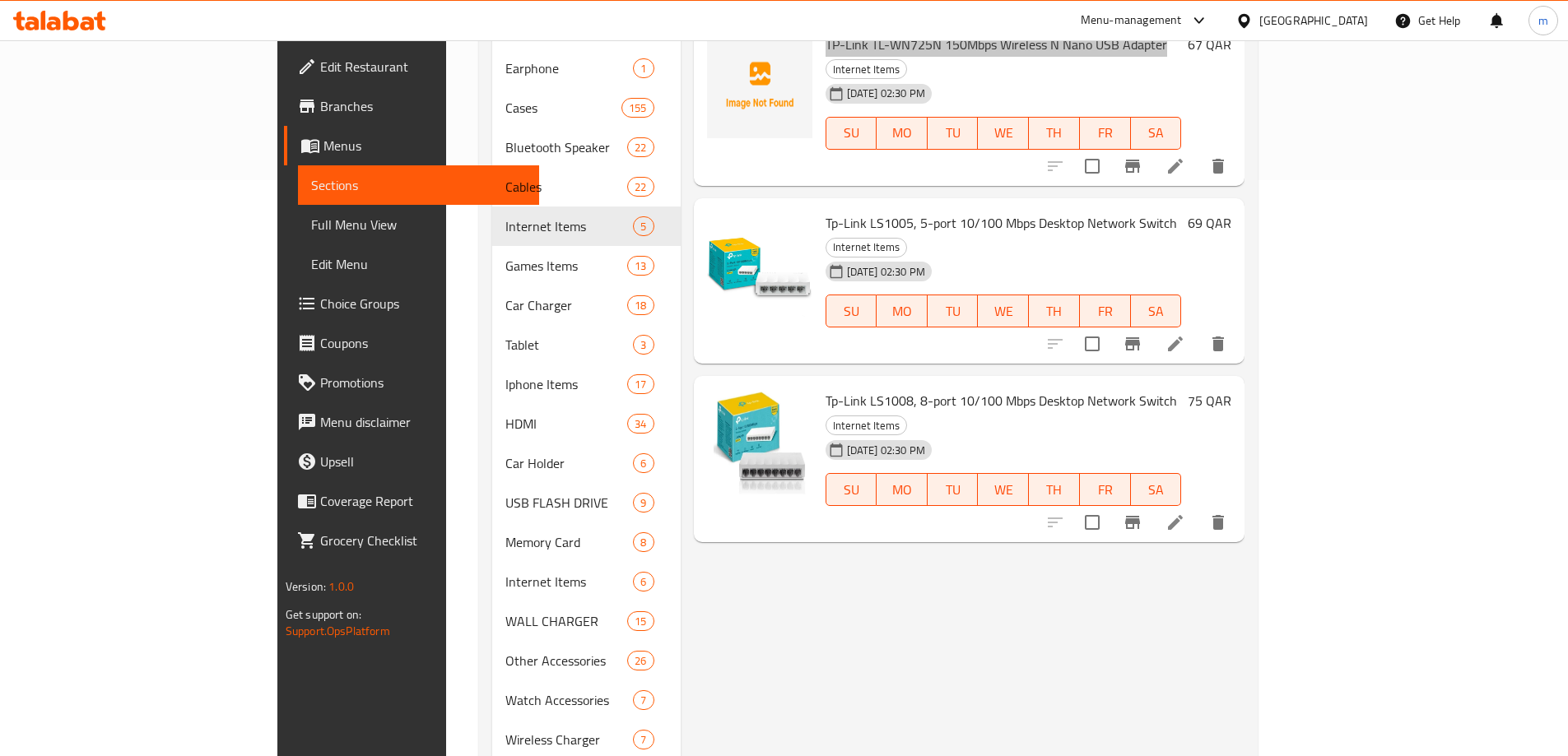
scroll to position [608, 0]
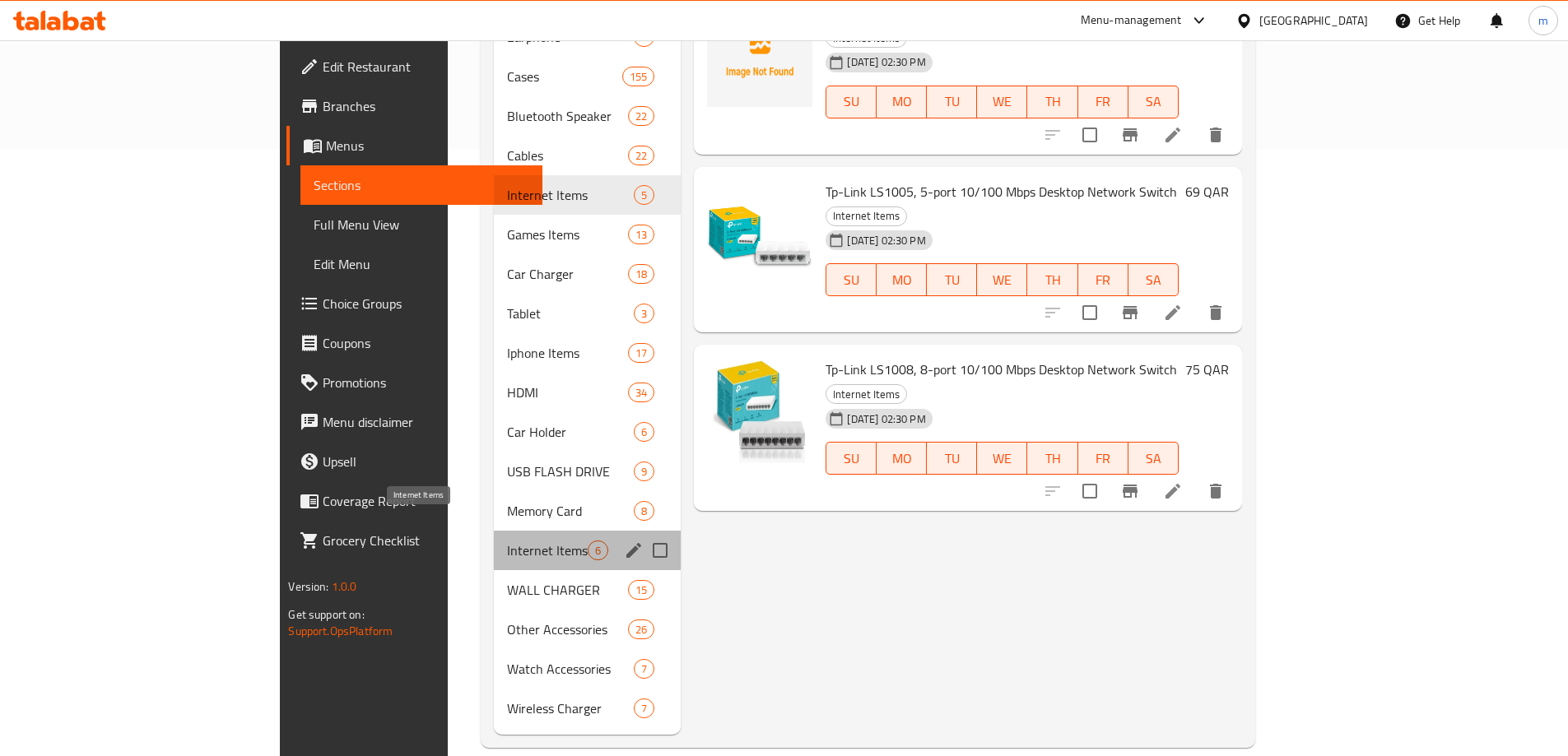
click at [507, 541] on span "Internet Items" at bounding box center [547, 550] width 81 height 19
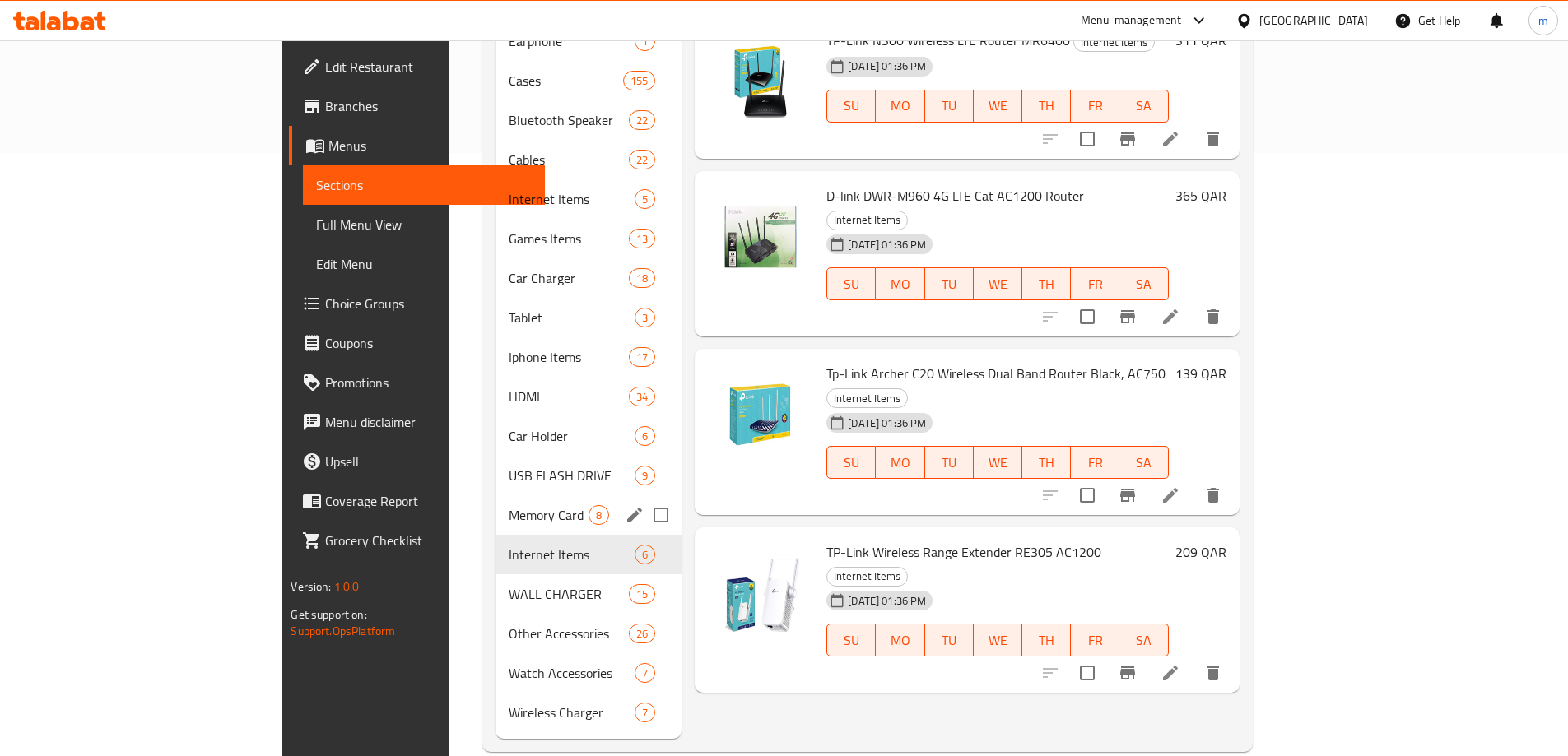
scroll to position [608, 0]
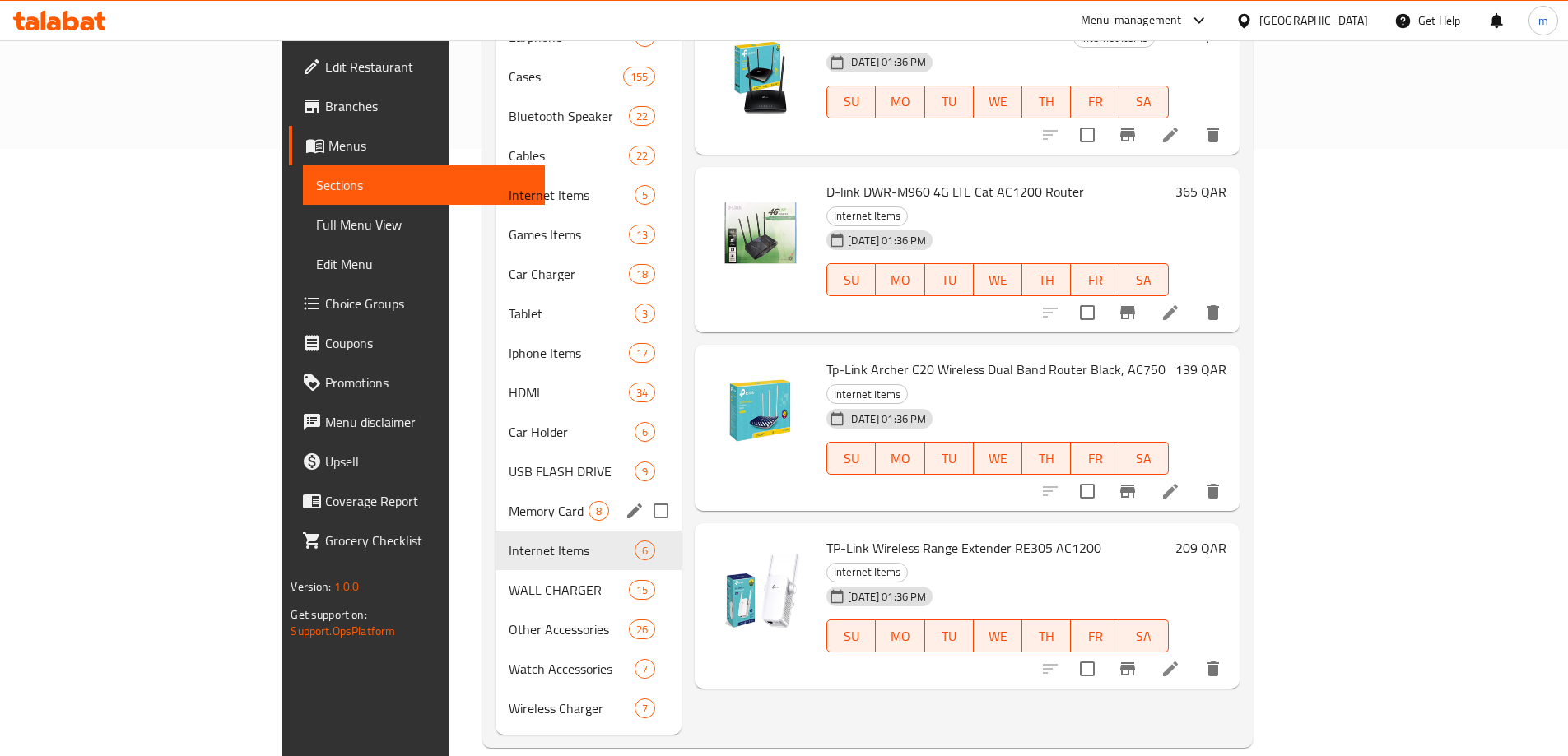
click at [495, 499] on div "Memory Card 8" at bounding box center [588, 510] width 186 height 40
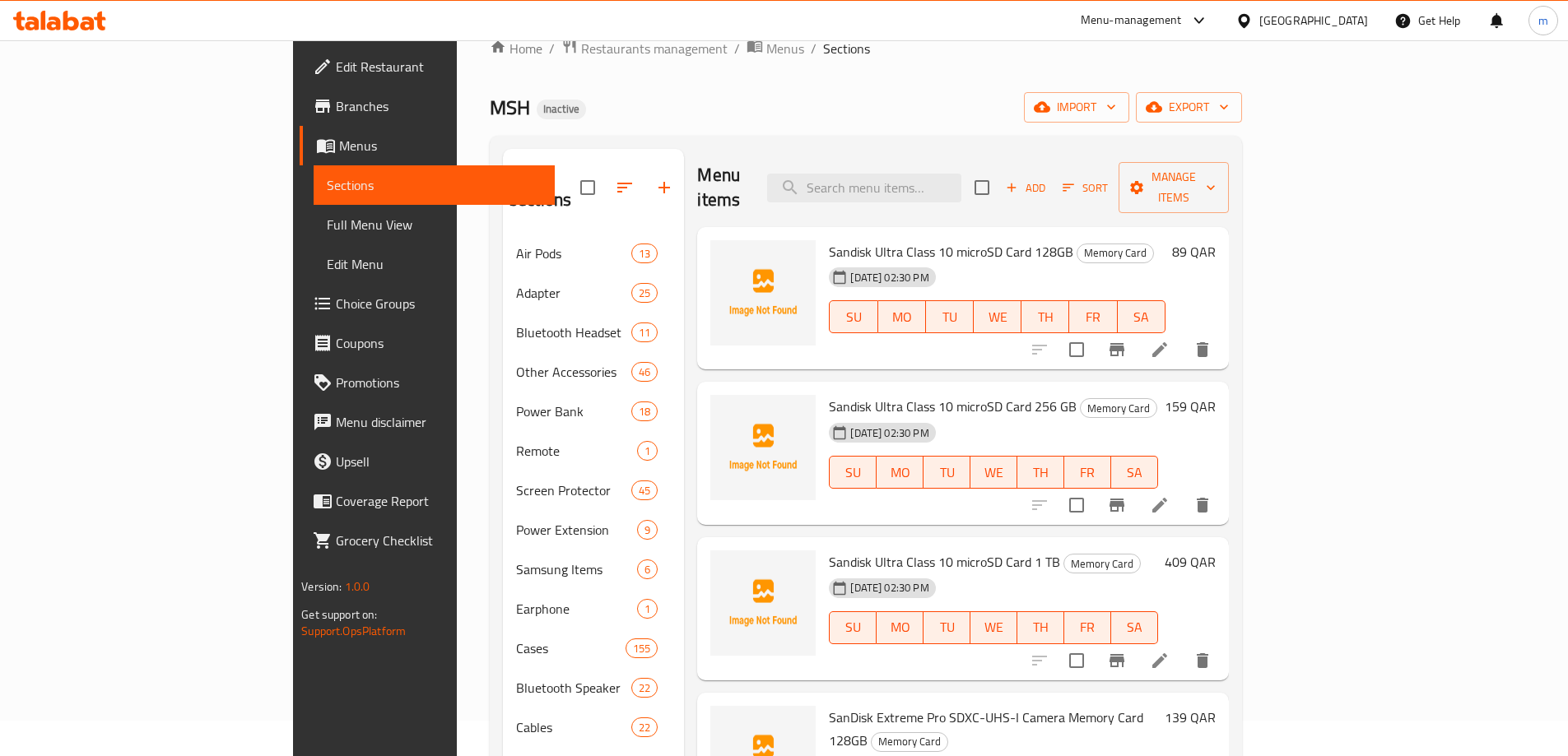
scroll to position [31, 0]
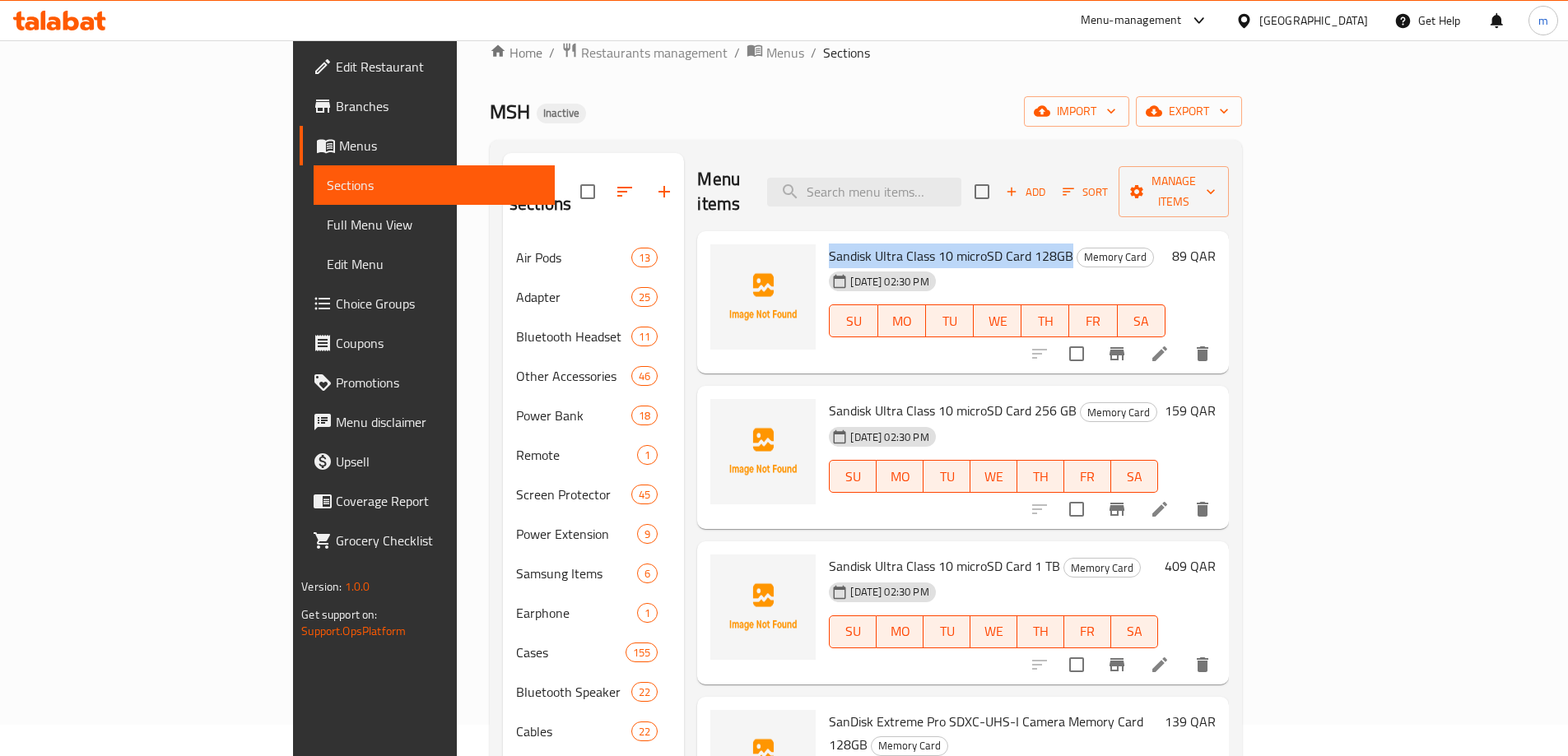
drag, startPoint x: 755, startPoint y: 231, endPoint x: 995, endPoint y: 232, distance: 240.0
click at [995, 244] on span "Sandisk Ultra Class 10 microSD Card 128GB" at bounding box center [951, 255] width 245 height 24
copy span "Sandisk Ultra Class 10 microSD Card 128GB"
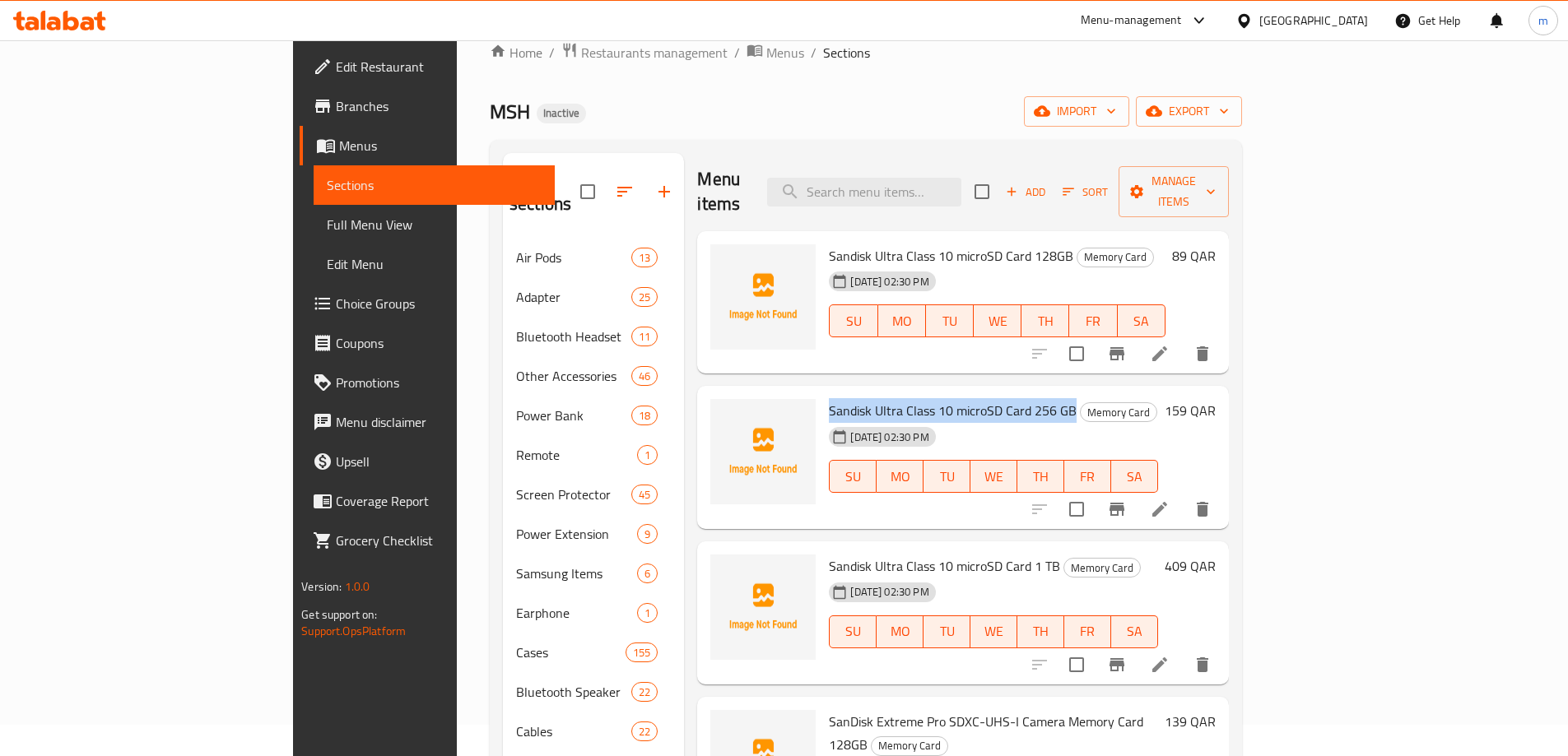
drag, startPoint x: 756, startPoint y: 385, endPoint x: 999, endPoint y: 386, distance: 243.0
click at [999, 398] on span "Sandisk Ultra Class 10 microSD Card 256 GB" at bounding box center [952, 410] width 248 height 24
copy span "Sandisk Ultra Class 10 microSD Card 256 GB"
click at [829, 553] on span "Sandisk Ultra Class 10 microSD Card 1 TB" at bounding box center [945, 565] width 231 height 24
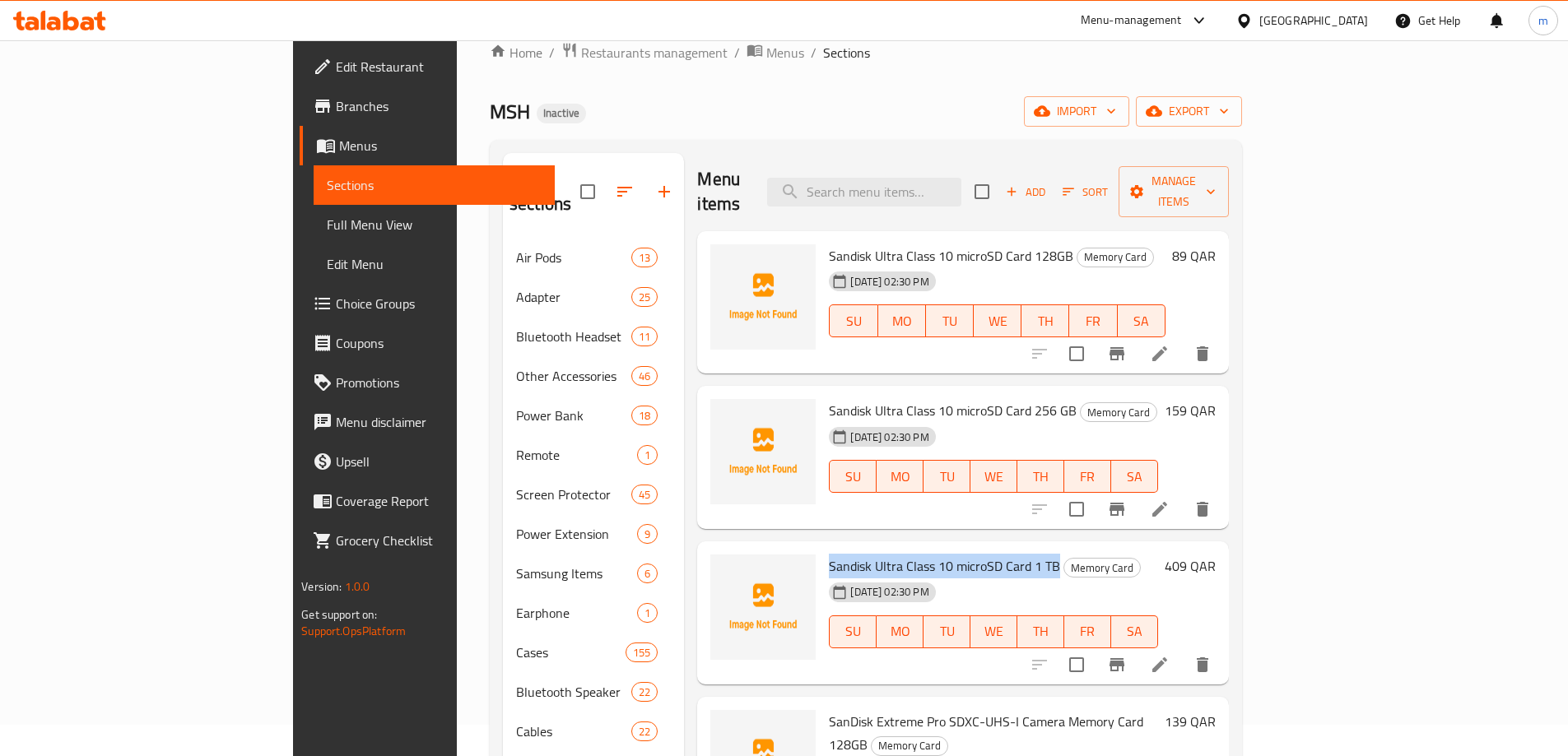
drag, startPoint x: 758, startPoint y: 540, endPoint x: 981, endPoint y: 537, distance: 223.0
click at [981, 553] on span "Sandisk Ultra Class 10 microSD Card 1 TB" at bounding box center [945, 565] width 231 height 24
copy span "Sandisk Ultra Class 10 microSD Card 1 TB"
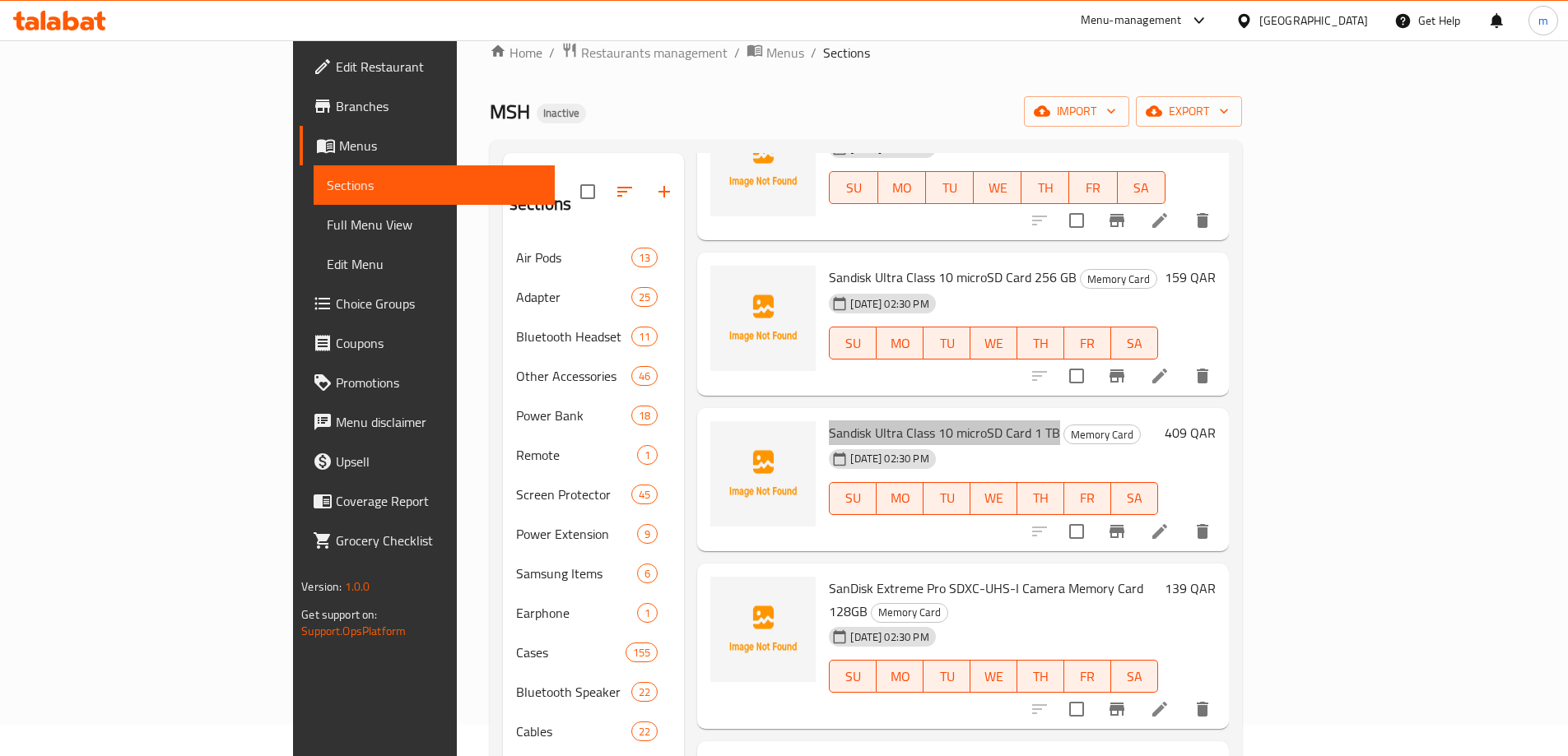
scroll to position [149, 0]
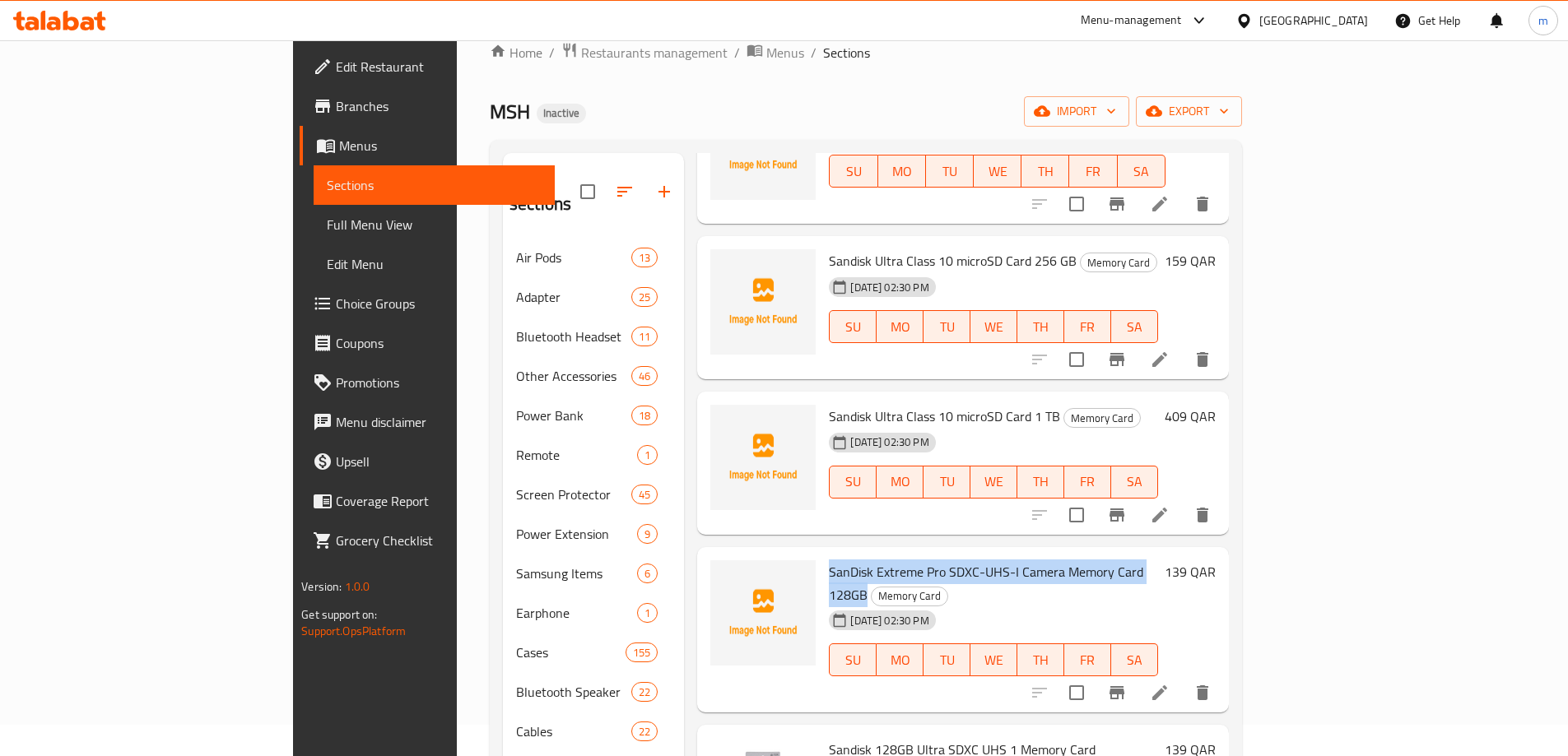
drag, startPoint x: 758, startPoint y: 546, endPoint x: 1104, endPoint y: 548, distance: 346.0
click at [1104, 559] on span "SanDisk Extreme Pro SDXC-UHS-I Camera Memory Card 128GB" at bounding box center [986, 582] width 315 height 48
copy span "SanDisk Extreme Pro SDXC-UHS-I Camera Memory Card 128GB"
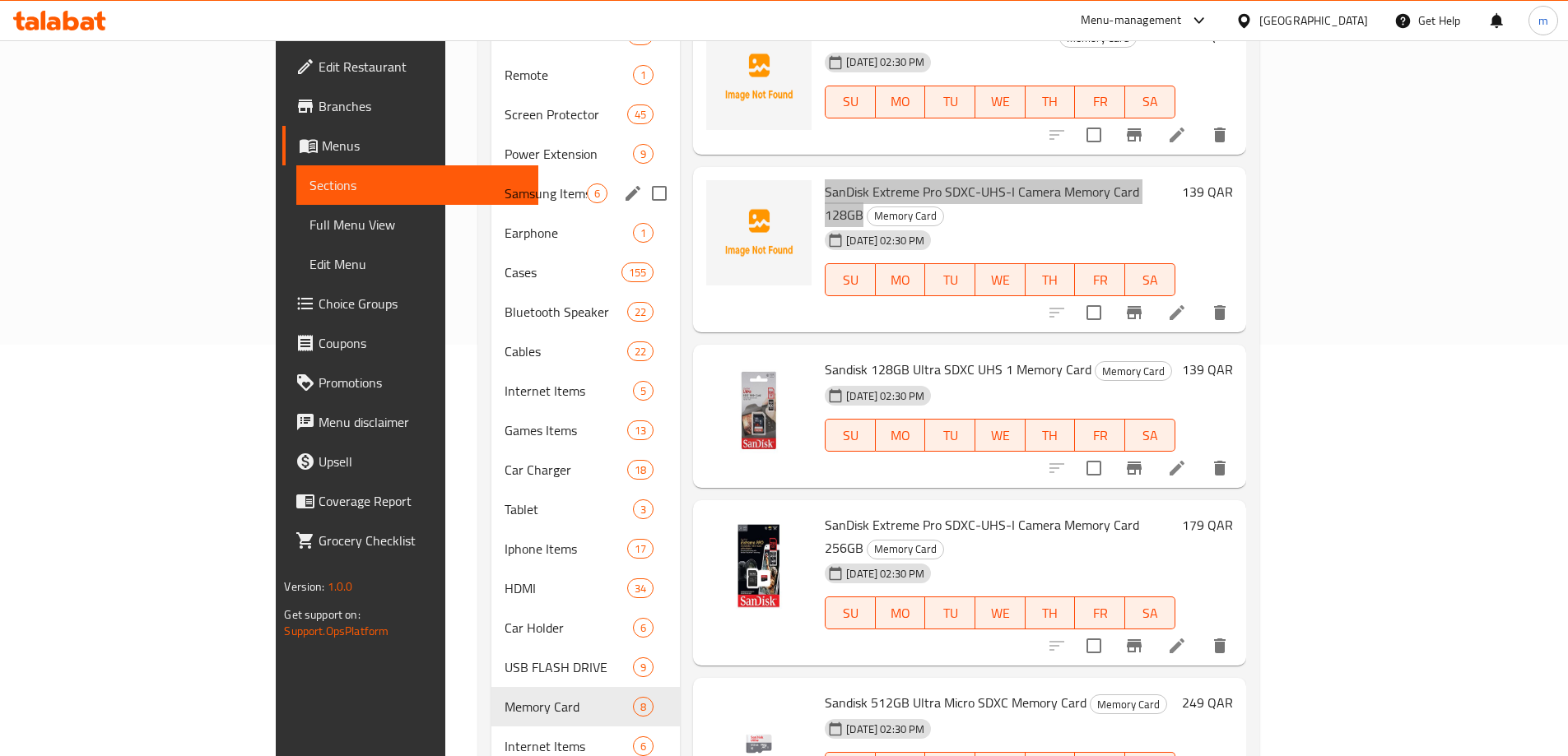
scroll to position [608, 0]
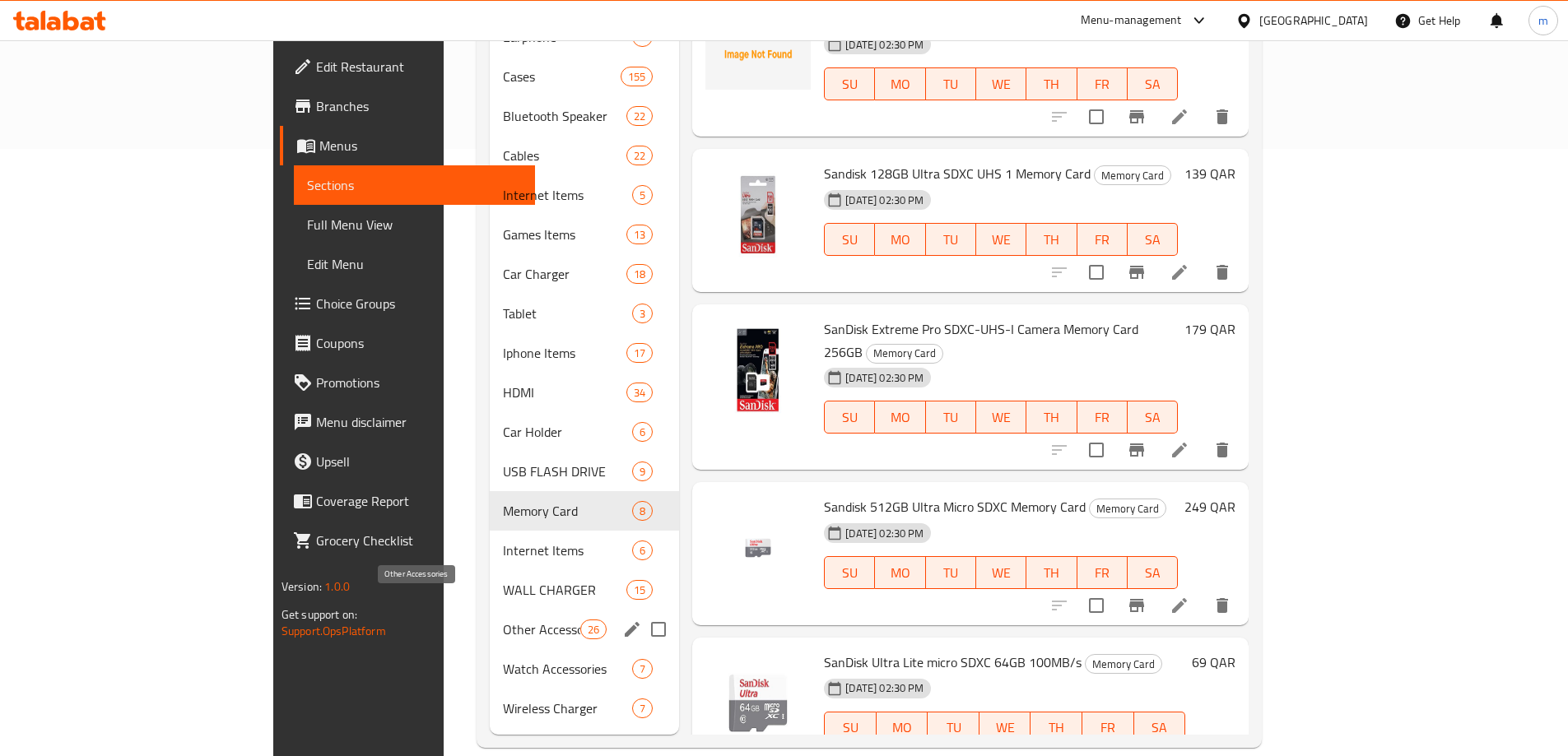
click at [503, 619] on span "Other Accessories" at bounding box center [542, 629] width 78 height 19
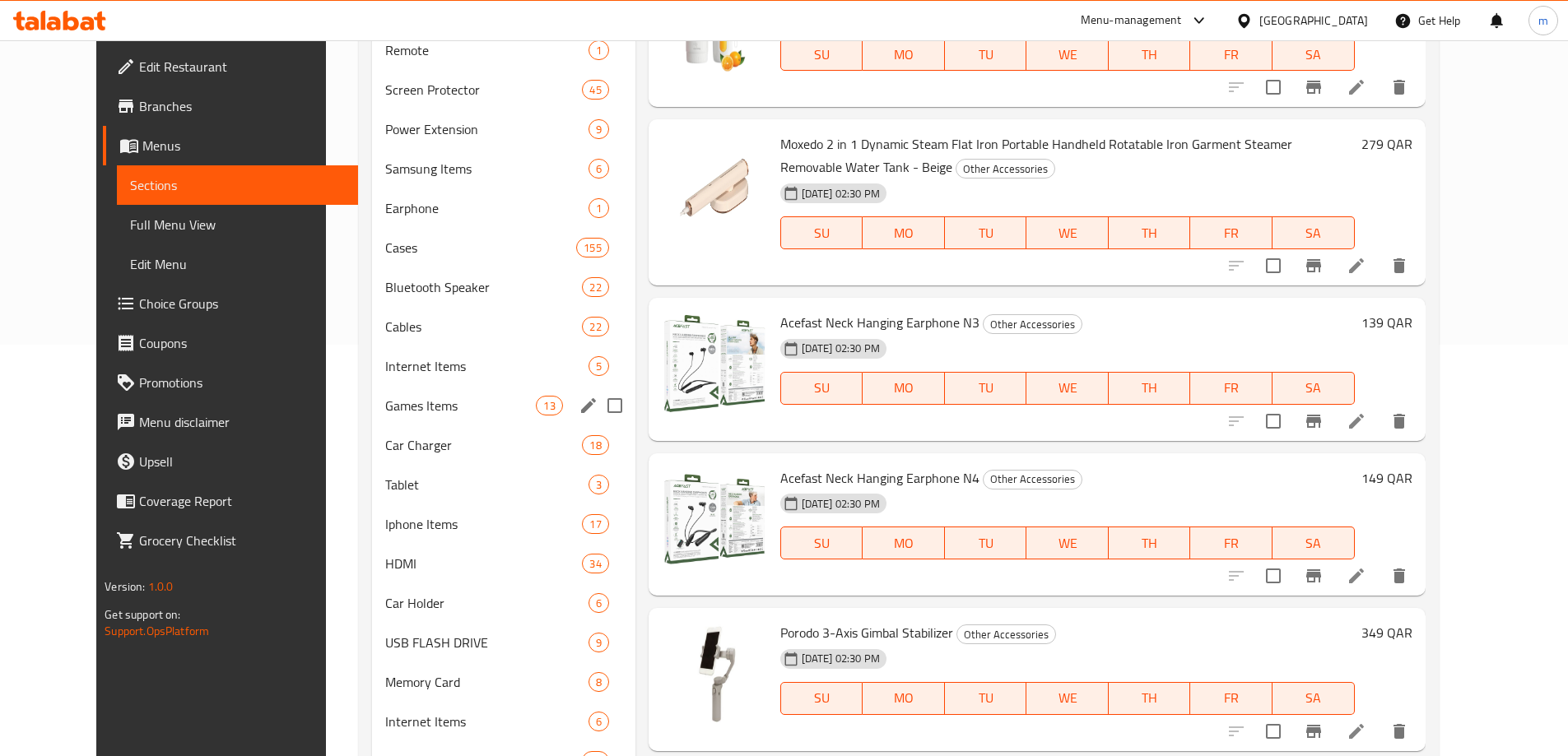
scroll to position [494, 0]
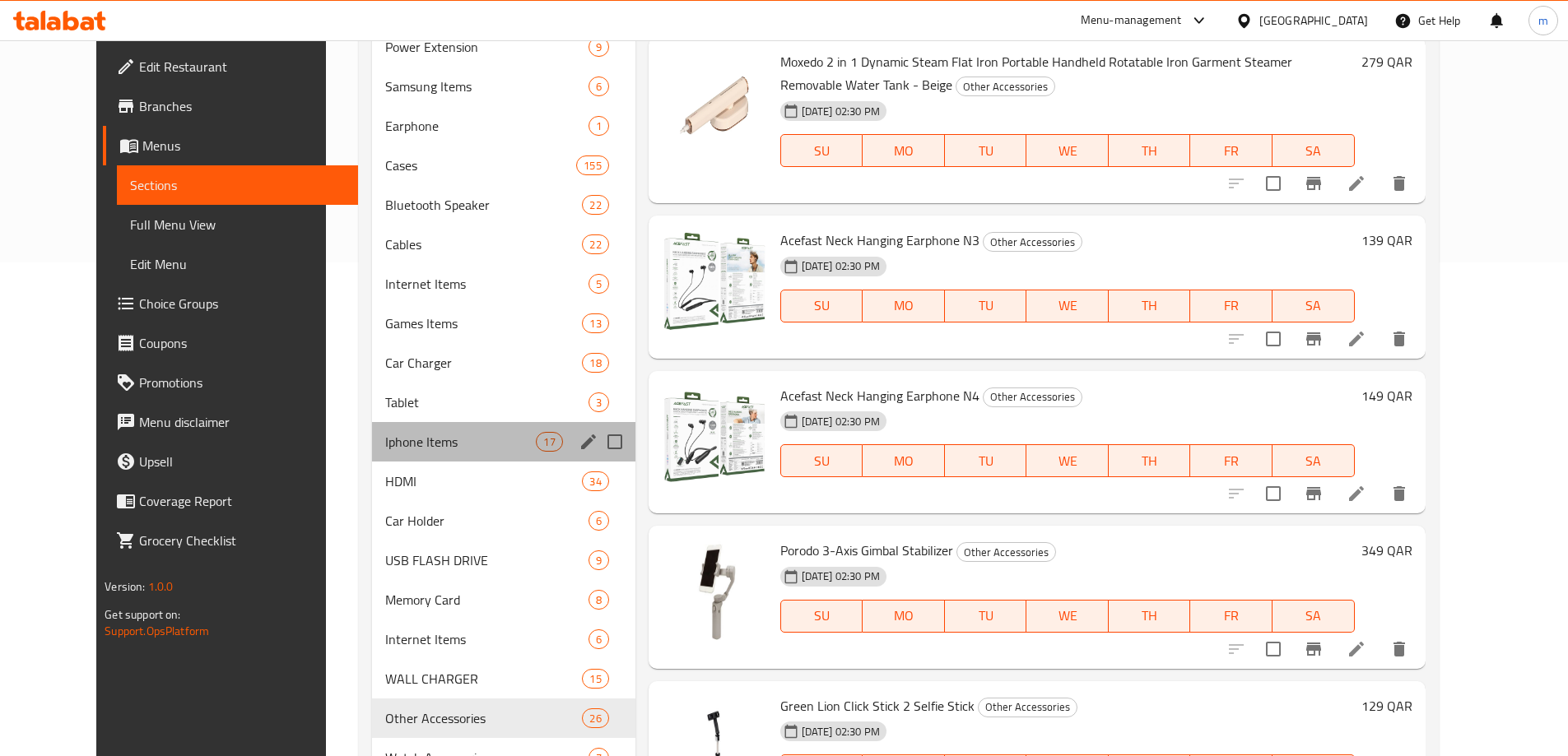
click at [405, 459] on div "Iphone Items 17" at bounding box center [503, 442] width 263 height 40
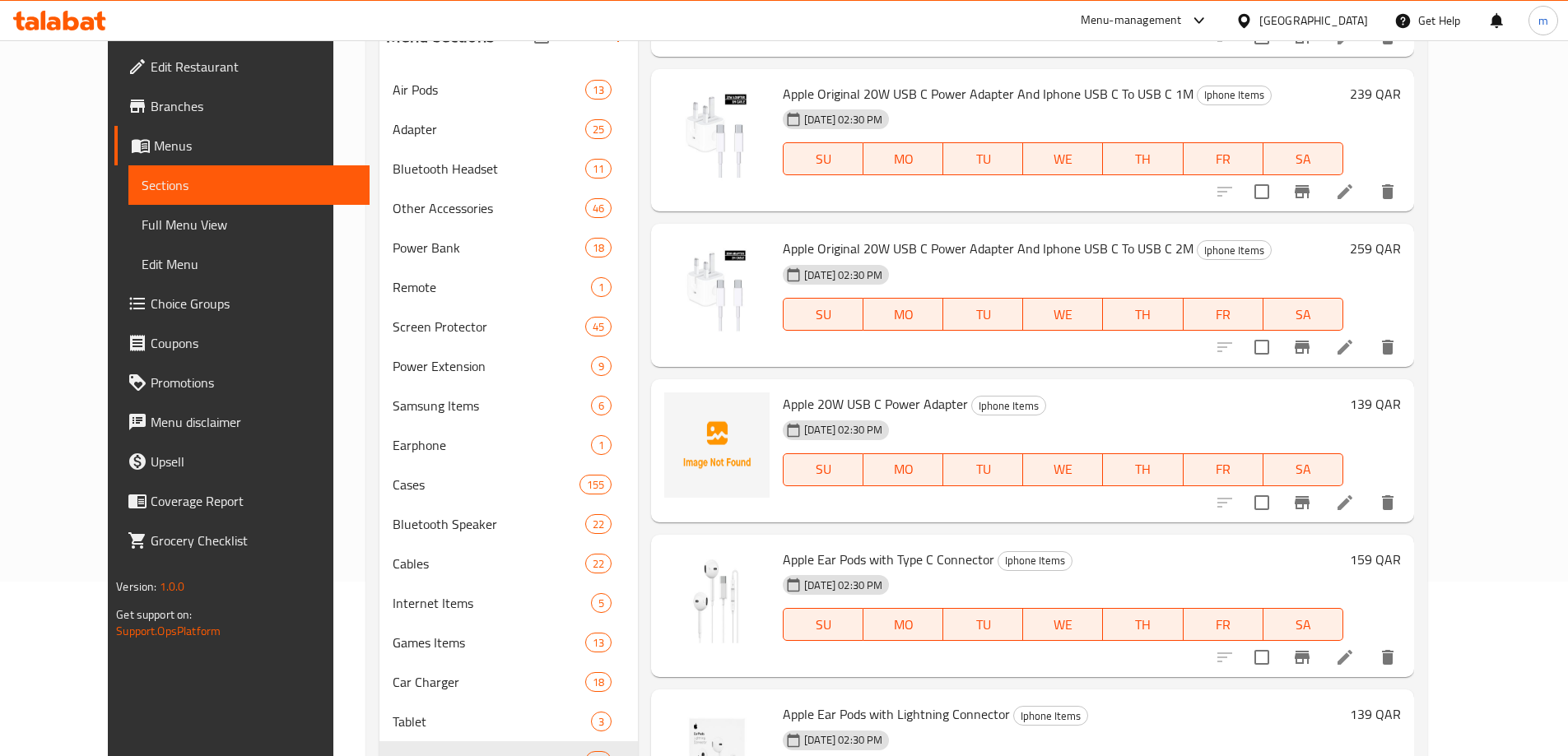
scroll to position [114, 0]
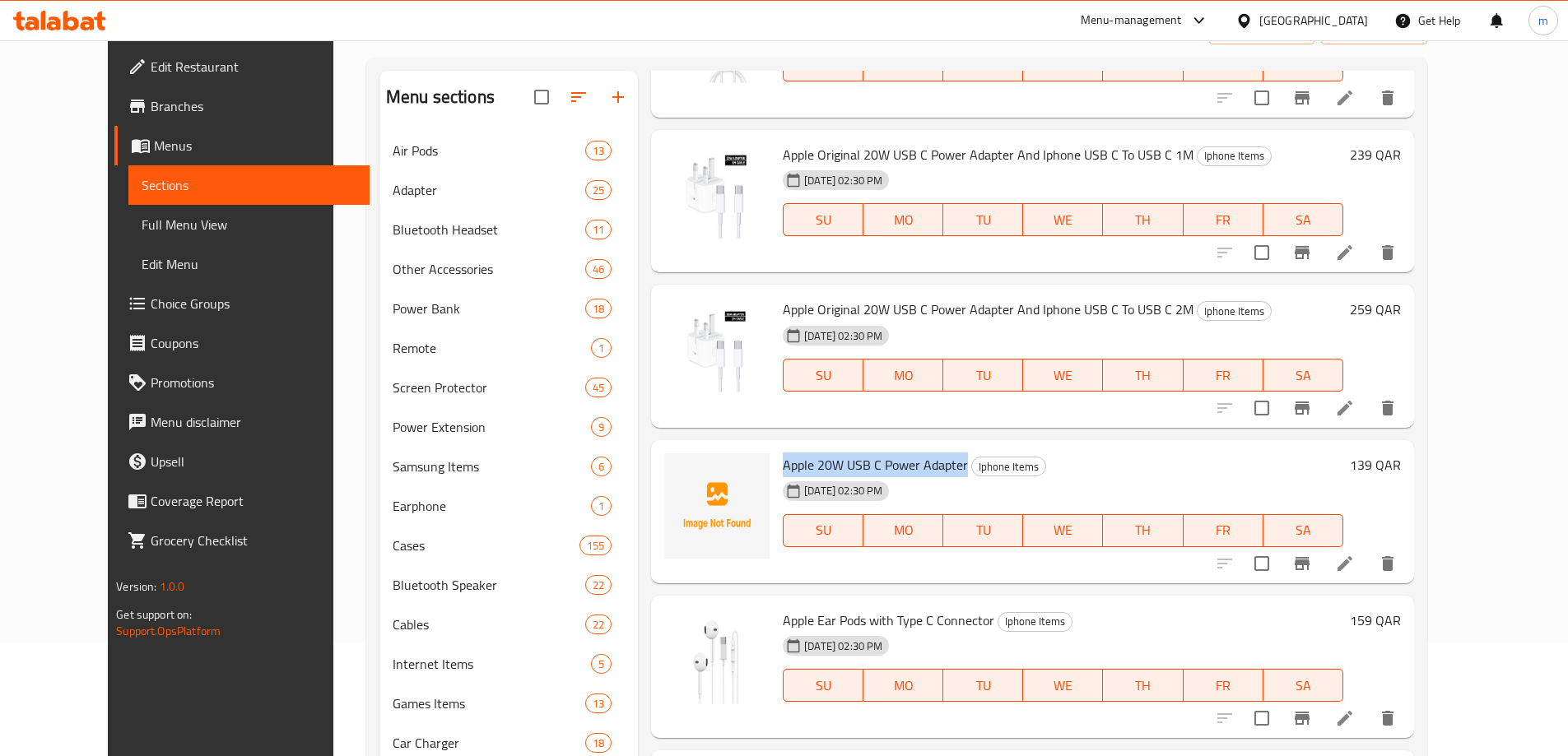
drag, startPoint x: 757, startPoint y: 461, endPoint x: 939, endPoint y: 466, distance: 182.1
click at [939, 466] on h6 "Apple 20W USB C Power Adapter Iphone Items" at bounding box center [1062, 465] width 560 height 23
copy span "Apple 20W USB C Power Adapter"
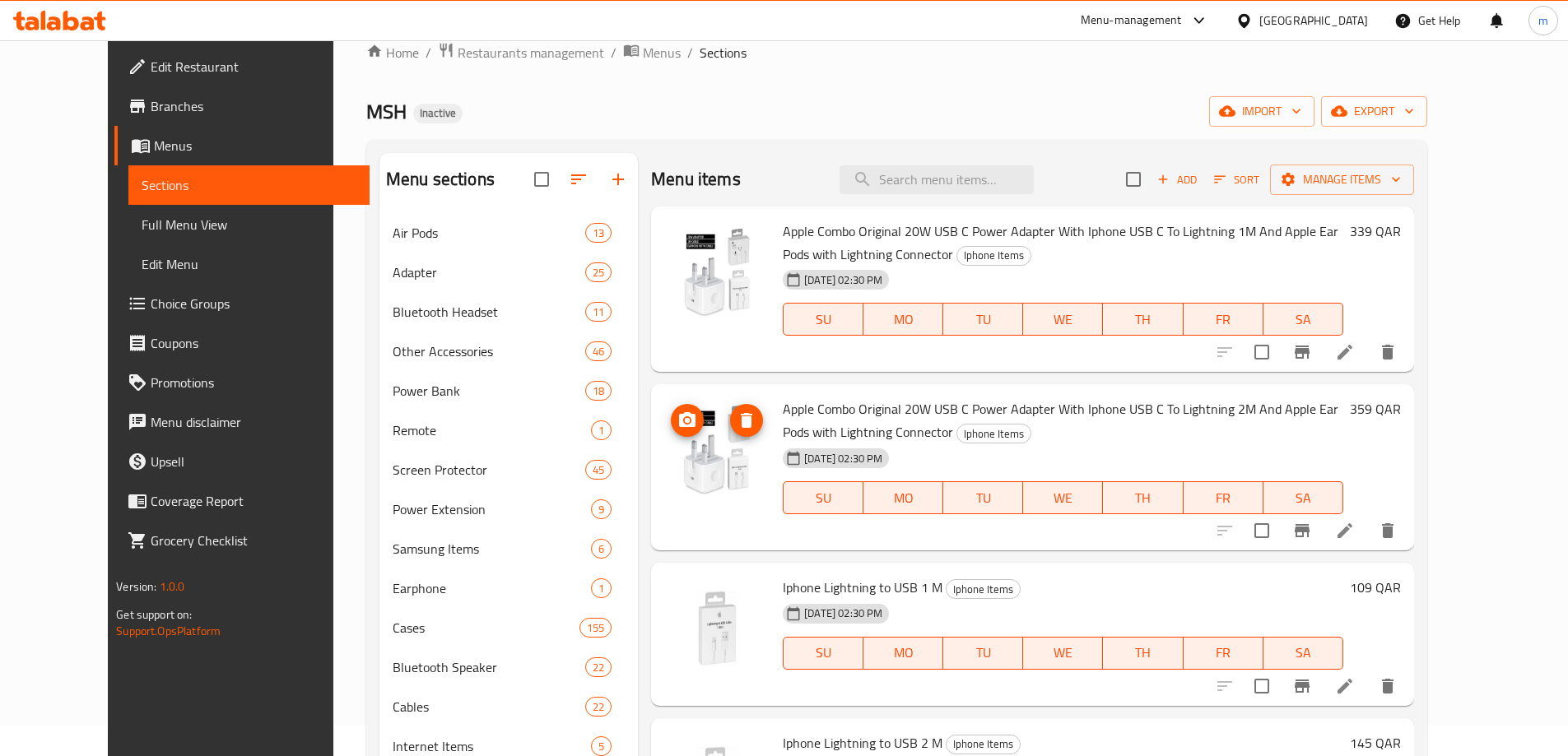
scroll to position [0, 0]
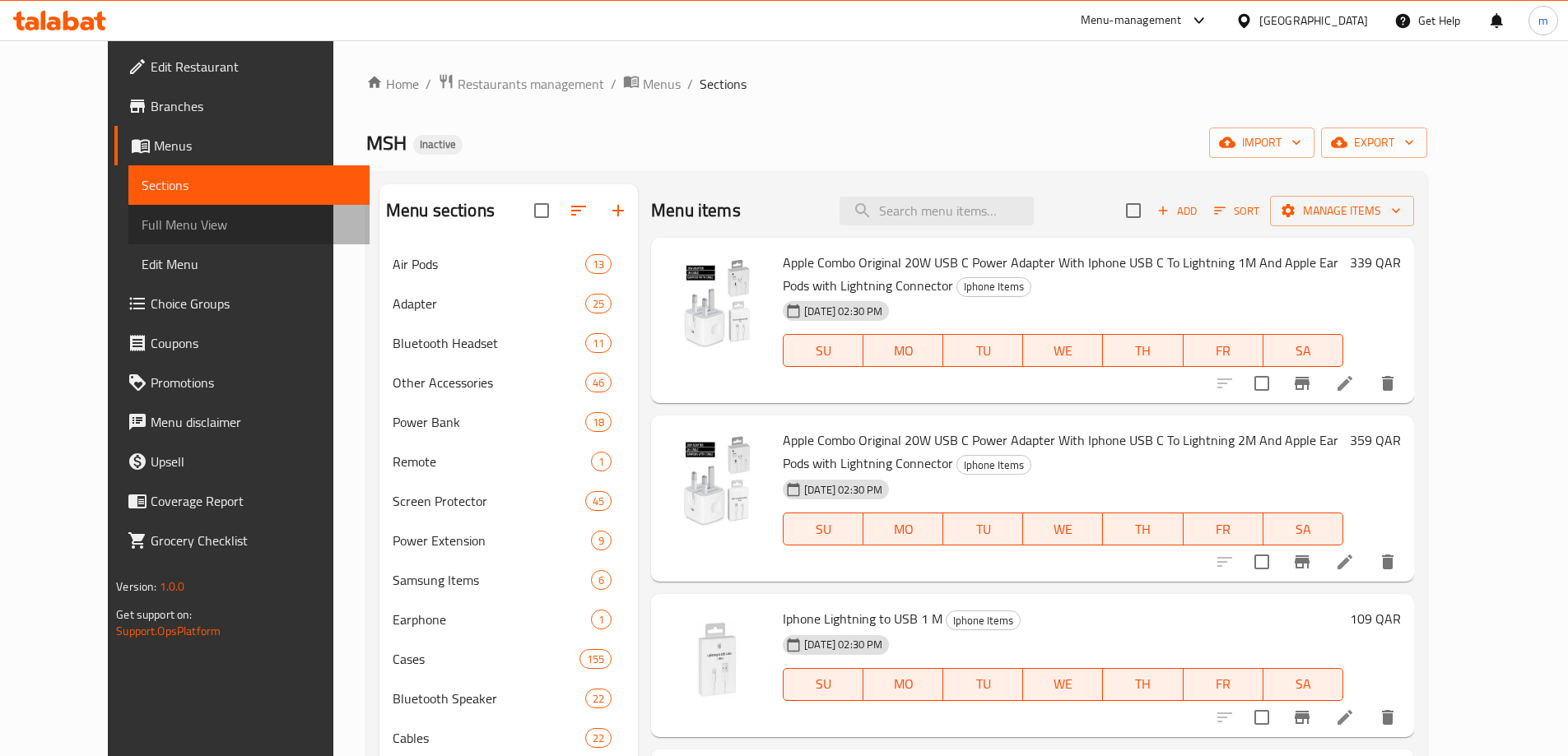
click at [142, 232] on span "Full Menu View" at bounding box center [249, 224] width 215 height 19
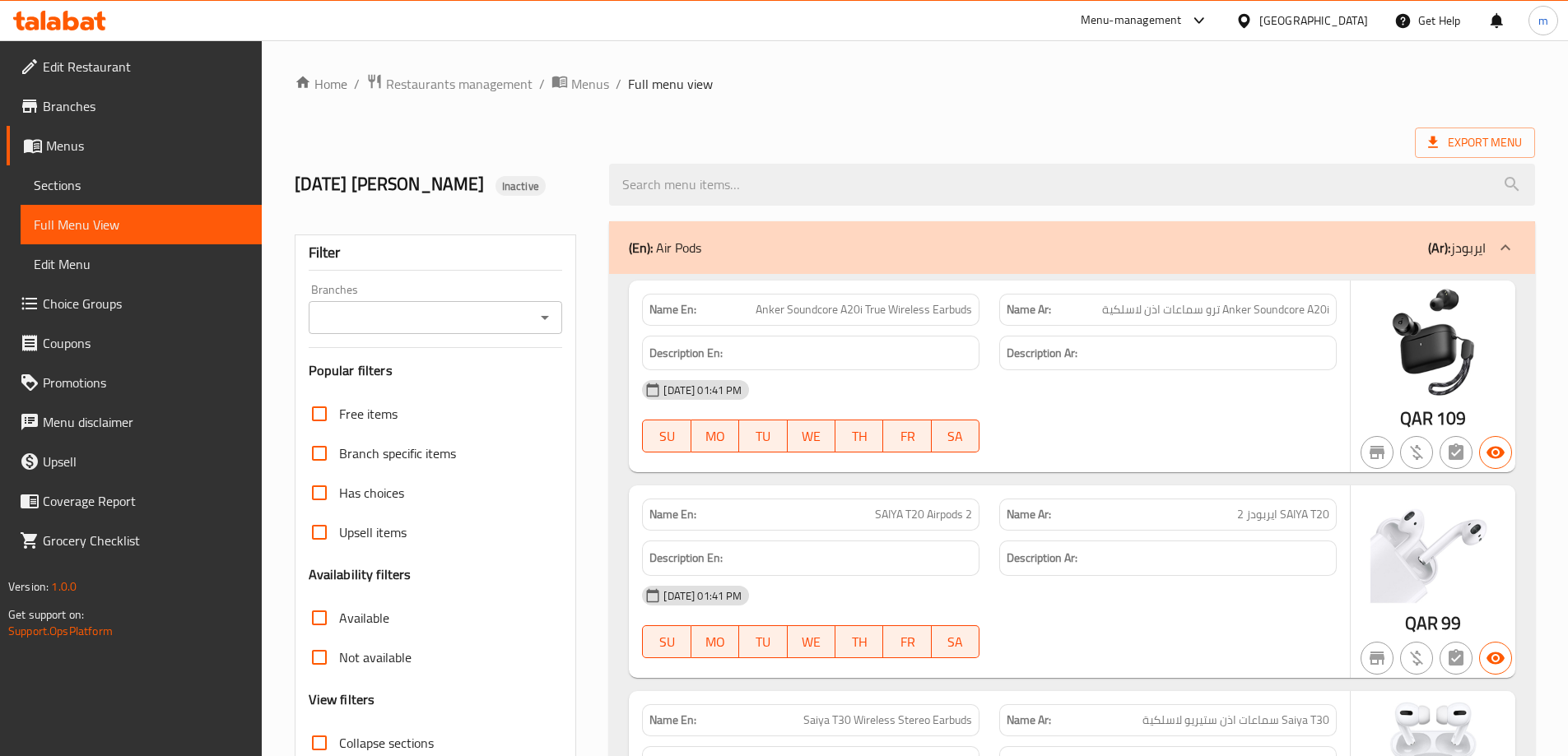
click at [1509, 249] on icon at bounding box center [1505, 247] width 10 height 6
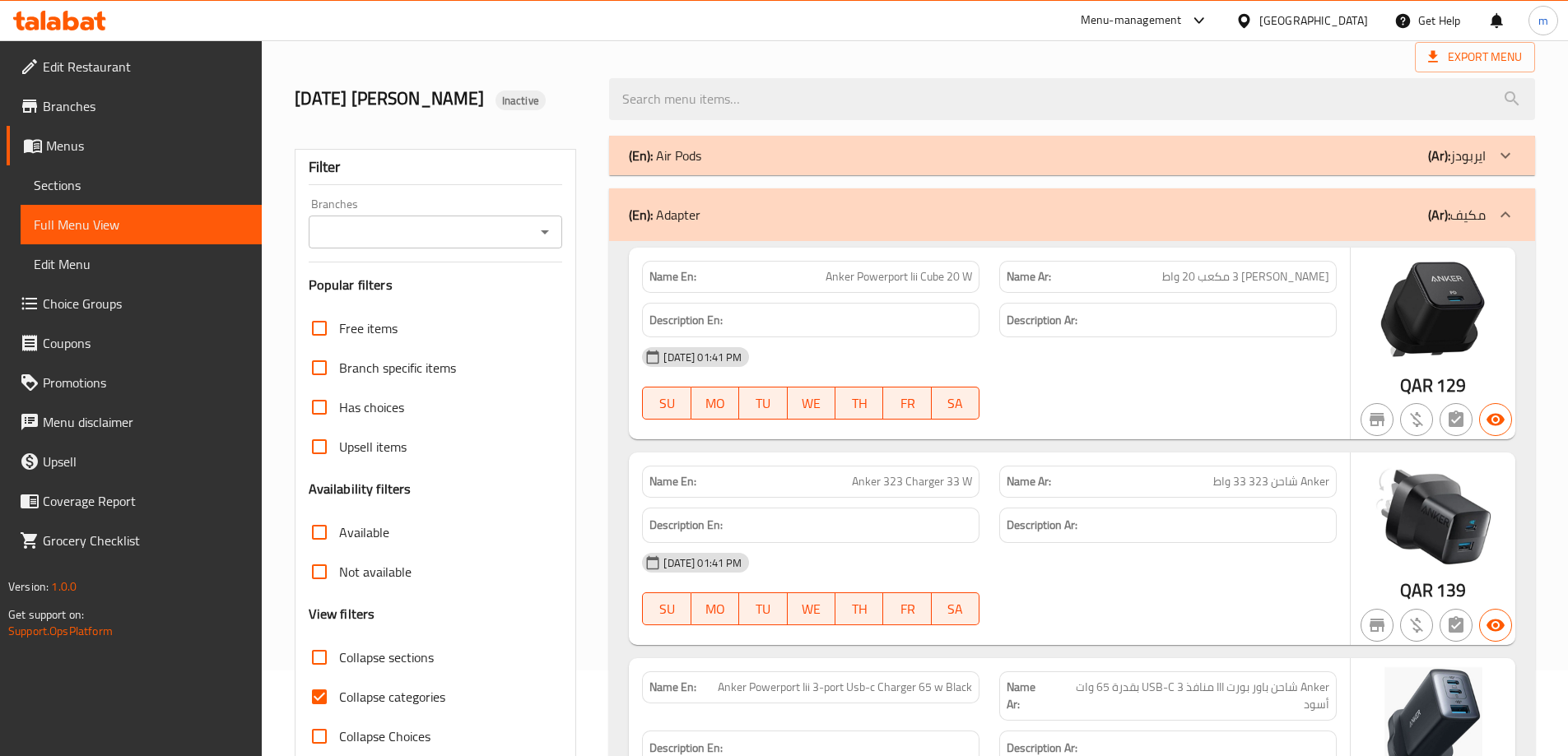
scroll to position [82, 0]
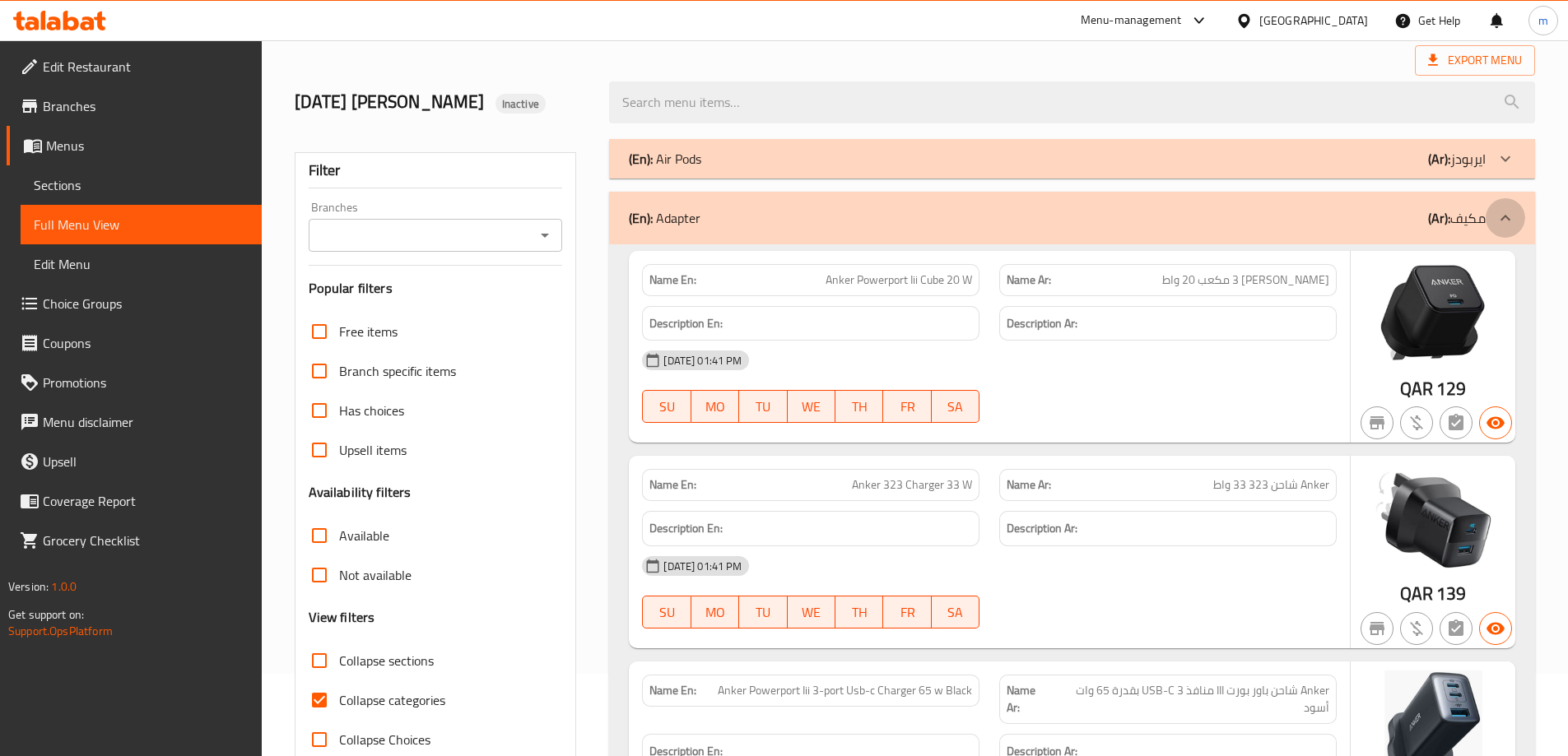
click at [1506, 221] on icon at bounding box center [1505, 217] width 19 height 19
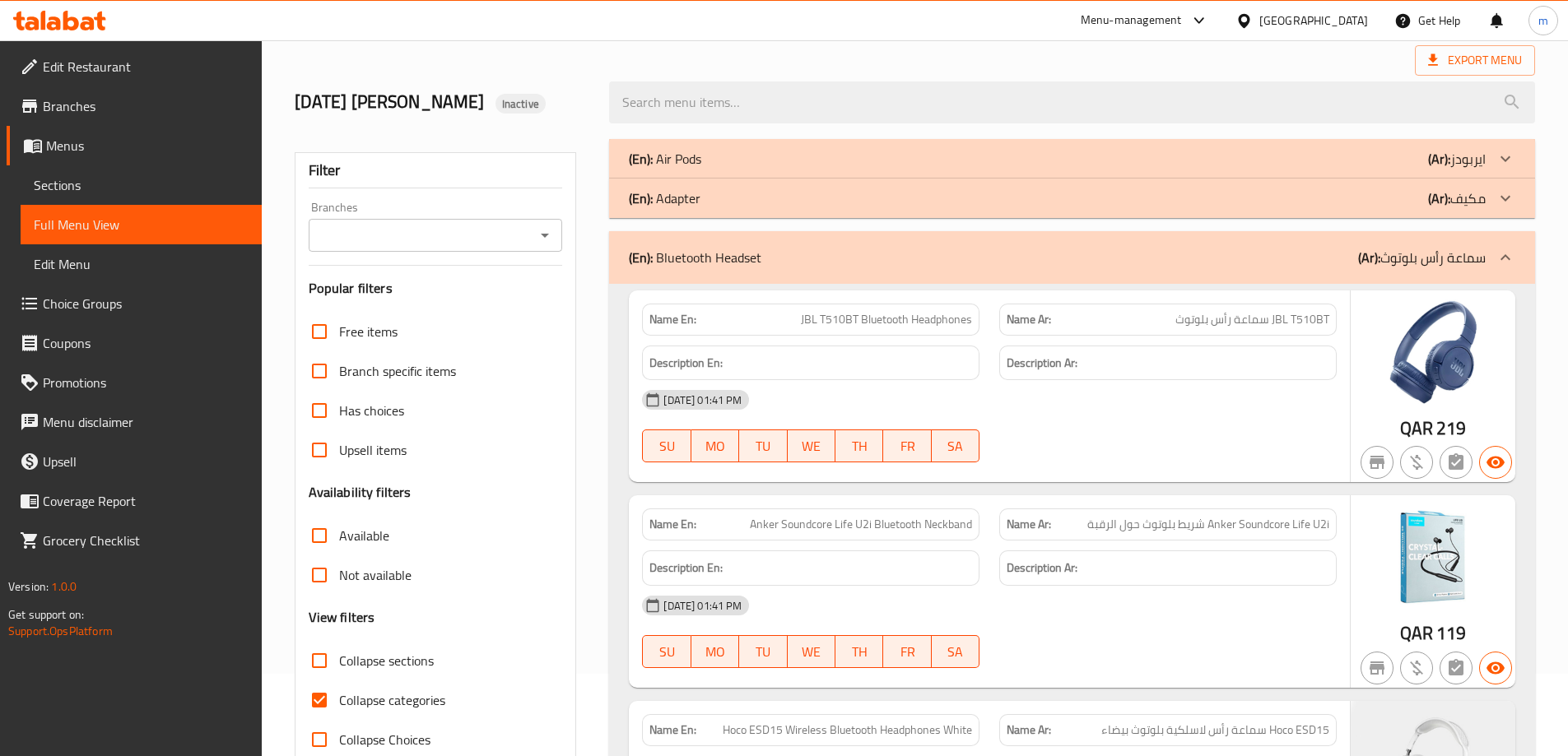
click at [317, 663] on input "Collapse sections" at bounding box center [319, 660] width 40 height 40
checkbox input "true"
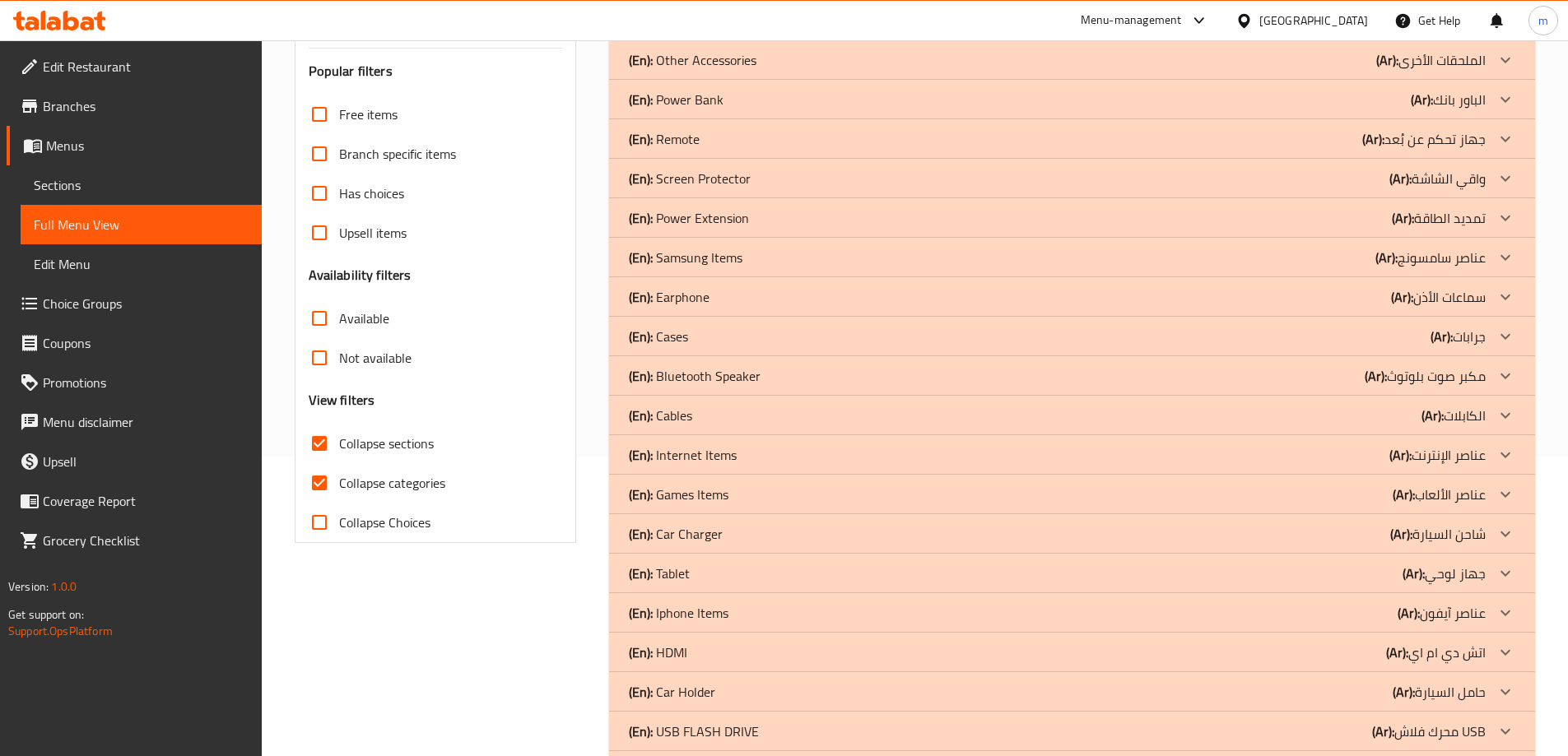
scroll to position [329, 0]
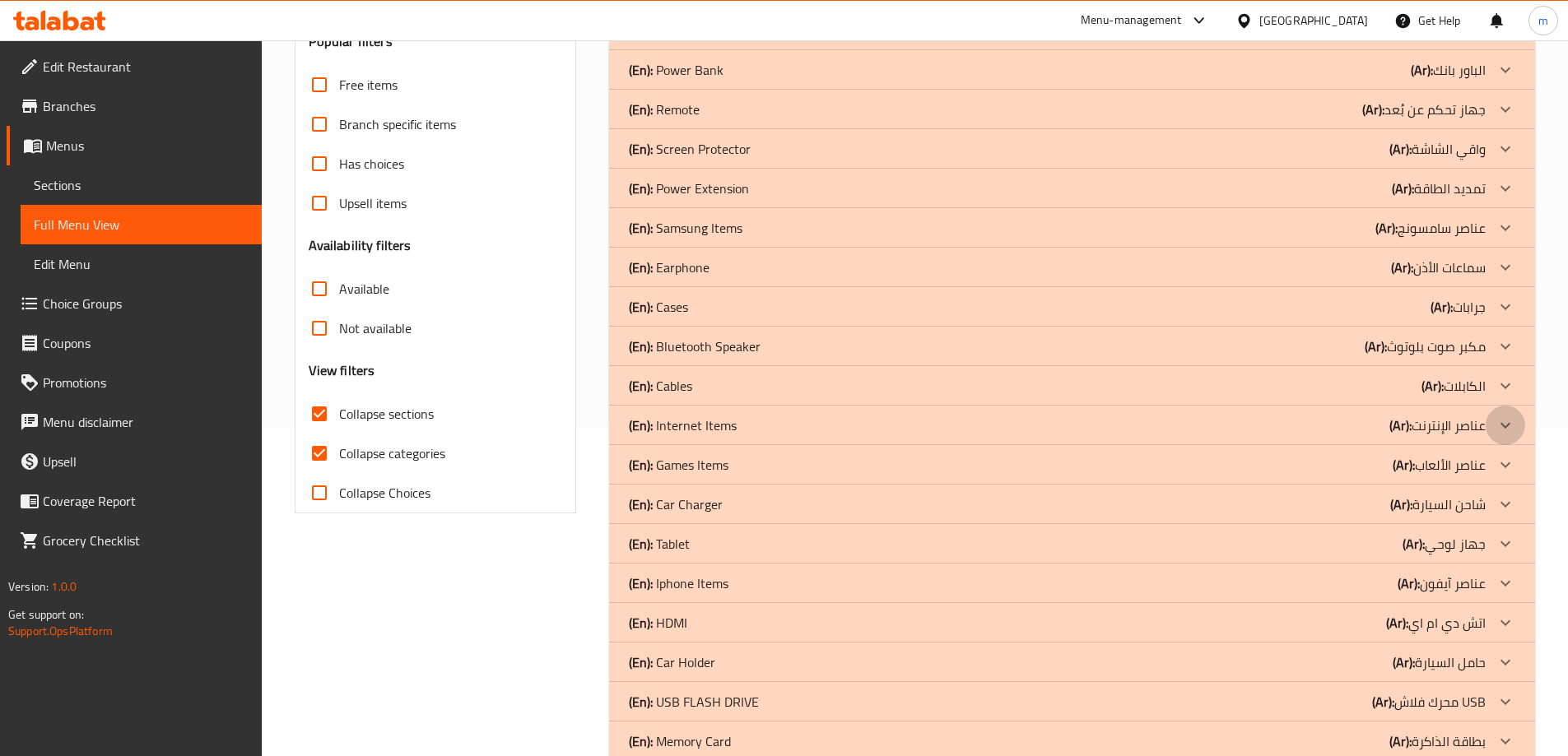
click at [1502, 427] on icon at bounding box center [1505, 425] width 19 height 19
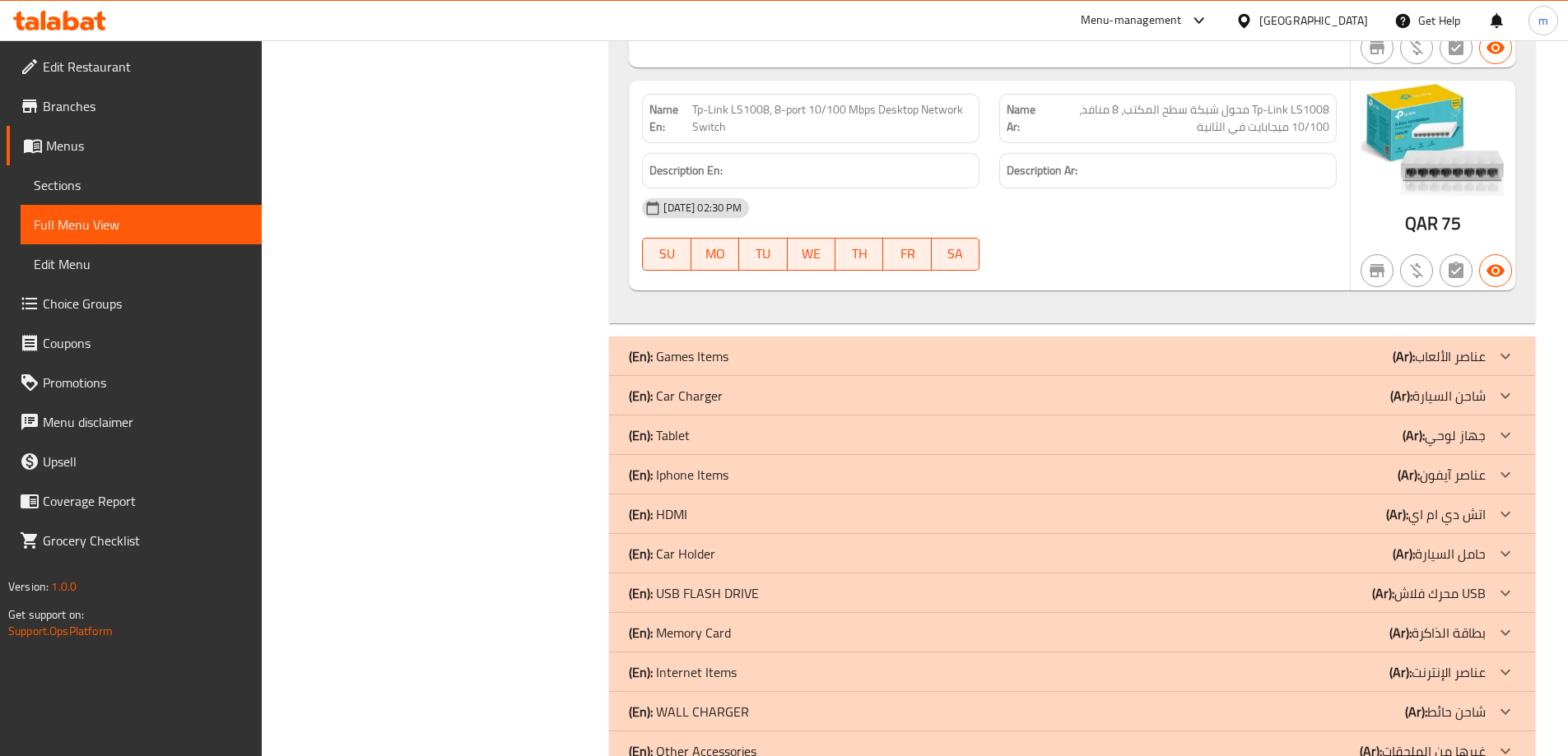
scroll to position [1645, 0]
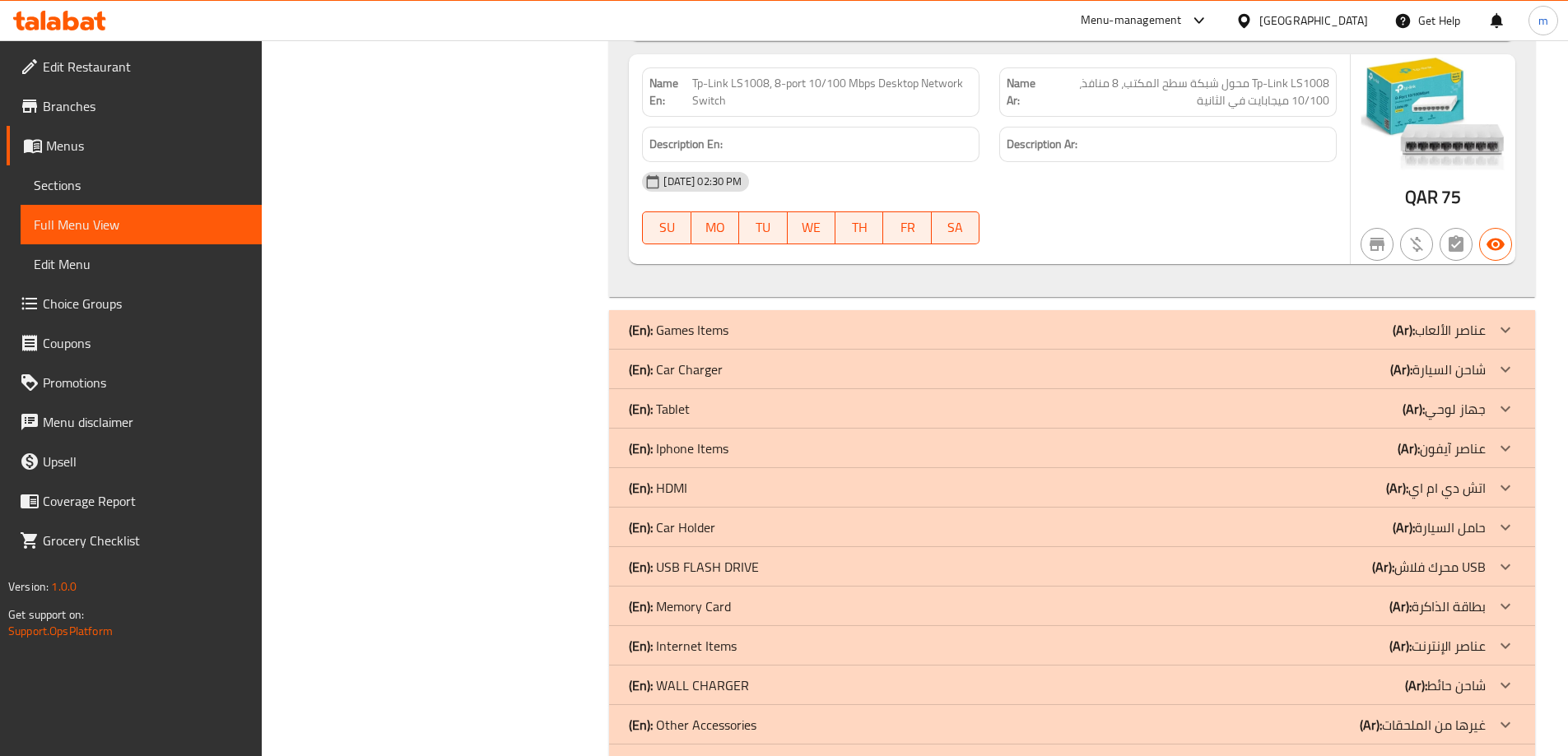
click at [1509, 447] on icon at bounding box center [1505, 448] width 19 height 19
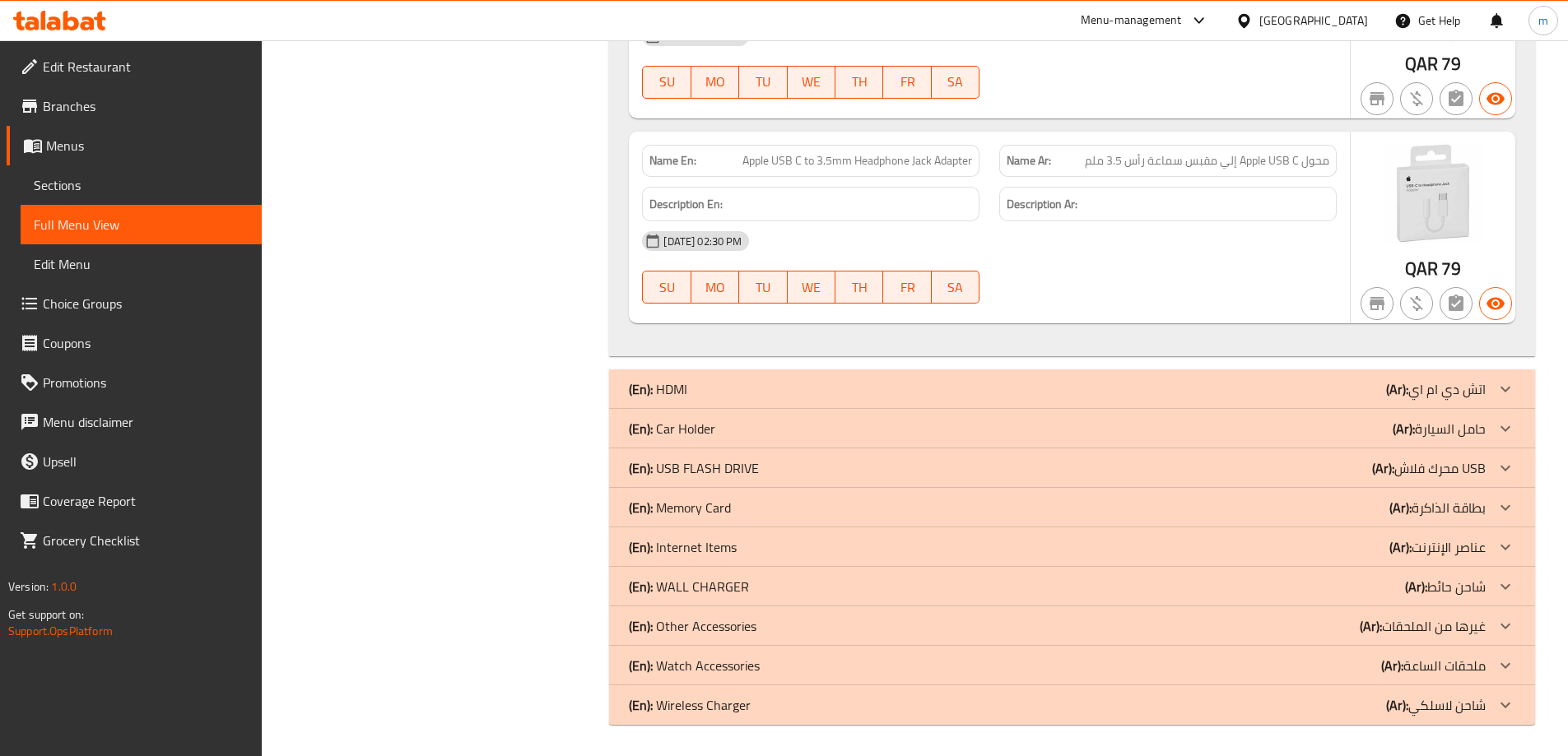
scroll to position [5439, 0]
click at [1507, 503] on icon at bounding box center [1505, 506] width 19 height 19
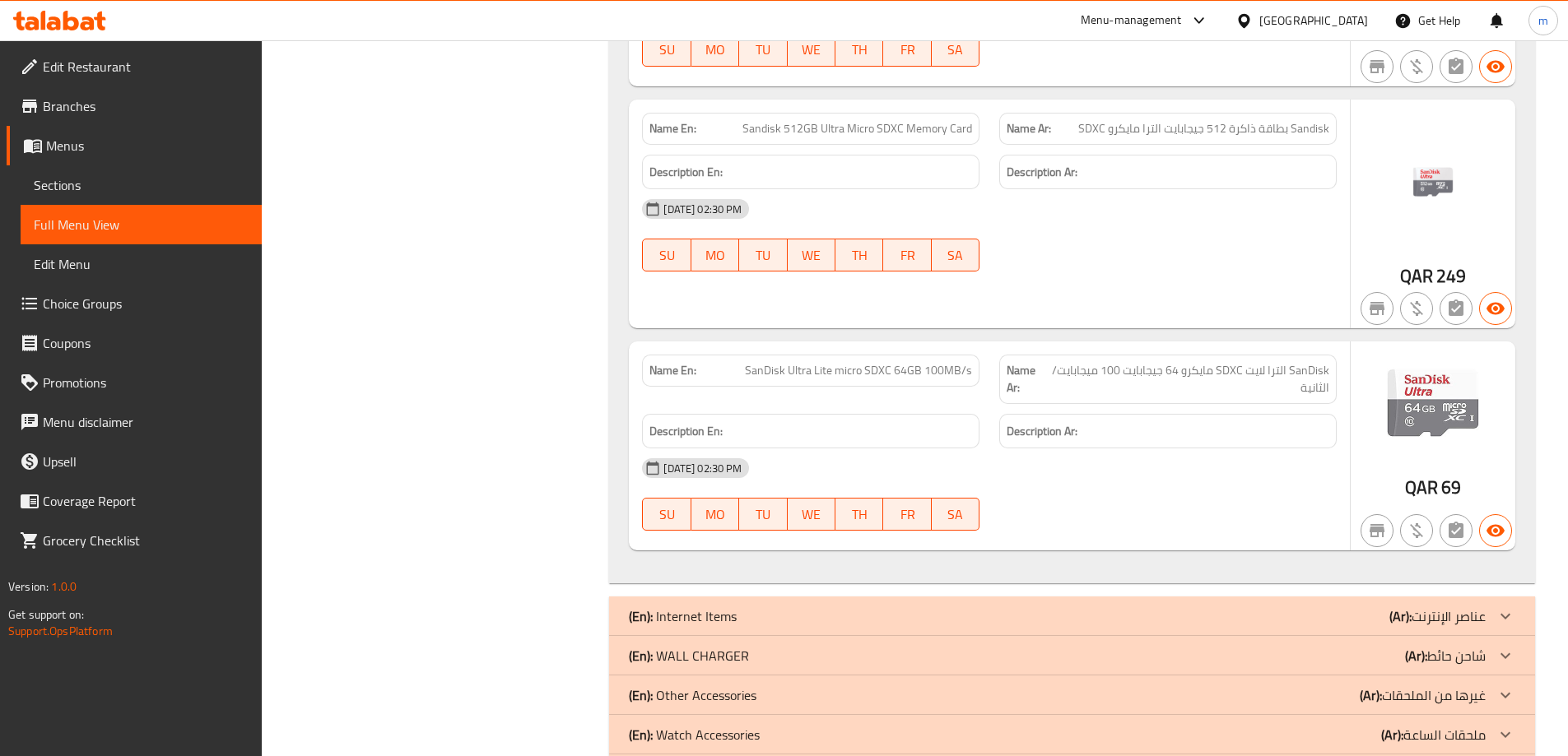
scroll to position [7237, 0]
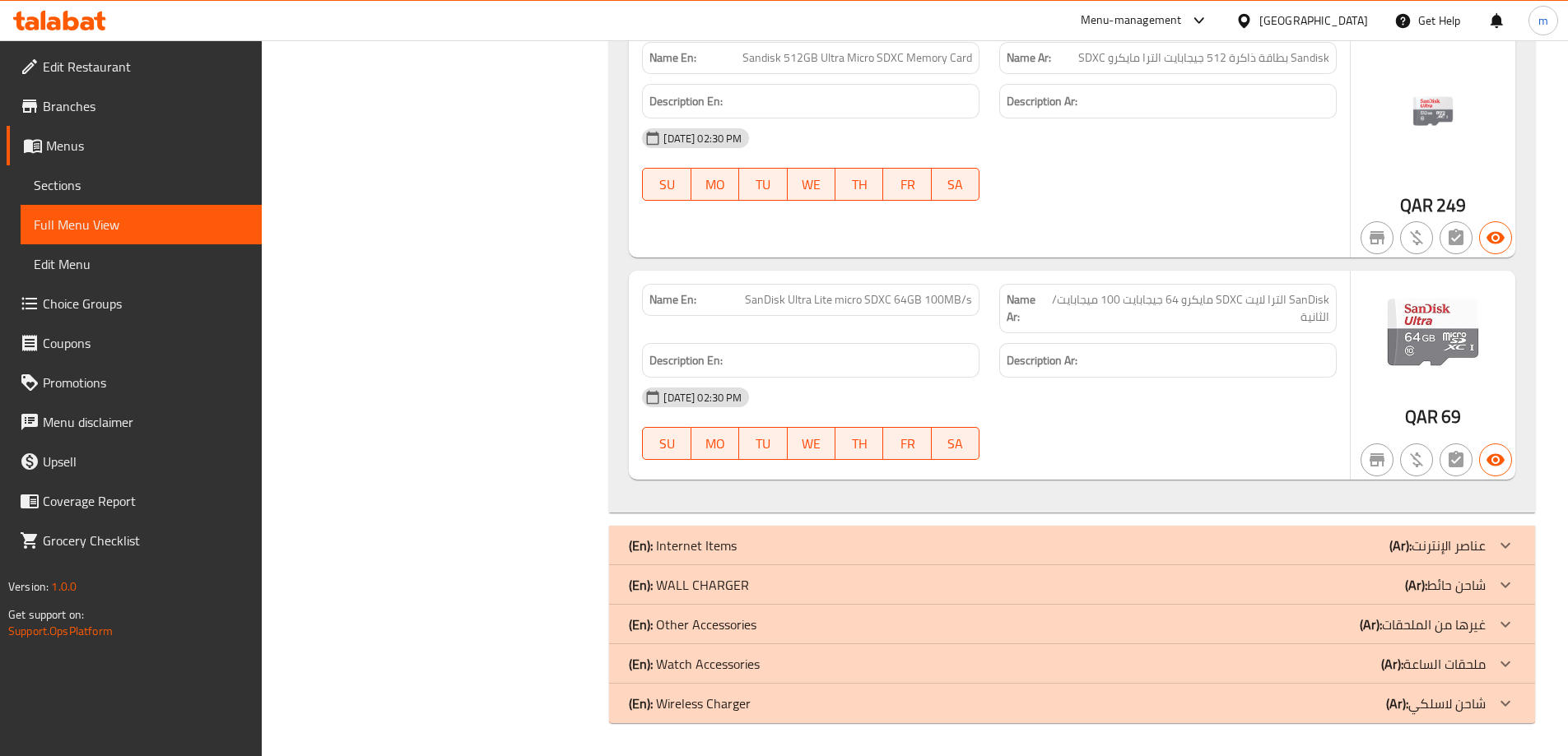
click at [1504, 628] on icon at bounding box center [1505, 624] width 19 height 19
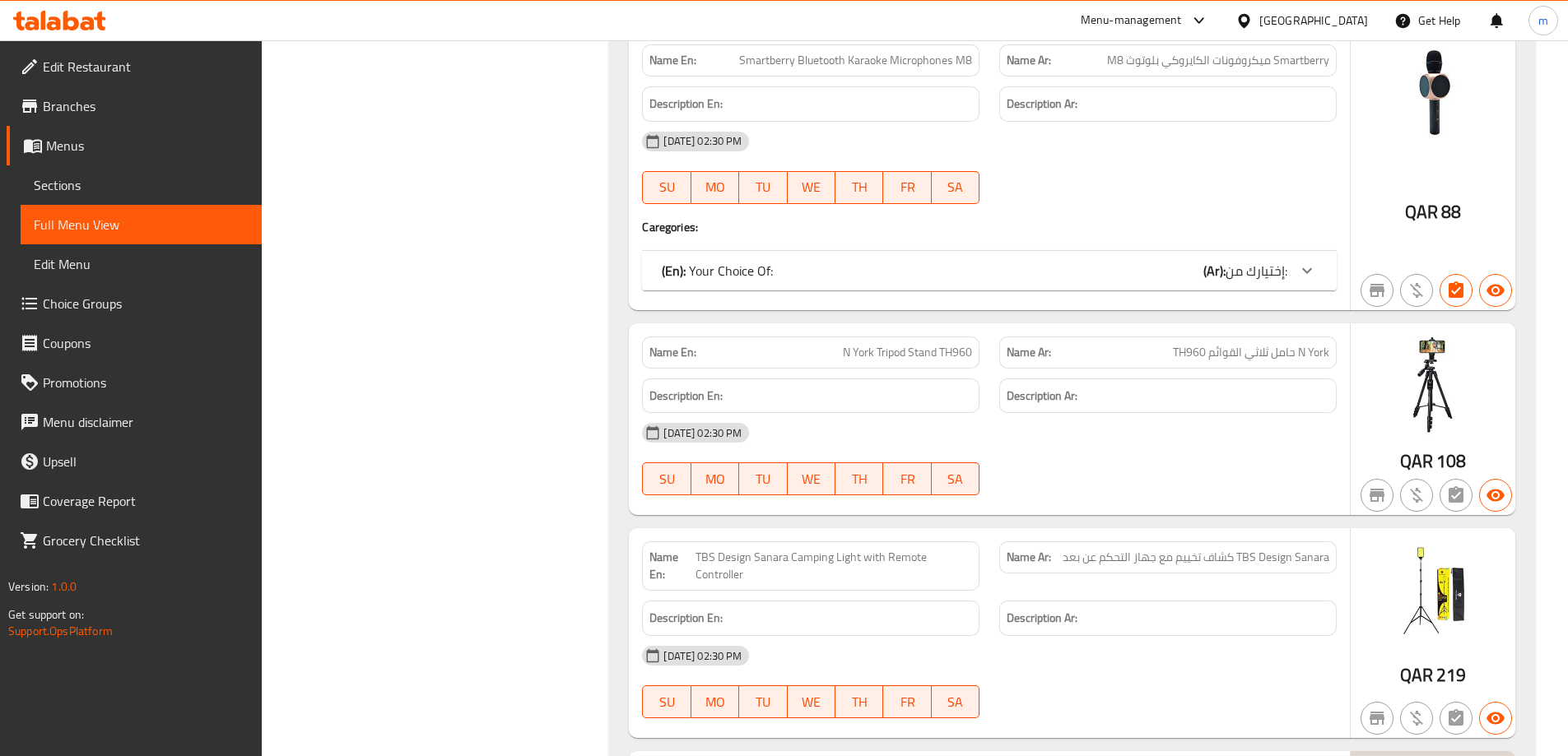
scroll to position [9459, 0]
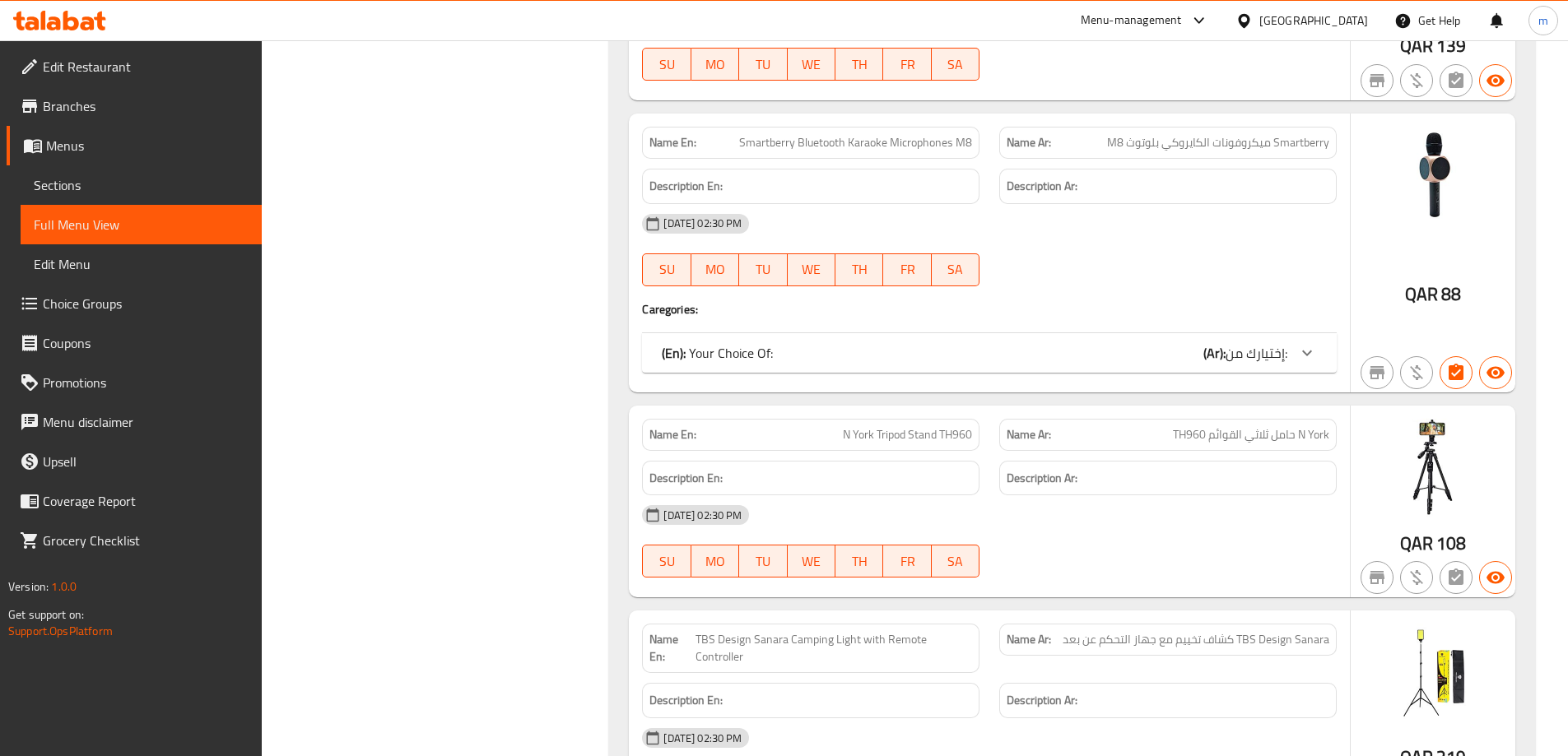
click at [1306, 351] on icon at bounding box center [1307, 352] width 19 height 19
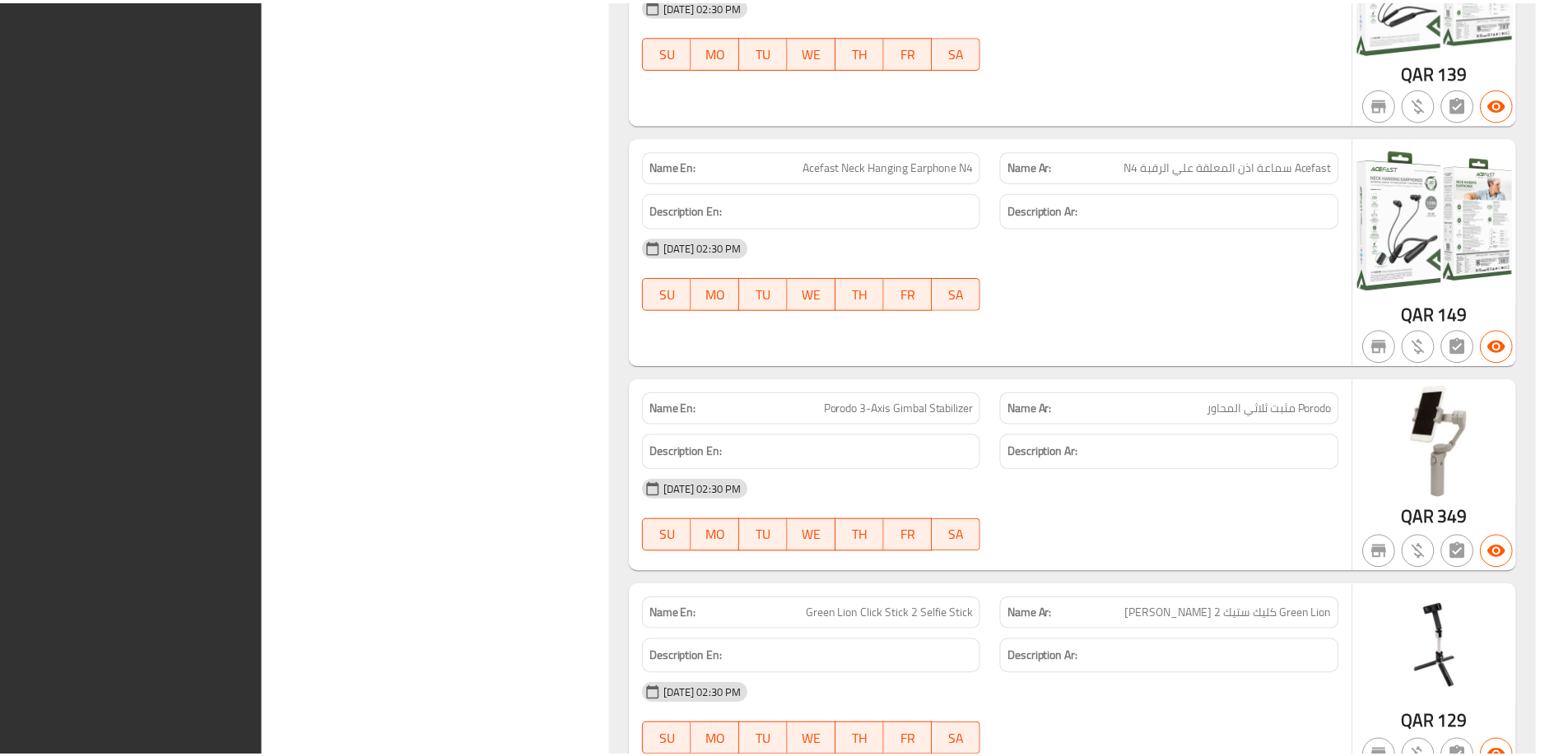
scroll to position [13154, 0]
